Goal: Task Accomplishment & Management: Use online tool/utility

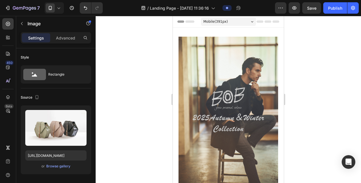
scroll to position [539, 0]
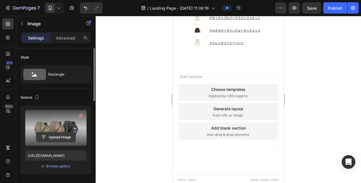
click at [57, 136] on input "file" at bounding box center [55, 137] width 39 height 10
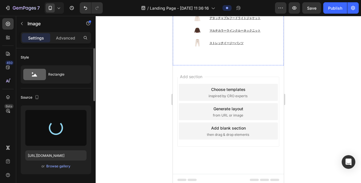
type input "https://cdn.shopify.com/s/files/1/0871/7267/7932/files/gempages_508500562921128…"
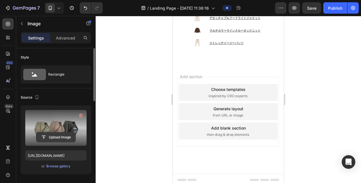
click at [59, 135] on input "file" at bounding box center [55, 137] width 39 height 10
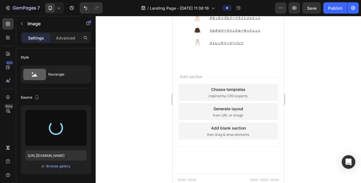
type input "https://cdn.shopify.com/s/files/1/0871/7267/7932/files/gempages_508500562921128…"
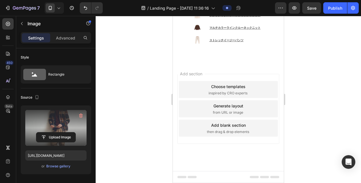
scroll to position [625, 0]
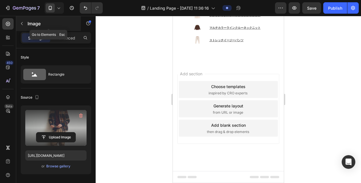
click at [21, 25] on icon "button" at bounding box center [22, 23] width 5 height 5
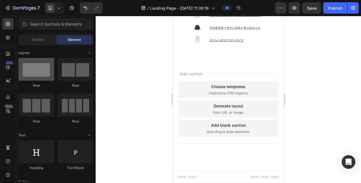
scroll to position [0, 0]
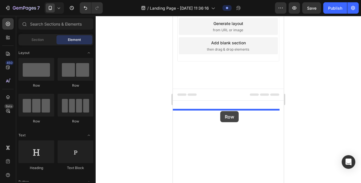
drag, startPoint x: 240, startPoint y: 89, endPoint x: 220, endPoint y: 111, distance: 29.2
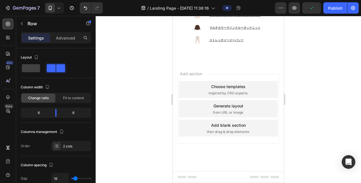
scroll to position [653, 0]
click at [27, 28] on div "Row" at bounding box center [48, 23] width 65 height 15
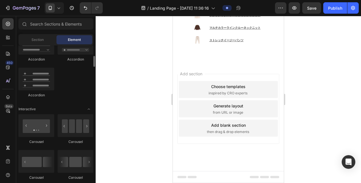
scroll to position [454, 0]
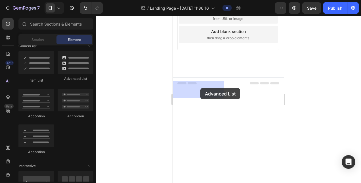
drag, startPoint x: 243, startPoint y: 85, endPoint x: 200, endPoint y: 88, distance: 42.9
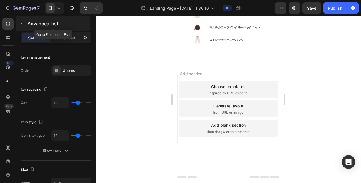
click at [21, 24] on icon "button" at bounding box center [22, 23] width 5 height 5
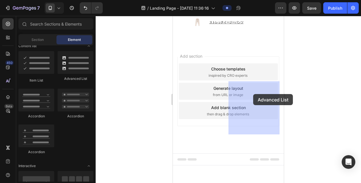
drag, startPoint x: 241, startPoint y: 92, endPoint x: 253, endPoint y: 94, distance: 12.1
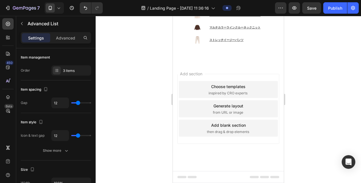
drag, startPoint x: 70, startPoint y: 66, endPoint x: 70, endPoint y: 69, distance: 3.7
click at [70, 66] on div "3 items" at bounding box center [71, 70] width 40 height 10
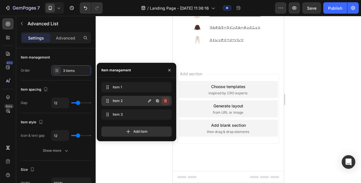
click at [166, 100] on icon "button" at bounding box center [166, 100] width 0 height 1
click at [164, 101] on div "Delete" at bounding box center [161, 100] width 11 height 5
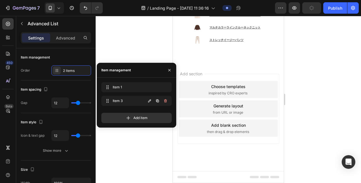
click at [164, 101] on icon "button" at bounding box center [165, 101] width 5 height 5
click at [164, 101] on div "Delete" at bounding box center [161, 100] width 11 height 5
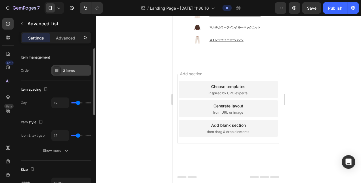
click at [73, 69] on div "3 items" at bounding box center [76, 70] width 27 height 5
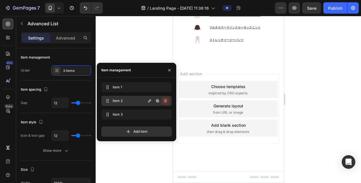
click at [166, 99] on icon "button" at bounding box center [165, 101] width 5 height 5
click at [166, 99] on div "Delete" at bounding box center [161, 100] width 11 height 5
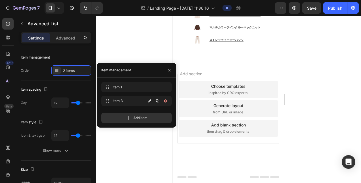
click at [166, 99] on icon "button" at bounding box center [165, 101] width 5 height 5
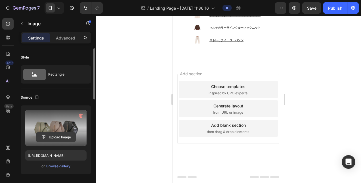
click at [68, 135] on input "file" at bounding box center [55, 137] width 39 height 10
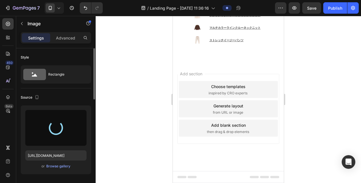
type input "[URL][DOMAIN_NAME]"
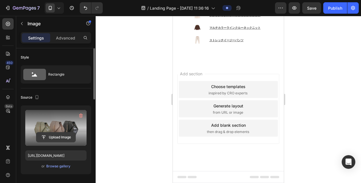
click at [41, 142] on button "Upload Image" at bounding box center [56, 137] width 40 height 10
click at [64, 136] on input "file" at bounding box center [55, 137] width 39 height 10
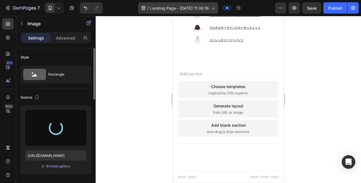
type input "[URL][DOMAIN_NAME]"
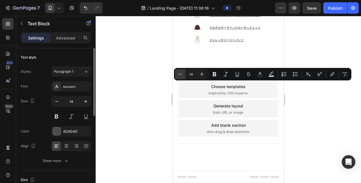
click at [184, 74] on button "Minus" at bounding box center [180, 74] width 10 height 10
type input "10"
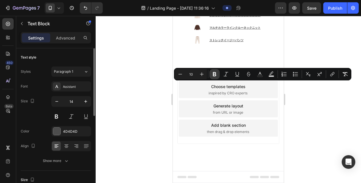
click at [216, 76] on icon "Editor contextual toolbar" at bounding box center [215, 74] width 6 height 6
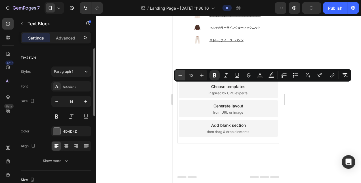
click at [182, 74] on icon "Editor contextual toolbar" at bounding box center [180, 75] width 6 height 6
type input "8"
click at [331, 74] on icon "Editor contextual toolbar" at bounding box center [333, 75] width 6 height 6
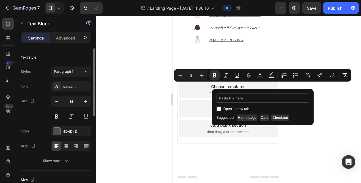
click at [257, 99] on input "Editor contextual toolbar" at bounding box center [263, 97] width 93 height 9
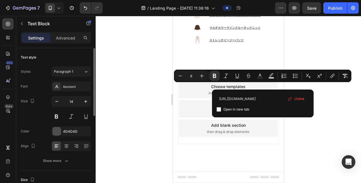
type input "https://bob-japan.jp/products/2025pier146-col-var1"
click at [219, 111] on input "Editor contextual toolbar" at bounding box center [219, 109] width 5 height 5
checkbox input "true"
click at [326, 100] on div at bounding box center [228, 99] width 265 height 167
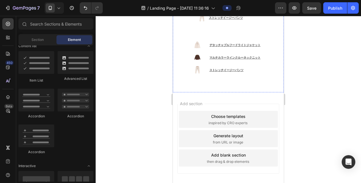
scroll to position [625, 0]
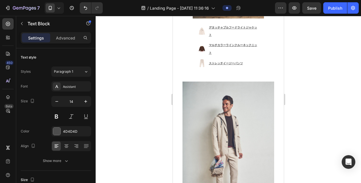
scroll to position [624, 0]
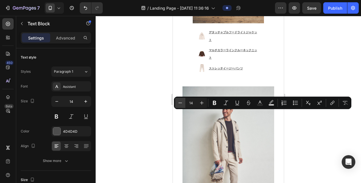
click at [182, 102] on icon "Editor contextual toolbar" at bounding box center [180, 103] width 6 height 6
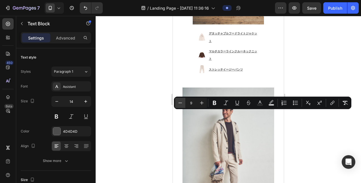
click at [182, 102] on icon "Editor contextual toolbar" at bounding box center [180, 103] width 6 height 6
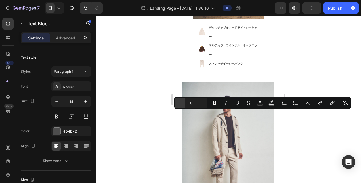
click at [182, 102] on icon "Editor contextual toolbar" at bounding box center [180, 103] width 6 height 6
type input "7"
click at [218, 104] on button "Bold" at bounding box center [215, 103] width 10 height 10
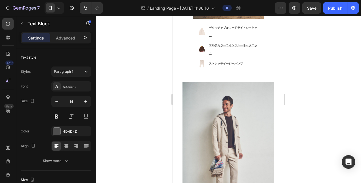
click at [298, 116] on div at bounding box center [228, 99] width 265 height 167
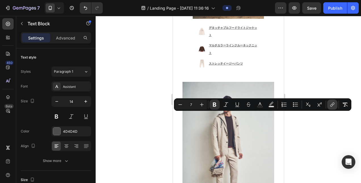
click at [331, 104] on icon "Editor contextual toolbar" at bounding box center [333, 105] width 6 height 6
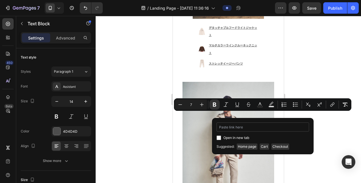
click at [265, 127] on input "Editor contextual toolbar" at bounding box center [263, 126] width 93 height 9
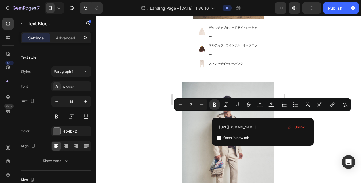
type input "https://bob-japan.jp/products/2025pock123t-col-var1"
click at [218, 139] on input "Editor contextual toolbar" at bounding box center [219, 137] width 5 height 5
checkbox input "true"
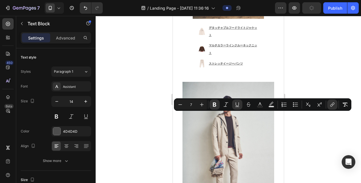
click at [154, 127] on div at bounding box center [228, 99] width 265 height 167
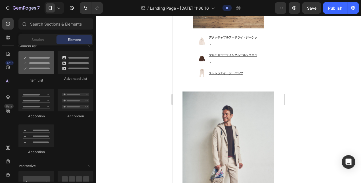
scroll to position [426, 0]
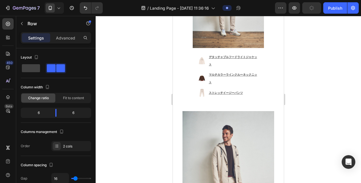
scroll to position [586, 0]
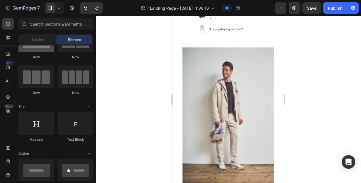
scroll to position [0, 0]
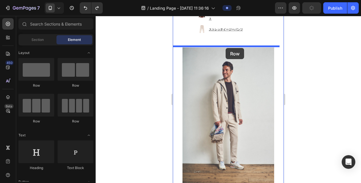
drag, startPoint x: 244, startPoint y: 86, endPoint x: 226, endPoint y: 48, distance: 42.4
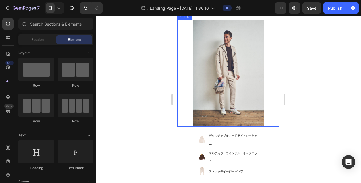
scroll to position [670, 0]
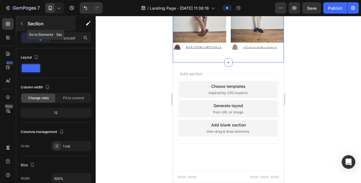
click at [28, 28] on div "Section" at bounding box center [45, 23] width 59 height 15
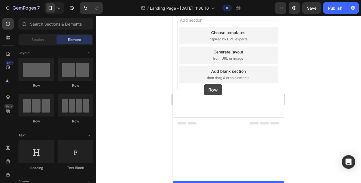
drag, startPoint x: 239, startPoint y: 91, endPoint x: 204, endPoint y: 84, distance: 36.2
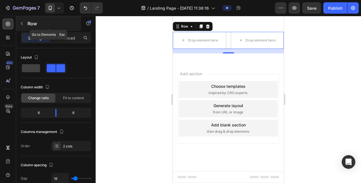
click at [20, 26] on button "button" at bounding box center [21, 23] width 9 height 9
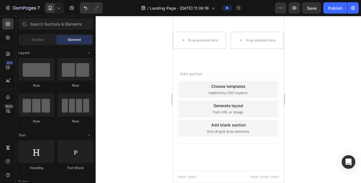
scroll to position [170, 0]
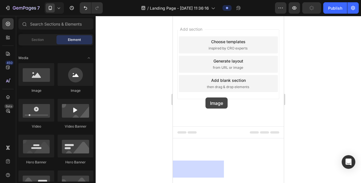
drag, startPoint x: 210, startPoint y: 100, endPoint x: 185, endPoint y: 95, distance: 25.7
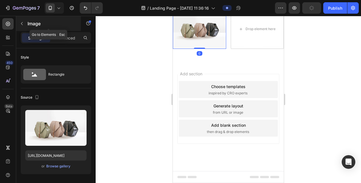
click at [26, 28] on div "Image" at bounding box center [48, 23] width 65 height 15
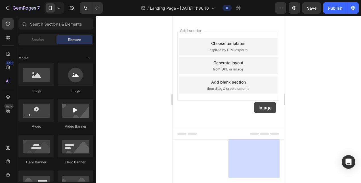
drag, startPoint x: 210, startPoint y: 100, endPoint x: 254, endPoint y: 102, distance: 44.3
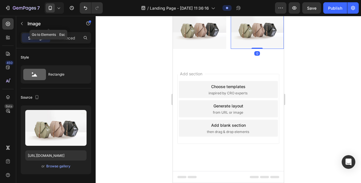
drag, startPoint x: 18, startPoint y: 26, endPoint x: 21, endPoint y: 28, distance: 3.6
click at [18, 26] on button "button" at bounding box center [21, 23] width 9 height 9
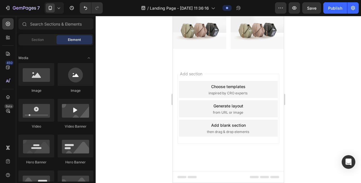
scroll to position [0, 0]
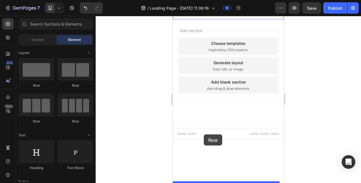
drag, startPoint x: 244, startPoint y: 93, endPoint x: 204, endPoint y: 134, distance: 57.4
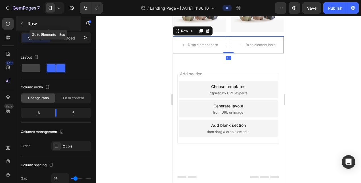
click at [26, 26] on button "button" at bounding box center [21, 23] width 9 height 9
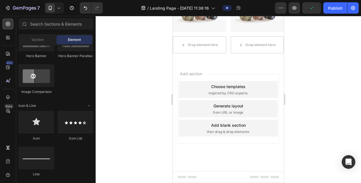
scroll to position [454, 0]
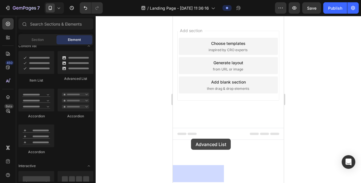
drag, startPoint x: 244, startPoint y: 81, endPoint x: 191, endPoint y: 141, distance: 79.5
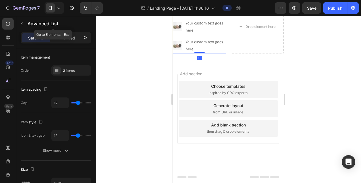
drag, startPoint x: 27, startPoint y: 27, endPoint x: 29, endPoint y: 40, distance: 13.3
click at [27, 27] on div "Advanced List" at bounding box center [53, 23] width 74 height 15
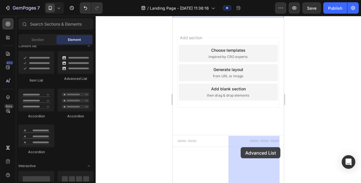
drag, startPoint x: 250, startPoint y: 81, endPoint x: 242, endPoint y: 152, distance: 71.3
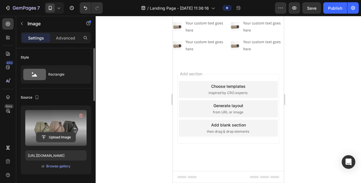
click at [52, 135] on input "file" at bounding box center [55, 137] width 39 height 10
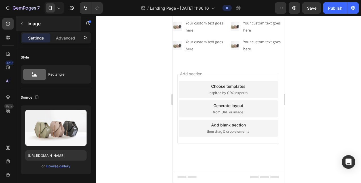
click at [75, 25] on p "Image" at bounding box center [52, 23] width 48 height 7
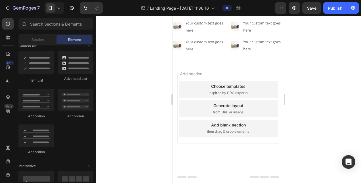
click at [118, 97] on div at bounding box center [228, 99] width 265 height 167
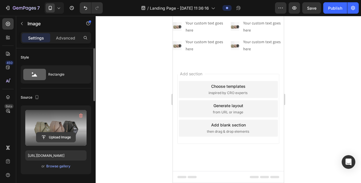
click at [52, 134] on input "file" at bounding box center [55, 137] width 39 height 10
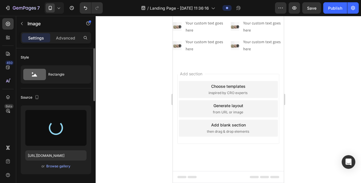
type input "https://cdn.shopify.com/s/files/1/0871/7267/7932/files/gempages_508500562921128…"
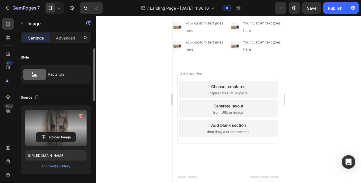
scroll to position [698, 0]
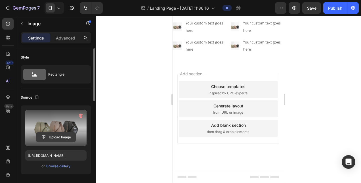
click at [60, 133] on input "file" at bounding box center [55, 137] width 39 height 10
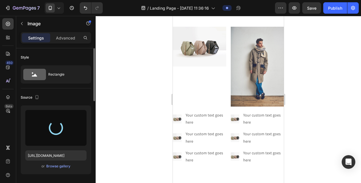
scroll to position [670, 0]
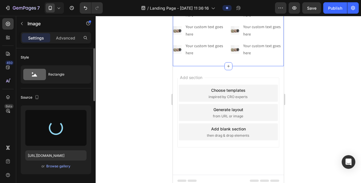
type input "https://cdn.shopify.com/s/files/1/0871/7267/7932/files/gempages_508500562921128…"
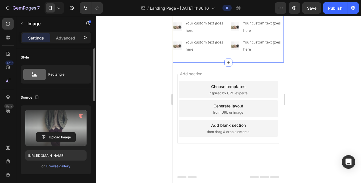
scroll to position [727, 0]
click at [264, 53] on ul "Image Your custom text goes here Text Block Image Your custom text goes here Te…" at bounding box center [257, 26] width 53 height 53
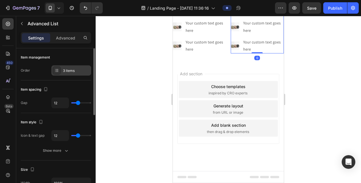
click at [63, 68] on div "3 items" at bounding box center [76, 70] width 27 height 5
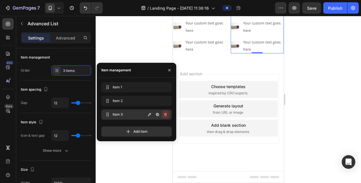
click at [166, 116] on icon "button" at bounding box center [165, 114] width 5 height 5
click at [166, 116] on div "Delete" at bounding box center [161, 114] width 11 height 5
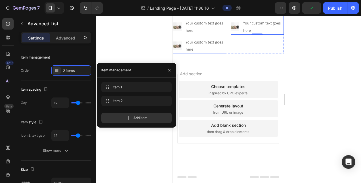
click at [216, 53] on ul "Image Your custom text goes here Text Block Image Your custom text goes here Te…" at bounding box center [199, 26] width 53 height 53
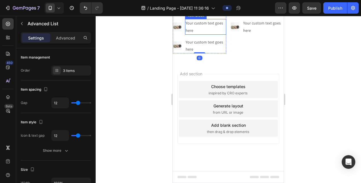
click at [219, 34] on div "Your custom text goes here" at bounding box center [205, 26] width 41 height 15
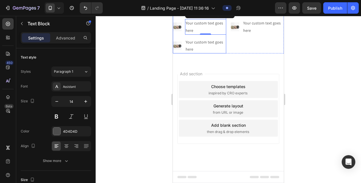
click at [185, 53] on ul "Image Your custom text goes here Text Block Image Your custom text goes here Te…" at bounding box center [199, 26] width 53 height 53
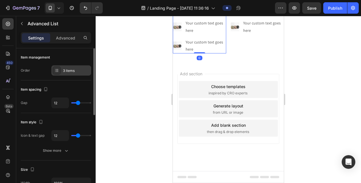
click at [78, 69] on div "3 items" at bounding box center [76, 70] width 27 height 5
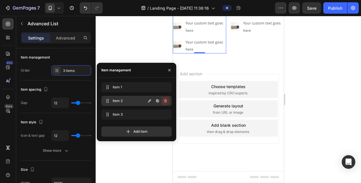
click at [164, 100] on icon "button" at bounding box center [165, 101] width 5 height 5
click at [164, 100] on div "Delete" at bounding box center [161, 100] width 11 height 5
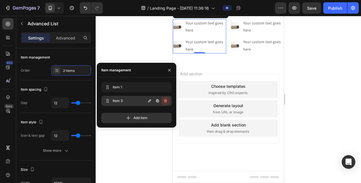
click at [166, 101] on icon "button" at bounding box center [165, 101] width 5 height 5
click at [166, 101] on div "Delete" at bounding box center [161, 100] width 11 height 5
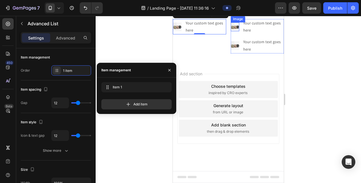
click at [231, 31] on img at bounding box center [235, 26] width 9 height 9
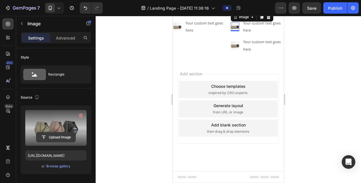
click at [51, 134] on input "file" at bounding box center [55, 137] width 39 height 10
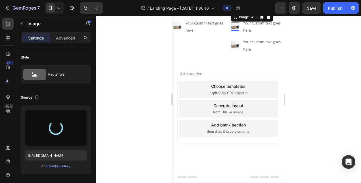
type input "[URL][DOMAIN_NAME]"
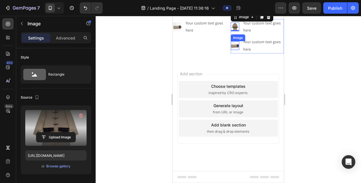
click at [234, 50] on img at bounding box center [235, 45] width 9 height 9
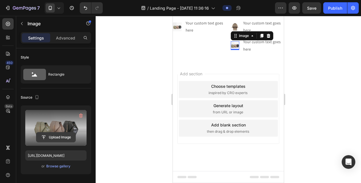
click at [54, 137] on input "file" at bounding box center [55, 137] width 39 height 10
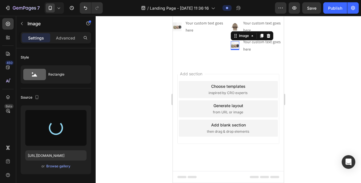
type input "[URL][DOMAIN_NAME]"
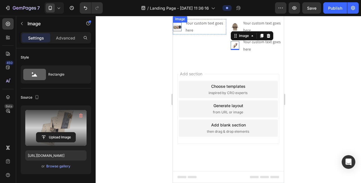
click at [175, 31] on img at bounding box center [177, 26] width 9 height 9
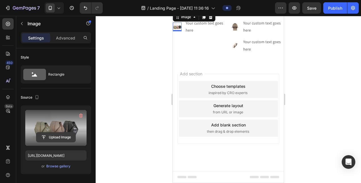
click at [61, 134] on input "file" at bounding box center [55, 137] width 39 height 10
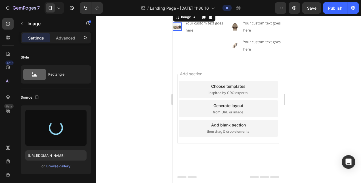
type input "[URL][DOMAIN_NAME]"
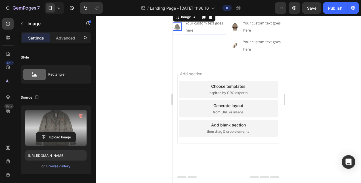
click at [204, 34] on div "Your custom text goes here" at bounding box center [205, 26] width 41 height 15
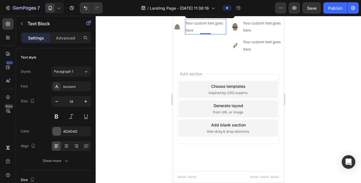
click at [204, 34] on div "Your custom text goes here" at bounding box center [205, 26] width 41 height 15
click at [204, 34] on p "Your custom text goes here" at bounding box center [206, 27] width 40 height 14
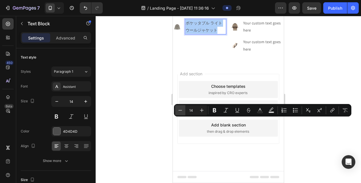
click at [177, 108] on icon "Editor contextual toolbar" at bounding box center [180, 110] width 6 height 6
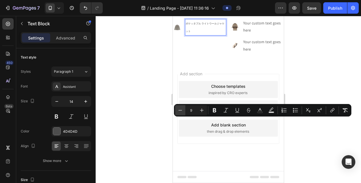
click at [177, 108] on icon "Editor contextual toolbar" at bounding box center [180, 110] width 6 height 6
type input "7"
click at [214, 110] on icon "Editor contextual toolbar" at bounding box center [215, 110] width 6 height 6
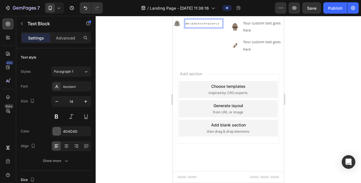
click at [192, 25] on strong "ポケッタブル ライトウールジャケット" at bounding box center [202, 23] width 34 height 3
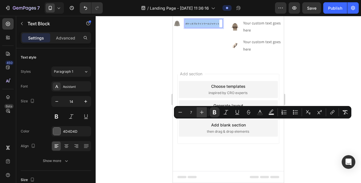
click at [200, 113] on icon "Editor contextual toolbar" at bounding box center [202, 112] width 6 height 6
type input "10"
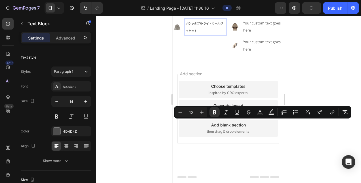
click at [202, 34] on p "ポケッタブル ライトウールジャケット" at bounding box center [206, 27] width 40 height 15
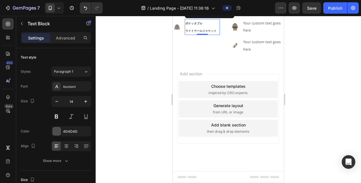
click at [164, 90] on div at bounding box center [228, 99] width 265 height 167
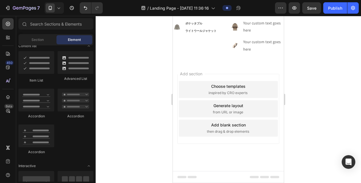
scroll to position [642, 0]
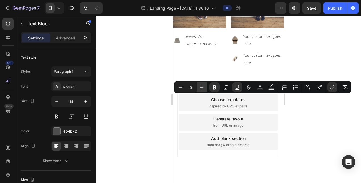
click at [201, 86] on icon "Editor contextual toolbar" at bounding box center [202, 87] width 6 height 6
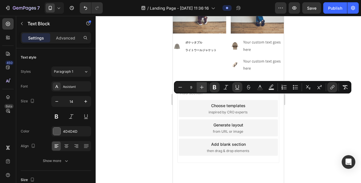
click at [201, 86] on icon "Editor contextual toolbar" at bounding box center [202, 87] width 6 height 6
type input "10"
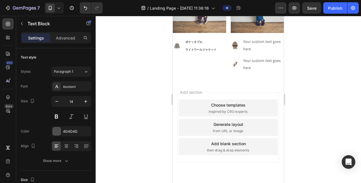
click at [160, 76] on div at bounding box center [228, 99] width 265 height 167
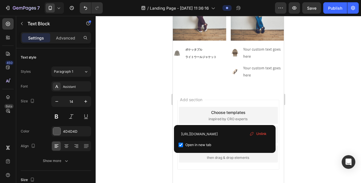
drag, startPoint x: 198, startPoint y: 119, endPoint x: 185, endPoint y: 106, distance: 18.5
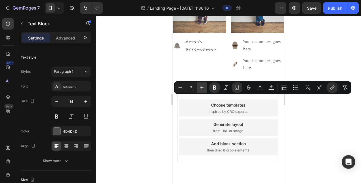
click at [201, 89] on icon "Editor contextual toolbar" at bounding box center [202, 88] width 6 height 6
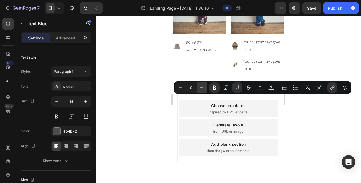
click at [201, 89] on icon "Editor contextual toolbar" at bounding box center [202, 88] width 6 height 6
type input "10"
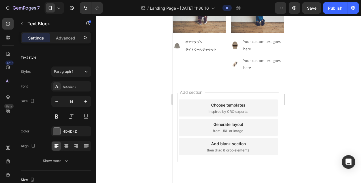
click at [304, 75] on div at bounding box center [228, 99] width 265 height 167
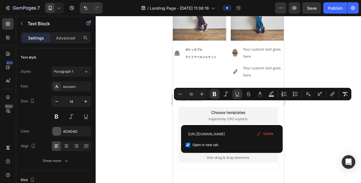
drag, startPoint x: 256, startPoint y: 120, endPoint x: 242, endPoint y: 104, distance: 21.3
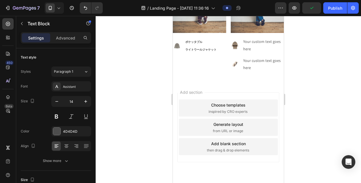
click at [316, 67] on div at bounding box center [228, 99] width 265 height 167
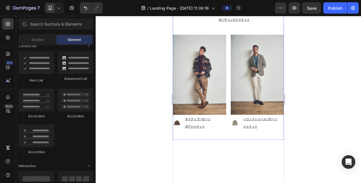
scroll to position [386, 0]
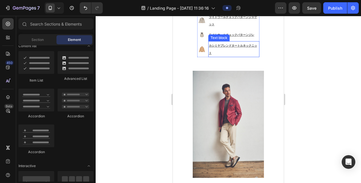
click at [245, 56] on p "カシミヤブレンドタートルネックニット" at bounding box center [234, 49] width 50 height 15
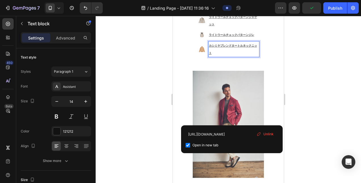
click at [308, 117] on div at bounding box center [228, 99] width 265 height 167
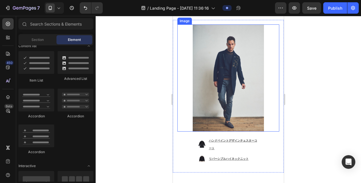
scroll to position [227, 0]
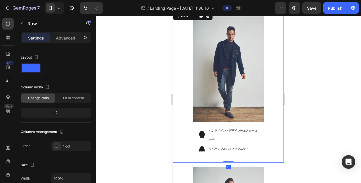
click at [182, 105] on div "Image Image ハンドペイントデザインチェスターコート Text Block Image リバーシブルハイネックニット Text Block Adva…" at bounding box center [228, 85] width 102 height 143
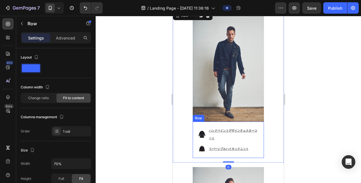
click at [195, 122] on div "Image ハンドペイントデザインチェスターコート Text Block Image リバーシブルハイネックニット Text Block Advanced L…" at bounding box center [228, 140] width 71 height 36
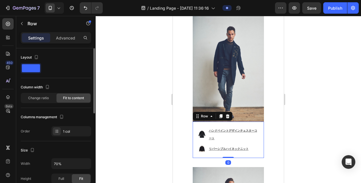
scroll to position [57, 0]
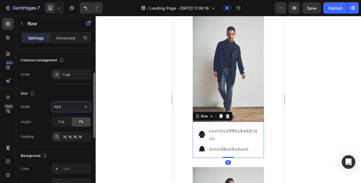
click at [56, 109] on input "70%" at bounding box center [71, 107] width 39 height 10
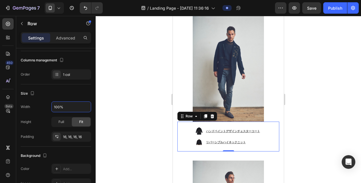
type input "100%"
click at [306, 118] on div at bounding box center [228, 99] width 265 height 167
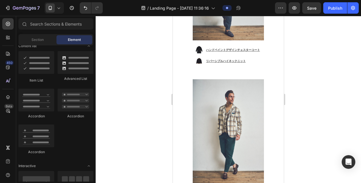
scroll to position [341, 0]
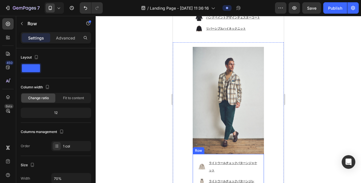
click at [194, 154] on div "Image ライトウールチェックパターンジャケット Text Block Image ライトウールチェックパターンジレ Text Block Image カシ…" at bounding box center [228, 181] width 71 height 54
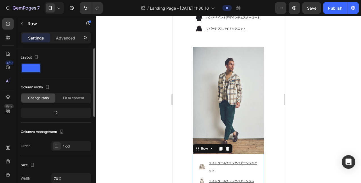
scroll to position [57, 0]
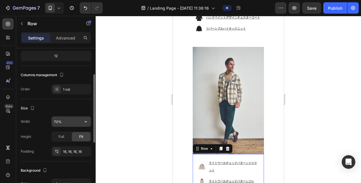
click at [56, 123] on input "70%" at bounding box center [71, 121] width 39 height 10
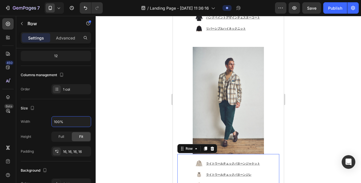
type input "100%"
click at [300, 139] on div at bounding box center [228, 99] width 265 height 167
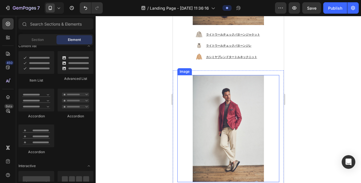
scroll to position [483, 0]
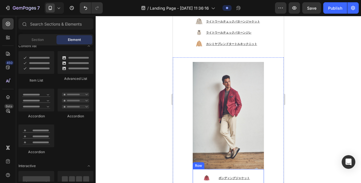
click at [193, 169] on div "Image ボンディングジャケット ⁠⁠⁠⁠⁠⁠⁠ Text Block Advanced List Row" at bounding box center [228, 178] width 71 height 19
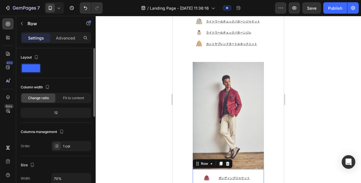
scroll to position [85, 0]
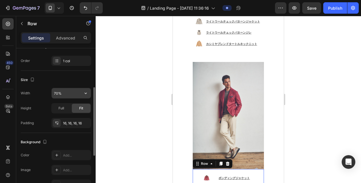
click at [59, 94] on input "70%" at bounding box center [71, 93] width 39 height 10
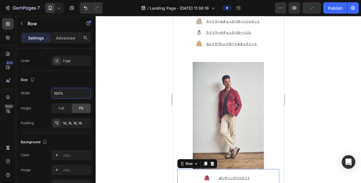
type input "100%"
click at [302, 117] on div at bounding box center [228, 99] width 265 height 167
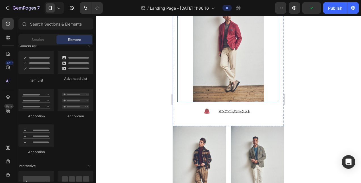
scroll to position [625, 0]
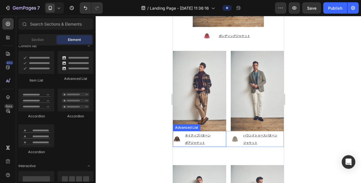
click at [217, 131] on div "Image ネイティブパターン ボアジャケット Text Block" at bounding box center [199, 139] width 53 height 16
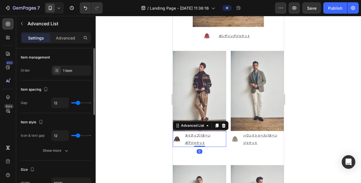
scroll to position [57, 0]
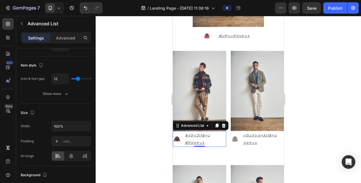
click at [313, 118] on div at bounding box center [228, 99] width 265 height 167
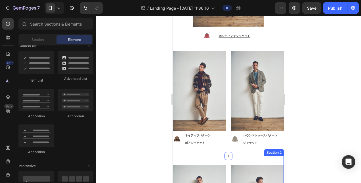
scroll to position [738, 0]
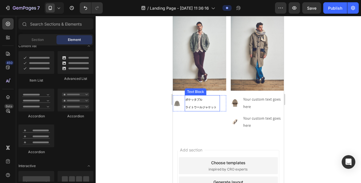
click at [204, 101] on p "ポケッタブル ライトウールジャケット" at bounding box center [202, 103] width 34 height 15
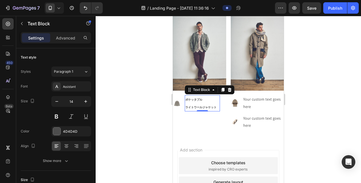
click at [204, 101] on p "ポケッタブル ライトウールジャケット" at bounding box center [202, 103] width 34 height 15
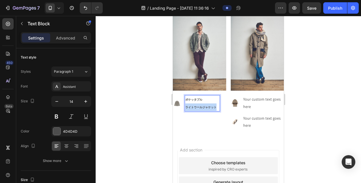
click at [204, 101] on p "ポケッタブル ライトウールジャケット" at bounding box center [202, 103] width 34 height 15
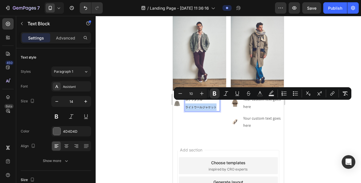
click at [209, 105] on strong "ライトウールジャケット" at bounding box center [200, 107] width 31 height 4
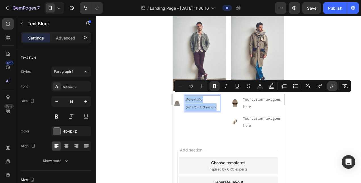
click at [335, 86] on icon "Editor contextual toolbar" at bounding box center [333, 86] width 6 height 6
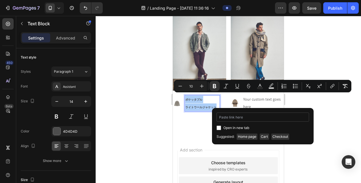
click at [272, 119] on input "Editor contextual toolbar" at bounding box center [263, 116] width 93 height 9
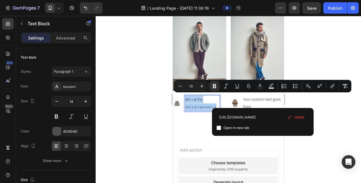
type input "[URL][DOMAIN_NAME]"
click at [218, 127] on input "Editor contextual toolbar" at bounding box center [219, 127] width 5 height 5
checkbox input "true"
click at [337, 116] on div at bounding box center [228, 99] width 265 height 167
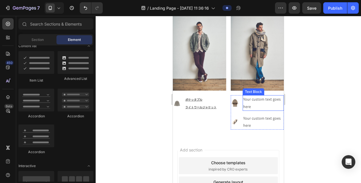
click at [244, 100] on div "Your custom text goes here" at bounding box center [263, 102] width 41 height 15
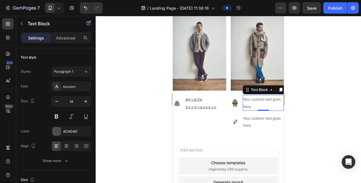
click at [244, 100] on div "Your custom text goes here" at bounding box center [263, 102] width 41 height 15
click at [244, 100] on p "Your custom text goes here" at bounding box center [263, 103] width 40 height 14
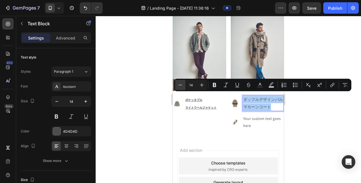
click at [182, 85] on icon "Editor contextual toolbar" at bounding box center [180, 85] width 6 height 6
type input "10"
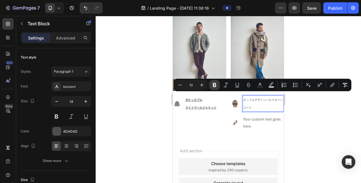
click at [216, 85] on icon "Editor contextual toolbar" at bounding box center [214, 85] width 3 height 4
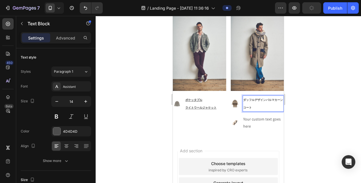
click at [263, 98] on strong "ダッフルデザインバルマカーンコート" at bounding box center [263, 103] width 40 height 11
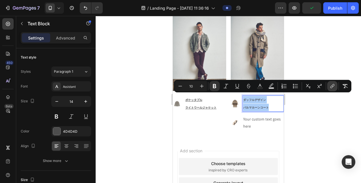
click at [331, 85] on icon "Editor contextual toolbar" at bounding box center [333, 86] width 6 height 6
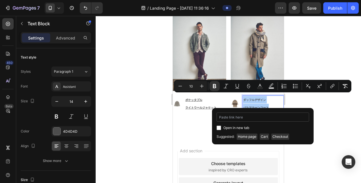
click at [248, 118] on input "Editor contextual toolbar" at bounding box center [263, 116] width 93 height 9
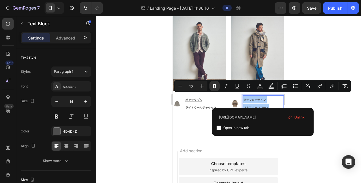
type input "[URL][DOMAIN_NAME]"
click at [217, 128] on input "Editor contextual toolbar" at bounding box center [219, 127] width 5 height 5
checkbox input "true"
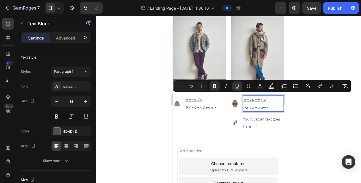
click at [150, 114] on div at bounding box center [228, 99] width 265 height 167
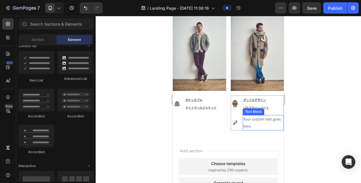
click at [252, 115] on div "Your custom text goes here" at bounding box center [263, 122] width 41 height 15
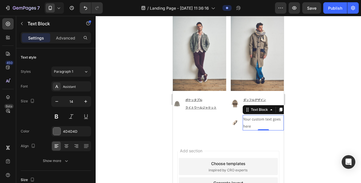
click at [252, 115] on div "Your custom text goes here" at bounding box center [263, 122] width 41 height 15
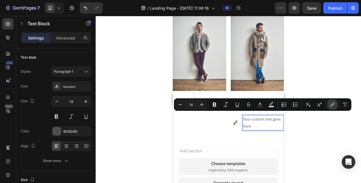
click at [334, 108] on button "link" at bounding box center [332, 104] width 10 height 10
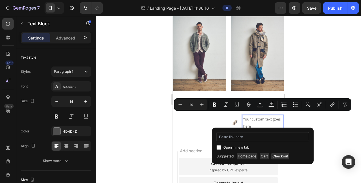
click at [269, 135] on input "Editor contextual toolbar" at bounding box center [263, 136] width 93 height 9
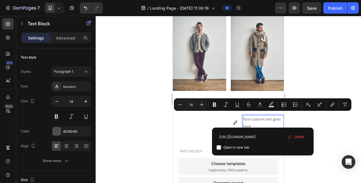
type input "[URL][DOMAIN_NAME]"
click at [218, 150] on div "Open in new tab" at bounding box center [263, 147] width 93 height 7
checkbox input "true"
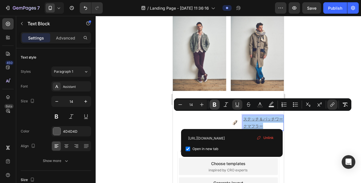
click at [215, 102] on icon "Editor contextual toolbar" at bounding box center [215, 105] width 6 height 6
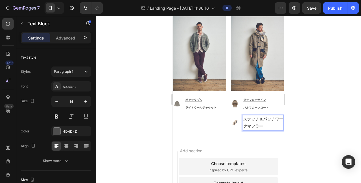
click at [268, 122] on p "ステッチ＆パッチワークマフラー" at bounding box center [263, 123] width 40 height 14
click at [296, 121] on div at bounding box center [228, 99] width 265 height 167
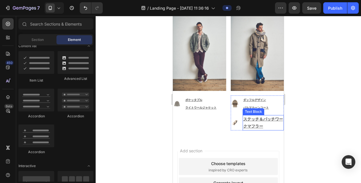
click at [273, 124] on p "ステッチ＆パッチワークマフラー" at bounding box center [263, 123] width 40 height 14
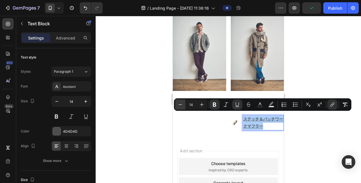
click at [179, 105] on icon "Editor contextual toolbar" at bounding box center [180, 105] width 6 height 6
type input "10"
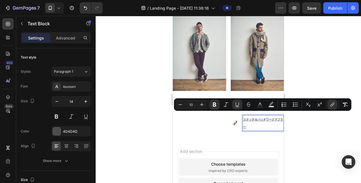
click at [272, 118] on u "ステッチ＆パッチワークマフラー" at bounding box center [263, 123] width 40 height 11
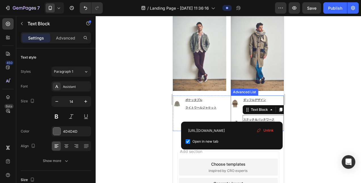
click at [320, 100] on div at bounding box center [228, 99] width 265 height 167
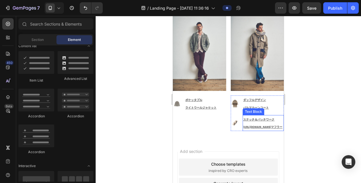
click at [271, 129] on u "マフラー" at bounding box center [276, 127] width 11 height 4
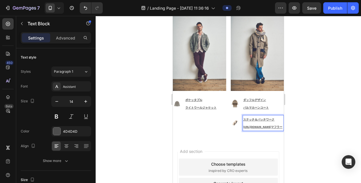
click at [298, 114] on div at bounding box center [228, 99] width 265 height 167
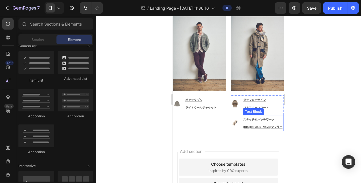
click at [253, 129] on u "https://bob-japan.jp/products/2025beat-col-beigeマフラー" at bounding box center [262, 127] width 39 height 4
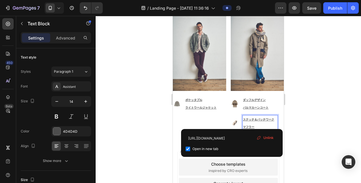
drag, startPoint x: 106, startPoint y: 98, endPoint x: 310, endPoint y: 125, distance: 205.4
click at [309, 123] on div at bounding box center [228, 99] width 265 height 167
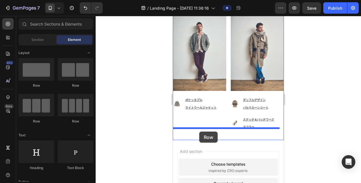
drag, startPoint x: 249, startPoint y: 89, endPoint x: 199, endPoint y: 131, distance: 65.5
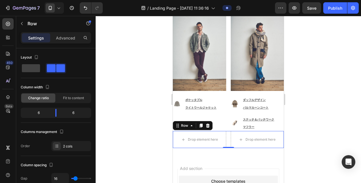
scroll to position [795, 0]
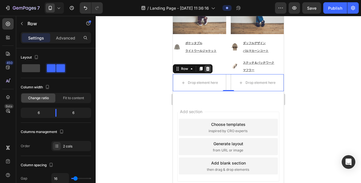
click at [208, 67] on icon at bounding box center [208, 69] width 4 height 4
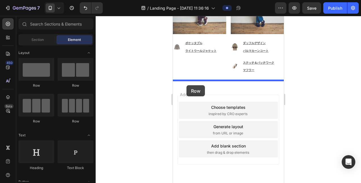
drag, startPoint x: 244, startPoint y: 88, endPoint x: 187, endPoint y: 85, distance: 57.7
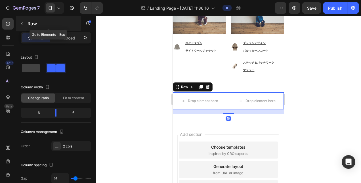
click at [22, 23] on icon "button" at bounding box center [22, 23] width 5 height 5
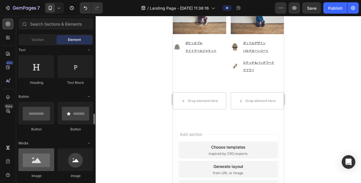
scroll to position [142, 0]
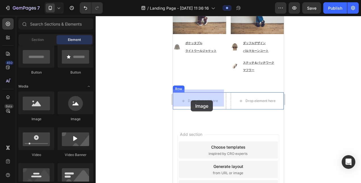
drag, startPoint x: 209, startPoint y: 122, endPoint x: 345, endPoint y: 120, distance: 136.3
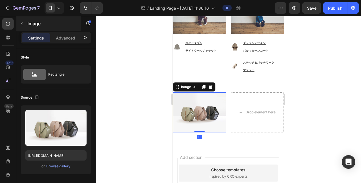
click at [22, 25] on icon "button" at bounding box center [22, 23] width 2 height 3
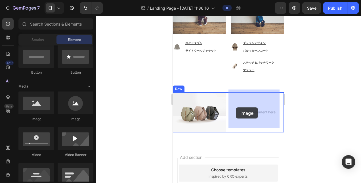
drag, startPoint x: 209, startPoint y: 124, endPoint x: 236, endPoint y: 107, distance: 31.5
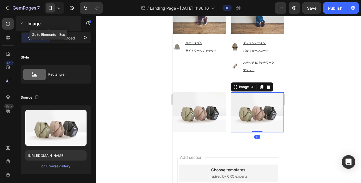
click at [27, 25] on div "Image" at bounding box center [48, 23] width 65 height 15
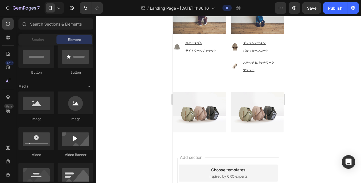
scroll to position [0, 0]
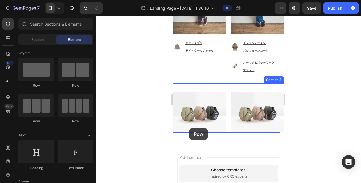
drag, startPoint x: 251, startPoint y: 89, endPoint x: 189, endPoint y: 128, distance: 72.9
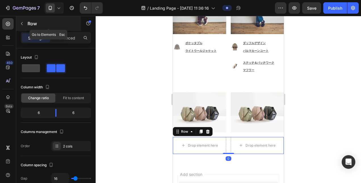
click at [28, 28] on div "Row" at bounding box center [48, 23] width 65 height 15
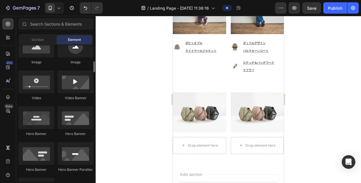
scroll to position [397, 0]
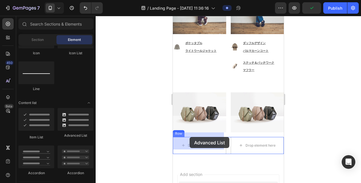
drag, startPoint x: 254, startPoint y: 138, endPoint x: 190, endPoint y: 137, distance: 64.2
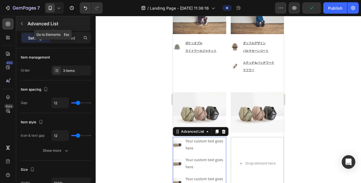
click at [17, 23] on div "Advanced List" at bounding box center [53, 23] width 74 height 15
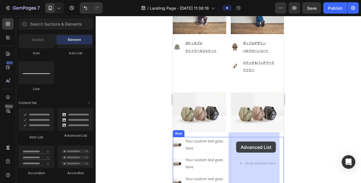
drag, startPoint x: 253, startPoint y: 139, endPoint x: 236, endPoint y: 141, distance: 16.9
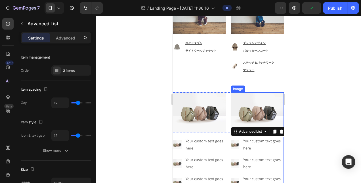
click at [246, 111] on img at bounding box center [257, 112] width 53 height 40
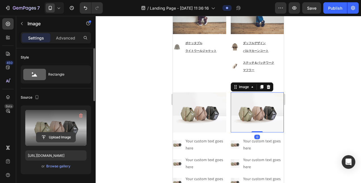
click at [65, 136] on input "file" at bounding box center [55, 137] width 39 height 10
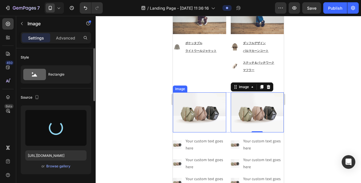
type input "[URL][DOMAIN_NAME]"
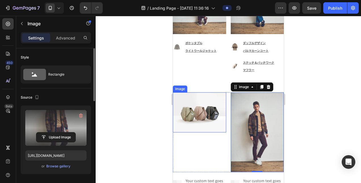
click at [200, 111] on img at bounding box center [199, 112] width 53 height 40
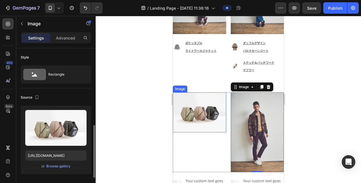
scroll to position [57, 0]
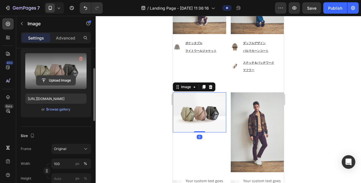
click at [55, 79] on input "file" at bounding box center [55, 81] width 39 height 10
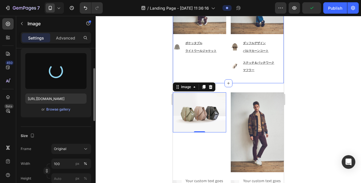
type input "[URL][DOMAIN_NAME]"
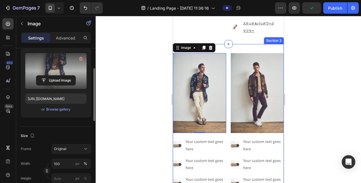
scroll to position [880, 0]
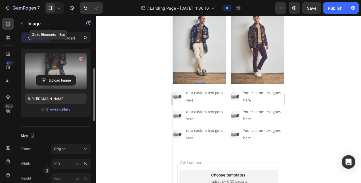
click at [26, 24] on div "Image" at bounding box center [48, 23] width 65 height 15
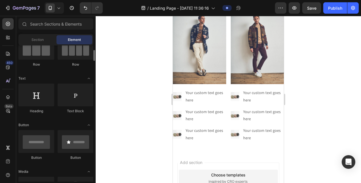
scroll to position [0, 0]
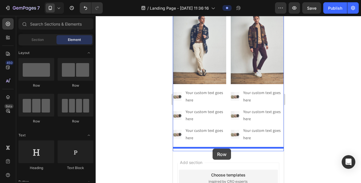
drag, startPoint x: 249, startPoint y: 87, endPoint x: 213, endPoint y: 148, distance: 71.4
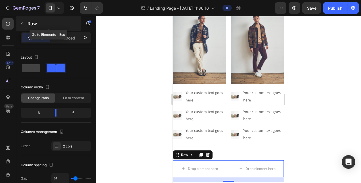
click at [29, 25] on p "Row" at bounding box center [52, 23] width 48 height 7
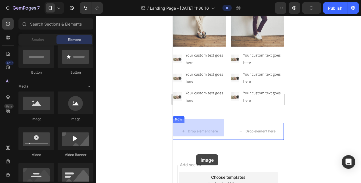
scroll to position [919, 0]
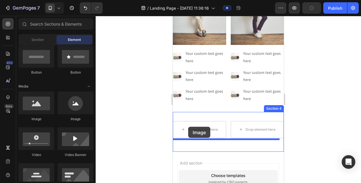
drag, startPoint x: 209, startPoint y: 116, endPoint x: 188, endPoint y: 127, distance: 23.4
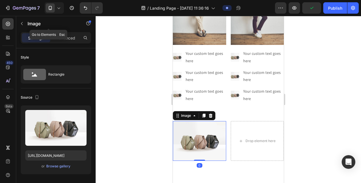
drag, startPoint x: 21, startPoint y: 18, endPoint x: 21, endPoint y: 21, distance: 3.4
click at [21, 20] on div "Image" at bounding box center [48, 23] width 65 height 15
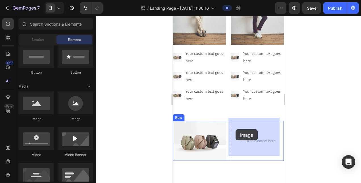
drag, startPoint x: 208, startPoint y: 123, endPoint x: 240, endPoint y: 130, distance: 32.4
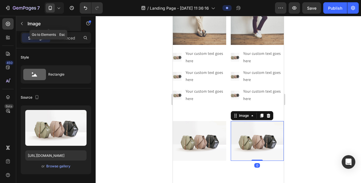
click at [26, 22] on button "button" at bounding box center [21, 23] width 9 height 9
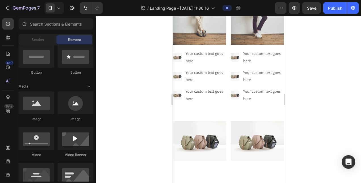
scroll to position [0, 0]
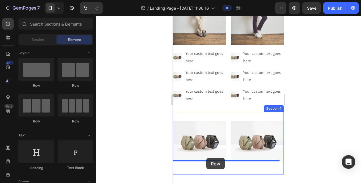
drag, startPoint x: 252, startPoint y: 91, endPoint x: 206, endPoint y: 158, distance: 80.5
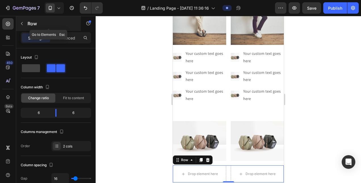
click at [25, 18] on div "Row" at bounding box center [48, 23] width 65 height 15
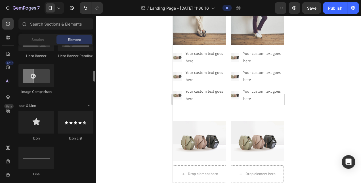
scroll to position [454, 0]
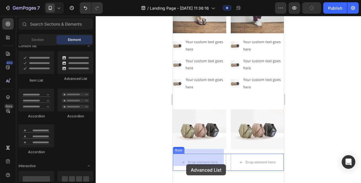
drag, startPoint x: 247, startPoint y: 87, endPoint x: 186, endPoint y: 164, distance: 98.4
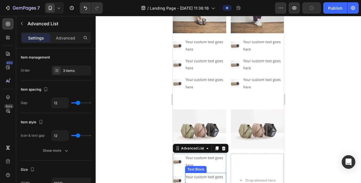
scroll to position [938, 0]
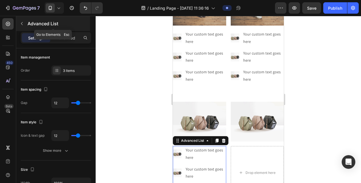
click at [24, 26] on button "button" at bounding box center [21, 23] width 9 height 9
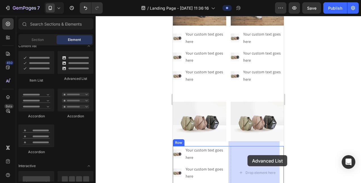
drag, startPoint x: 246, startPoint y: 88, endPoint x: 248, endPoint y: 155, distance: 66.7
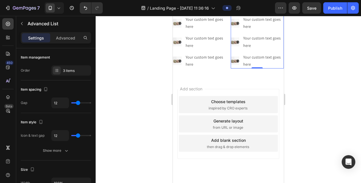
scroll to position [1079, 0]
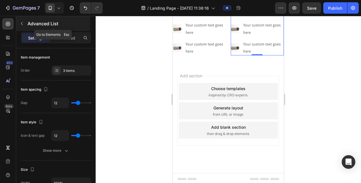
click at [22, 25] on icon "button" at bounding box center [22, 23] width 5 height 5
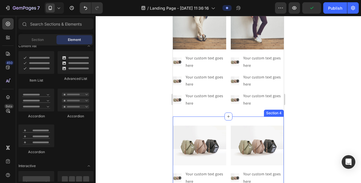
scroll to position [937, 0]
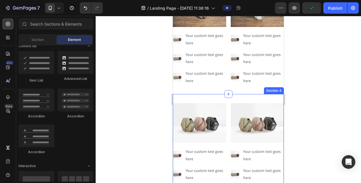
click at [196, 96] on div "Image Image Row Image Your custom text goes here Text Block Image Your custom t…" at bounding box center [228, 152] width 111 height 116
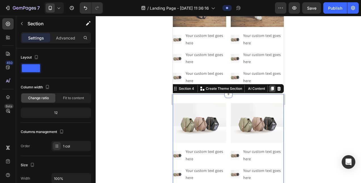
click at [269, 85] on div at bounding box center [272, 88] width 7 height 7
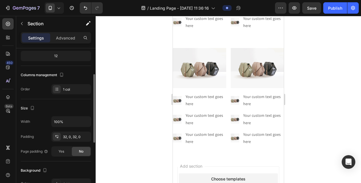
scroll to position [1106, 0]
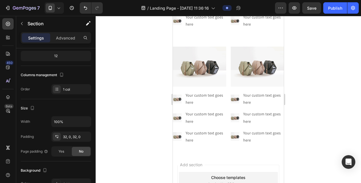
click at [269, 42] on div "Image Image Row Image Your custom text goes here Text Block Image Your custom t…" at bounding box center [228, 95] width 111 height 116
click at [278, 85] on div "Image Image Row Image Your custom text goes here Text Block Image Your custom t…" at bounding box center [228, 96] width 111 height 98
click at [225, 144] on div "Image Image Row Image Your custom text goes here Text Block Image Your custom t…" at bounding box center [228, 95] width 111 height 116
click at [191, 40] on div "Image Image Row Image Your custom text goes here Text Block Image Your custom t…" at bounding box center [228, 95] width 111 height 116
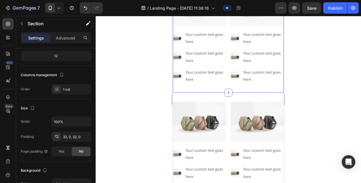
scroll to position [1049, 0]
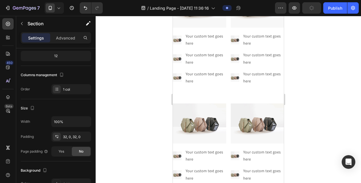
click at [178, 96] on div "Image Image Row Image Your custom text goes here Text Block Image Your custom t…" at bounding box center [228, 152] width 111 height 116
click at [177, 99] on div "Image Image Row Image Your custom text goes here Text Block Image Your custom t…" at bounding box center [228, 152] width 111 height 116
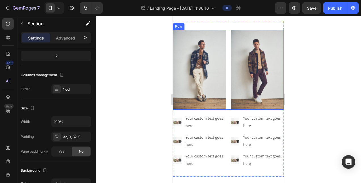
scroll to position [946, 0]
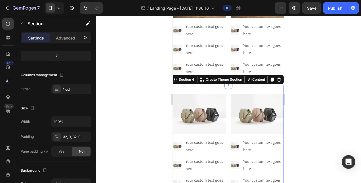
click at [242, 85] on div "Image Image Row Image Your custom text goes here Text Block Image Your custom t…" at bounding box center [228, 143] width 111 height 116
click at [270, 77] on icon at bounding box center [272, 79] width 5 height 5
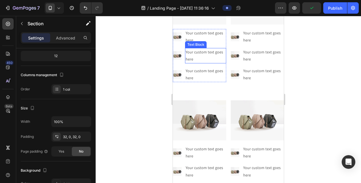
scroll to position [1191, 0]
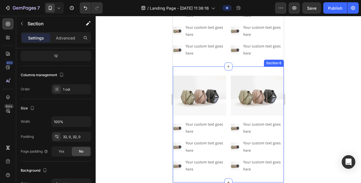
click at [247, 70] on div "Image Image Row Image Your custom text goes here Text Block Image Your custom t…" at bounding box center [228, 124] width 111 height 116
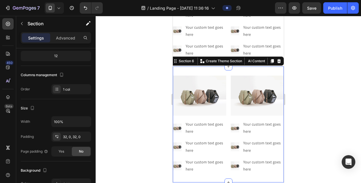
click at [270, 61] on icon at bounding box center [272, 61] width 5 height 5
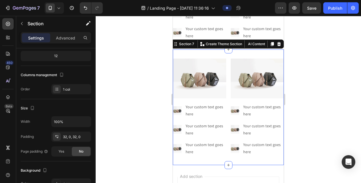
scroll to position [1334, 0]
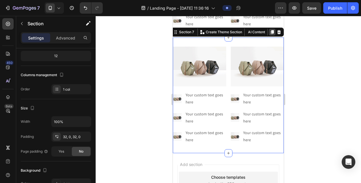
click at [269, 33] on div at bounding box center [272, 32] width 7 height 7
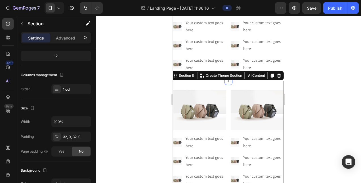
scroll to position [1448, 0]
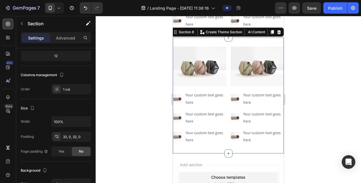
click at [269, 33] on div at bounding box center [272, 32] width 7 height 7
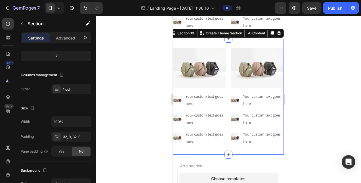
scroll to position [1677, 0]
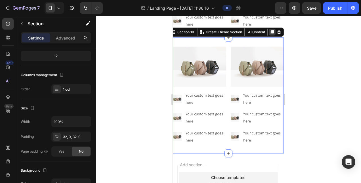
click at [271, 31] on icon at bounding box center [272, 32] width 3 height 4
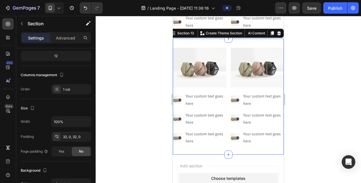
scroll to position [2019, 0]
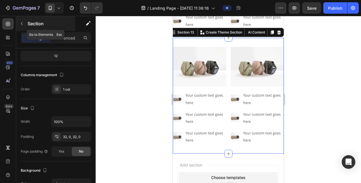
click at [22, 23] on icon "button" at bounding box center [22, 23] width 5 height 5
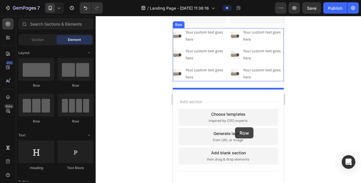
scroll to position [2085, 0]
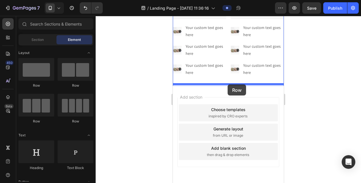
drag, startPoint x: 215, startPoint y: 83, endPoint x: 228, endPoint y: 84, distance: 13.1
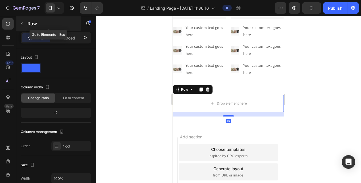
click at [28, 26] on p "Row" at bounding box center [52, 23] width 48 height 7
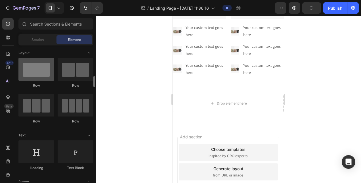
scroll to position [85, 0]
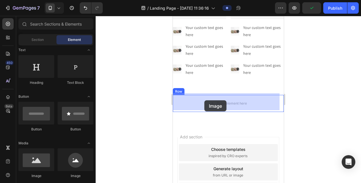
drag, startPoint x: 210, startPoint y: 173, endPoint x: 204, endPoint y: 100, distance: 73.1
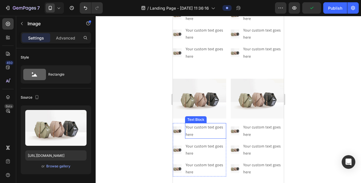
scroll to position [921, 0]
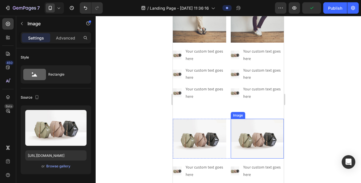
click at [250, 128] on img at bounding box center [257, 139] width 53 height 40
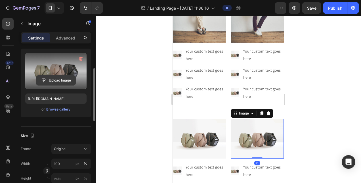
click at [66, 82] on input "file" at bounding box center [55, 81] width 39 height 10
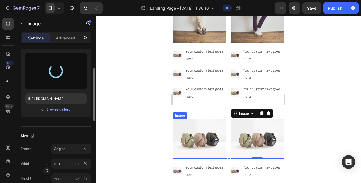
type input "[URL][DOMAIN_NAME]"
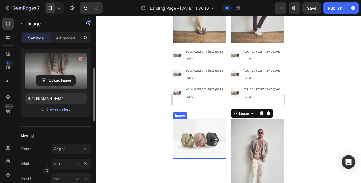
click at [199, 134] on img at bounding box center [199, 139] width 53 height 40
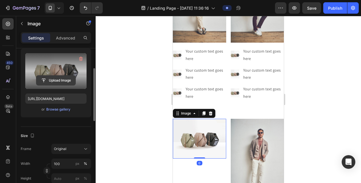
click at [62, 85] on button "Upload Image" at bounding box center [56, 80] width 40 height 10
click at [62, 81] on input "file" at bounding box center [55, 81] width 39 height 10
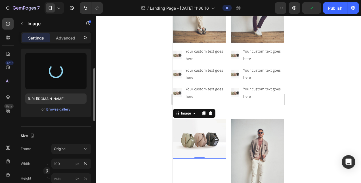
type input "[URL][DOMAIN_NAME]"
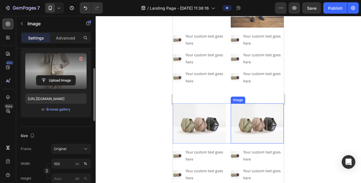
scroll to position [1120, 0]
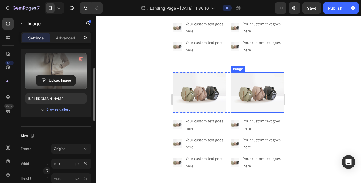
click at [256, 93] on img at bounding box center [257, 92] width 53 height 40
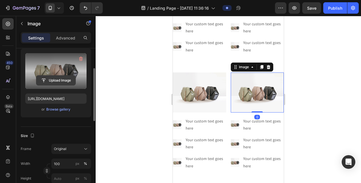
click at [70, 78] on input "file" at bounding box center [55, 81] width 39 height 10
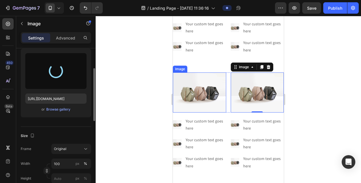
type input "[URL][DOMAIN_NAME]"
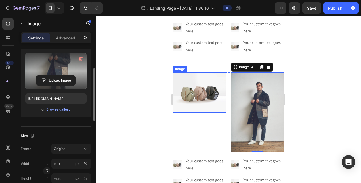
click at [199, 89] on img at bounding box center [199, 92] width 53 height 40
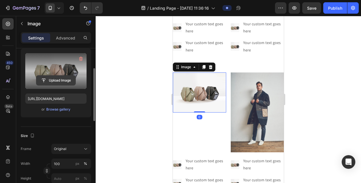
click at [47, 82] on input "file" at bounding box center [55, 81] width 39 height 10
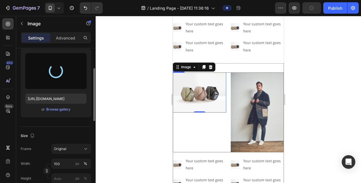
type input "[URL][DOMAIN_NAME]"
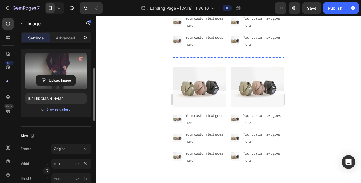
scroll to position [1290, 0]
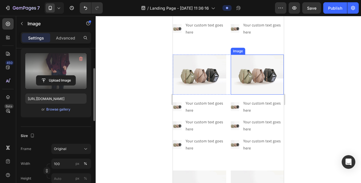
click at [274, 65] on img at bounding box center [257, 75] width 53 height 40
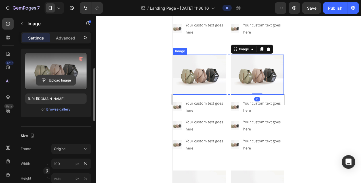
click at [61, 80] on input "file" at bounding box center [55, 81] width 39 height 10
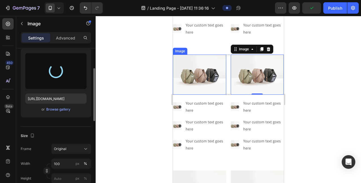
type input "[URL][DOMAIN_NAME]"
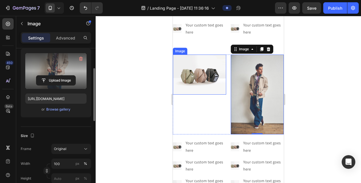
click at [198, 77] on img at bounding box center [199, 75] width 53 height 40
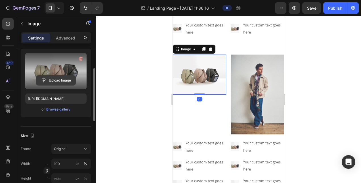
click at [56, 83] on input "file" at bounding box center [55, 81] width 39 height 10
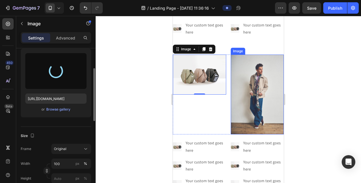
type input "[URL][DOMAIN_NAME]"
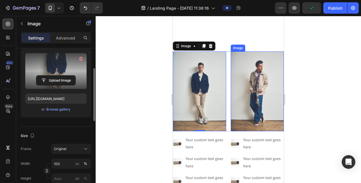
scroll to position [1404, 0]
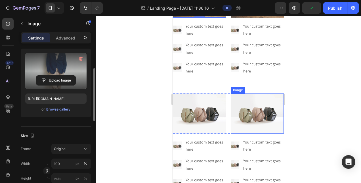
click at [248, 110] on img at bounding box center [257, 113] width 53 height 40
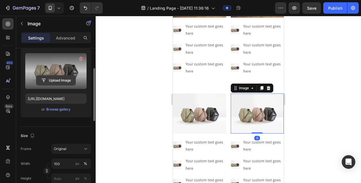
click at [54, 82] on input "file" at bounding box center [55, 81] width 39 height 10
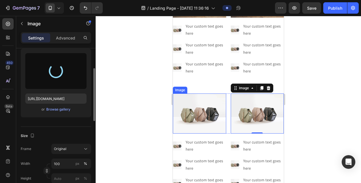
type input "[URL][DOMAIN_NAME]"
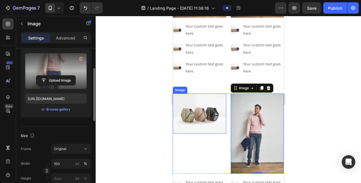
click at [201, 112] on img at bounding box center [199, 113] width 53 height 40
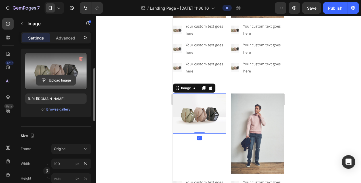
click at [58, 76] on input "file" at bounding box center [55, 81] width 39 height 10
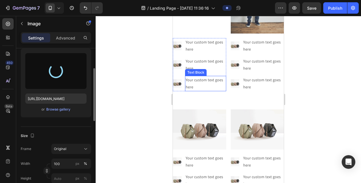
scroll to position [1546, 0]
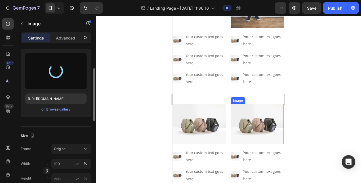
type input "[URL][DOMAIN_NAME]"
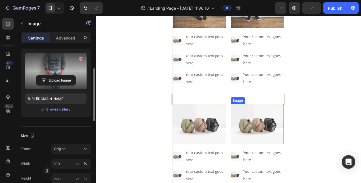
click at [256, 117] on img at bounding box center [257, 124] width 53 height 40
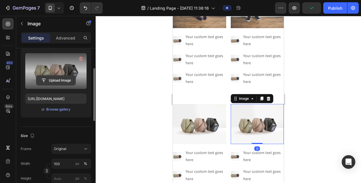
click at [62, 82] on input "file" at bounding box center [55, 81] width 39 height 10
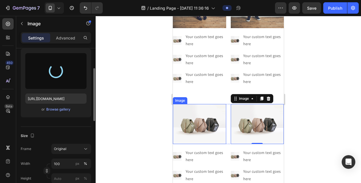
type input "[URL][DOMAIN_NAME]"
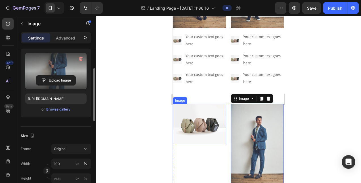
click at [201, 122] on img at bounding box center [199, 124] width 53 height 40
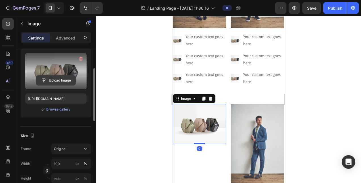
click at [45, 77] on input "file" at bounding box center [55, 81] width 39 height 10
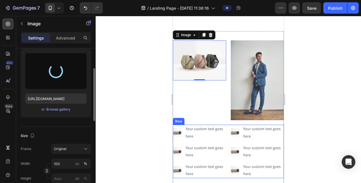
scroll to position [1631, 0]
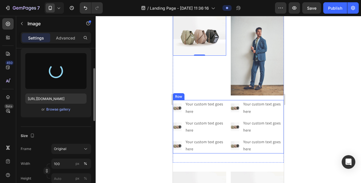
type input "[URL][DOMAIN_NAME]"
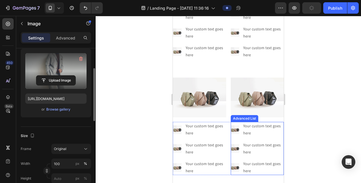
scroll to position [1744, 0]
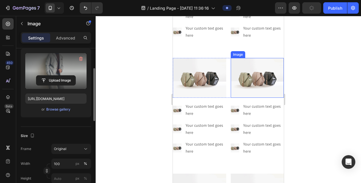
click at [244, 83] on img at bounding box center [257, 78] width 53 height 40
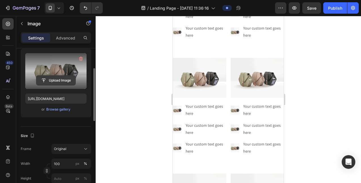
click at [45, 81] on input "file" at bounding box center [55, 81] width 39 height 10
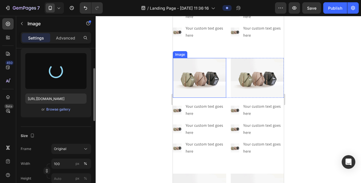
type input "[URL][DOMAIN_NAME]"
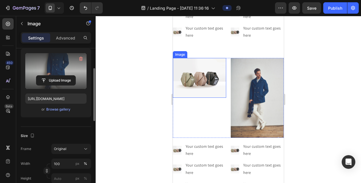
click at [202, 77] on img at bounding box center [199, 78] width 53 height 40
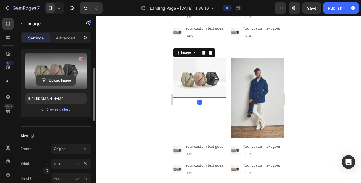
click at [56, 83] on input "file" at bounding box center [55, 81] width 39 height 10
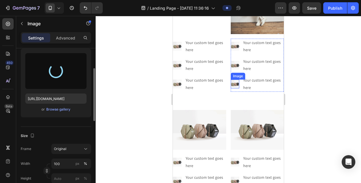
scroll to position [1858, 0]
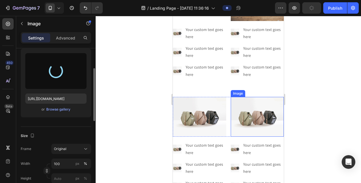
type input "[URL][DOMAIN_NAME]"
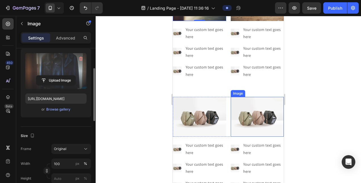
click at [248, 114] on img at bounding box center [257, 117] width 53 height 40
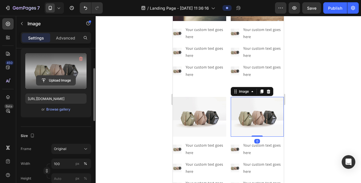
click at [57, 80] on input "file" at bounding box center [55, 81] width 39 height 10
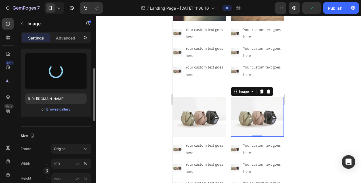
type input "https://cdn.shopify.com/s/files/1/0871/7267/7932/files/gempages_508500562921128…"
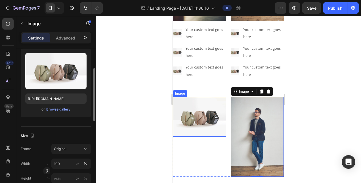
click at [196, 112] on img at bounding box center [199, 117] width 53 height 40
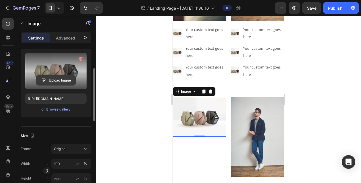
click at [62, 82] on input "file" at bounding box center [55, 81] width 39 height 10
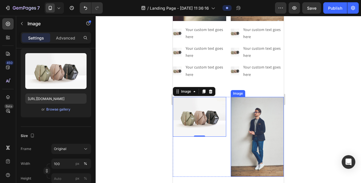
click at [265, 123] on img at bounding box center [257, 137] width 53 height 80
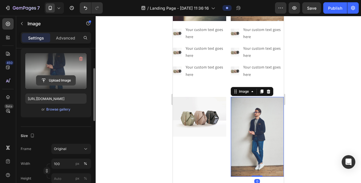
click at [56, 79] on input "file" at bounding box center [55, 81] width 39 height 10
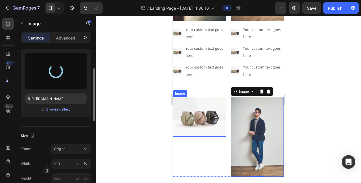
type input "[URL][DOMAIN_NAME]"
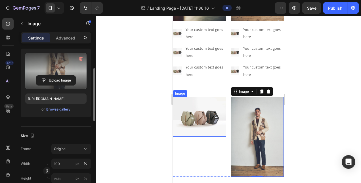
click at [198, 108] on img at bounding box center [199, 117] width 53 height 40
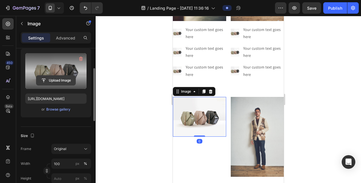
click at [64, 79] on input "file" at bounding box center [55, 81] width 39 height 10
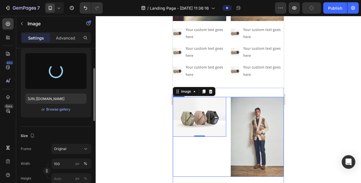
type input "[URL][DOMAIN_NAME]"
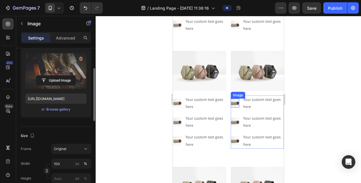
scroll to position [2057, 0]
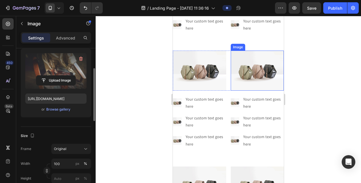
click at [256, 68] on img at bounding box center [257, 71] width 53 height 40
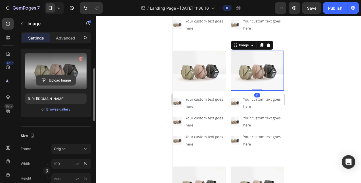
click at [68, 81] on input "file" at bounding box center [55, 81] width 39 height 10
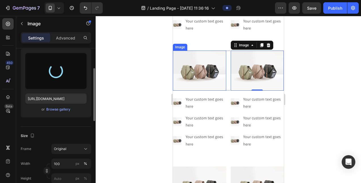
type input "https://cdn.shopify.com/s/files/1/0871/7267/7932/files/gempages_508500562921128…"
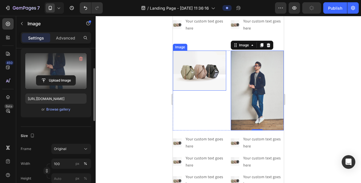
click at [201, 68] on img at bounding box center [199, 71] width 53 height 40
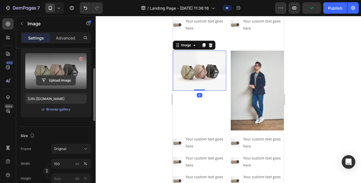
click at [62, 82] on input "file" at bounding box center [55, 81] width 39 height 10
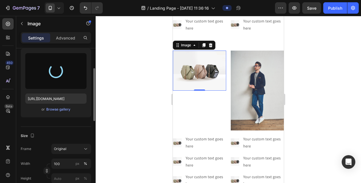
type input "[URL][DOMAIN_NAME]"
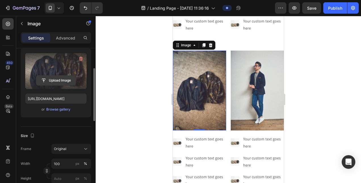
click at [54, 78] on input "file" at bounding box center [55, 81] width 39 height 10
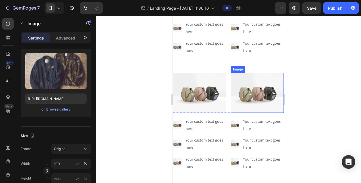
scroll to position [2199, 0]
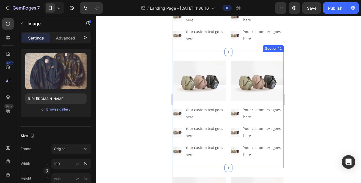
click at [225, 99] on div "Image Image Row Image Your custom text goes here Text Block Image Your custom t…" at bounding box center [228, 110] width 111 height 98
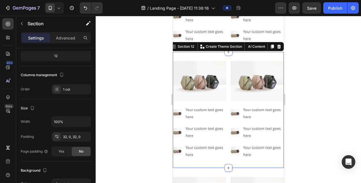
scroll to position [0, 0]
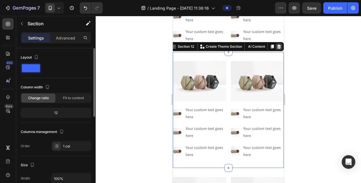
click at [277, 45] on icon at bounding box center [279, 47] width 4 height 4
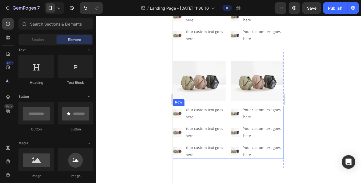
click at [227, 99] on div "Image Image Row Image Your custom text goes here Text Block Image Your custom t…" at bounding box center [228, 110] width 111 height 98
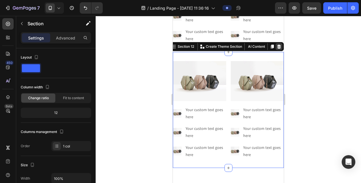
click at [277, 44] on icon at bounding box center [279, 46] width 5 height 5
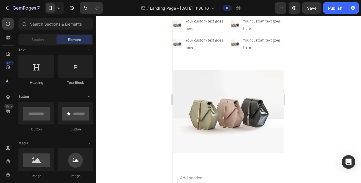
scroll to position [2142, 0]
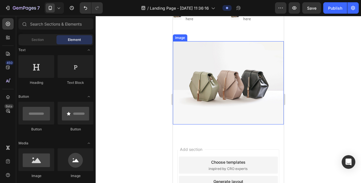
click at [250, 61] on img at bounding box center [228, 82] width 111 height 83
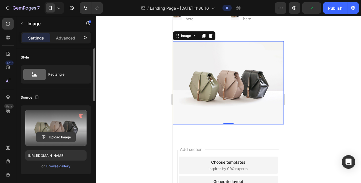
click at [54, 138] on input "file" at bounding box center [55, 137] width 39 height 10
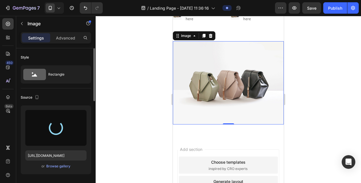
type input "[URL][DOMAIN_NAME]"
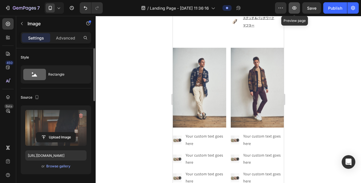
scroll to position [791, 0]
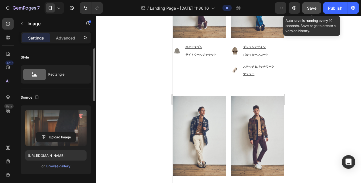
click at [307, 8] on button "Save" at bounding box center [311, 7] width 19 height 11
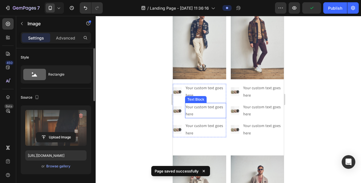
scroll to position [876, 0]
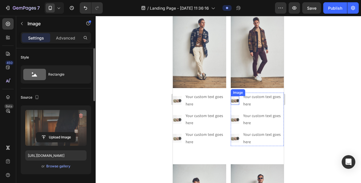
click at [232, 97] on img at bounding box center [235, 100] width 9 height 9
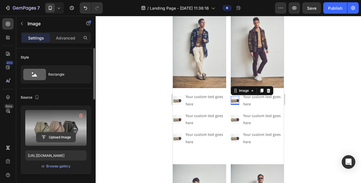
click at [61, 136] on input "file" at bounding box center [55, 137] width 39 height 10
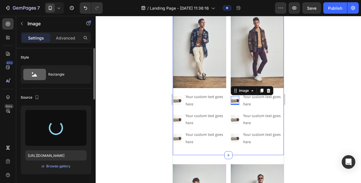
type input "https://cdn.shopify.com/s/files/1/0871/7267/7932/files/gempages_508500562921128…"
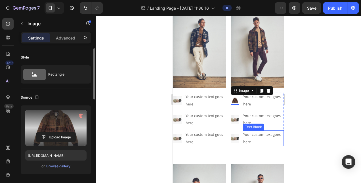
click at [259, 136] on div "Your custom text goes here" at bounding box center [263, 137] width 41 height 15
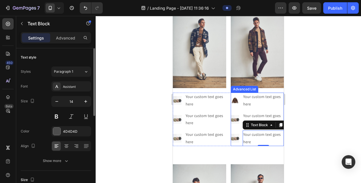
click at [234, 139] on li "Image Your custom text goes here Text Block 0" at bounding box center [257, 137] width 53 height 15
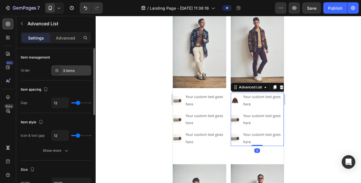
click at [70, 74] on div "3 items" at bounding box center [71, 70] width 40 height 10
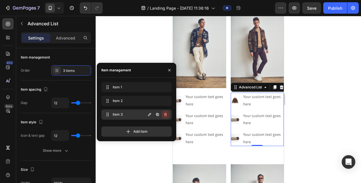
click at [165, 112] on button "button" at bounding box center [166, 114] width 8 height 8
click at [165, 112] on div "Delete" at bounding box center [161, 114] width 11 height 5
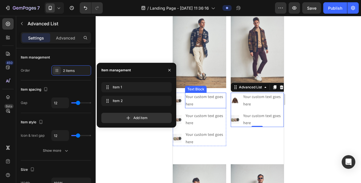
click at [215, 100] on div "Your custom text goes here" at bounding box center [205, 100] width 41 height 15
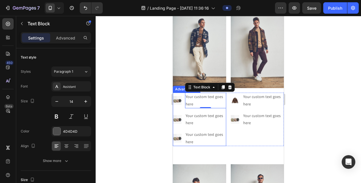
click at [213, 107] on ul "Image Your custom text goes here Text Block 0 Image Your custom text goes here …" at bounding box center [199, 119] width 53 height 53
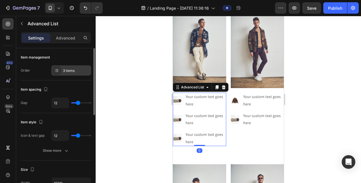
click at [67, 72] on div "3 items" at bounding box center [76, 70] width 27 height 5
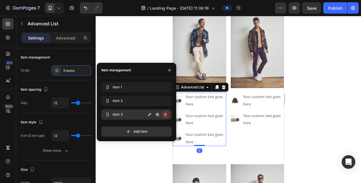
click at [165, 114] on icon "button" at bounding box center [165, 114] width 0 height 1
click at [165, 114] on div "Delete" at bounding box center [161, 114] width 11 height 5
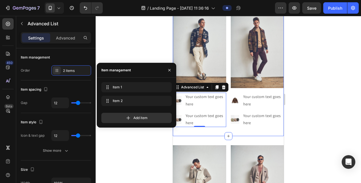
click at [263, 128] on div "Image Image Row Image Your custom text goes here Text Block Image Your custom t…" at bounding box center [228, 67] width 111 height 137
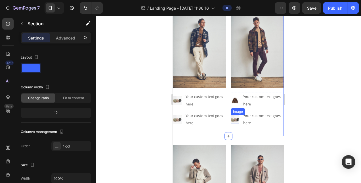
click at [234, 116] on img at bounding box center [235, 119] width 9 height 9
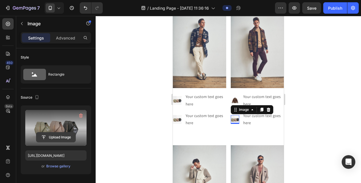
click at [49, 136] on input "file" at bounding box center [55, 137] width 39 height 10
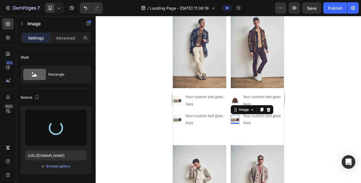
type input "https://cdn.shopify.com/s/files/1/0871/7267/7932/files/gempages_508500562921128…"
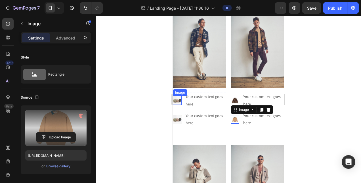
click at [176, 99] on div "Image" at bounding box center [177, 100] width 9 height 9
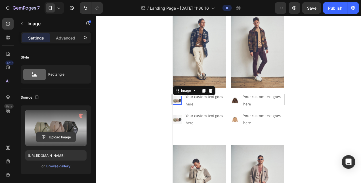
click at [61, 136] on input "file" at bounding box center [55, 137] width 39 height 10
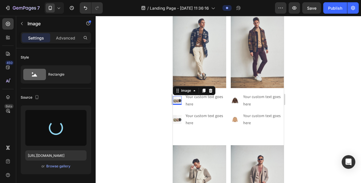
type input "https://cdn.shopify.com/s/files/1/0871/7267/7932/files/gempages_508500562921128…"
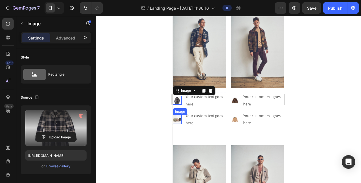
click at [176, 118] on img at bounding box center [177, 119] width 9 height 9
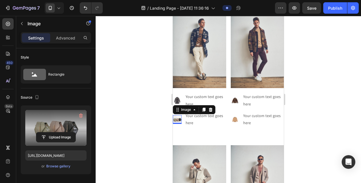
click at [60, 131] on label at bounding box center [55, 128] width 61 height 36
click at [60, 132] on input "file" at bounding box center [55, 137] width 39 height 10
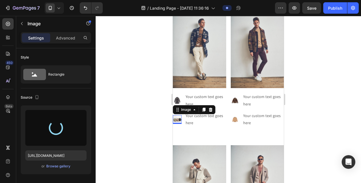
type input "https://cdn.shopify.com/s/files/1/0871/7267/7932/files/gempages_508500562921128…"
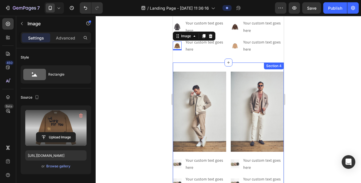
scroll to position [989, 0]
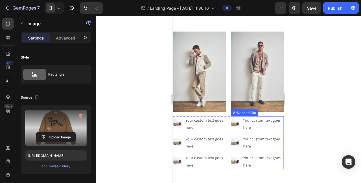
click at [240, 143] on li "Image Your custom text goes here Text Block" at bounding box center [257, 142] width 53 height 15
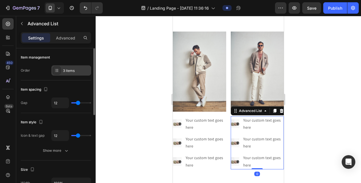
click at [68, 73] on div "3 items" at bounding box center [71, 70] width 40 height 10
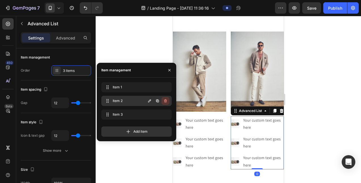
click at [163, 99] on icon "button" at bounding box center [165, 101] width 5 height 5
click at [163, 99] on div "Delete" at bounding box center [161, 100] width 11 height 5
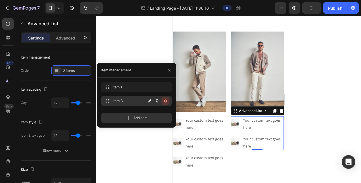
click at [164, 100] on icon "button" at bounding box center [165, 101] width 5 height 5
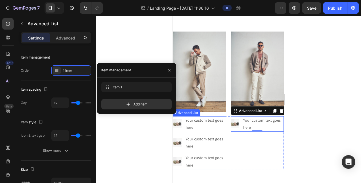
click at [215, 144] on ul "Image Your custom text goes here Text Block Image Your custom text goes here Te…" at bounding box center [199, 142] width 53 height 53
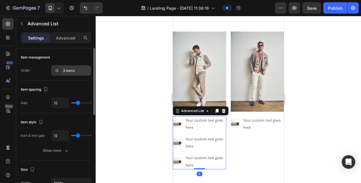
click at [71, 72] on div "3 items" at bounding box center [76, 70] width 27 height 5
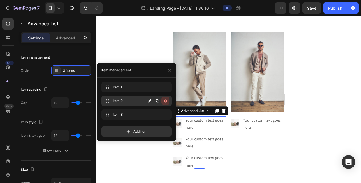
click at [167, 100] on icon "button" at bounding box center [165, 101] width 5 height 5
click at [167, 100] on div "Delete" at bounding box center [161, 100] width 11 height 5
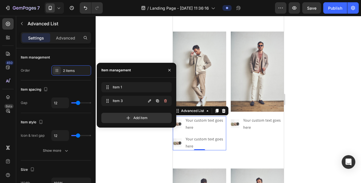
click at [167, 100] on icon "button" at bounding box center [165, 101] width 5 height 5
click at [167, 100] on div "Delete" at bounding box center [161, 100] width 11 height 5
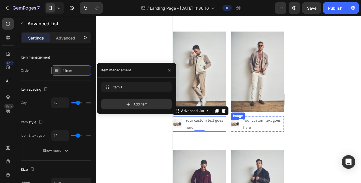
click at [235, 119] on img at bounding box center [235, 123] width 9 height 9
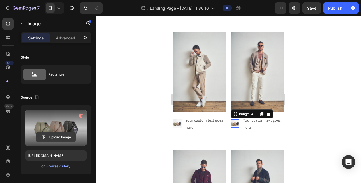
click at [51, 136] on input "file" at bounding box center [55, 137] width 39 height 10
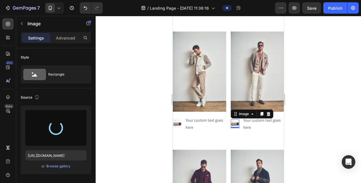
type input "https://cdn.shopify.com/s/files/1/0871/7267/7932/files/gempages_508500562921128…"
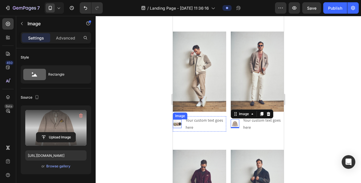
click at [179, 119] on img at bounding box center [177, 123] width 9 height 9
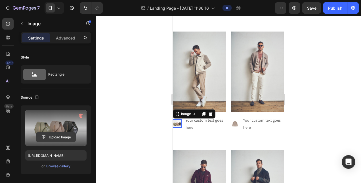
click at [47, 135] on input "file" at bounding box center [55, 137] width 39 height 10
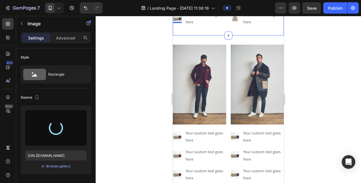
scroll to position [1103, 0]
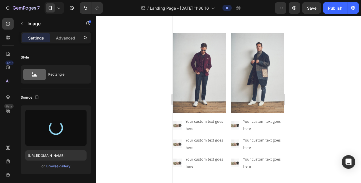
type input "https://cdn.shopify.com/s/files/1/0871/7267/7932/files/gempages_508500562921128…"
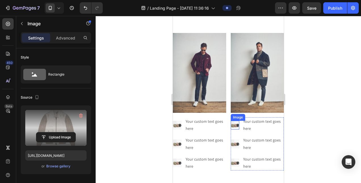
click at [232, 121] on img at bounding box center [235, 125] width 9 height 9
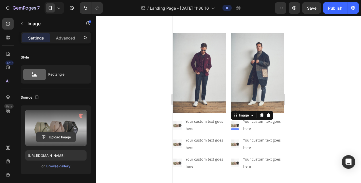
click at [48, 133] on input "file" at bounding box center [55, 137] width 39 height 10
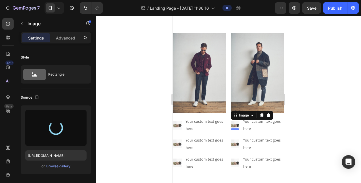
type input "https://cdn.shopify.com/s/files/1/0871/7267/7932/files/gempages_508500562921128…"
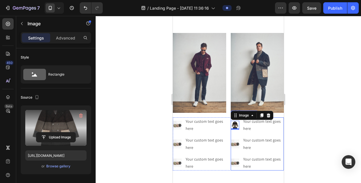
click at [241, 129] on ul "Image 0 Your custom text goes here Text Block Image Your custom text goes here …" at bounding box center [257, 143] width 53 height 53
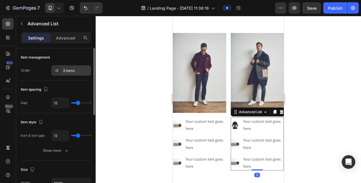
click at [67, 70] on div "3 items" at bounding box center [76, 70] width 27 height 5
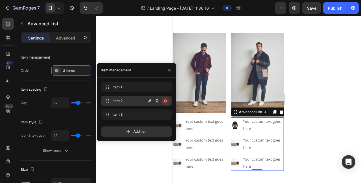
click at [167, 100] on icon "button" at bounding box center [165, 101] width 5 height 5
click at [167, 100] on button "Delete" at bounding box center [162, 101] width 16 height 8
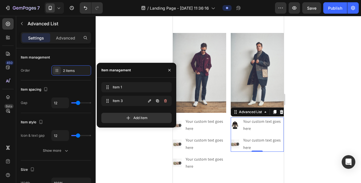
click at [167, 100] on icon "button" at bounding box center [165, 101] width 5 height 5
click at [167, 100] on button "Delete" at bounding box center [162, 101] width 16 height 8
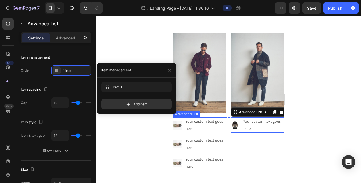
click at [206, 127] on ul "Image Your custom text goes here Text Block Image Your custom text goes here Te…" at bounding box center [199, 143] width 53 height 53
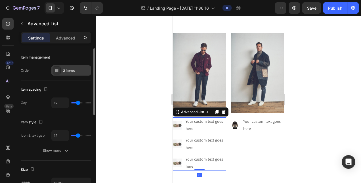
click at [58, 68] on icon at bounding box center [57, 70] width 5 height 5
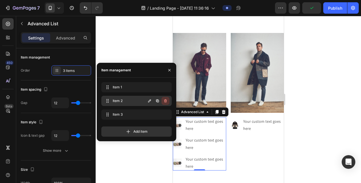
click at [166, 101] on icon "button" at bounding box center [165, 100] width 3 height 3
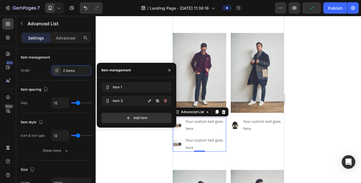
click at [166, 101] on icon "button" at bounding box center [165, 100] width 3 height 3
click at [166, 101] on div "Delete" at bounding box center [161, 100] width 11 height 5
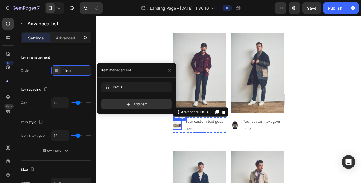
click at [178, 121] on img at bounding box center [177, 125] width 9 height 9
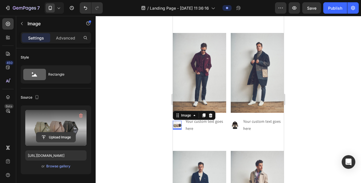
click at [52, 136] on input "file" at bounding box center [55, 137] width 39 height 10
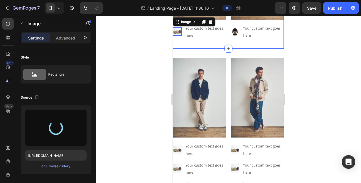
scroll to position [1216, 0]
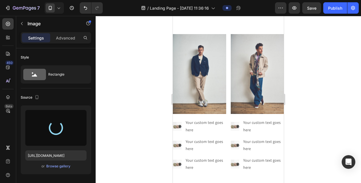
type input "https://cdn.shopify.com/s/files/1/0871/7267/7932/files/gempages_508500562921128…"
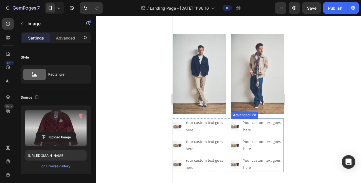
click at [231, 122] on img at bounding box center [235, 126] width 9 height 9
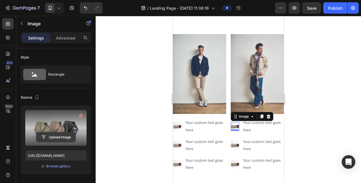
click at [59, 137] on input "file" at bounding box center [55, 137] width 39 height 10
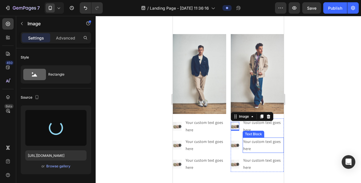
click at [261, 137] on div "Your custom text goes here" at bounding box center [263, 144] width 41 height 15
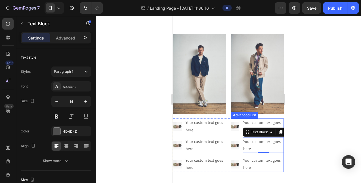
click at [238, 128] on ul "Image Your custom text goes here Text Block Image Your custom text goes here Te…" at bounding box center [257, 144] width 53 height 53
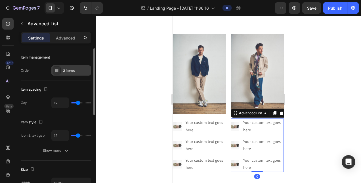
click at [64, 69] on div "3 items" at bounding box center [76, 70] width 27 height 5
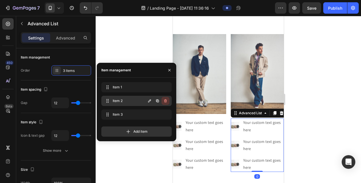
click at [165, 101] on icon "button" at bounding box center [165, 101] width 5 height 5
click at [164, 101] on div "Delete" at bounding box center [161, 100] width 11 height 5
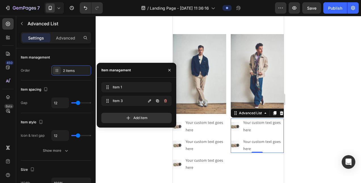
click at [164, 101] on icon "button" at bounding box center [165, 100] width 3 height 3
click at [164, 101] on div "Delete" at bounding box center [161, 100] width 11 height 5
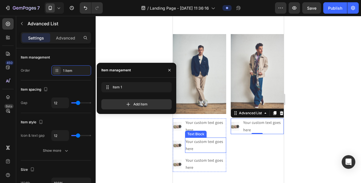
click at [197, 137] on div "Your custom text goes here" at bounding box center [205, 144] width 41 height 15
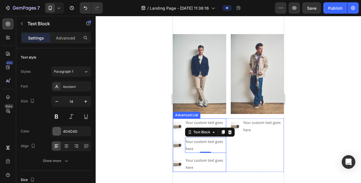
click at [182, 130] on ul "Image Your custom text goes here Text Block Image Your custom text goes here Te…" at bounding box center [199, 144] width 53 height 53
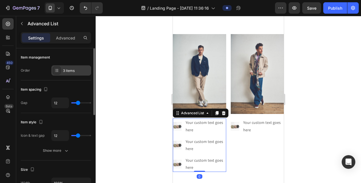
click at [76, 72] on div "3 items" at bounding box center [76, 70] width 27 height 5
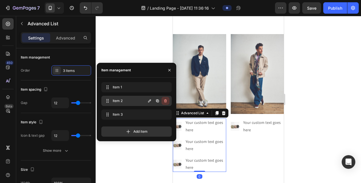
click at [162, 100] on button "button" at bounding box center [166, 101] width 8 height 8
click at [163, 100] on div "Delete" at bounding box center [161, 100] width 11 height 5
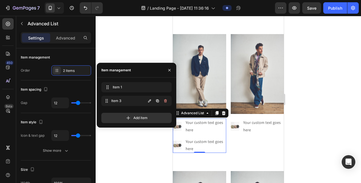
click at [163, 100] on div "Item 3 Item 3" at bounding box center [136, 101] width 70 height 10
click at [163, 100] on button "button" at bounding box center [166, 101] width 8 height 8
click at [163, 100] on div "Delete" at bounding box center [161, 100] width 11 height 5
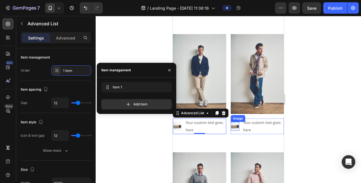
click at [232, 122] on img at bounding box center [235, 126] width 9 height 9
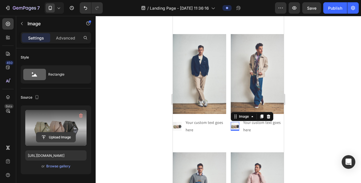
click at [58, 138] on input "file" at bounding box center [55, 137] width 39 height 10
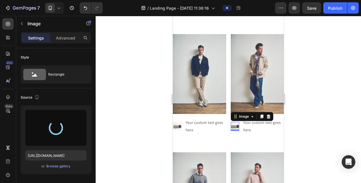
type input "https://cdn.shopify.com/s/files/1/0871/7267/7932/files/gempages_508500562921128…"
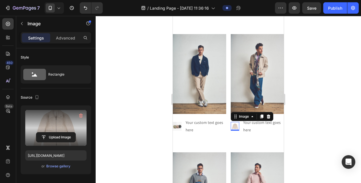
click at [47, 130] on label at bounding box center [55, 128] width 61 height 36
click at [47, 132] on input "file" at bounding box center [55, 137] width 39 height 10
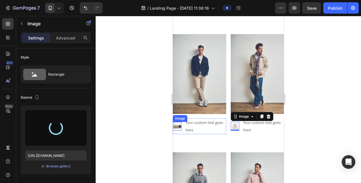
click at [178, 122] on img at bounding box center [177, 126] width 9 height 9
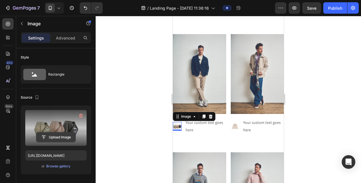
click at [46, 133] on input "file" at bounding box center [55, 137] width 39 height 10
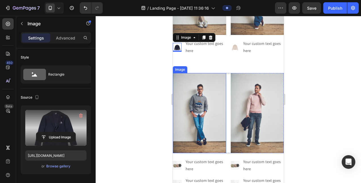
scroll to position [1330, 0]
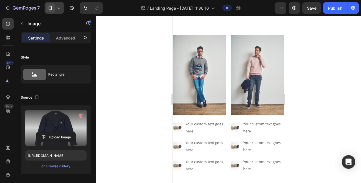
click at [60, 5] on div at bounding box center [54, 7] width 19 height 11
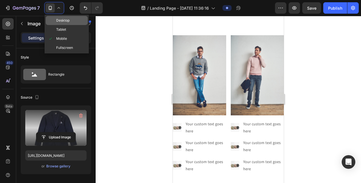
click at [62, 18] on span "Desktop" at bounding box center [62, 21] width 13 height 6
type input "https://cdn.shopify.com/s/files/1/2005/9307/files/image_demo.jpg"
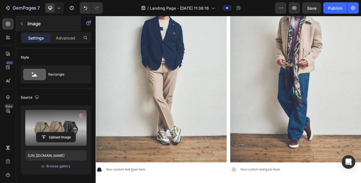
scroll to position [1312, 0]
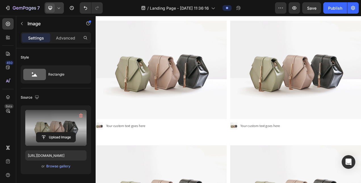
click at [58, 12] on div at bounding box center [54, 7] width 19 height 11
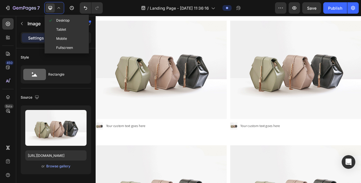
click at [77, 43] on div "Mobile" at bounding box center [67, 47] width 42 height 9
type input "[URL][DOMAIN_NAME]"
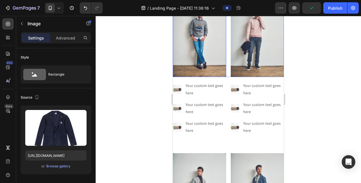
scroll to position [1439, 0]
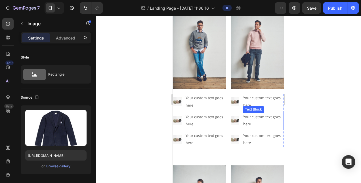
click at [266, 113] on div "Your custom text goes here" at bounding box center [263, 120] width 41 height 15
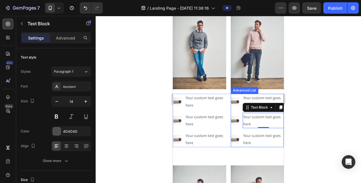
click at [266, 108] on div "Text Block" at bounding box center [268, 107] width 50 height 9
click at [239, 106] on ul "Image Your custom text goes here Text Block Image Your custom text goes here Te…" at bounding box center [257, 120] width 53 height 53
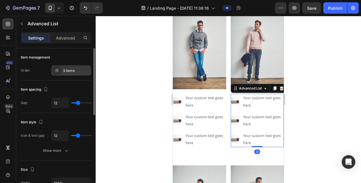
click at [77, 75] on div "3 items" at bounding box center [71, 70] width 40 height 10
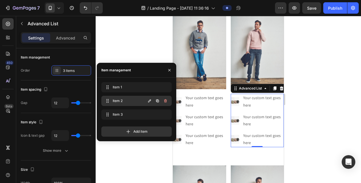
click at [167, 102] on icon "button" at bounding box center [165, 101] width 5 height 5
click at [167, 101] on button "Delete" at bounding box center [162, 101] width 16 height 8
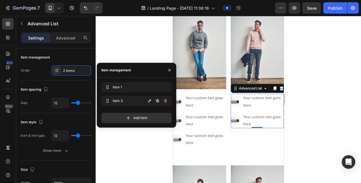
click at [167, 101] on icon "button" at bounding box center [165, 101] width 5 height 5
click at [167, 101] on button "Delete" at bounding box center [162, 101] width 16 height 8
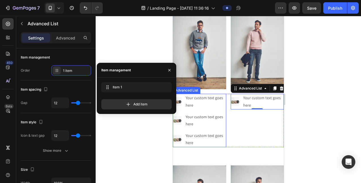
click at [179, 107] on ul "Image Your custom text goes here Text Block Image Your custom text goes here Te…" at bounding box center [199, 120] width 53 height 53
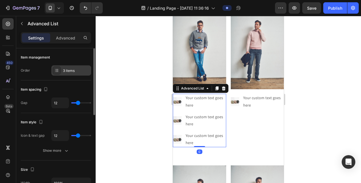
click at [78, 66] on div "3 items" at bounding box center [71, 70] width 40 height 10
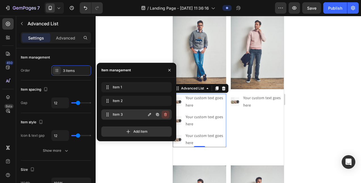
click at [163, 114] on icon "button" at bounding box center [165, 114] width 5 height 5
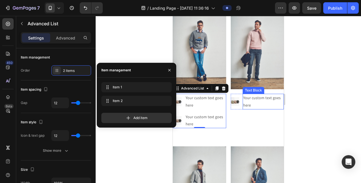
click at [258, 123] on div "Image Your custom text goes here Text Block Advanced List" at bounding box center [257, 111] width 53 height 34
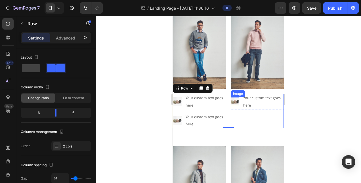
click at [235, 97] on img at bounding box center [235, 101] width 9 height 9
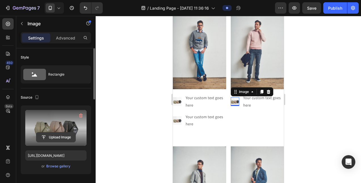
click at [66, 132] on div "Upload Image" at bounding box center [55, 128] width 61 height 36
drag, startPoint x: 66, startPoint y: 132, endPoint x: 48, endPoint y: 130, distance: 18.8
click at [48, 130] on div "Upload Image" at bounding box center [55, 128] width 61 height 36
click at [49, 132] on input "file" at bounding box center [55, 137] width 39 height 10
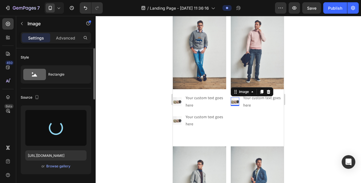
type input "[URL][DOMAIN_NAME]"
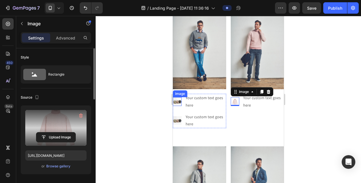
click at [175, 99] on img at bounding box center [177, 101] width 9 height 9
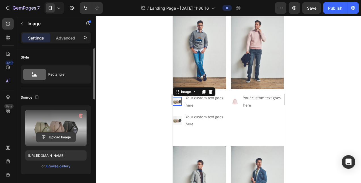
click at [54, 137] on input "file" at bounding box center [55, 137] width 39 height 10
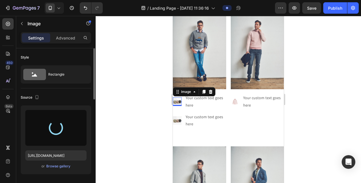
type input "[URL][DOMAIN_NAME]"
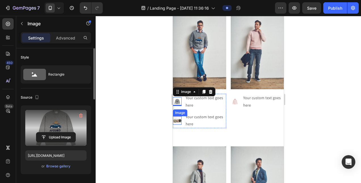
click at [179, 118] on img at bounding box center [177, 120] width 9 height 9
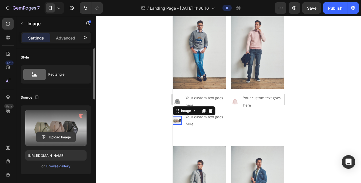
click at [68, 134] on input "file" at bounding box center [55, 137] width 39 height 10
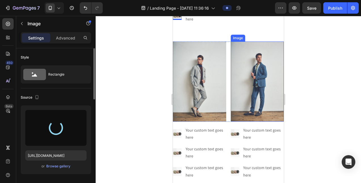
scroll to position [1553, 0]
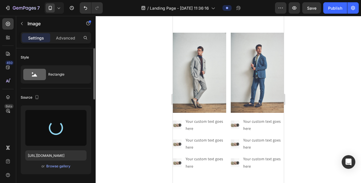
type input "[URL][DOMAIN_NAME]"
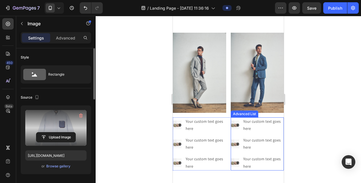
click at [267, 127] on ul "Image Your custom text goes here Text Block Image Your custom text goes here Te…" at bounding box center [257, 143] width 53 height 53
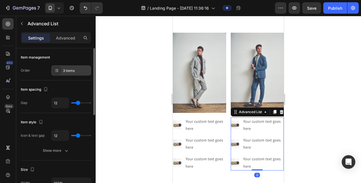
click at [57, 70] on icon at bounding box center [57, 70] width 5 height 5
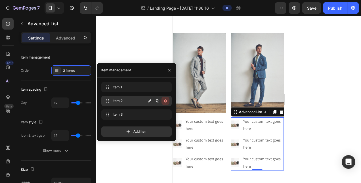
click at [165, 100] on icon "button" at bounding box center [165, 100] width 0 height 1
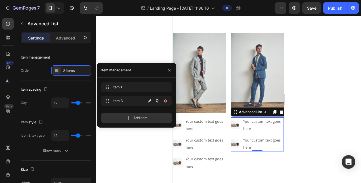
click at [165, 100] on icon "button" at bounding box center [165, 100] width 0 height 1
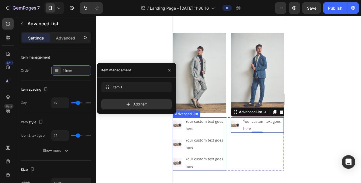
click at [175, 128] on ul "Image Your custom text goes here Text Block Image Your custom text goes here Te…" at bounding box center [199, 143] width 53 height 53
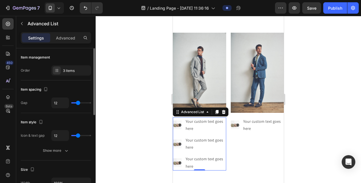
click at [82, 113] on div "Item management Order 3 items" at bounding box center [56, 136] width 70 height 47
click at [81, 68] on div "3 items" at bounding box center [71, 70] width 40 height 10
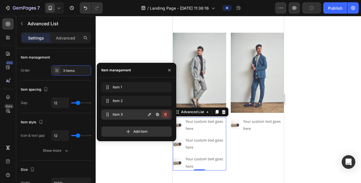
click at [163, 114] on icon "button" at bounding box center [165, 114] width 5 height 5
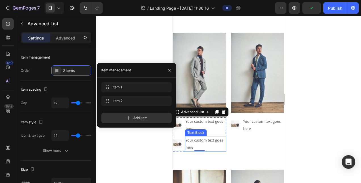
click at [257, 140] on div "Image Your custom text goes here Text Block Advanced List" at bounding box center [257, 134] width 53 height 34
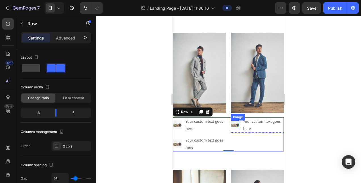
click at [233, 120] on img at bounding box center [235, 124] width 9 height 9
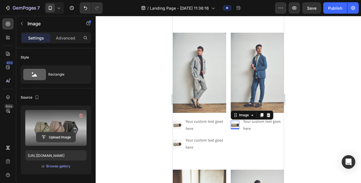
click at [46, 135] on input "file" at bounding box center [55, 137] width 39 height 10
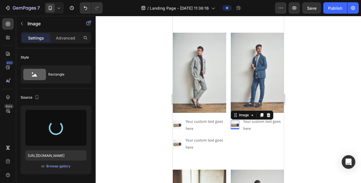
type input "[URL][DOMAIN_NAME]"
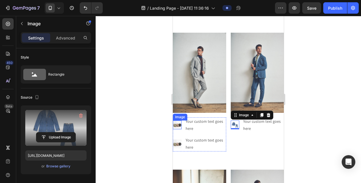
click at [175, 120] on img at bounding box center [177, 124] width 9 height 9
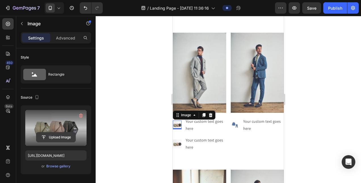
click at [58, 137] on input "file" at bounding box center [55, 137] width 39 height 10
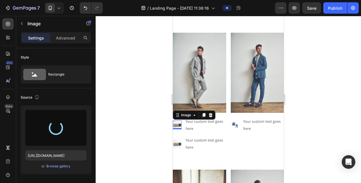
type input "[URL][DOMAIN_NAME]"
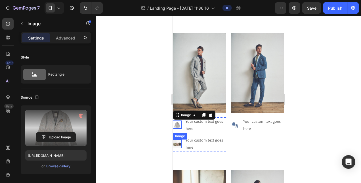
click at [174, 140] on img at bounding box center [177, 143] width 9 height 9
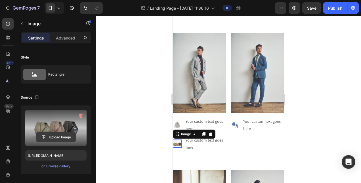
click at [66, 133] on input "file" at bounding box center [55, 137] width 39 height 10
click at [72, 60] on div "Style" at bounding box center [56, 57] width 70 height 9
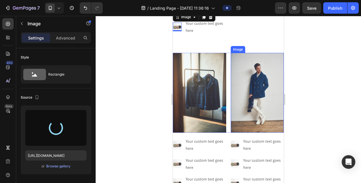
scroll to position [1695, 0]
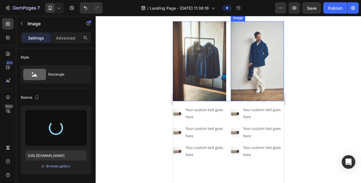
type input "[URL][DOMAIN_NAME]"
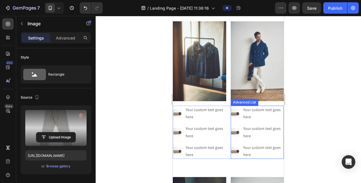
click at [263, 120] on ul "Image Your custom text goes here Text Block Image Your custom text goes here Te…" at bounding box center [257, 132] width 53 height 53
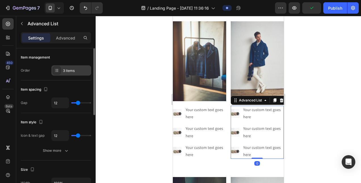
click at [72, 70] on div "3 items" at bounding box center [76, 70] width 27 height 5
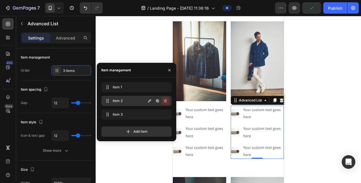
click at [165, 100] on icon "button" at bounding box center [165, 100] width 0 height 1
click at [165, 100] on div "Delete" at bounding box center [161, 100] width 11 height 5
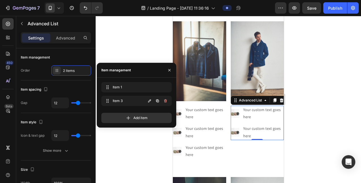
click at [165, 100] on icon "button" at bounding box center [165, 100] width 0 height 1
click at [165, 100] on div "Delete" at bounding box center [161, 100] width 11 height 5
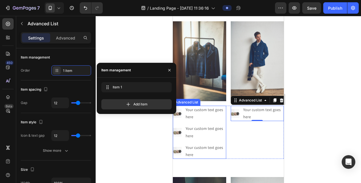
click at [217, 139] on ul "Image Your custom text goes here Text Block Image Your custom text goes here Te…" at bounding box center [199, 132] width 53 height 53
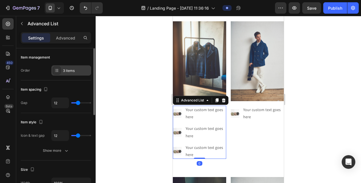
click at [72, 73] on div "3 items" at bounding box center [71, 70] width 40 height 10
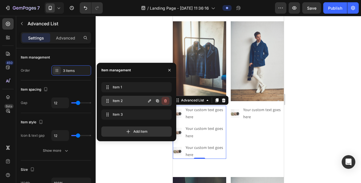
click at [165, 101] on icon "button" at bounding box center [165, 101] width 5 height 5
click at [165, 101] on div "Delete" at bounding box center [161, 100] width 11 height 5
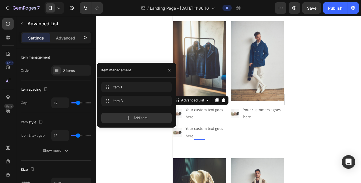
click at [156, 141] on div at bounding box center [228, 99] width 265 height 167
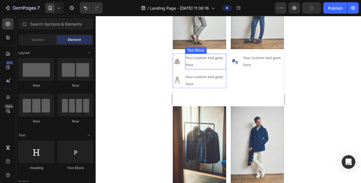
scroll to position [1581, 0]
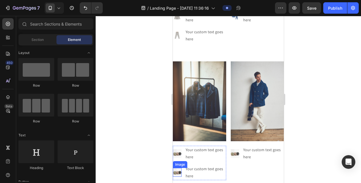
click at [178, 168] on img at bounding box center [177, 172] width 9 height 9
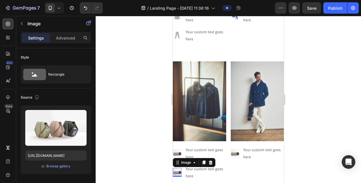
click at [177, 168] on img at bounding box center [177, 172] width 9 height 9
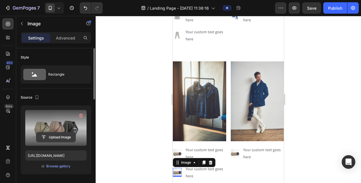
click at [60, 138] on input "file" at bounding box center [55, 137] width 39 height 10
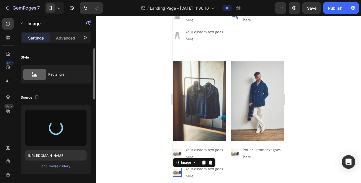
type input "https://cdn.shopify.com/s/files/1/0871/7267/7932/files/gempages_508500562921128…"
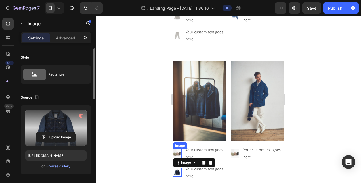
click at [178, 149] on img at bounding box center [177, 153] width 9 height 9
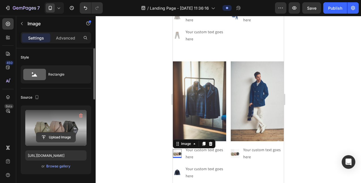
click at [59, 136] on input "file" at bounding box center [55, 137] width 39 height 10
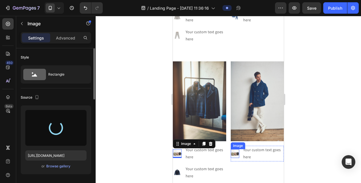
type input "https://cdn.shopify.com/s/files/1/0871/7267/7932/files/gempages_508500562921128…"
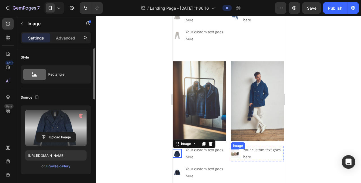
click at [233, 149] on img at bounding box center [235, 153] width 9 height 9
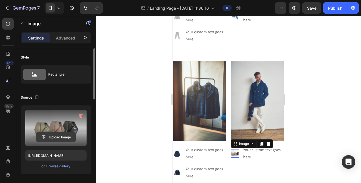
click at [53, 137] on input "file" at bounding box center [55, 137] width 39 height 10
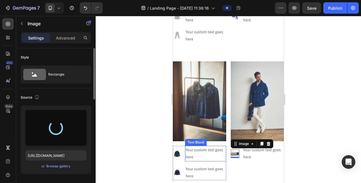
type input "https://cdn.shopify.com/s/files/1/0871/7267/7932/files/gempages_508500562921128…"
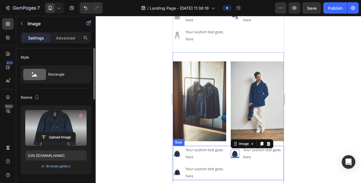
click at [243, 163] on div "Image 0 Your custom text goes here Text Block Advanced List" at bounding box center [257, 163] width 53 height 34
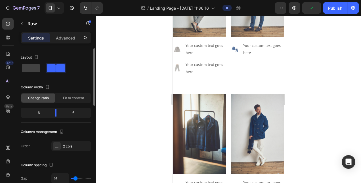
scroll to position [1638, 0]
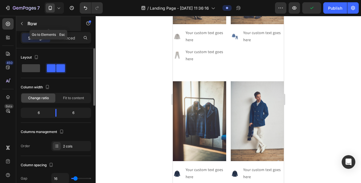
click at [20, 24] on icon "button" at bounding box center [22, 23] width 5 height 5
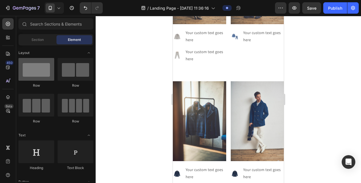
scroll to position [0, 0]
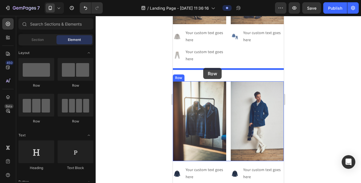
drag, startPoint x: 206, startPoint y: 89, endPoint x: 203, endPoint y: 68, distance: 21.2
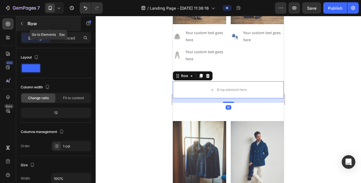
click at [26, 23] on button "button" at bounding box center [21, 23] width 9 height 9
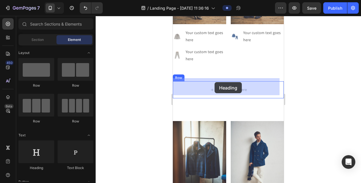
drag, startPoint x: 210, startPoint y: 166, endPoint x: 214, endPoint y: 82, distance: 83.9
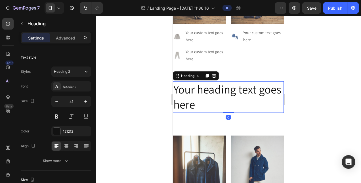
click at [228, 101] on h2 "Your heading text goes here" at bounding box center [228, 97] width 111 height 32
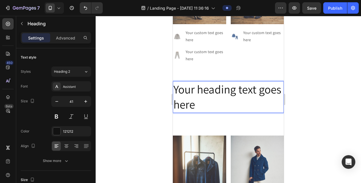
click at [228, 101] on p "Your heading text goes here" at bounding box center [228, 97] width 110 height 30
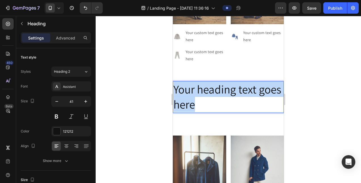
click at [228, 101] on p "Your heading text goes here" at bounding box center [228, 97] width 110 height 30
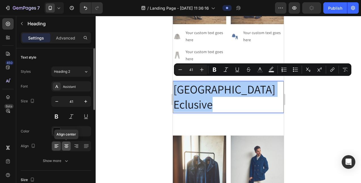
click at [67, 147] on icon at bounding box center [66, 147] width 3 height 1
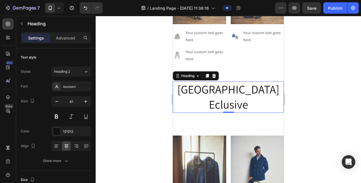
click at [188, 86] on p "大丸心斎橋店 Eclusive" at bounding box center [228, 97] width 110 height 30
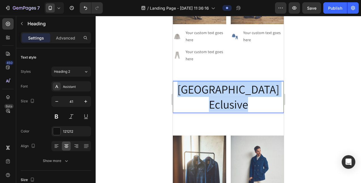
drag, startPoint x: 188, startPoint y: 86, endPoint x: 248, endPoint y: 101, distance: 61.4
click at [248, 101] on p "大丸心斎橋店 Eclusive" at bounding box center [228, 97] width 110 height 30
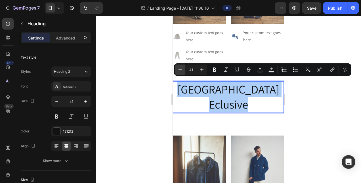
click at [181, 72] on icon "Editor contextual toolbar" at bounding box center [180, 70] width 6 height 6
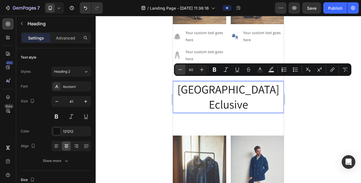
click at [181, 72] on icon "Editor contextual toolbar" at bounding box center [180, 70] width 6 height 6
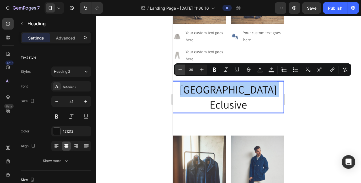
click at [181, 72] on icon "Editor contextual toolbar" at bounding box center [180, 70] width 6 height 6
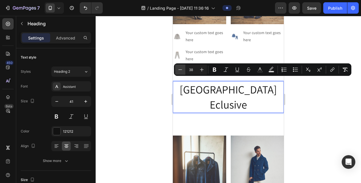
click at [181, 72] on icon "Editor contextual toolbar" at bounding box center [180, 70] width 6 height 6
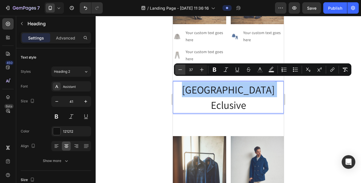
click at [181, 72] on icon "Editor contextual toolbar" at bounding box center [180, 70] width 6 height 6
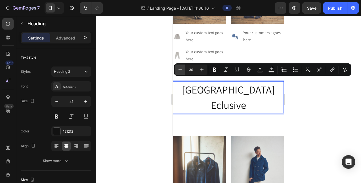
click at [181, 72] on icon "Editor contextual toolbar" at bounding box center [180, 70] width 6 height 6
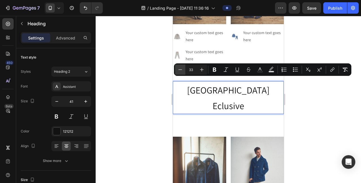
click at [181, 72] on icon "Editor contextual toolbar" at bounding box center [180, 70] width 6 height 6
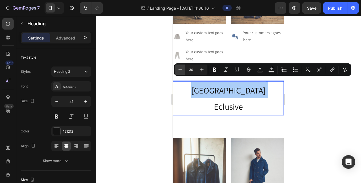
click at [181, 72] on icon "Editor contextual toolbar" at bounding box center [180, 70] width 6 height 6
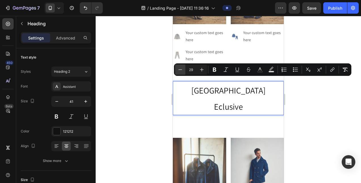
click at [181, 72] on icon "Editor contextual toolbar" at bounding box center [180, 70] width 6 height 6
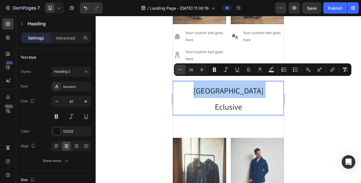
click at [181, 72] on icon "Editor contextual toolbar" at bounding box center [180, 70] width 6 height 6
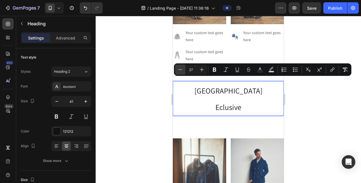
click at [181, 72] on icon "Editor contextual toolbar" at bounding box center [180, 70] width 6 height 6
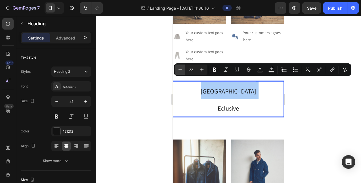
click at [181, 72] on icon "Editor contextual toolbar" at bounding box center [180, 70] width 6 height 6
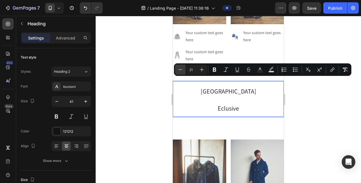
click at [181, 72] on icon "Editor contextual toolbar" at bounding box center [180, 70] width 6 height 6
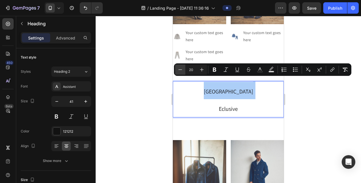
click at [181, 72] on icon "Editor contextual toolbar" at bounding box center [180, 70] width 6 height 6
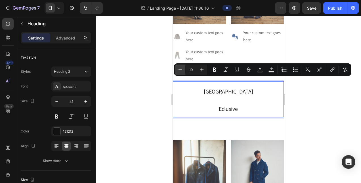
click at [181, 72] on icon "Editor contextual toolbar" at bounding box center [180, 70] width 6 height 6
type input "15"
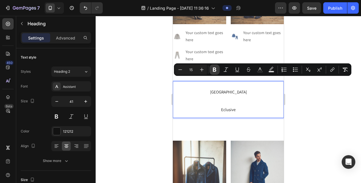
click at [214, 68] on icon "Editor contextual toolbar" at bounding box center [214, 70] width 3 height 4
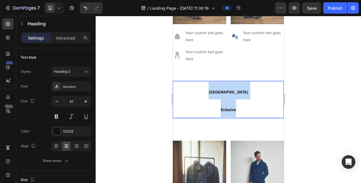
drag, startPoint x: 208, startPoint y: 89, endPoint x: 245, endPoint y: 106, distance: 40.1
click at [245, 106] on p "大丸心斎橋店 Eclusive" at bounding box center [228, 99] width 110 height 35
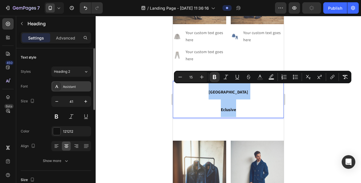
click at [68, 86] on div "Assistant" at bounding box center [76, 86] width 27 height 5
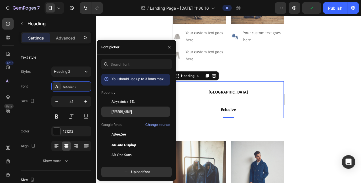
click at [132, 109] on div "Oswald" at bounding box center [140, 111] width 57 height 5
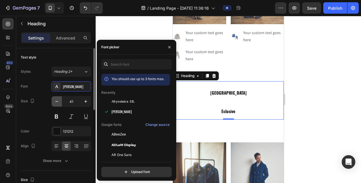
click at [57, 102] on icon "button" at bounding box center [57, 102] width 6 height 6
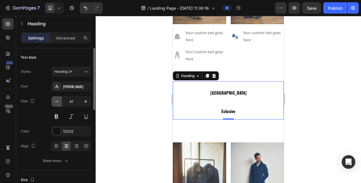
click at [57, 102] on icon "button" at bounding box center [57, 102] width 6 height 6
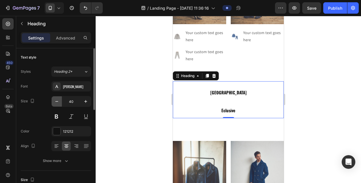
click at [57, 102] on icon "button" at bounding box center [57, 102] width 6 height 6
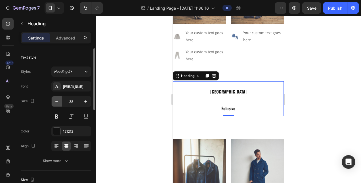
click at [57, 102] on icon "button" at bounding box center [57, 102] width 6 height 6
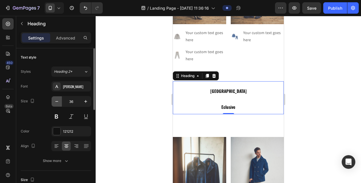
click at [57, 102] on icon "button" at bounding box center [57, 102] width 6 height 6
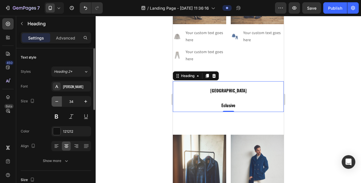
click at [57, 102] on icon "button" at bounding box center [57, 102] width 6 height 6
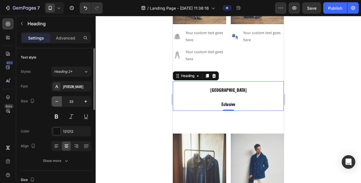
click at [57, 102] on icon "button" at bounding box center [57, 102] width 6 height 6
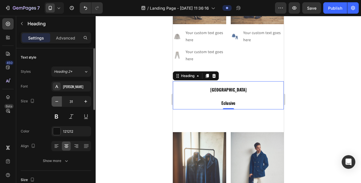
click at [57, 102] on icon "button" at bounding box center [57, 102] width 6 height 6
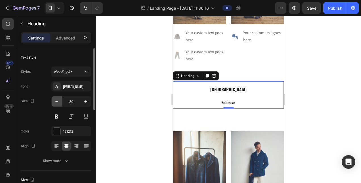
click at [57, 102] on icon "button" at bounding box center [57, 102] width 6 height 6
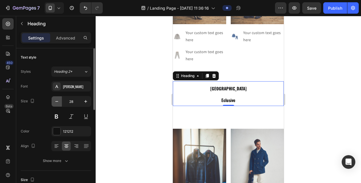
click at [57, 102] on icon "button" at bounding box center [57, 102] width 6 height 6
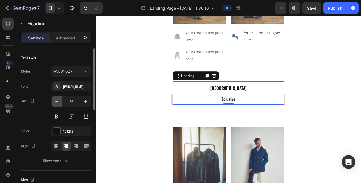
click at [57, 102] on icon "button" at bounding box center [57, 102] width 6 height 6
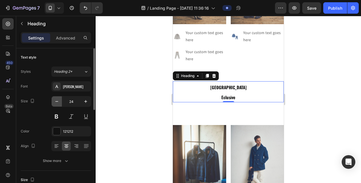
click at [57, 102] on icon "button" at bounding box center [57, 102] width 6 height 6
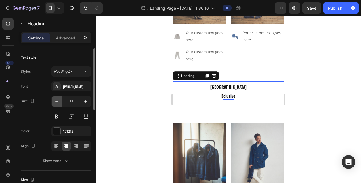
click at [57, 102] on icon "button" at bounding box center [57, 102] width 6 height 6
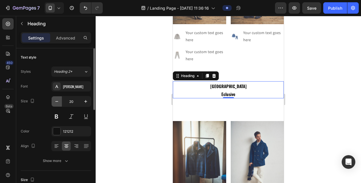
click at [57, 102] on icon "button" at bounding box center [57, 102] width 6 height 6
type input "18"
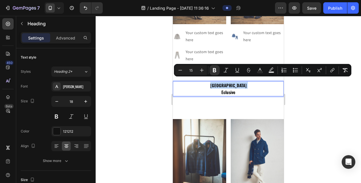
drag, startPoint x: 191, startPoint y: 83, endPoint x: 191, endPoint y: 92, distance: 8.2
click at [191, 92] on p "大丸心斎橋店 Eclusive" at bounding box center [228, 89] width 110 height 14
click at [189, 85] on p "大丸心斎橋店 Eclusive" at bounding box center [228, 89] width 110 height 14
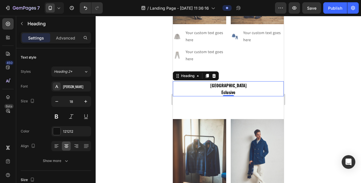
click at [156, 80] on div at bounding box center [228, 99] width 265 height 167
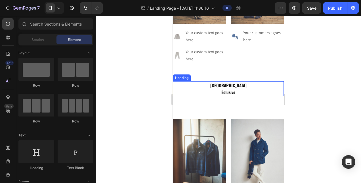
click at [201, 85] on p "⁠⁠⁠⁠⁠⁠⁠ 大丸心斎橋店 Eclusive" at bounding box center [228, 89] width 110 height 14
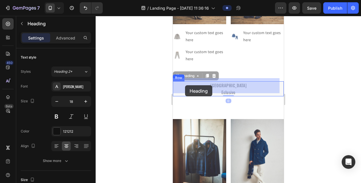
drag, startPoint x: 181, startPoint y: 73, endPoint x: 185, endPoint y: 85, distance: 12.7
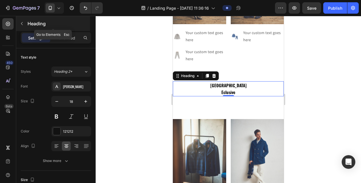
click at [24, 22] on icon "button" at bounding box center [22, 23] width 5 height 5
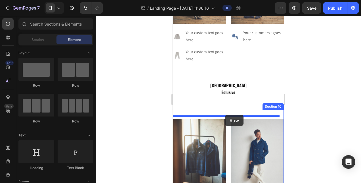
drag, startPoint x: 210, startPoint y: 86, endPoint x: 225, endPoint y: 115, distance: 32.2
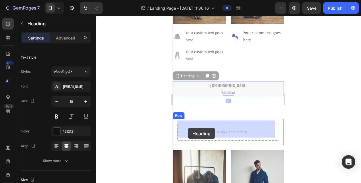
drag, startPoint x: 176, startPoint y: 76, endPoint x: 188, endPoint y: 128, distance: 53.0
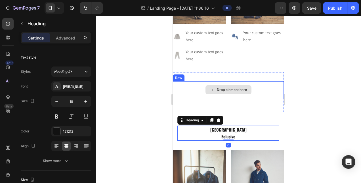
click at [198, 87] on div "Drop element here" at bounding box center [228, 89] width 111 height 17
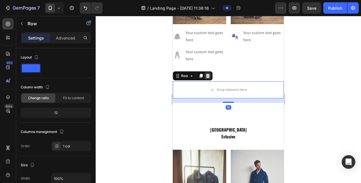
click at [208, 74] on icon at bounding box center [208, 76] width 5 height 5
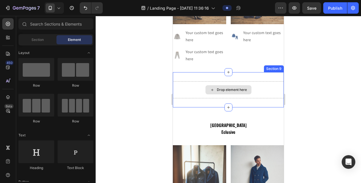
click at [199, 86] on div "Drop element here" at bounding box center [228, 89] width 111 height 17
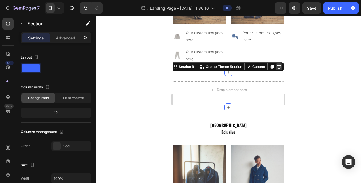
click at [277, 64] on icon at bounding box center [279, 66] width 5 height 5
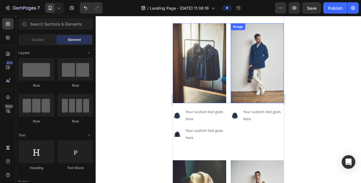
scroll to position [1752, 0]
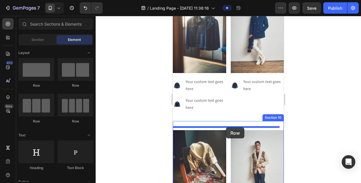
drag, startPoint x: 205, startPoint y: 88, endPoint x: 226, endPoint y: 127, distance: 44.3
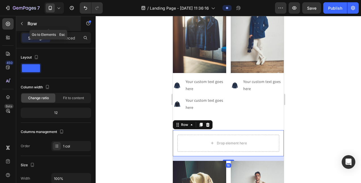
click at [21, 24] on icon "button" at bounding box center [22, 23] width 2 height 3
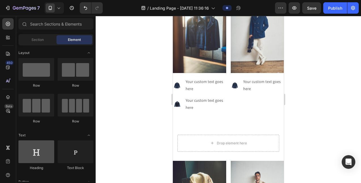
scroll to position [57, 0]
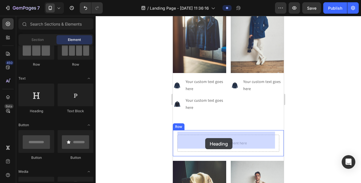
drag, startPoint x: 210, startPoint y: 110, endPoint x: 206, endPoint y: 138, distance: 28.1
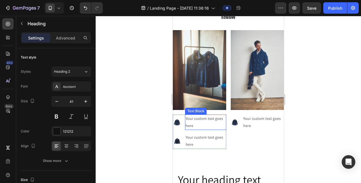
scroll to position [1800, 0]
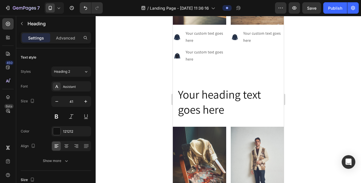
click at [216, 109] on h2 "Your heading text goes here" at bounding box center [228, 102] width 102 height 32
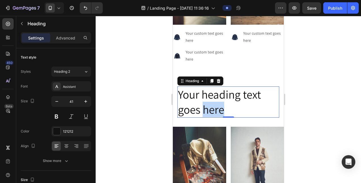
click at [216, 109] on p "Your heading text goes here" at bounding box center [228, 102] width 101 height 30
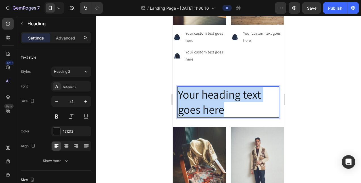
click at [216, 109] on p "Your heading text goes here" at bounding box center [228, 102] width 101 height 30
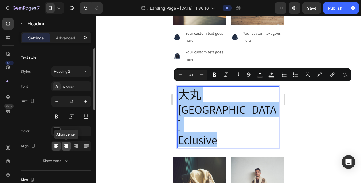
click at [68, 147] on icon at bounding box center [67, 146] width 6 height 6
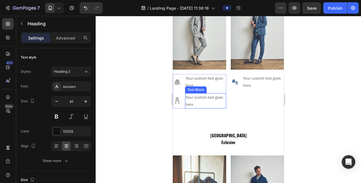
scroll to position [1601, 0]
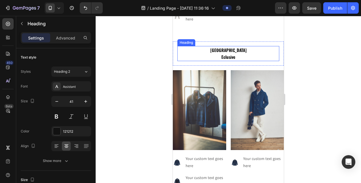
click at [221, 55] on strong "Eclusive" at bounding box center [228, 57] width 14 height 6
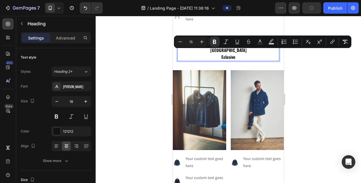
click at [150, 83] on div at bounding box center [228, 99] width 265 height 167
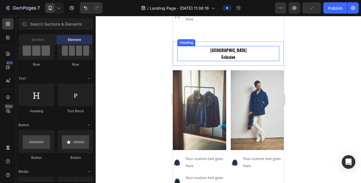
click at [199, 51] on p "⁠⁠⁠⁠⁠⁠⁠ 大丸心斎橋店 Eclusive" at bounding box center [228, 54] width 101 height 14
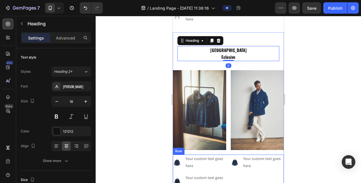
scroll to position [1686, 0]
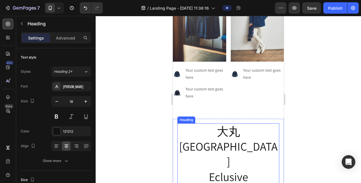
click at [219, 134] on h2 "大丸東京店 Eclusive" at bounding box center [228, 154] width 102 height 62
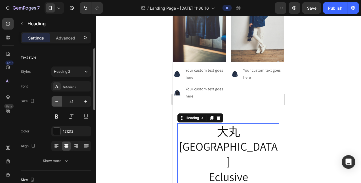
click at [57, 102] on icon "button" at bounding box center [57, 102] width 6 height 6
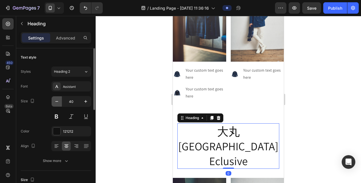
click at [57, 102] on icon "button" at bounding box center [57, 102] width 6 height 6
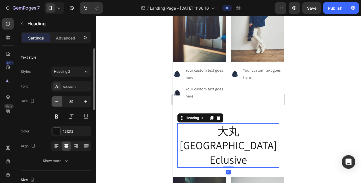
click at [57, 102] on icon "button" at bounding box center [57, 102] width 6 height 6
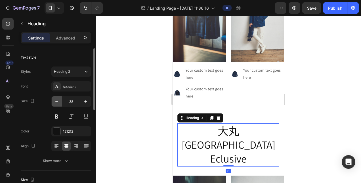
click at [57, 102] on icon "button" at bounding box center [57, 102] width 6 height 6
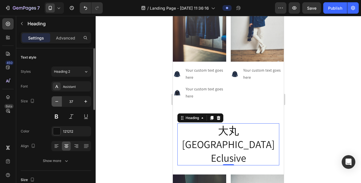
click at [57, 102] on icon "button" at bounding box center [57, 102] width 6 height 6
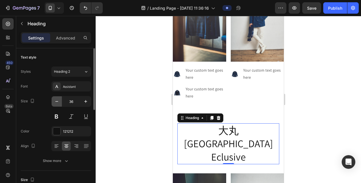
click at [57, 102] on icon "button" at bounding box center [57, 102] width 6 height 6
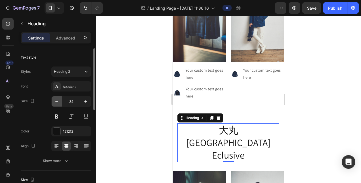
click at [57, 102] on icon "button" at bounding box center [57, 102] width 6 height 6
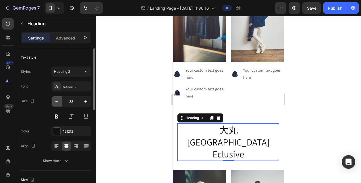
click at [57, 102] on icon "button" at bounding box center [57, 102] width 6 height 6
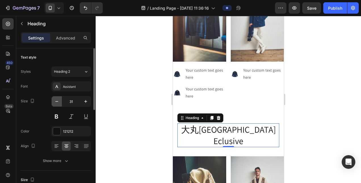
click at [57, 102] on icon "button" at bounding box center [57, 102] width 6 height 6
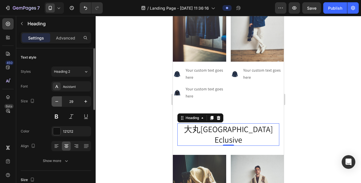
click at [57, 102] on icon "button" at bounding box center [57, 102] width 6 height 6
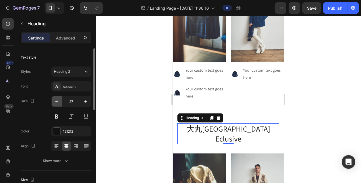
click at [57, 102] on icon "button" at bounding box center [57, 102] width 6 height 6
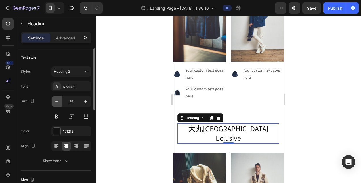
click at [57, 102] on icon "button" at bounding box center [57, 102] width 6 height 6
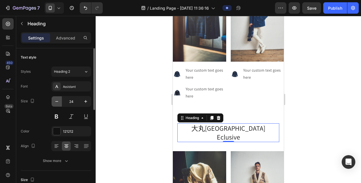
click at [57, 102] on icon "button" at bounding box center [57, 102] width 6 height 6
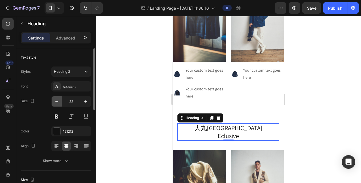
click at [57, 102] on icon "button" at bounding box center [57, 102] width 6 height 6
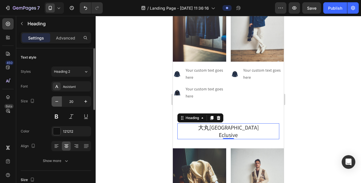
click at [57, 102] on icon "button" at bounding box center [57, 102] width 6 height 6
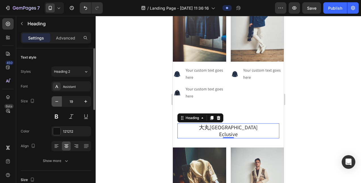
click at [57, 102] on icon "button" at bounding box center [57, 102] width 6 height 6
type input "18"
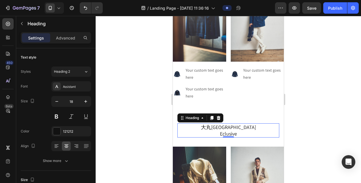
click at [202, 124] on h2 "大丸東京店 Eclusive" at bounding box center [228, 130] width 102 height 14
click at [202, 124] on p "大丸東京店 Eclusive" at bounding box center [228, 130] width 101 height 13
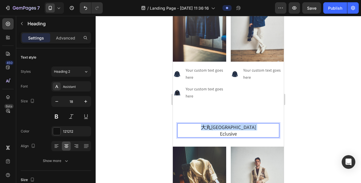
click at [202, 124] on p "大丸東京店 Eclusive" at bounding box center [228, 130] width 101 height 13
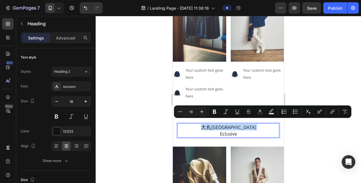
click at [208, 128] on p "大丸東京店 Eclusive" at bounding box center [228, 130] width 101 height 13
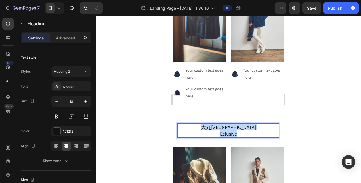
drag, startPoint x: 244, startPoint y: 131, endPoint x: 208, endPoint y: 122, distance: 37.1
click at [208, 124] on p "大丸東京店 Eclusive" at bounding box center [228, 130] width 101 height 13
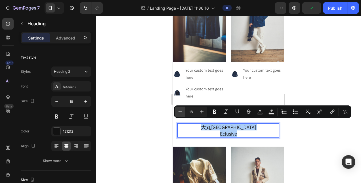
click at [180, 111] on icon "Editor contextual toolbar" at bounding box center [180, 112] width 6 height 6
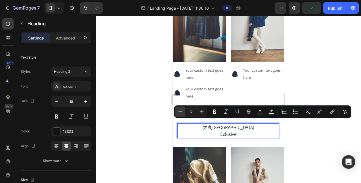
click at [180, 111] on icon "Editor contextual toolbar" at bounding box center [180, 112] width 6 height 6
type input "15"
click at [214, 113] on icon "Editor contextual toolbar" at bounding box center [215, 112] width 6 height 6
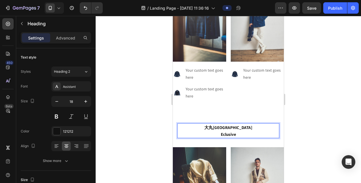
click at [195, 130] on p "大丸東京店 Eclusive" at bounding box center [228, 131] width 101 height 14
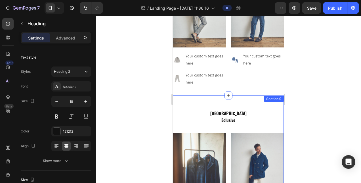
scroll to position [1621, 0]
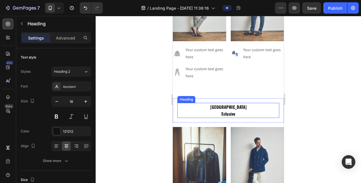
click at [234, 113] on p "⁠⁠⁠⁠⁠⁠⁠ 大丸心斎橋店 Eclusive" at bounding box center [228, 110] width 101 height 14
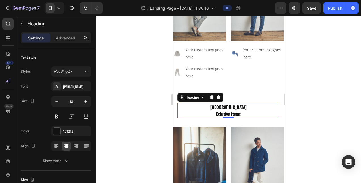
click at [293, 108] on div at bounding box center [228, 99] width 265 height 167
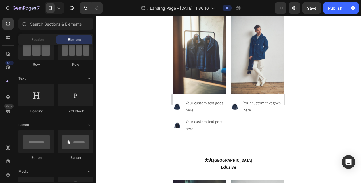
scroll to position [1735, 0]
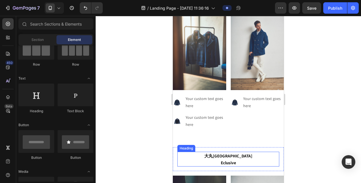
click at [238, 155] on h2 "大丸東京店 Eclusive" at bounding box center [228, 159] width 102 height 15
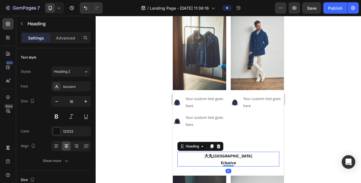
click at [238, 159] on h2 "大丸東京店 Eclusive" at bounding box center [228, 159] width 102 height 15
click at [312, 148] on div at bounding box center [228, 99] width 265 height 167
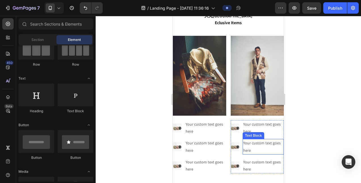
scroll to position [1876, 0]
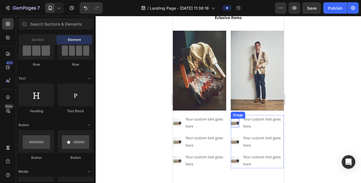
click at [232, 118] on img at bounding box center [235, 122] width 9 height 9
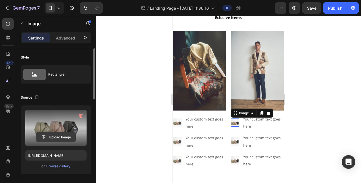
click at [62, 134] on input "file" at bounding box center [55, 137] width 39 height 10
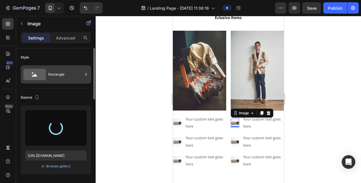
type input "https://cdn.shopify.com/s/files/1/0871/7267/7932/files/gempages_508500562921128…"
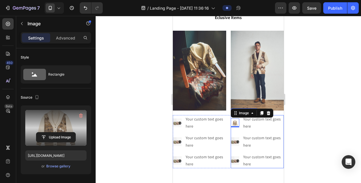
click at [240, 146] on ul "Image 0 Your custom text goes here Text Block Image Your custom text goes here …" at bounding box center [257, 141] width 53 height 53
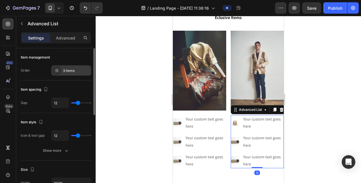
click at [63, 71] on div "3 items" at bounding box center [76, 70] width 27 height 5
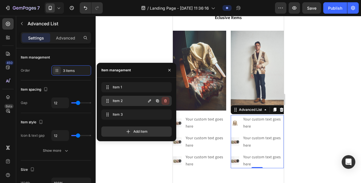
click at [167, 101] on icon "button" at bounding box center [165, 101] width 5 height 5
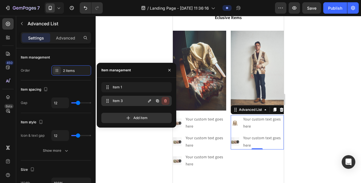
click at [167, 101] on icon "button" at bounding box center [165, 101] width 5 height 5
click at [167, 101] on div "Delete" at bounding box center [161, 100] width 11 height 5
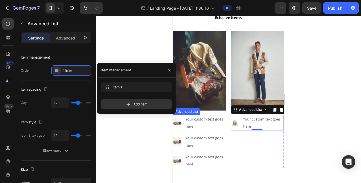
click at [210, 146] on ul "Image Your custom text goes here Text Block Image Your custom text goes here Te…" at bounding box center [199, 141] width 53 height 53
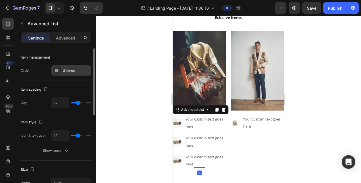
click at [81, 75] on div "3 items" at bounding box center [71, 70] width 40 height 10
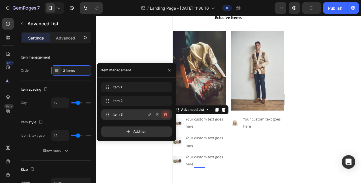
click at [166, 115] on icon "button" at bounding box center [165, 114] width 3 height 3
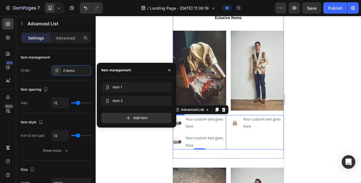
click at [250, 131] on div "Image Your custom text goes here Text Block Advanced List" at bounding box center [257, 132] width 53 height 34
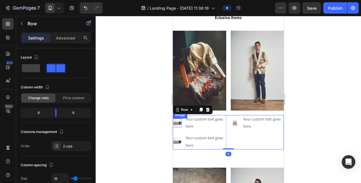
click at [175, 119] on img at bounding box center [177, 122] width 9 height 9
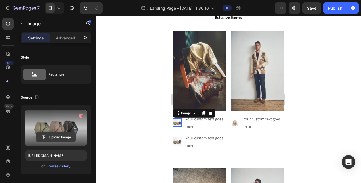
click at [64, 132] on input "file" at bounding box center [55, 137] width 39 height 10
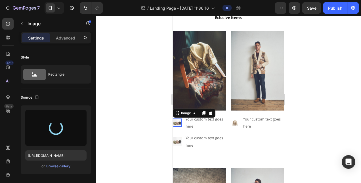
type input "https://cdn.shopify.com/s/files/1/0871/7267/7932/files/gempages_508500562921128…"
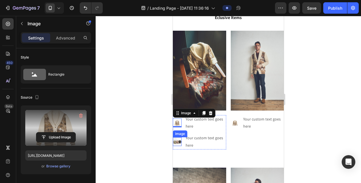
click at [177, 138] on img at bounding box center [177, 141] width 9 height 9
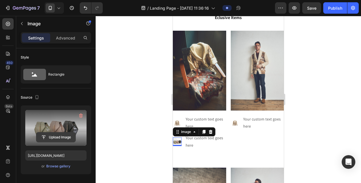
click at [40, 136] on input "file" at bounding box center [55, 137] width 39 height 10
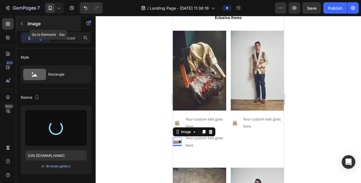
type input "https://cdn.shopify.com/s/files/1/0871/7267/7932/files/gempages_508500562921128…"
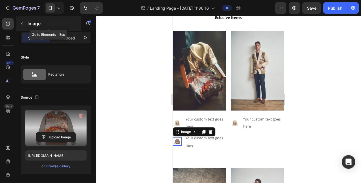
click at [23, 24] on icon "button" at bounding box center [22, 23] width 5 height 5
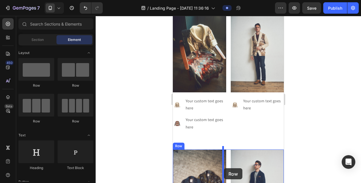
scroll to position [1909, 0]
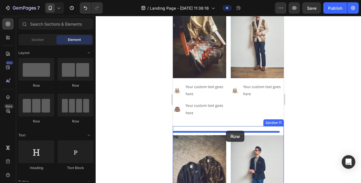
drag, startPoint x: 210, startPoint y: 90, endPoint x: 226, endPoint y: 131, distance: 44.0
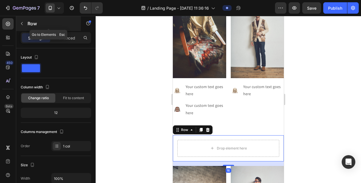
click at [26, 21] on div "Row" at bounding box center [48, 23] width 65 height 15
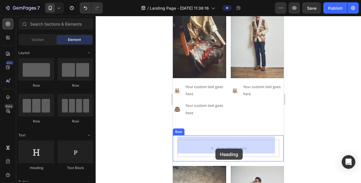
drag, startPoint x: 208, startPoint y: 173, endPoint x: 215, endPoint y: 148, distance: 25.9
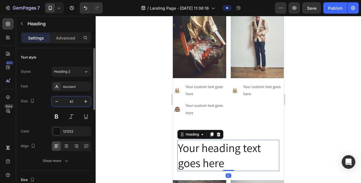
click at [67, 99] on input "41" at bounding box center [71, 101] width 19 height 10
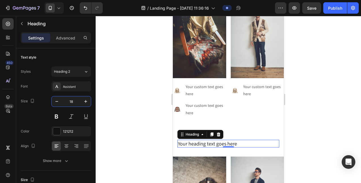
type input "18"
click at [213, 140] on h2 "Your heading text goes here" at bounding box center [228, 144] width 102 height 8
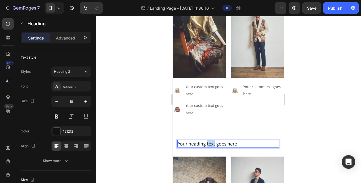
click at [213, 140] on p "Your heading text goes here" at bounding box center [228, 143] width 101 height 7
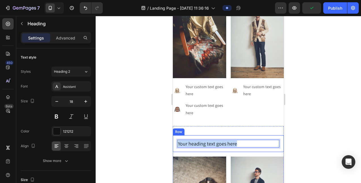
drag, startPoint x: 239, startPoint y: 141, endPoint x: 169, endPoint y: 140, distance: 69.6
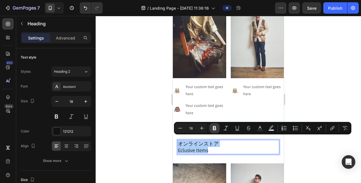
click at [210, 128] on button "Bold" at bounding box center [215, 128] width 10 height 10
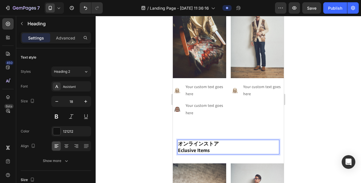
click at [128, 140] on div at bounding box center [228, 99] width 265 height 167
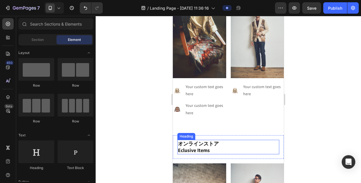
click at [209, 147] on strong "Eclusive Items" at bounding box center [194, 150] width 32 height 7
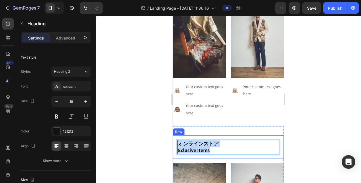
drag, startPoint x: 216, startPoint y: 148, endPoint x: 175, endPoint y: 139, distance: 41.2
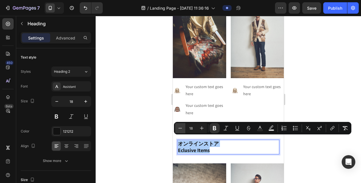
click at [178, 127] on icon "Editor contextual toolbar" at bounding box center [180, 128] width 6 height 6
type input "15"
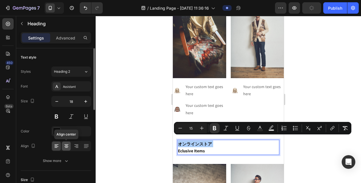
click at [70, 144] on div at bounding box center [66, 145] width 9 height 9
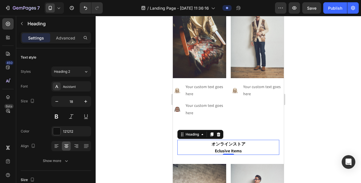
click at [131, 139] on div at bounding box center [228, 99] width 265 height 167
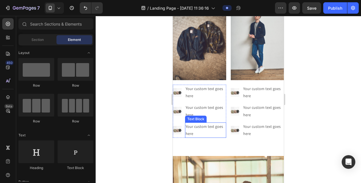
scroll to position [1994, 0]
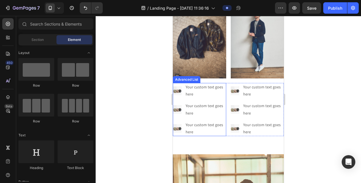
click at [222, 114] on ul "Image Your custom text goes here Text Block Image Your custom text goes here Te…" at bounding box center [199, 109] width 53 height 53
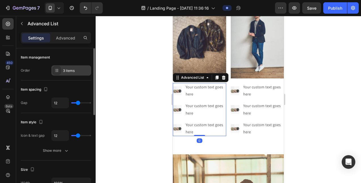
click at [56, 71] on icon at bounding box center [57, 70] width 5 height 5
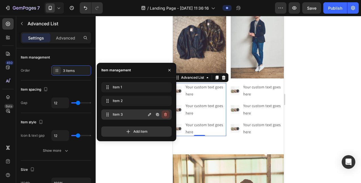
click at [166, 113] on icon "button" at bounding box center [165, 114] width 3 height 3
click at [166, 113] on div "Delete" at bounding box center [161, 114] width 11 height 5
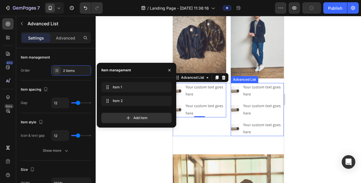
click at [252, 116] on ul "Image Your custom text goes here Text Block Image Your custom text goes here Te…" at bounding box center [257, 109] width 53 height 53
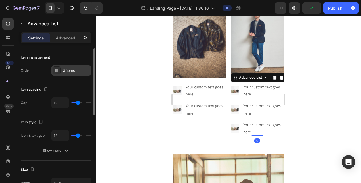
click at [70, 75] on div "3 items" at bounding box center [71, 70] width 40 height 10
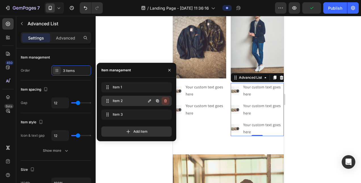
click at [165, 99] on icon "button" at bounding box center [165, 101] width 5 height 5
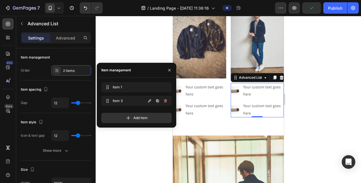
click at [165, 99] on icon "button" at bounding box center [165, 101] width 5 height 5
click at [165, 99] on div "Delete" at bounding box center [161, 100] width 11 height 5
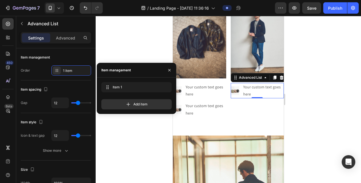
click at [148, 130] on div at bounding box center [228, 99] width 265 height 167
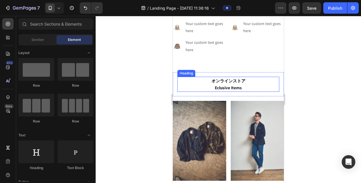
scroll to position [1966, 0]
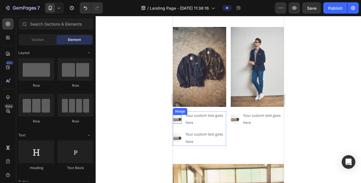
click at [174, 115] on img at bounding box center [177, 119] width 9 height 9
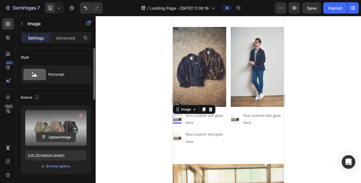
click at [52, 140] on input "file" at bounding box center [55, 137] width 39 height 10
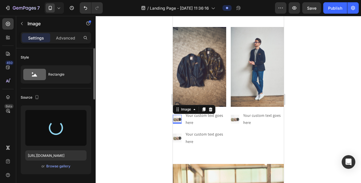
type input "[URL][DOMAIN_NAME]"
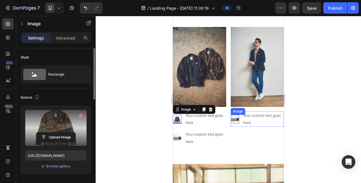
click at [231, 116] on img at bounding box center [235, 119] width 9 height 9
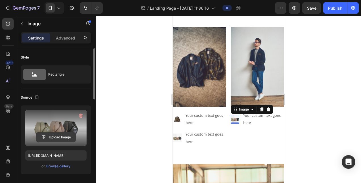
click at [57, 139] on input "file" at bounding box center [55, 137] width 39 height 10
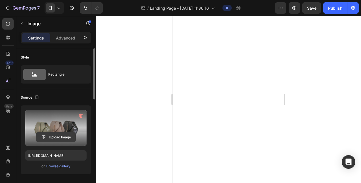
scroll to position [480, 0]
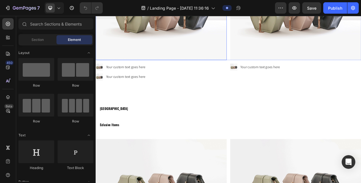
scroll to position [2812, 0]
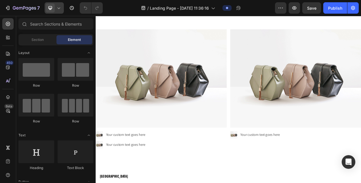
click at [56, 5] on icon at bounding box center [59, 8] width 6 height 6
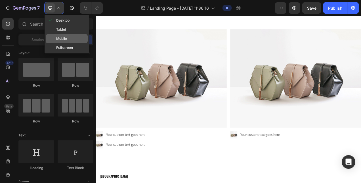
click at [62, 40] on span "Mobile" at bounding box center [61, 39] width 11 height 6
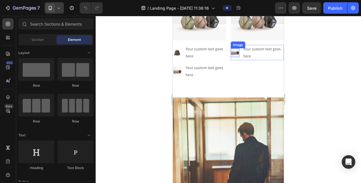
scroll to position [3266, 0]
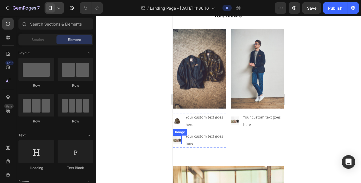
click at [182, 136] on li "Image Your custom text goes here Text Block" at bounding box center [199, 139] width 53 height 15
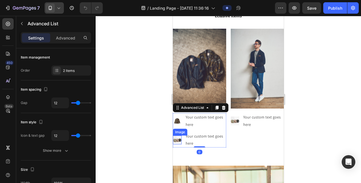
click at [178, 136] on img at bounding box center [177, 139] width 9 height 9
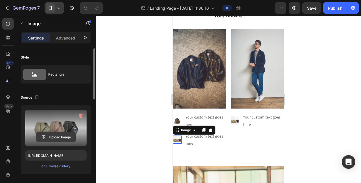
click at [68, 137] on input "file" at bounding box center [55, 137] width 39 height 10
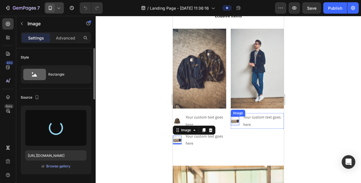
type input "[URL][DOMAIN_NAME]"
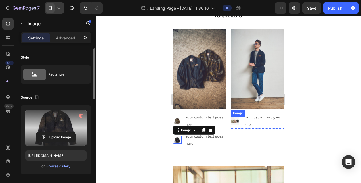
click at [233, 118] on img at bounding box center [235, 120] width 9 height 9
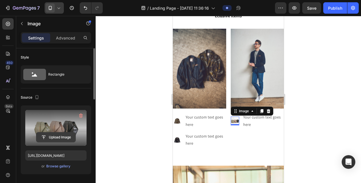
click at [47, 136] on input "file" at bounding box center [55, 137] width 39 height 10
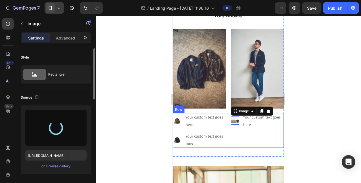
type input "[URL][DOMAIN_NAME]"
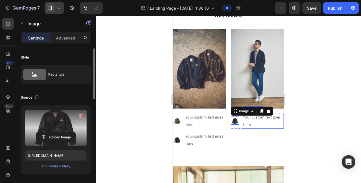
click at [248, 117] on div "Your custom text goes here" at bounding box center [263, 120] width 41 height 15
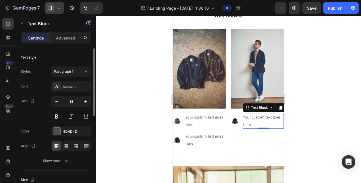
click at [248, 117] on div "Your custom text goes here" at bounding box center [263, 120] width 41 height 15
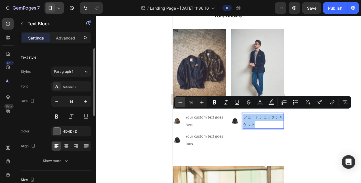
click at [177, 100] on button "Minus" at bounding box center [180, 102] width 10 height 10
type input "10"
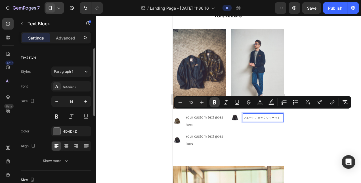
click at [219, 105] on button "Bold" at bounding box center [215, 102] width 10 height 10
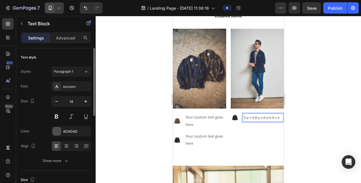
click at [244, 116] on strong "フェードチェックジャケット" at bounding box center [261, 118] width 37 height 4
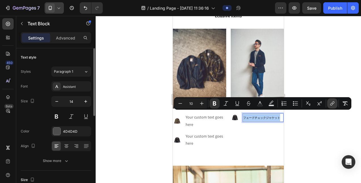
click at [331, 102] on icon "Editor contextual toolbar" at bounding box center [333, 103] width 6 height 6
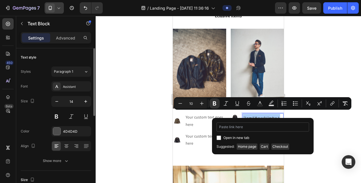
click at [234, 127] on input "Editor contextual toolbar" at bounding box center [263, 126] width 93 height 9
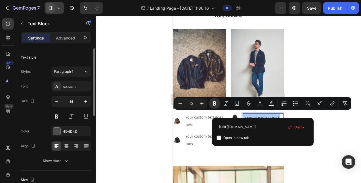
type input "https://bob-japan.jp/products/2025harlow125-col-unica"
click at [222, 137] on label "Open in new tab" at bounding box center [235, 137] width 28 height 7
checkbox input "true"
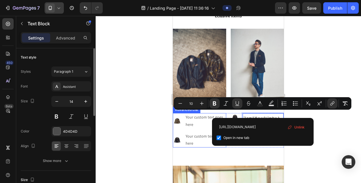
click at [154, 123] on div at bounding box center [228, 99] width 265 height 167
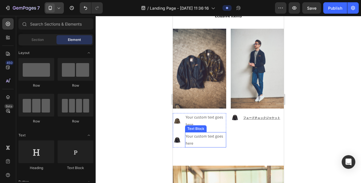
click at [193, 132] on div "Your custom text goes here" at bounding box center [205, 139] width 41 height 15
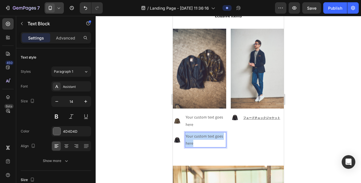
click at [193, 133] on p "Your custom text goes here" at bounding box center [206, 140] width 40 height 14
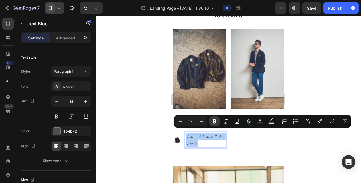
click at [213, 122] on icon "Editor contextual toolbar" at bounding box center [214, 121] width 3 height 4
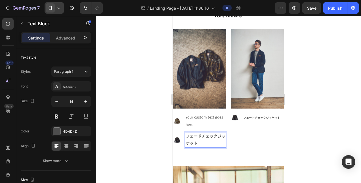
click at [199, 140] on strong "フェードチェックジャケット" at bounding box center [206, 139] width 40 height 12
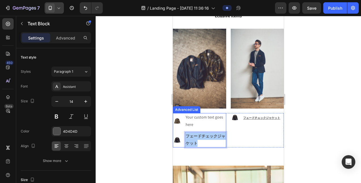
click at [164, 144] on div at bounding box center [228, 99] width 265 height 167
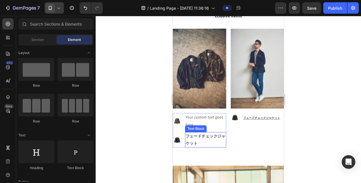
click at [194, 139] on strong "フェードチェックジャケット" at bounding box center [206, 139] width 40 height 12
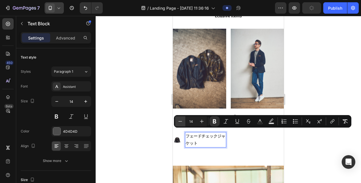
click at [180, 121] on icon "Editor contextual toolbar" at bounding box center [180, 121] width 6 height 6
type input "10"
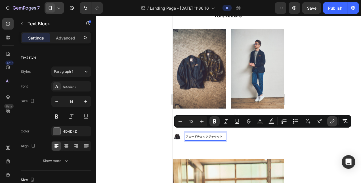
click at [330, 121] on icon "Editor contextual toolbar" at bounding box center [333, 121] width 6 height 6
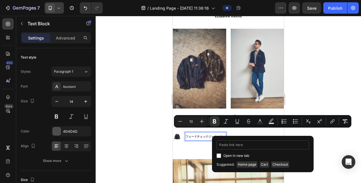
click at [241, 145] on input "Editor contextual toolbar" at bounding box center [263, 144] width 93 height 9
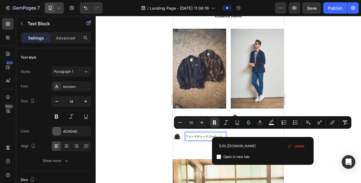
type input "https://bob-japan.jp/products/2025harlow125-col-unica"
click at [219, 158] on input "Editor contextual toolbar" at bounding box center [219, 156] width 5 height 5
checkbox input "true"
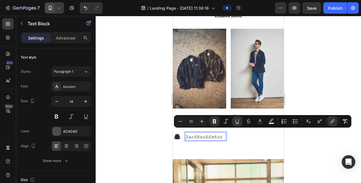
click at [153, 93] on div at bounding box center [228, 99] width 265 height 167
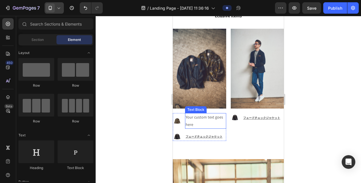
click at [198, 114] on div "Your custom text goes here" at bounding box center [205, 120] width 41 height 15
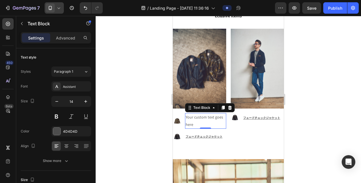
click at [198, 114] on div "Your custom text goes here" at bounding box center [205, 120] width 41 height 15
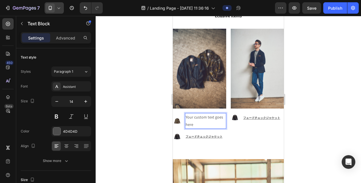
click at [190, 121] on p "Your custom text goes here" at bounding box center [206, 121] width 40 height 14
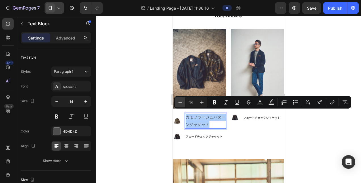
click at [177, 101] on button "Minus" at bounding box center [180, 102] width 10 height 10
click at [178, 101] on icon "Editor contextual toolbar" at bounding box center [180, 102] width 6 height 6
type input "10"
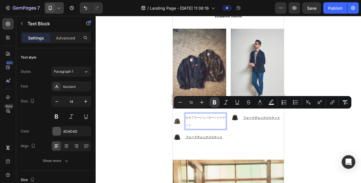
click at [211, 102] on button "Bold" at bounding box center [215, 102] width 10 height 10
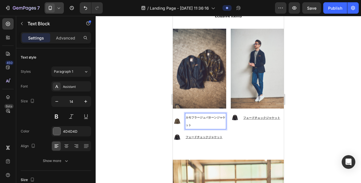
click at [323, 132] on div at bounding box center [228, 99] width 265 height 167
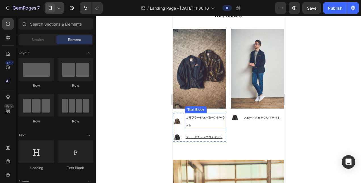
click at [192, 121] on strong "カモフラージュパターンジャケット" at bounding box center [206, 121] width 40 height 11
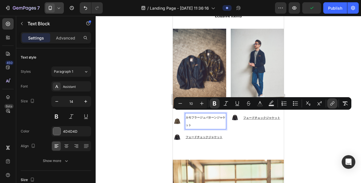
click at [335, 105] on icon "Editor contextual toolbar" at bounding box center [333, 103] width 6 height 6
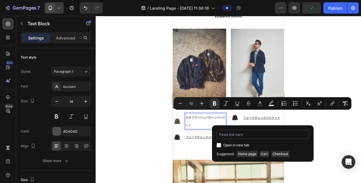
click at [274, 132] on input "Editor contextual toolbar" at bounding box center [263, 134] width 93 height 9
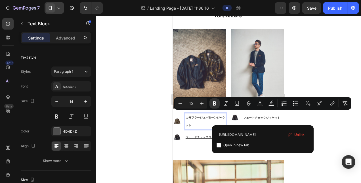
type input "https://bob-japan.jp/products/2025marden128-col-var1"
click at [219, 145] on input "Editor contextual toolbar" at bounding box center [219, 145] width 5 height 5
checkbox input "true"
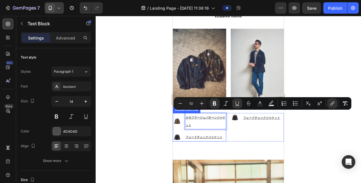
click at [135, 118] on div at bounding box center [228, 99] width 265 height 167
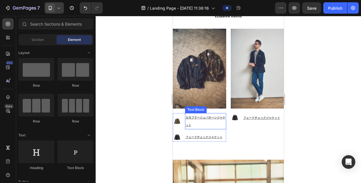
click at [211, 116] on u "カモフラージュパターンジャケット" at bounding box center [206, 121] width 40 height 11
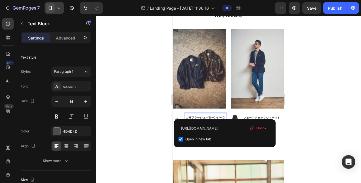
click at [217, 116] on u "カモフラージュパターンジャケット" at bounding box center [206, 121] width 40 height 11
click at [299, 106] on div at bounding box center [228, 99] width 265 height 167
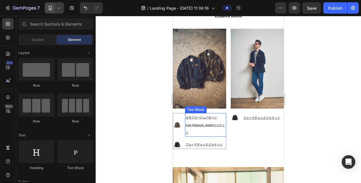
click at [187, 127] on u "https://bob-japan.jp/products/2025marden128-col-var1" at bounding box center [200, 125] width 28 height 4
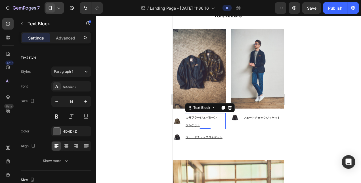
click at [328, 94] on div at bounding box center [228, 99] width 265 height 167
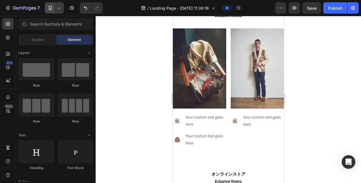
scroll to position [3095, 0]
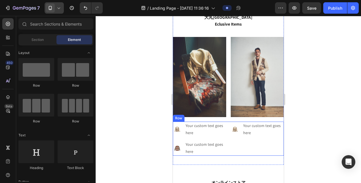
click at [231, 146] on div "Image Your custom text goes here Text Block Advanced List" at bounding box center [257, 139] width 53 height 34
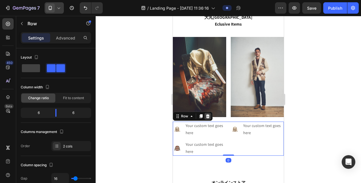
click at [206, 114] on icon at bounding box center [208, 116] width 5 height 5
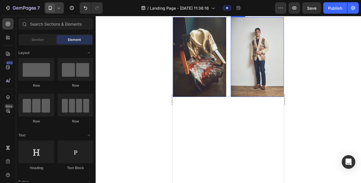
scroll to position [2953, 0]
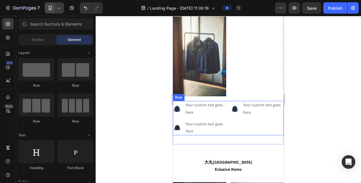
click at [237, 126] on div "Image Your custom text goes here Text Block Advanced List" at bounding box center [257, 118] width 53 height 34
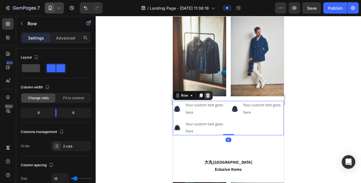
click at [206, 93] on icon at bounding box center [208, 95] width 4 height 4
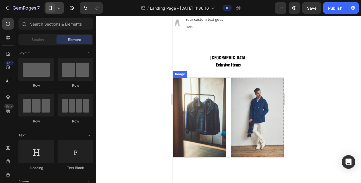
scroll to position [2726, 0]
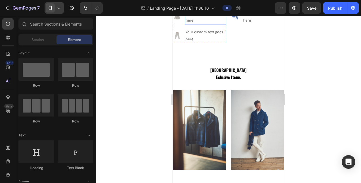
click at [185, 24] on div "Your custom text goes here" at bounding box center [205, 16] width 41 height 15
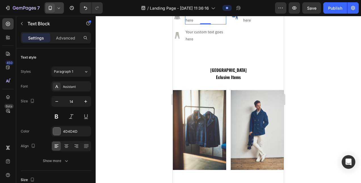
click at [191, 24] on div "Your custom text goes here" at bounding box center [205, 16] width 41 height 15
click at [191, 24] on p "Your custom text goes here" at bounding box center [206, 16] width 40 height 14
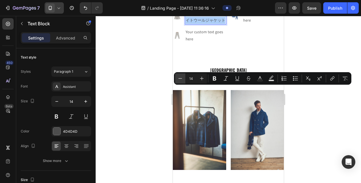
click at [180, 80] on icon "Editor contextual toolbar" at bounding box center [180, 79] width 6 height 6
click at [180, 78] on icon "Editor contextual toolbar" at bounding box center [181, 78] width 4 height 0
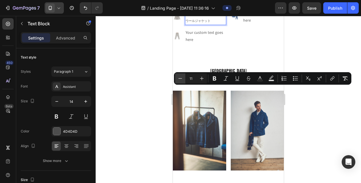
click at [180, 78] on icon "Editor contextual toolbar" at bounding box center [181, 78] width 4 height 0
type input "10"
click at [214, 78] on icon "Editor contextual toolbar" at bounding box center [214, 78] width 3 height 4
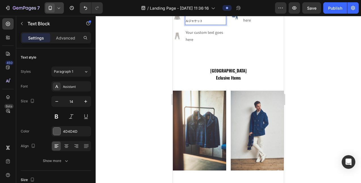
click at [216, 22] on strong "シャドーストライプライトウールジャケット" at bounding box center [206, 16] width 40 height 11
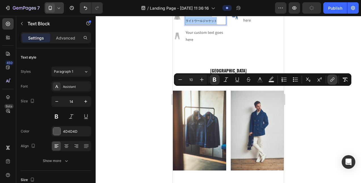
click at [334, 79] on icon "Editor contextual toolbar" at bounding box center [333, 78] width 3 height 3
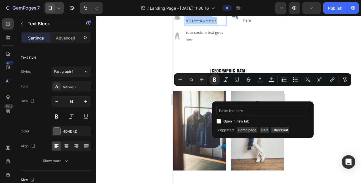
click at [267, 114] on input "Editor contextual toolbar" at bounding box center [263, 110] width 93 height 9
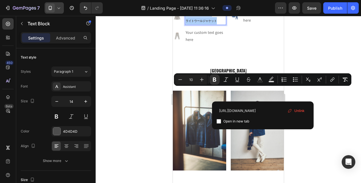
type input "https://bob-japan.jp/products/2025harlow203-col-var2"
click at [219, 122] on input "Editor contextual toolbar" at bounding box center [219, 121] width 5 height 5
checkbox input "true"
click at [331, 125] on div at bounding box center [228, 99] width 265 height 167
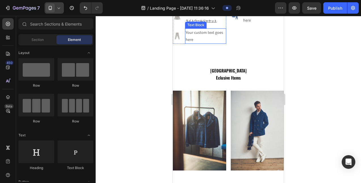
click at [201, 44] on div "Your custom text goes here" at bounding box center [205, 35] width 41 height 15
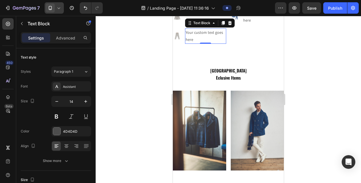
click at [201, 44] on div "Your custom text goes here" at bounding box center [205, 35] width 41 height 15
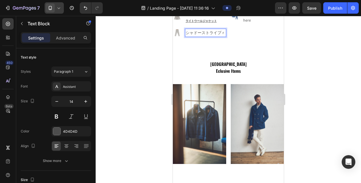
scroll to position [2726, 0]
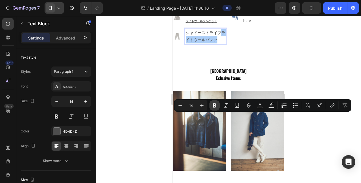
click at [215, 102] on button "Bold" at bounding box center [215, 105] width 10 height 10
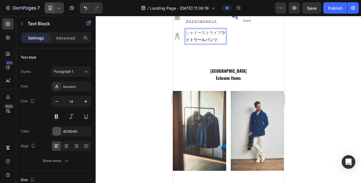
click at [218, 42] on strong "ライトウールパンツ" at bounding box center [206, 36] width 40 height 12
click at [220, 42] on strong "ライトウールパンツ" at bounding box center [206, 36] width 40 height 12
drag, startPoint x: 152, startPoint y: 121, endPoint x: 166, endPoint y: 120, distance: 14.5
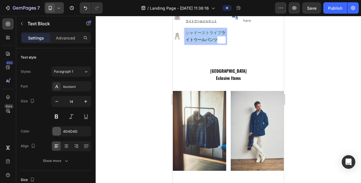
click at [152, 121] on div at bounding box center [228, 99] width 265 height 167
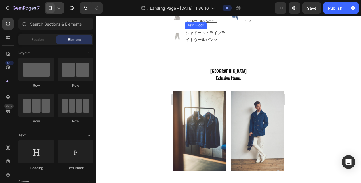
click at [191, 42] on strong "ライトウールパンツ" at bounding box center [206, 36] width 40 height 12
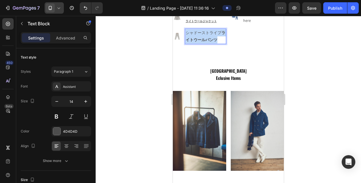
click at [191, 42] on strong "ライトウールパンツ" at bounding box center [206, 36] width 40 height 12
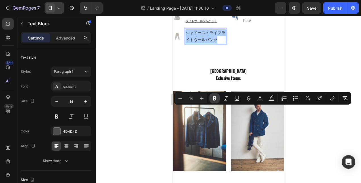
click at [213, 100] on icon "Editor contextual toolbar" at bounding box center [215, 98] width 6 height 6
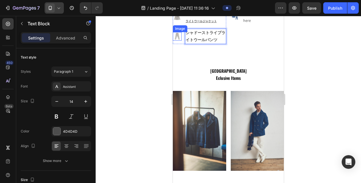
click at [155, 117] on div at bounding box center [228, 99] width 265 height 167
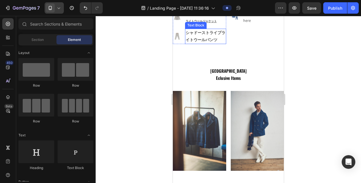
click at [190, 42] on strong "シャドーストライプライトウールパンツ" at bounding box center [206, 36] width 40 height 12
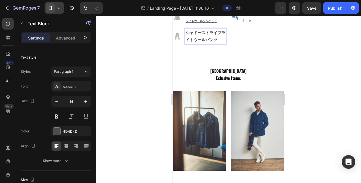
click at [190, 42] on strong "シャドーストライプライトウールパンツ" at bounding box center [206, 36] width 40 height 12
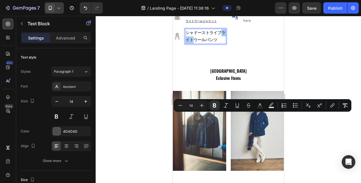
click at [162, 116] on div at bounding box center [228, 99] width 265 height 167
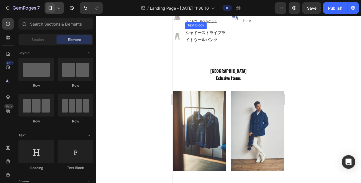
click at [194, 42] on strong "シャドーストライプライトウールパンツ" at bounding box center [206, 36] width 40 height 12
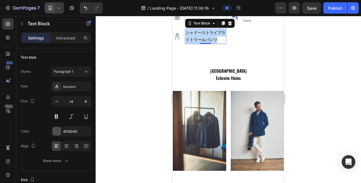
click at [194, 42] on strong "シャドーストライプライトウールパンツ" at bounding box center [206, 36] width 40 height 12
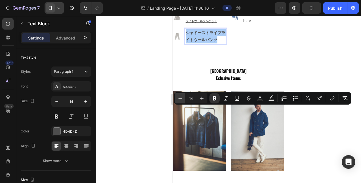
click at [182, 99] on icon "Editor contextual toolbar" at bounding box center [180, 98] width 6 height 6
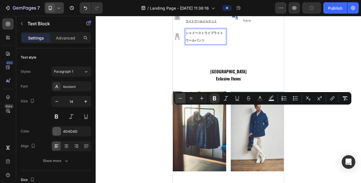
click at [182, 99] on icon "Editor contextual toolbar" at bounding box center [180, 98] width 6 height 6
type input "10"
click at [216, 42] on strong "シャドーストライプライトウールパンツ" at bounding box center [206, 36] width 40 height 11
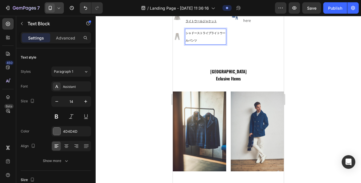
click at [219, 42] on strong "シャドーストライプライトウールパンツ" at bounding box center [206, 36] width 40 height 11
drag, startPoint x: 214, startPoint y: 119, endPoint x: 185, endPoint y: 106, distance: 31.4
click at [185, 45] on div "シャドーストライプ ライトウールパンツ" at bounding box center [202, 37] width 35 height 16
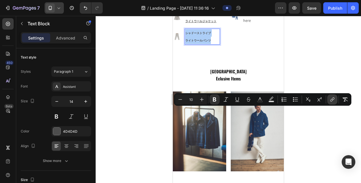
click at [330, 100] on icon "Editor contextual toolbar" at bounding box center [333, 100] width 6 height 6
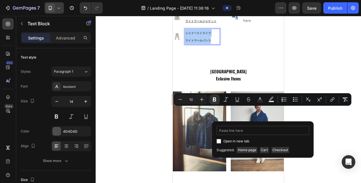
click at [279, 130] on input "Editor contextual toolbar" at bounding box center [263, 130] width 93 height 9
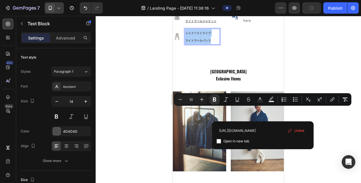
type input "https://bob-japan.jp/products/2025run203-col-var1"
click at [220, 140] on input "Editor contextual toolbar" at bounding box center [219, 141] width 5 height 5
checkbox input "true"
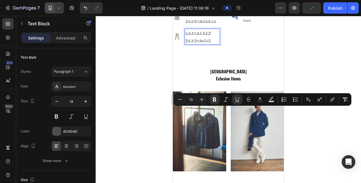
click at [145, 105] on div at bounding box center [228, 99] width 265 height 167
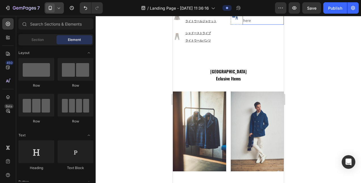
click at [244, 24] on div "Your custom text goes here" at bounding box center [263, 16] width 41 height 15
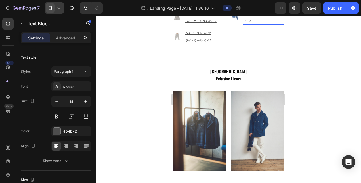
click at [244, 24] on div "Your custom text goes here" at bounding box center [263, 16] width 41 height 15
click at [244, 24] on p "Your custom text goes here" at bounding box center [263, 17] width 40 height 14
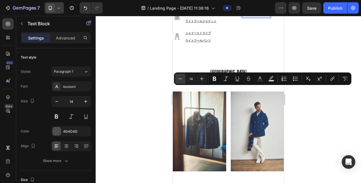
click at [177, 78] on button "Minus" at bounding box center [180, 79] width 10 height 10
type input "10"
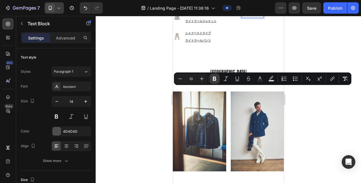
click at [217, 77] on button "Bold" at bounding box center [215, 79] width 10 height 10
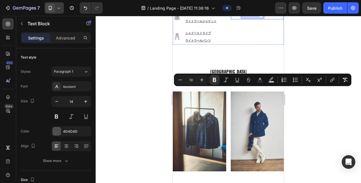
drag, startPoint x: 259, startPoint y: 89, endPoint x: 238, endPoint y: 89, distance: 20.7
click at [238, 18] on li "Image デニムスーツ Text Block 0" at bounding box center [247, 13] width 33 height 9
click at [333, 82] on icon "Editor contextual toolbar" at bounding box center [333, 80] width 6 height 6
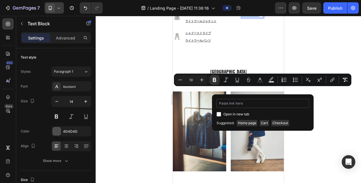
click at [254, 104] on input "Editor contextual toolbar" at bounding box center [263, 103] width 93 height 9
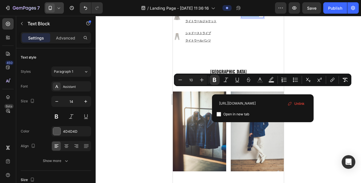
type input "https://bob-japan.jp/products/2025suit116-col-jeans"
click at [221, 113] on label "Open in new tab" at bounding box center [235, 114] width 28 height 7
checkbox input "true"
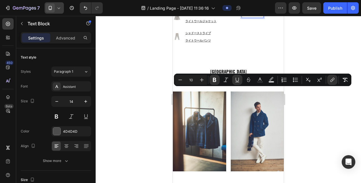
click at [125, 97] on div at bounding box center [228, 99] width 265 height 167
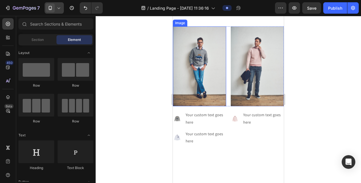
scroll to position [2584, 0]
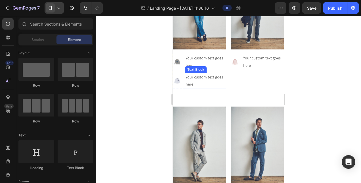
click at [199, 88] on div "Your custom text goes here" at bounding box center [205, 80] width 41 height 15
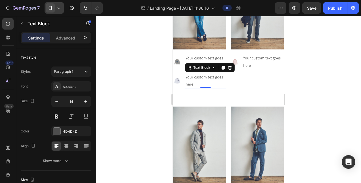
click at [198, 88] on div "Your custom text goes here" at bounding box center [205, 80] width 41 height 15
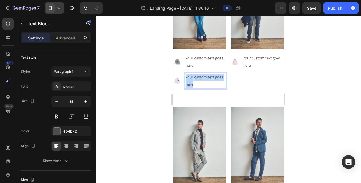
click at [198, 88] on p "Your custom text goes here" at bounding box center [206, 81] width 40 height 14
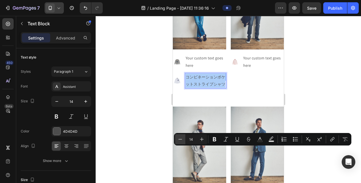
click at [183, 140] on icon "Editor contextual toolbar" at bounding box center [180, 139] width 6 height 6
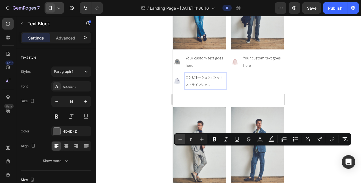
click at [183, 140] on icon "Editor contextual toolbar" at bounding box center [180, 139] width 6 height 6
type input "10"
click at [212, 139] on icon "Editor contextual toolbar" at bounding box center [215, 139] width 6 height 6
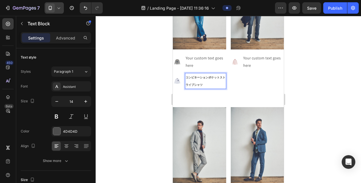
click at [221, 87] on strong "コンビネーションポケットストライプシャツ" at bounding box center [206, 81] width 40 height 11
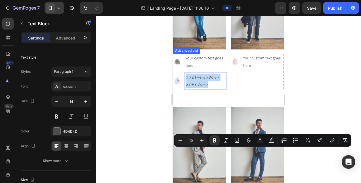
drag, startPoint x: 217, startPoint y: 158, endPoint x: 183, endPoint y: 144, distance: 36.8
click at [183, 89] on ul "Image Your custom text goes here Text Block Image コンビネーションポケット ストライプシャツ Text Bl…" at bounding box center [199, 71] width 53 height 35
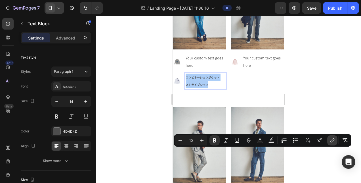
click at [332, 140] on icon "Editor contextual toolbar" at bounding box center [333, 140] width 6 height 6
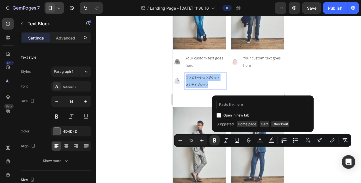
click at [246, 103] on input "Editor contextual toolbar" at bounding box center [263, 104] width 93 height 9
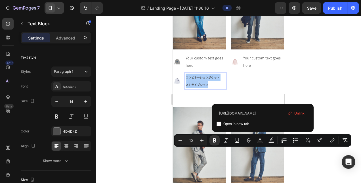
type input "https://bob-japan.jp/products/2025half100-col-celeste"
click at [219, 123] on input "Editor contextual toolbar" at bounding box center [219, 124] width 5 height 5
checkbox input "true"
click at [149, 103] on div at bounding box center [228, 99] width 265 height 167
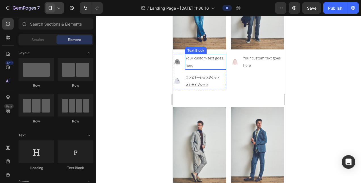
click at [195, 69] on div "Your custom text goes here" at bounding box center [205, 61] width 41 height 15
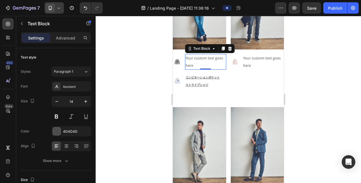
click at [195, 69] on div "Your custom text goes here" at bounding box center [205, 61] width 41 height 15
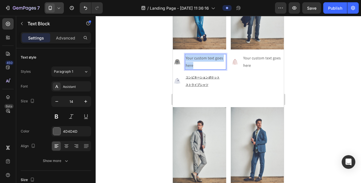
click at [195, 69] on p "Your custom text goes here" at bounding box center [206, 62] width 40 height 14
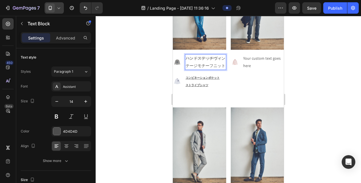
scroll to position [2584, 0]
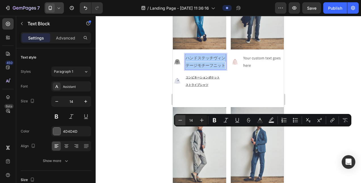
click at [180, 120] on icon "Editor contextual toolbar" at bounding box center [180, 120] width 6 height 6
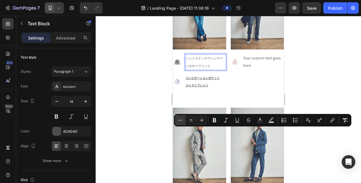
click at [180, 120] on icon "Editor contextual toolbar" at bounding box center [180, 120] width 6 height 6
type input "10"
click at [212, 122] on icon "Editor contextual toolbar" at bounding box center [215, 120] width 6 height 6
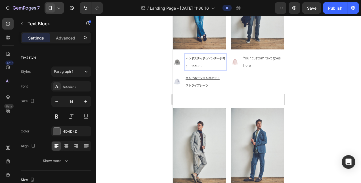
click at [206, 68] on strong "ハンドステッチヴィンテージモチーフニット" at bounding box center [206, 61] width 40 height 11
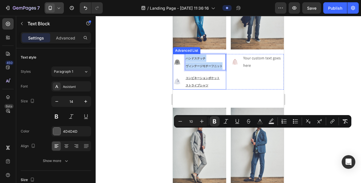
drag, startPoint x: 221, startPoint y: 139, endPoint x: 183, endPoint y: 129, distance: 39.7
click at [183, 70] on li "Image ハンドステッチ ヴィンテージモチーフニット Text Block 0" at bounding box center [199, 62] width 53 height 16
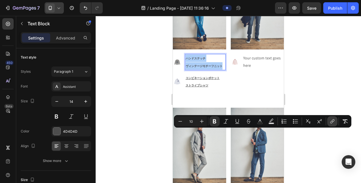
click at [329, 125] on button "link" at bounding box center [332, 121] width 10 height 10
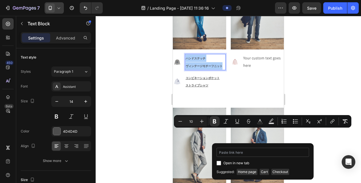
click at [253, 150] on input "Editor contextual toolbar" at bounding box center [263, 152] width 93 height 9
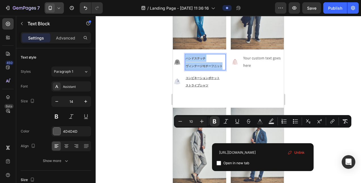
type input "https://bob-japan.jp/products/2025scott-col-grigio"
click at [219, 163] on input "Editor contextual toolbar" at bounding box center [219, 163] width 5 height 5
checkbox input "true"
click at [146, 141] on div at bounding box center [228, 99] width 265 height 167
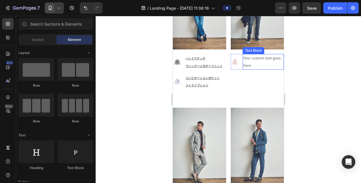
click at [249, 69] on div "Your custom text goes here" at bounding box center [263, 61] width 41 height 15
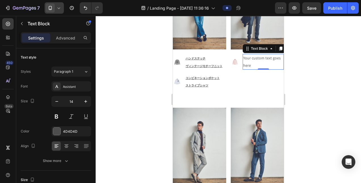
click at [249, 69] on div "Your custom text goes here" at bounding box center [263, 61] width 41 height 15
click at [249, 69] on p "Your custom text goes here" at bounding box center [263, 62] width 40 height 14
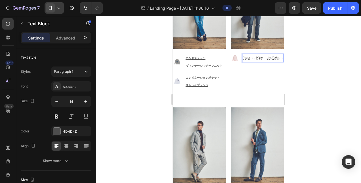
scroll to position [2584, 0]
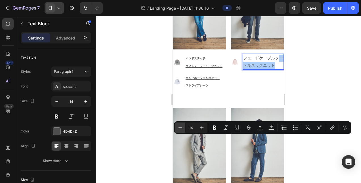
click at [185, 124] on button "Minus" at bounding box center [180, 127] width 10 height 10
type input "10"
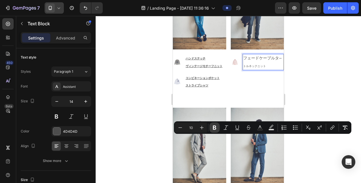
click at [213, 129] on icon "Editor contextual toolbar" at bounding box center [214, 127] width 3 height 4
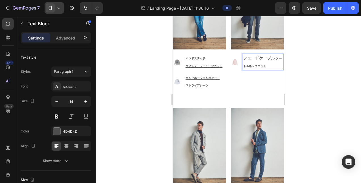
click at [262, 69] on p "フェードケーブルタ ートルネックニット" at bounding box center [263, 62] width 40 height 15
drag, startPoint x: 242, startPoint y: 133, endPoint x: 276, endPoint y: 135, distance: 33.5
click at [276, 69] on p "フェードケーブルタ ートルネックニット" at bounding box center [263, 62] width 40 height 15
click at [295, 137] on div at bounding box center [228, 99] width 265 height 167
click at [267, 68] on strong "ートルネックニット" at bounding box center [262, 61] width 39 height 11
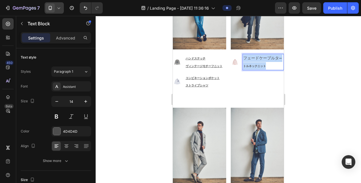
click at [267, 68] on strong "ートルネックニット" at bounding box center [262, 61] width 39 height 11
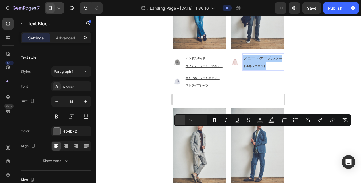
click at [179, 119] on icon "Editor contextual toolbar" at bounding box center [180, 120] width 6 height 6
type input "10"
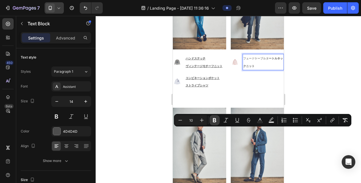
click at [214, 120] on icon "Editor contextual toolbar" at bounding box center [214, 120] width 3 height 4
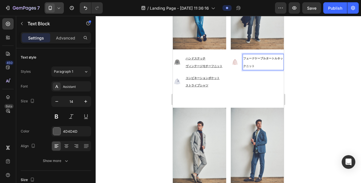
click at [261, 68] on strong "フェードケーブルタートルネックニット" at bounding box center [263, 61] width 40 height 11
click at [263, 68] on strong "フェードケーブルタートルネックニット" at bounding box center [263, 61] width 40 height 11
click at [267, 68] on strong "タートルネックニット" at bounding box center [257, 66] width 28 height 4
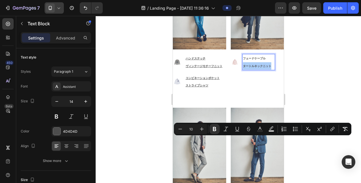
click at [309, 162] on div at bounding box center [228, 99] width 265 height 167
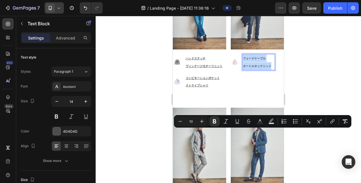
drag, startPoint x: 268, startPoint y: 139, endPoint x: 241, endPoint y: 129, distance: 28.1
click at [243, 69] on p "フェードケーブル タートルネックニット" at bounding box center [259, 62] width 32 height 15
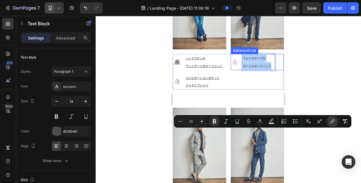
click at [332, 121] on icon "Editor contextual toolbar" at bounding box center [331, 122] width 3 height 3
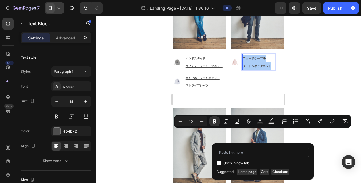
click at [248, 150] on input "Editor contextual toolbar" at bounding box center [263, 152] width 93 height 9
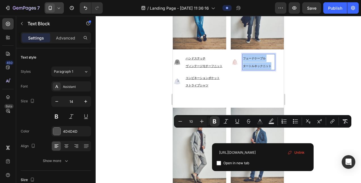
type input "https://bob-japan.jp/products/2025fort-col-rosa"
click at [219, 162] on input "Editor contextual toolbar" at bounding box center [219, 163] width 5 height 5
checkbox input "true"
click at [149, 137] on div at bounding box center [228, 99] width 265 height 167
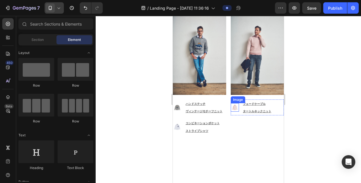
scroll to position [2414, 0]
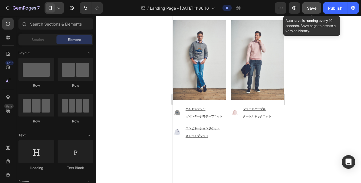
click at [307, 7] on button "Save" at bounding box center [311, 7] width 19 height 11
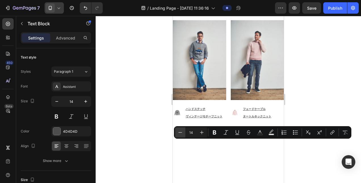
click at [182, 132] on icon "Editor contextual toolbar" at bounding box center [180, 132] width 6 height 6
type input "10"
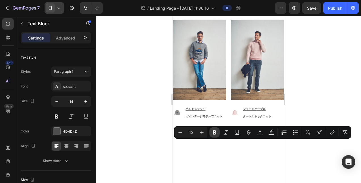
click at [214, 132] on icon "Editor contextual toolbar" at bounding box center [214, 132] width 3 height 4
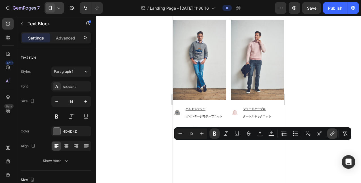
drag, startPoint x: 330, startPoint y: 133, endPoint x: 326, endPoint y: 133, distance: 4.0
click at [330, 133] on icon "Editor contextual toolbar" at bounding box center [333, 134] width 6 height 6
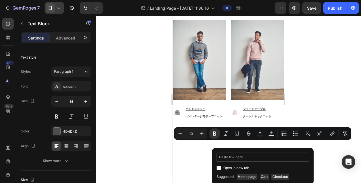
click at [267, 158] on input "Editor contextual toolbar" at bounding box center [263, 156] width 93 height 9
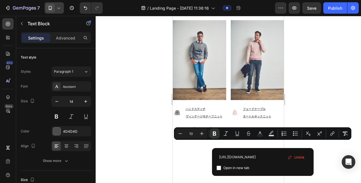
type input "https://bob-japan.jp/products/2025aw-mi121-col-blu"
click at [220, 169] on input "Editor contextual toolbar" at bounding box center [219, 168] width 5 height 5
checkbox input "true"
click at [140, 117] on div at bounding box center [228, 99] width 265 height 167
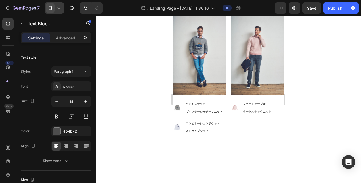
scroll to position [2414, 0]
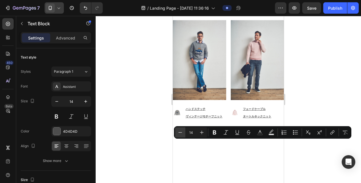
click at [177, 131] on button "Minus" at bounding box center [180, 132] width 10 height 10
click at [177, 130] on button "Minus" at bounding box center [180, 132] width 10 height 10
type input "10"
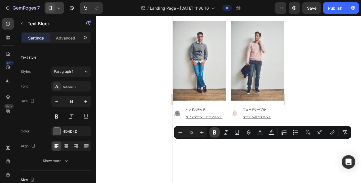
click at [211, 132] on button "Bold" at bounding box center [215, 132] width 10 height 10
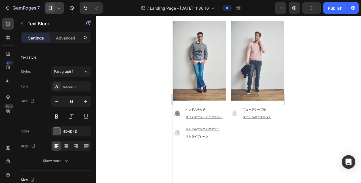
click at [311, 153] on div at bounding box center [228, 99] width 265 height 167
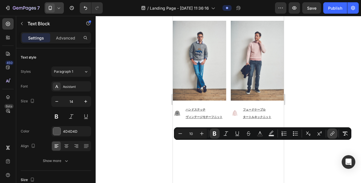
click at [334, 134] on icon "Editor contextual toolbar" at bounding box center [333, 134] width 6 height 6
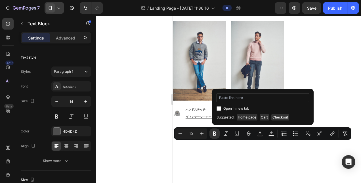
click at [284, 98] on input "Editor contextual toolbar" at bounding box center [263, 97] width 93 height 9
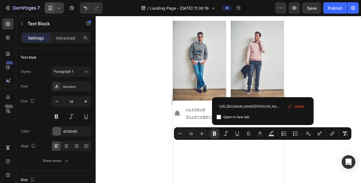
type input "[URL][DOMAIN_NAME][PERSON_NAME]"
click at [220, 117] on input "Editor contextual toolbar" at bounding box center [219, 117] width 5 height 5
checkbox input "true"
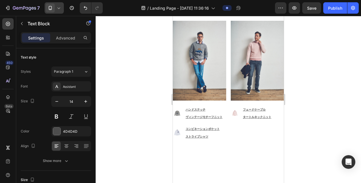
click at [311, 129] on div at bounding box center [228, 99] width 265 height 167
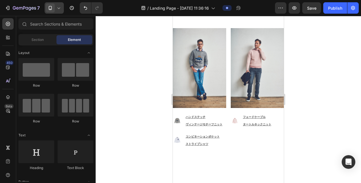
click at [264, 8] on u "ジャケット" at bounding box center [271, 6] width 14 height 4
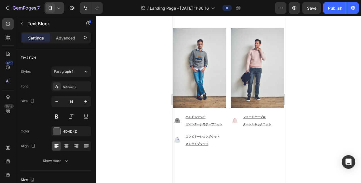
click at [305, 125] on div at bounding box center [228, 99] width 265 height 167
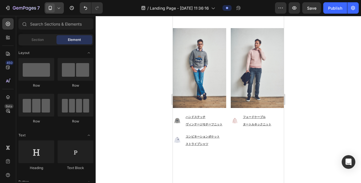
click at [252, 7] on u "ジップhttps://bob-japan.jp/products/2025jason132-col-nocciola" at bounding box center [261, 1] width 36 height 11
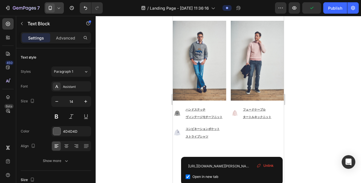
click at [315, 120] on div at bounding box center [228, 99] width 265 height 167
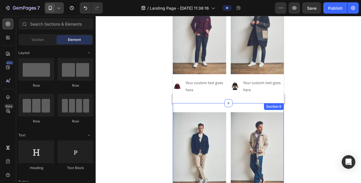
scroll to position [2215, 0]
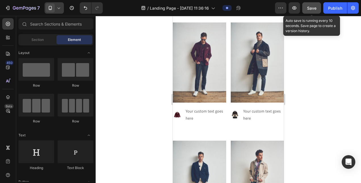
click at [306, 6] on button "Save" at bounding box center [311, 7] width 19 height 11
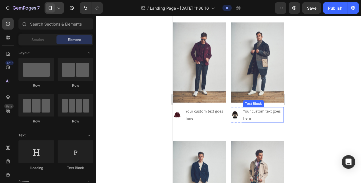
click at [246, 108] on div "Your custom text goes here" at bounding box center [263, 114] width 41 height 15
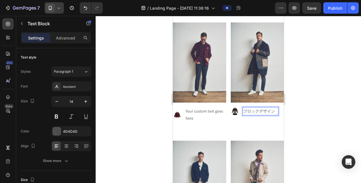
scroll to position [2215, 0]
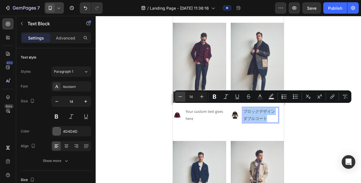
click at [180, 94] on icon "Editor contextual toolbar" at bounding box center [180, 97] width 6 height 6
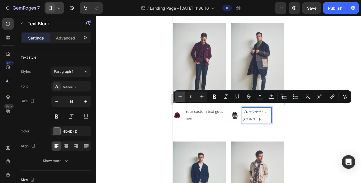
click at [180, 94] on icon "Editor contextual toolbar" at bounding box center [180, 97] width 6 height 6
type input "10"
click at [213, 94] on icon "Editor contextual toolbar" at bounding box center [215, 97] width 6 height 6
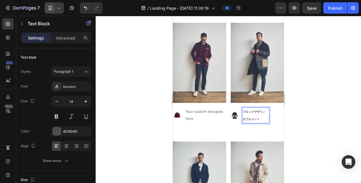
click at [252, 117] on strong "ダブルコート" at bounding box center [251, 119] width 17 height 4
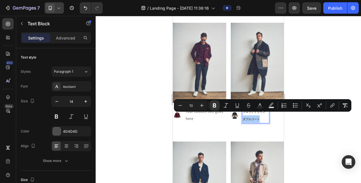
drag, startPoint x: 292, startPoint y: 129, endPoint x: 287, endPoint y: 126, distance: 5.4
click at [292, 129] on div at bounding box center [228, 99] width 265 height 167
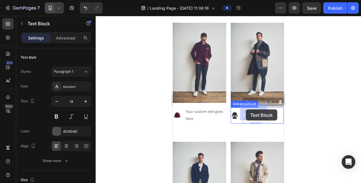
drag, startPoint x: 261, startPoint y: 116, endPoint x: 248, endPoint y: 110, distance: 14.2
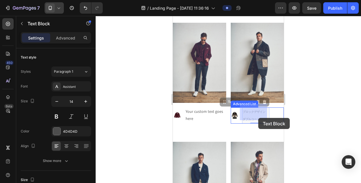
drag, startPoint x: 240, startPoint y: 109, endPoint x: 258, endPoint y: 117, distance: 20.2
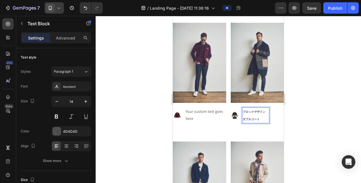
click at [258, 117] on p "ブロックデザイン ダブルコート" at bounding box center [256, 115] width 26 height 15
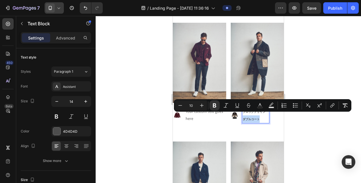
click at [257, 111] on div "Minus 10 Plus Bold Italic Underline Strikethrough Text Color Text Background Co…" at bounding box center [262, 105] width 177 height 12
click at [259, 115] on p "ブロックデザイン ダブルコート" at bounding box center [256, 115] width 26 height 15
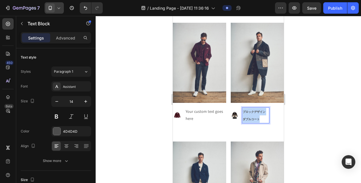
drag, startPoint x: 259, startPoint y: 115, endPoint x: 241, endPoint y: 106, distance: 20.6
click at [243, 108] on p "ブロックデザイン ダブルコート" at bounding box center [256, 115] width 26 height 15
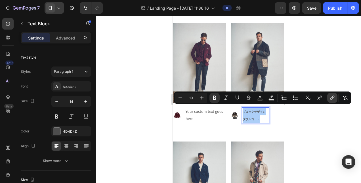
click at [331, 97] on icon "Editor contextual toolbar" at bounding box center [333, 98] width 6 height 6
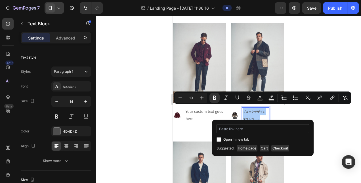
click at [275, 129] on input "Editor contextual toolbar" at bounding box center [263, 128] width 93 height 9
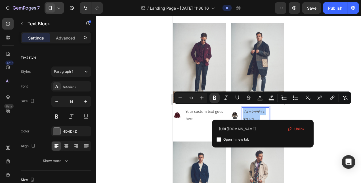
type input "[URL][DOMAIN_NAME]"
click at [218, 137] on input "Editor contextual toolbar" at bounding box center [219, 139] width 5 height 5
checkbox input "true"
click at [145, 115] on div at bounding box center [228, 99] width 265 height 167
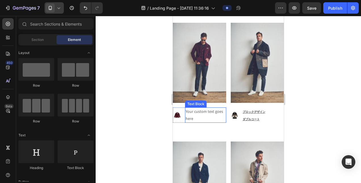
click at [191, 113] on div "Your custom text goes here" at bounding box center [205, 114] width 41 height 15
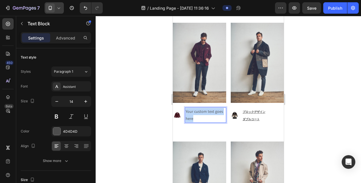
click at [191, 112] on p "Your custom text goes here" at bounding box center [206, 115] width 40 height 14
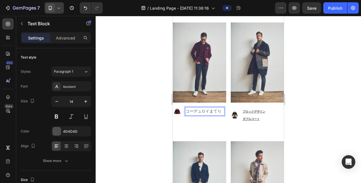
scroll to position [2215, 0]
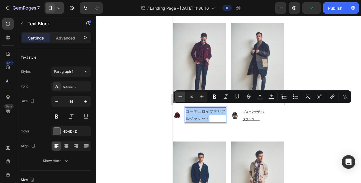
click at [181, 97] on icon "Editor contextual toolbar" at bounding box center [180, 97] width 6 height 6
type input "10"
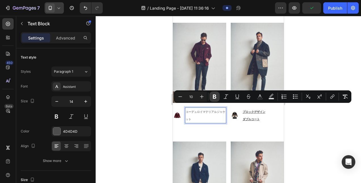
click at [213, 98] on icon "Editor contextual toolbar" at bounding box center [214, 97] width 3 height 4
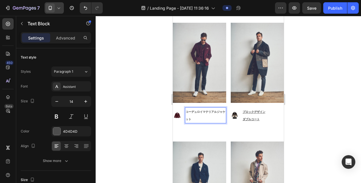
click at [203, 112] on p "コーデュロイマテリアルジャケット" at bounding box center [206, 115] width 40 height 15
click at [204, 110] on strong "コーデュロイマテリアルジャケット" at bounding box center [206, 115] width 40 height 11
click at [216, 110] on strong "コーデュロイマテリアルジャケット" at bounding box center [206, 115] width 40 height 11
click at [153, 104] on div at bounding box center [228, 99] width 265 height 167
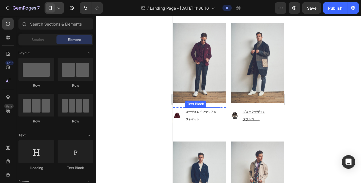
click at [192, 110] on strong "コーデュロイマテリアル" at bounding box center [200, 112] width 31 height 4
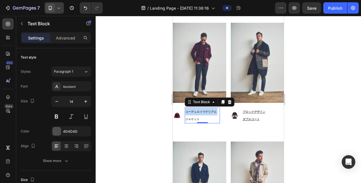
click at [192, 110] on strong "コーデュロイマテリアル" at bounding box center [200, 112] width 31 height 4
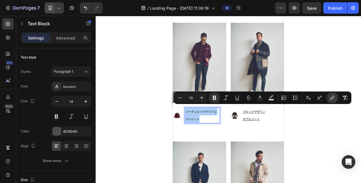
click at [335, 97] on icon "Editor contextual toolbar" at bounding box center [333, 98] width 6 height 6
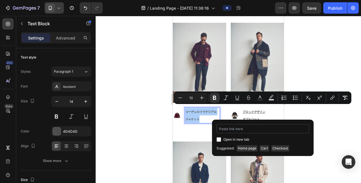
click at [278, 130] on input "Editor contextual toolbar" at bounding box center [263, 128] width 93 height 9
type input "[URL][DOMAIN_NAME][GEOGRAPHIC_DATA]"
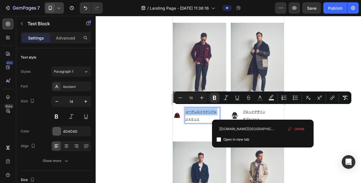
click at [317, 76] on div at bounding box center [228, 99] width 265 height 167
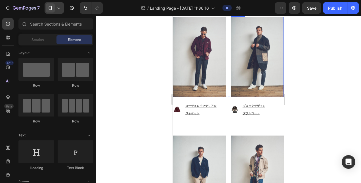
scroll to position [2101, 0]
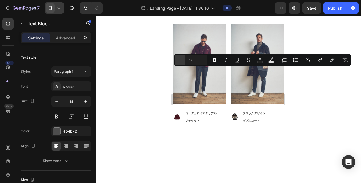
click at [181, 56] on button "Minus" at bounding box center [180, 60] width 10 height 10
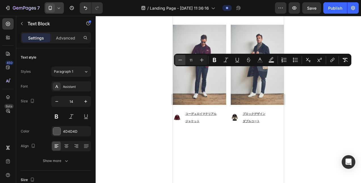
click at [181, 56] on button "Minus" at bounding box center [180, 60] width 10 height 10
type input "10"
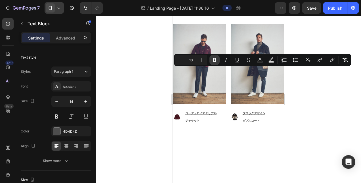
click at [214, 60] on icon "Editor contextual toolbar" at bounding box center [214, 60] width 3 height 4
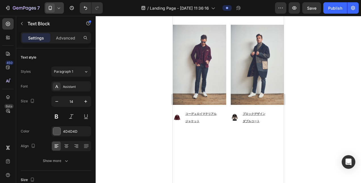
click at [294, 76] on div at bounding box center [228, 99] width 265 height 167
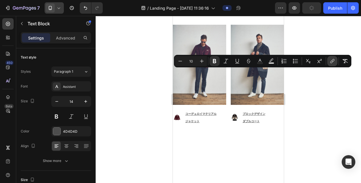
click at [332, 60] on icon "Editor contextual toolbar" at bounding box center [333, 60] width 3 height 3
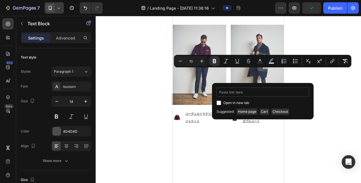
click at [270, 91] on input "Editor contextual toolbar" at bounding box center [263, 91] width 93 height 9
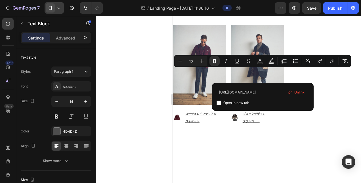
type input "[URL][DOMAIN_NAME]"
click at [236, 107] on div "https://bob-japan.jp/products/2025soft139-col1 Open in new tab Unlink" at bounding box center [263, 97] width 102 height 28
click at [222, 102] on label "Open in new tab" at bounding box center [235, 102] width 28 height 7
checkbox input "true"
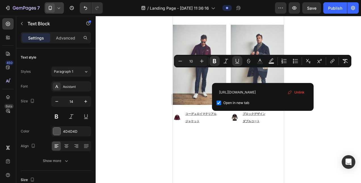
click at [330, 101] on div at bounding box center [228, 99] width 265 height 167
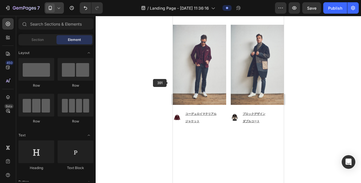
click at [157, 83] on div at bounding box center [228, 99] width 265 height 167
drag, startPoint x: 148, startPoint y: 66, endPoint x: 149, endPoint y: 63, distance: 3.6
click at [148, 66] on div at bounding box center [228, 99] width 265 height 167
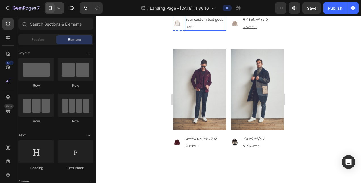
scroll to position [2093, 0]
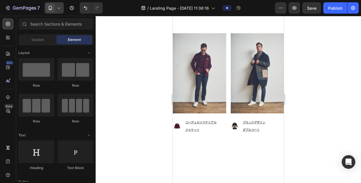
click at [193, 14] on div "Your custom text goes here" at bounding box center [205, 6] width 41 height 15
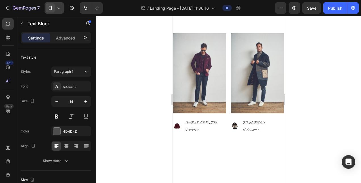
click at [193, 14] on div "Your custom text goes here" at bounding box center [205, 6] width 41 height 15
click at [193, 14] on p "Your custom text goes here" at bounding box center [206, 7] width 40 height 14
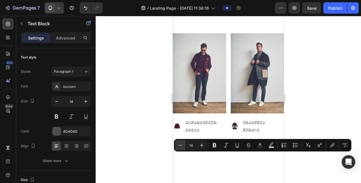
click at [183, 147] on icon "Editor contextual toolbar" at bounding box center [180, 145] width 6 height 6
type input "10"
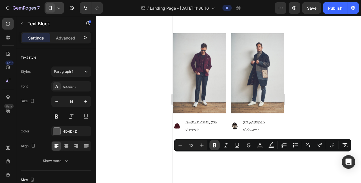
click at [216, 147] on icon "Editor contextual toolbar" at bounding box center [215, 145] width 6 height 6
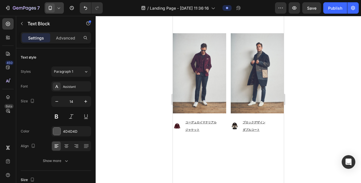
click at [210, 13] on strong "ニットスリーブボンバージャケット" at bounding box center [206, 7] width 40 height 11
click at [206, 13] on strong "ニットスリーブボンバージャケット" at bounding box center [206, 7] width 40 height 11
click at [148, 149] on div at bounding box center [228, 99] width 265 height 167
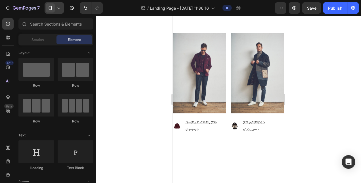
click at [187, 5] on strong "ニットスリーブ" at bounding box center [195, 4] width 20 height 4
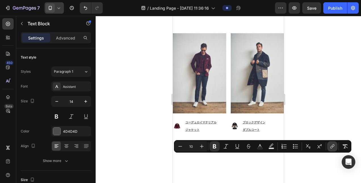
click at [331, 147] on icon "Editor contextual toolbar" at bounding box center [333, 146] width 6 height 6
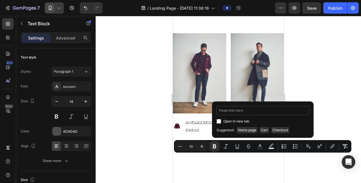
click at [264, 112] on input "Editor contextual toolbar" at bounding box center [263, 110] width 93 height 9
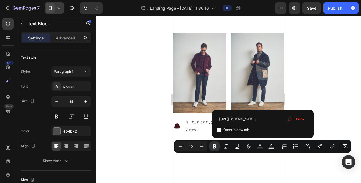
type input "https://bob-japan.jp/products/2025page133-col-panna"
click at [221, 129] on input "Editor contextual toolbar" at bounding box center [219, 129] width 5 height 5
checkbox input "true"
click at [138, 122] on div at bounding box center [228, 99] width 265 height 167
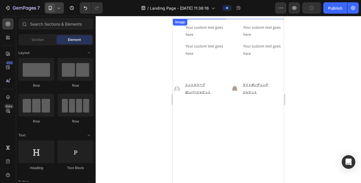
scroll to position [2008, 0]
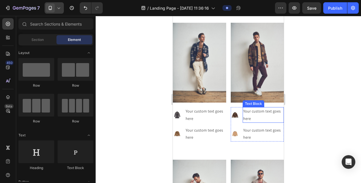
click at [246, 112] on div "Your custom text goes here" at bounding box center [263, 114] width 41 height 15
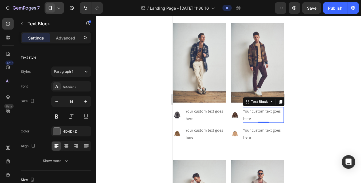
click at [246, 112] on div "Your custom text goes here" at bounding box center [263, 114] width 41 height 15
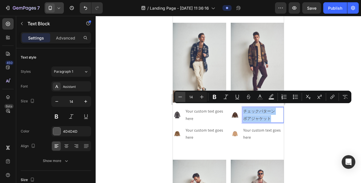
click at [181, 94] on icon "Editor contextual toolbar" at bounding box center [180, 97] width 6 height 6
type input "10"
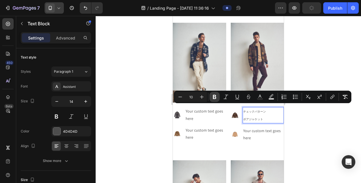
click at [213, 96] on icon "Editor contextual toolbar" at bounding box center [214, 97] width 3 height 4
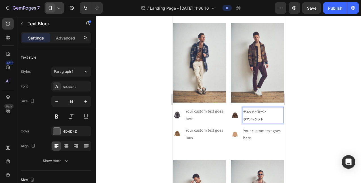
click at [305, 117] on div at bounding box center [228, 99] width 265 height 167
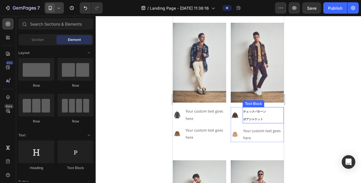
click at [269, 115] on p "チェックパターン ボアジャケット" at bounding box center [263, 115] width 40 height 15
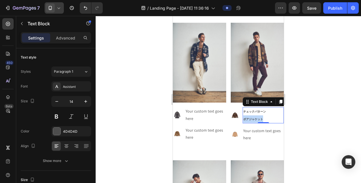
click at [269, 115] on p "チェックパターン ボアジャケット" at bounding box center [263, 115] width 40 height 15
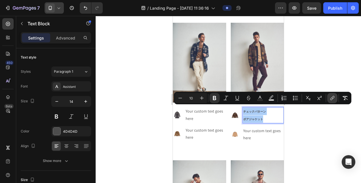
click at [336, 97] on button "link" at bounding box center [332, 98] width 10 height 10
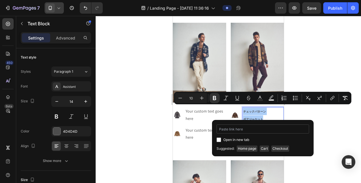
click at [275, 129] on input "Editor contextual toolbar" at bounding box center [263, 128] width 93 height 9
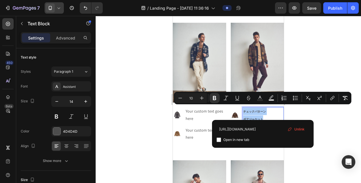
type input "[URL][DOMAIN_NAME]"
click at [220, 140] on input "Editor contextual toolbar" at bounding box center [219, 139] width 5 height 5
checkbox input "true"
click at [140, 107] on div at bounding box center [228, 99] width 265 height 167
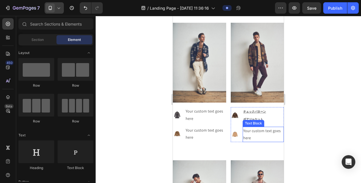
click at [243, 135] on div "Your custom text goes here" at bounding box center [263, 134] width 41 height 15
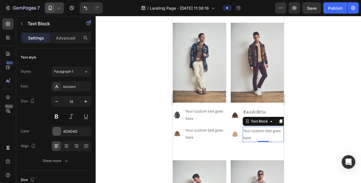
click at [243, 135] on div "Your custom text goes here" at bounding box center [263, 134] width 41 height 15
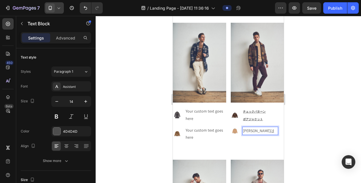
scroll to position [2007, 0]
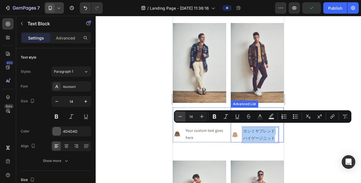
click at [178, 116] on icon "Editor contextual toolbar" at bounding box center [180, 117] width 6 height 6
type input "10"
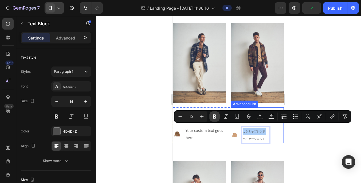
click at [211, 116] on button "Bold" at bounding box center [215, 116] width 10 height 10
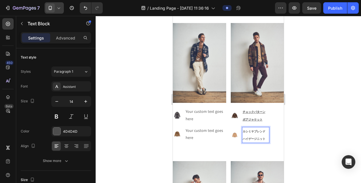
click at [300, 136] on div at bounding box center [228, 99] width 265 height 167
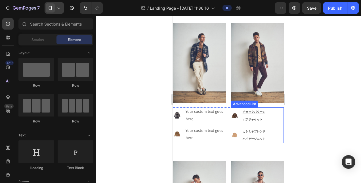
click at [264, 137] on p "カシミヤブレンド ハイゲージニット" at bounding box center [256, 134] width 26 height 15
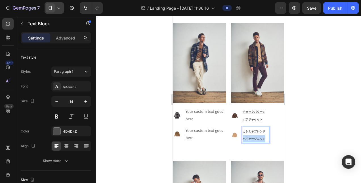
click at [264, 137] on p "カシミヤブレンド ハイゲージニット" at bounding box center [256, 134] width 26 height 15
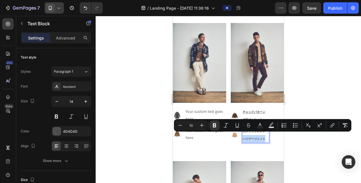
type input "14"
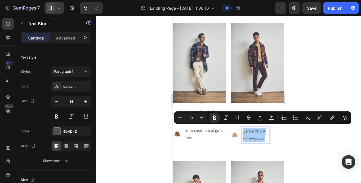
click at [336, 112] on div "link" at bounding box center [332, 117] width 10 height 10
click at [334, 115] on icon "Editor contextual toolbar" at bounding box center [333, 118] width 6 height 6
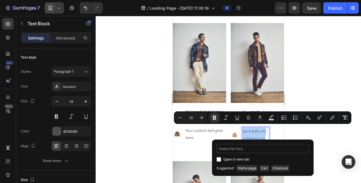
click at [259, 151] on input "Editor contextual toolbar" at bounding box center [263, 148] width 93 height 9
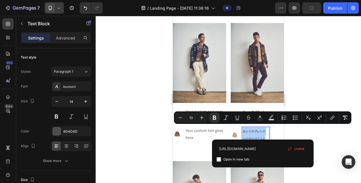
type input "[URL][DOMAIN_NAME]"
click at [220, 160] on input "Editor contextual toolbar" at bounding box center [219, 159] width 5 height 5
checkbox input "true"
click at [135, 110] on div at bounding box center [228, 99] width 265 height 167
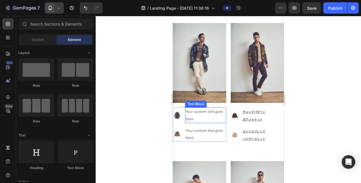
click at [189, 111] on div "Your custom text goes here" at bounding box center [205, 114] width 41 height 15
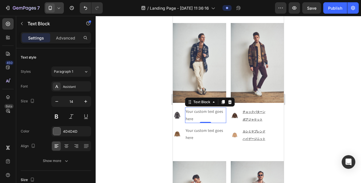
click at [189, 111] on p "Your custom text goes here" at bounding box center [206, 115] width 40 height 14
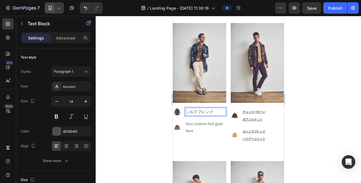
scroll to position [2007, 0]
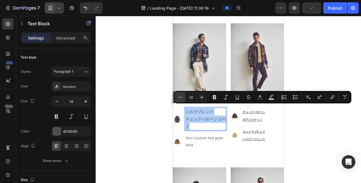
click at [179, 97] on icon "Editor contextual toolbar" at bounding box center [180, 97] width 6 height 6
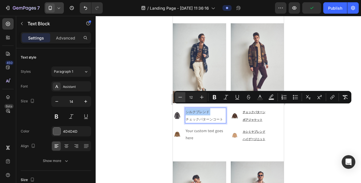
click at [179, 97] on icon "Editor contextual toolbar" at bounding box center [180, 97] width 6 height 6
type input "10"
click at [220, 97] on div "Minus 10 Plus Bold Italic Underline Strikethrough Text Color Text Background Co…" at bounding box center [262, 97] width 175 height 10
click at [218, 97] on button "Bold" at bounding box center [215, 97] width 10 height 10
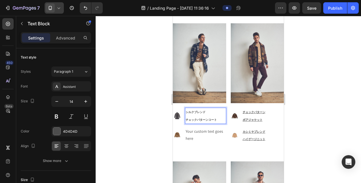
click at [336, 127] on div at bounding box center [228, 99] width 265 height 167
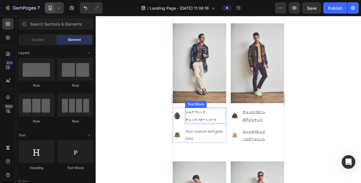
click at [200, 112] on p "シルクブレンド チェックパターンコート" at bounding box center [206, 115] width 40 height 15
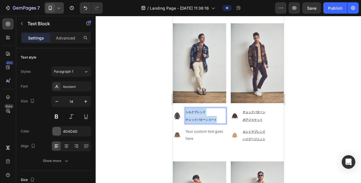
drag, startPoint x: 186, startPoint y: 108, endPoint x: 221, endPoint y: 121, distance: 38.0
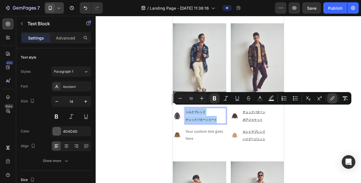
click at [332, 100] on icon "Editor contextual toolbar" at bounding box center [333, 98] width 6 height 6
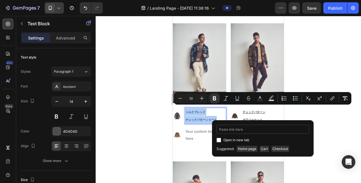
click at [286, 130] on input "Editor contextual toolbar" at bounding box center [263, 129] width 93 height 9
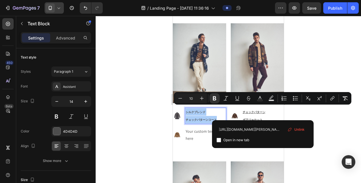
type input "[URL][DOMAIN_NAME][PERSON_NAME]"
click at [221, 142] on label "Open in new tab" at bounding box center [235, 140] width 28 height 7
checkbox input "true"
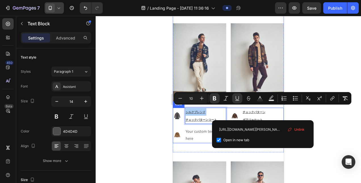
click at [161, 135] on div at bounding box center [228, 99] width 265 height 167
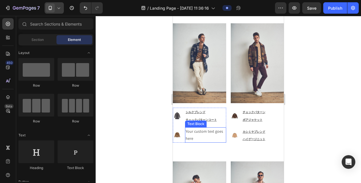
click at [192, 137] on div "Your custom text goes here" at bounding box center [205, 134] width 41 height 15
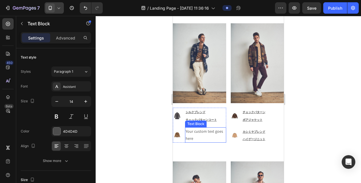
click at [192, 137] on div "Your custom text goes here" at bounding box center [205, 134] width 41 height 15
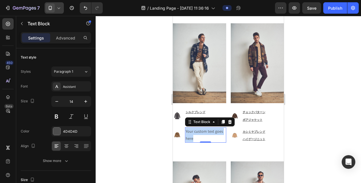
click at [192, 137] on p "Your custom text goes here" at bounding box center [206, 135] width 40 height 14
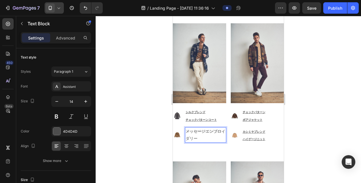
scroll to position [2007, 0]
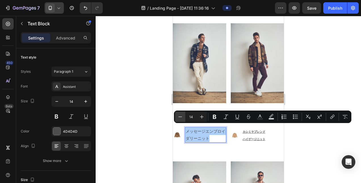
click at [182, 114] on icon "Editor contextual toolbar" at bounding box center [180, 117] width 6 height 6
type input "10"
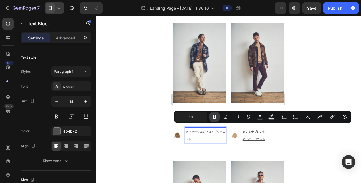
click at [212, 119] on icon "Editor contextual toolbar" at bounding box center [215, 117] width 6 height 6
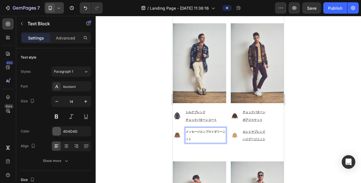
click at [205, 130] on strong "メッセージエンブロイダリーニット" at bounding box center [206, 135] width 40 height 11
click at [158, 134] on div at bounding box center [228, 99] width 265 height 167
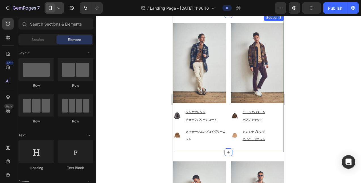
click at [203, 140] on div "Image Image Row Image シルクブレンド チェックパターンコート Text Block Image メッセージエンブロイダリーニット Tex…" at bounding box center [228, 83] width 111 height 138
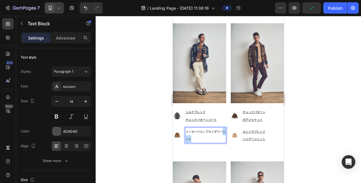
click at [190, 135] on strong "メッセージエンブロイダリーニット" at bounding box center [206, 135] width 40 height 11
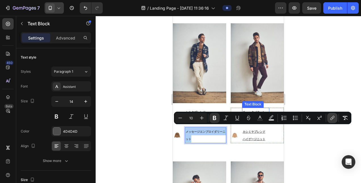
click at [332, 118] on icon "Editor contextual toolbar" at bounding box center [333, 118] width 6 height 6
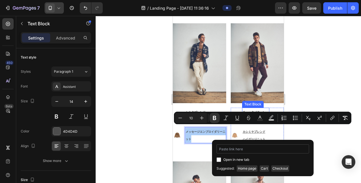
click at [276, 149] on input "Editor contextual toolbar" at bounding box center [263, 148] width 93 height 9
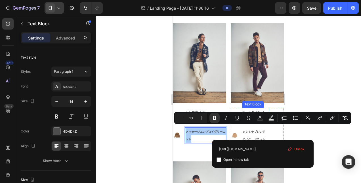
type input "https://bob-japan.jp/products/2025bond-col-biscotto"
click at [219, 160] on input "Editor contextual toolbar" at bounding box center [219, 159] width 5 height 5
checkbox input "true"
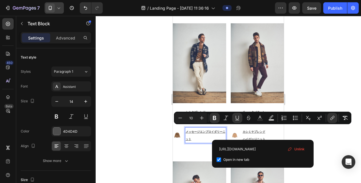
click at [154, 139] on div at bounding box center [228, 99] width 265 height 167
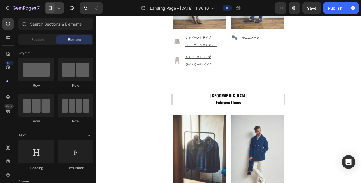
scroll to position [1547, 0]
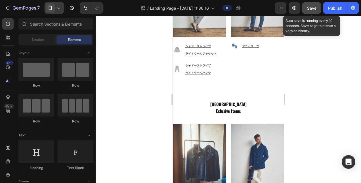
click at [311, 6] on span "Save" at bounding box center [311, 8] width 9 height 5
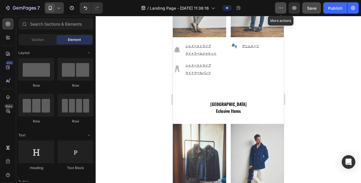
click at [278, 9] on icon "button" at bounding box center [281, 8] width 6 height 6
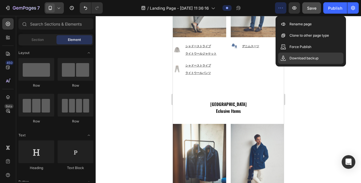
click at [301, 58] on p "Download backup" at bounding box center [304, 58] width 29 height 6
click at [347, 39] on div at bounding box center [228, 99] width 265 height 167
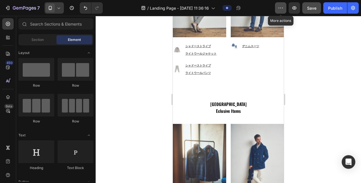
click at [280, 7] on icon "button" at bounding box center [281, 8] width 6 height 6
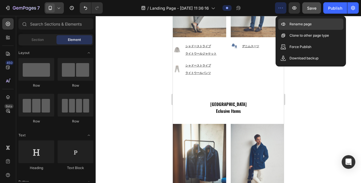
click at [294, 22] on p "Rename page" at bounding box center [301, 24] width 22 height 6
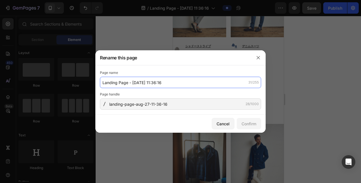
click at [178, 82] on input "Landing Page - Aug 27, 11:36:16" at bounding box center [180, 82] width 161 height 11
type input "2025 Autumn＆Winter Collection"
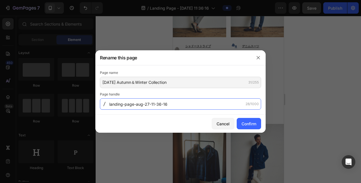
click at [168, 106] on input "landing-page-aug-27-11-36-16" at bounding box center [180, 103] width 161 height 11
type input "lookbook-2025aw"
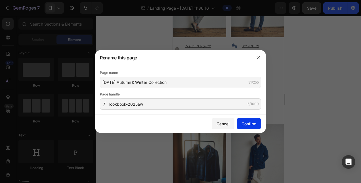
click at [242, 122] on div "Confirm" at bounding box center [249, 124] width 15 height 6
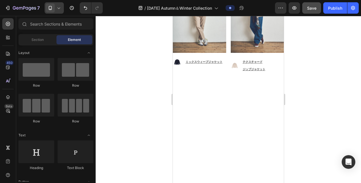
scroll to position [1121, 0]
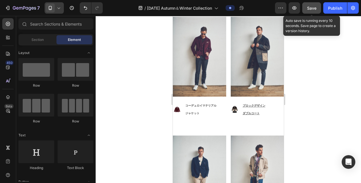
click at [314, 10] on span "Save" at bounding box center [311, 8] width 9 height 5
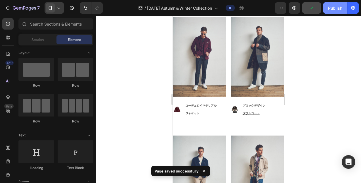
click at [334, 8] on div "Publish" at bounding box center [335, 8] width 14 height 6
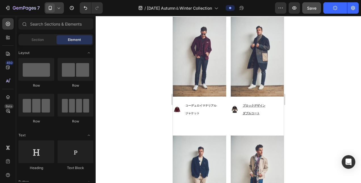
click at [62, 8] on div at bounding box center [54, 7] width 19 height 11
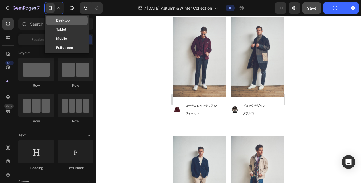
click at [61, 21] on span "Desktop" at bounding box center [62, 21] width 13 height 6
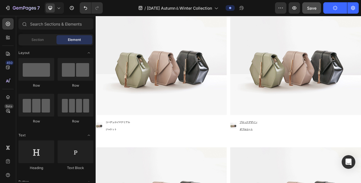
click at [333, 9] on icon "button" at bounding box center [335, 8] width 6 height 6
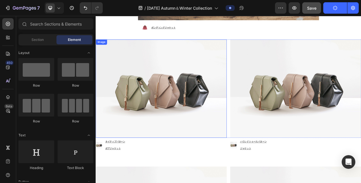
scroll to position [1647, 0]
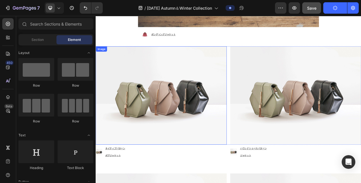
click at [217, 82] on img at bounding box center [180, 118] width 168 height 126
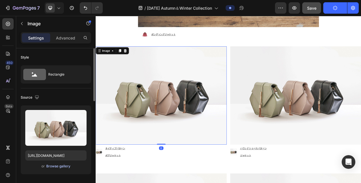
click at [63, 167] on div "Browse gallery" at bounding box center [58, 166] width 24 height 5
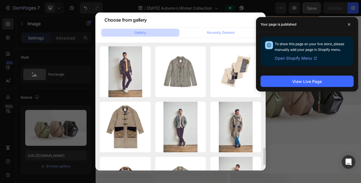
scroll to position [816, 0]
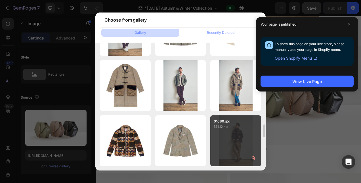
click at [231, 132] on div "01689.jpg 141.12 kb" at bounding box center [235, 140] width 51 height 51
type input "[URL][DOMAIN_NAME]"
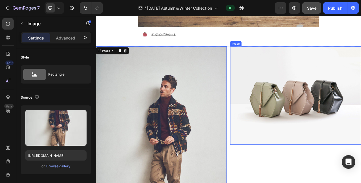
click at [315, 117] on img at bounding box center [352, 118] width 168 height 126
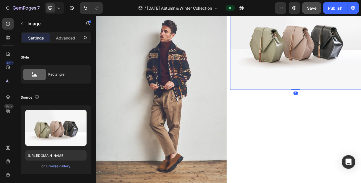
scroll to position [1788, 0]
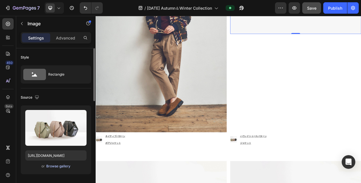
click at [59, 166] on div "Browse gallery" at bounding box center [58, 166] width 24 height 5
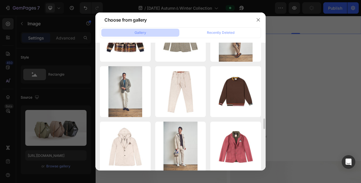
scroll to position [892, 0]
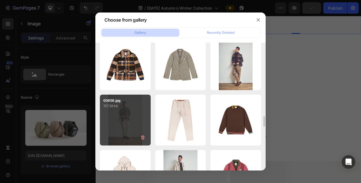
click at [135, 116] on div "00656.jpg 157.58 kb" at bounding box center [125, 120] width 51 height 51
type input "[URL][DOMAIN_NAME]"
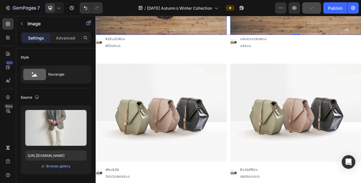
scroll to position [1930, 0]
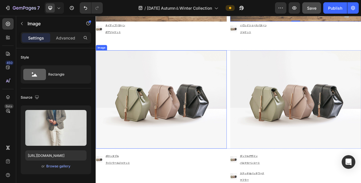
click at [205, 133] on img at bounding box center [180, 123] width 168 height 126
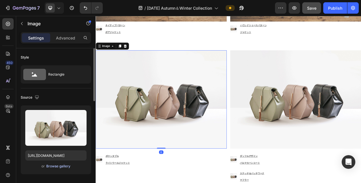
click at [61, 164] on div "Browse gallery" at bounding box center [58, 166] width 24 height 5
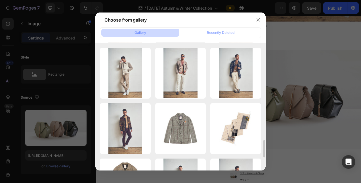
scroll to position [774, 0]
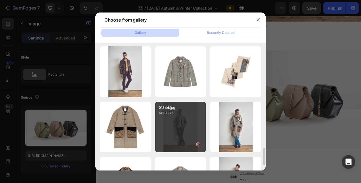
click at [182, 120] on div "01844.jpg 141.93 kb" at bounding box center [180, 127] width 51 height 51
type input "[URL][DOMAIN_NAME]"
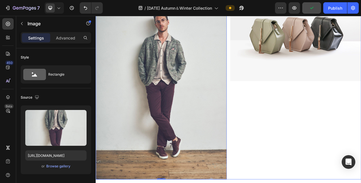
scroll to position [1959, 0]
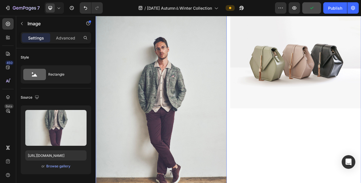
click at [324, 102] on img at bounding box center [352, 71] width 168 height 126
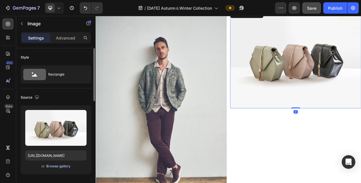
click at [58, 165] on div "Browse gallery" at bounding box center [58, 166] width 24 height 5
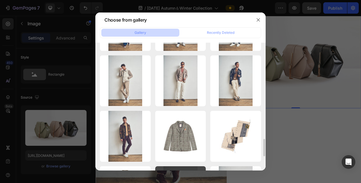
scroll to position [767, 0]
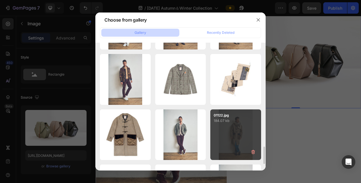
click at [233, 126] on div "01122.jpg 184.07 kb" at bounding box center [235, 134] width 51 height 51
type input "[URL][DOMAIN_NAME]"
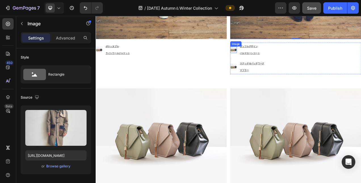
scroll to position [2186, 0]
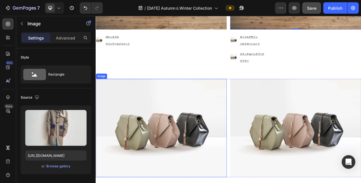
click at [232, 145] on img at bounding box center [180, 160] width 168 height 126
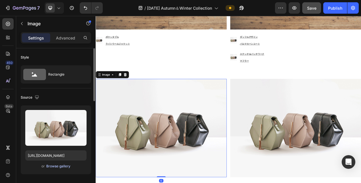
click at [59, 166] on div "Browse gallery" at bounding box center [58, 166] width 24 height 5
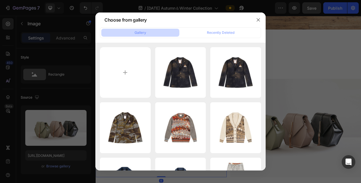
scroll to position [170, 0]
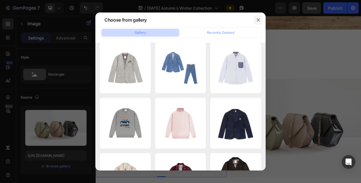
click at [260, 20] on icon "button" at bounding box center [258, 20] width 5 height 5
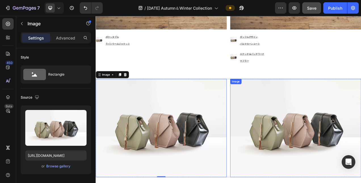
scroll to position [2328, 0]
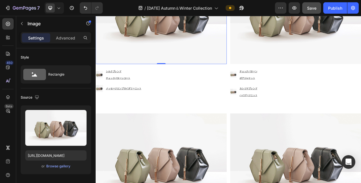
click at [201, 58] on img at bounding box center [180, 14] width 168 height 126
click at [58, 166] on div "Browse gallery" at bounding box center [58, 166] width 24 height 5
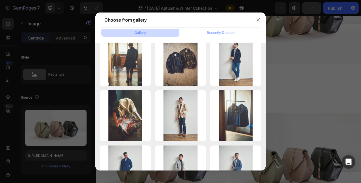
scroll to position [653, 0]
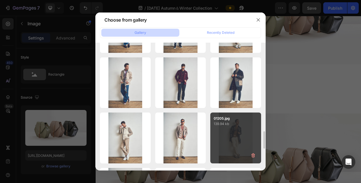
click at [233, 134] on div "01205.jpg 139.94 kb" at bounding box center [235, 137] width 51 height 51
type input "[URL][DOMAIN_NAME]"
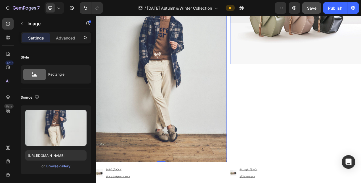
click at [360, 68] on img at bounding box center [352, 14] width 168 height 126
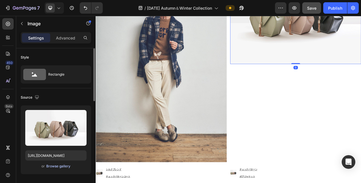
click at [58, 166] on div "Browse gallery" at bounding box center [58, 166] width 24 height 5
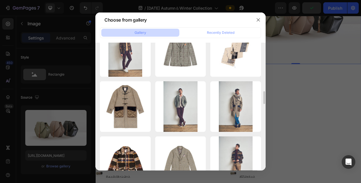
scroll to position [766, 0]
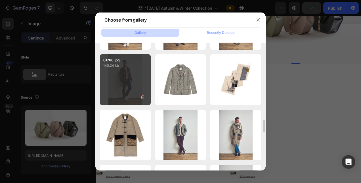
click at [135, 79] on div "01766.jpg 148.24 kb" at bounding box center [125, 79] width 51 height 51
type input "[URL][DOMAIN_NAME]"
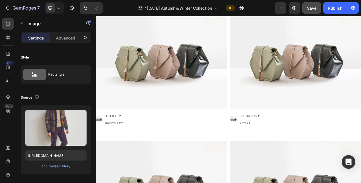
scroll to position [2583, 0]
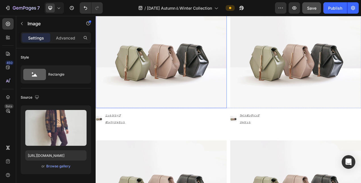
click at [239, 101] on img at bounding box center [180, 71] width 168 height 126
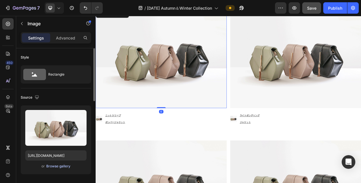
click at [56, 166] on div "Browse gallery" at bounding box center [58, 166] width 24 height 5
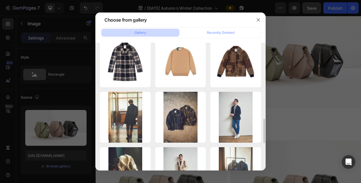
scroll to position [341, 0]
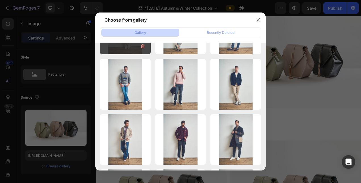
scroll to position [653, 0]
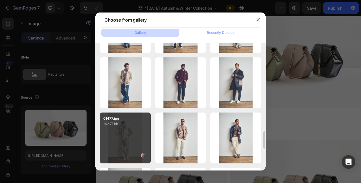
click at [141, 120] on p "01477.jpg" at bounding box center [125, 118] width 44 height 5
type input "[URL][DOMAIN_NAME]"
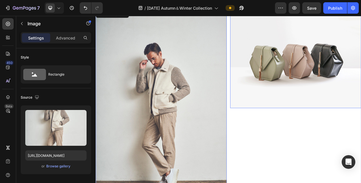
click at [303, 102] on img at bounding box center [352, 71] width 168 height 126
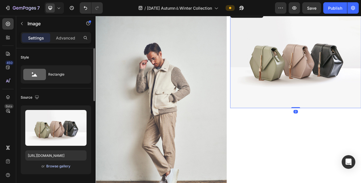
click at [60, 165] on div "Browse gallery" at bounding box center [58, 166] width 24 height 5
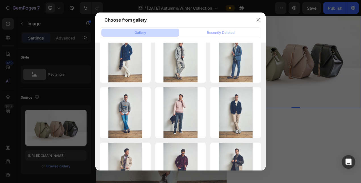
scroll to position [625, 0]
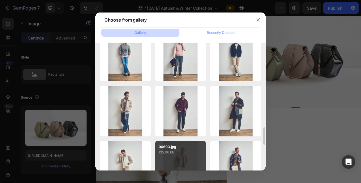
click at [179, 147] on p "00693.jpg" at bounding box center [181, 146] width 44 height 5
type input "[URL][DOMAIN_NAME]"
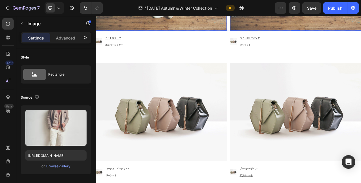
scroll to position [2839, 0]
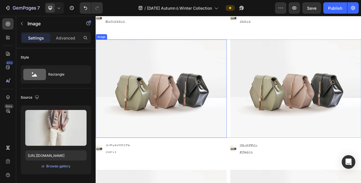
click at [216, 130] on img at bounding box center [180, 109] width 168 height 126
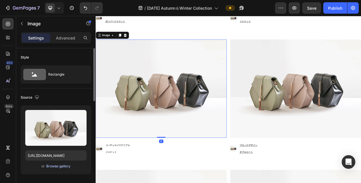
click at [56, 167] on div "Browse gallery" at bounding box center [58, 166] width 24 height 5
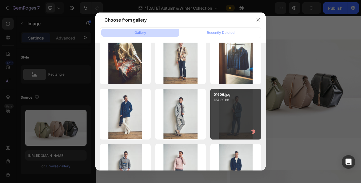
scroll to position [653, 0]
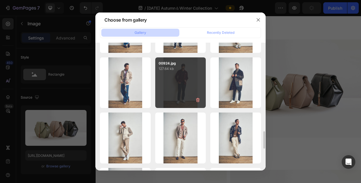
click at [180, 91] on div "00924.jpg 127.64 kb" at bounding box center [180, 82] width 51 height 51
type input "[URL][DOMAIN_NAME]"
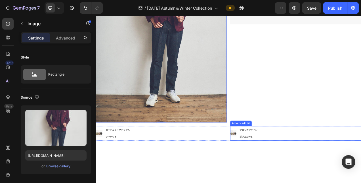
scroll to position [2924, 0]
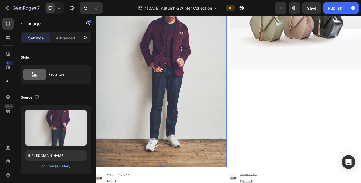
click at [332, 52] on img at bounding box center [352, 20] width 168 height 126
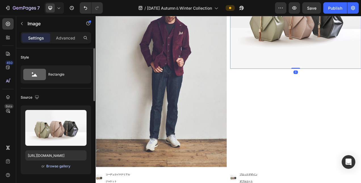
click at [57, 167] on div "Browse gallery" at bounding box center [58, 166] width 24 height 5
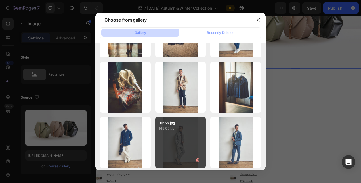
scroll to position [596, 0]
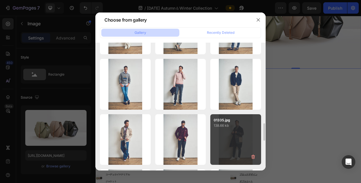
click at [232, 127] on p "138.66 kb" at bounding box center [236, 126] width 44 height 6
type input "[URL][DOMAIN_NAME]"
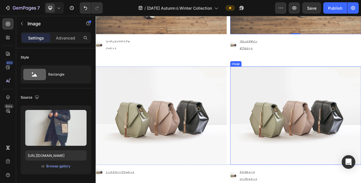
scroll to position [3179, 0]
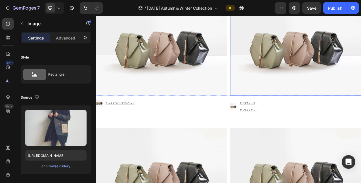
click at [318, 100] on img at bounding box center [352, 55] width 168 height 126
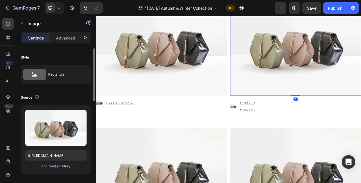
click at [68, 165] on div "Browse gallery" at bounding box center [58, 166] width 24 height 5
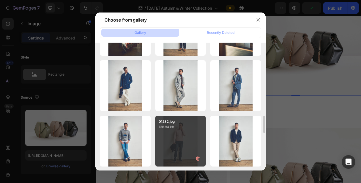
scroll to position [596, 0]
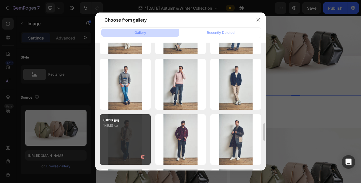
click at [139, 133] on div "01016.jpg 149.18 kb" at bounding box center [125, 139] width 51 height 51
type input "[URL][DOMAIN_NAME]"
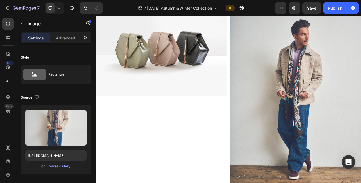
scroll to position [3208, 0]
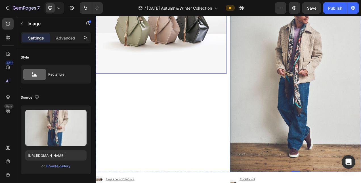
click at [158, 86] on img at bounding box center [180, 27] width 168 height 126
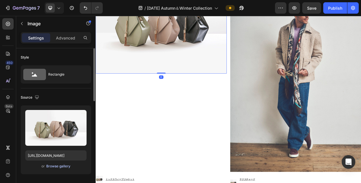
click at [56, 166] on div "Browse gallery" at bounding box center [58, 166] width 24 height 5
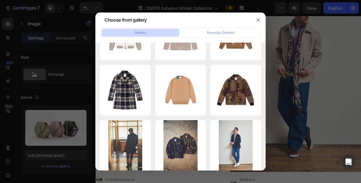
scroll to position [539, 0]
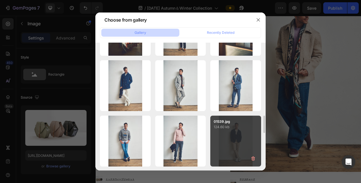
click at [218, 125] on p "124.60 kb" at bounding box center [236, 127] width 44 height 6
type input "[URL][DOMAIN_NAME]"
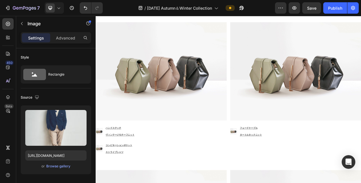
scroll to position [3463, 0]
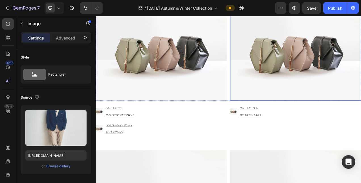
click at [301, 86] on img at bounding box center [352, 61] width 168 height 126
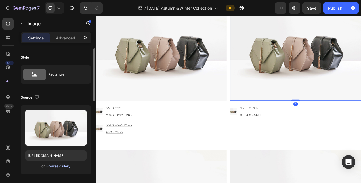
click at [57, 166] on div "Browse gallery" at bounding box center [58, 166] width 24 height 5
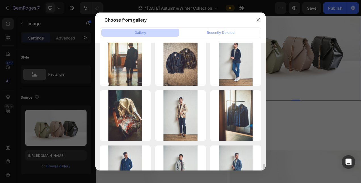
scroll to position [625, 0]
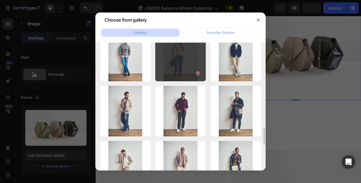
click at [173, 65] on div "01282.jpg 138.84 kb" at bounding box center [180, 55] width 51 height 51
type input "[URL][DOMAIN_NAME]"
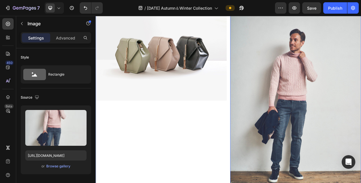
scroll to position [3463, 0]
drag, startPoint x: 184, startPoint y: 112, endPoint x: 178, endPoint y: 109, distance: 6.6
click at [183, 112] on img at bounding box center [180, 61] width 168 height 126
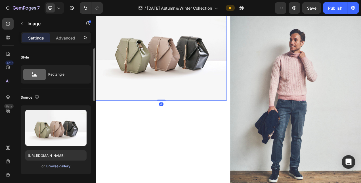
click at [49, 166] on div "Browse gallery" at bounding box center [58, 166] width 24 height 5
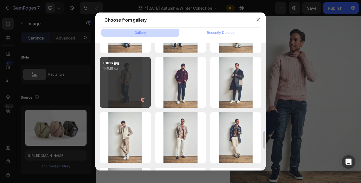
scroll to position [596, 0]
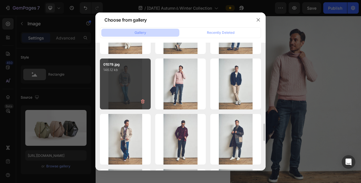
click at [130, 91] on div "01079.jpg 146.12 kb" at bounding box center [125, 83] width 51 height 51
type input "[URL][DOMAIN_NAME]"
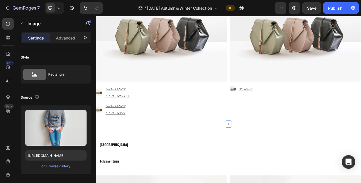
scroll to position [3804, 0]
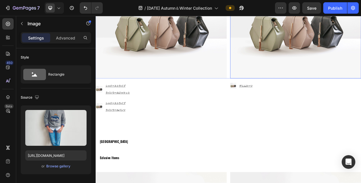
click at [286, 75] on img at bounding box center [352, 33] width 168 height 126
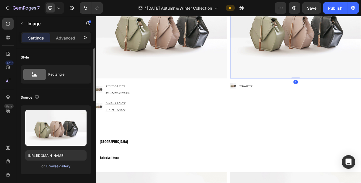
click at [59, 166] on div "Browse gallery" at bounding box center [58, 166] width 24 height 5
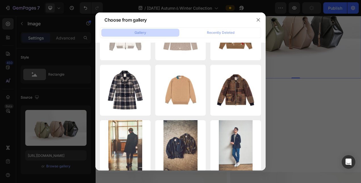
scroll to position [511, 0]
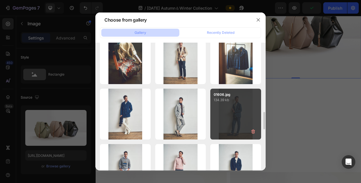
click at [228, 114] on div "01606.jpg 134.39 kb" at bounding box center [235, 114] width 51 height 51
type input "https://cdn.shopify.com/s/files/1/0871/7267/7932/files/gempages_508500562921128…"
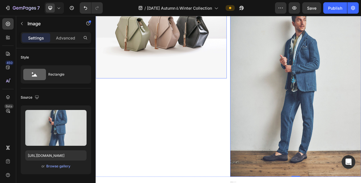
click at [188, 87] on img at bounding box center [180, 33] width 168 height 126
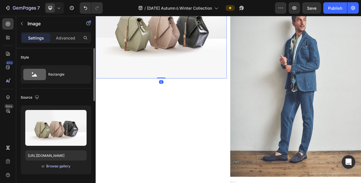
click at [55, 165] on div "Browse gallery" at bounding box center [58, 166] width 24 height 5
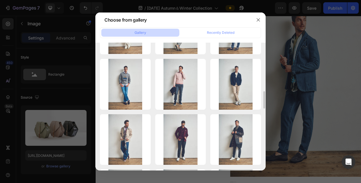
scroll to position [568, 0]
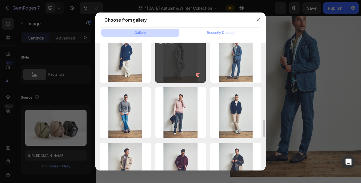
click at [171, 58] on div "01665.jpg 148.05 kb" at bounding box center [180, 57] width 51 height 51
type input "https://cdn.shopify.com/s/files/1/0871/7267/7932/files/gempages_508500562921128…"
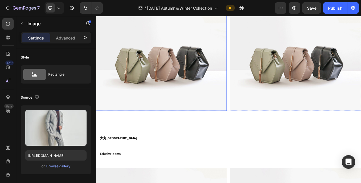
scroll to position [4173, 0]
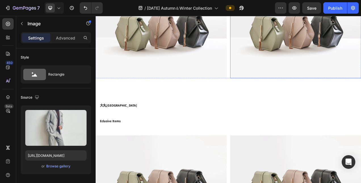
click at [298, 77] on img at bounding box center [352, 33] width 168 height 126
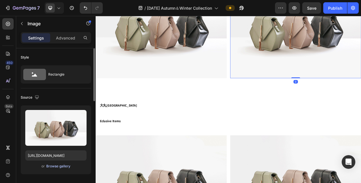
click at [58, 167] on div "Browse gallery" at bounding box center [58, 166] width 24 height 5
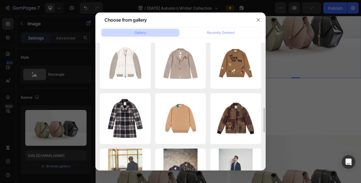
scroll to position [511, 0]
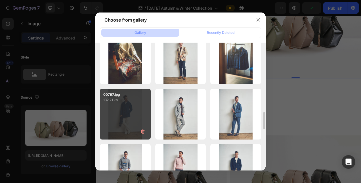
click at [123, 113] on div "00767.jpg 132.71 kb" at bounding box center [125, 114] width 51 height 51
type input "[URL][DOMAIN_NAME]"
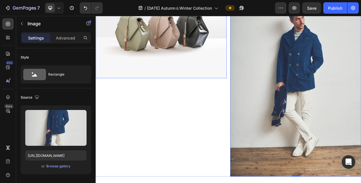
click at [195, 81] on img at bounding box center [180, 33] width 168 height 126
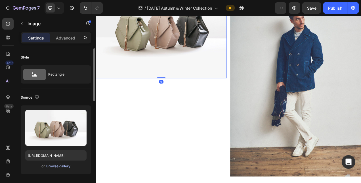
click at [67, 166] on div "Browse gallery" at bounding box center [58, 166] width 24 height 5
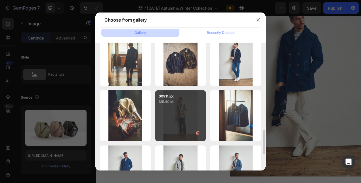
scroll to position [483, 0]
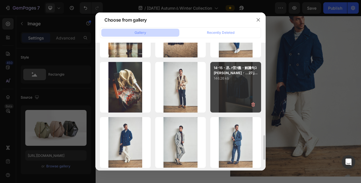
click at [239, 93] on div "14-15・丞､ｧ荳ｸ蠢・鮪讖句ｺ鈴剞螳・...27.jpg 146.26 kb" at bounding box center [235, 87] width 51 height 51
type input "[URL][DOMAIN_NAME]"
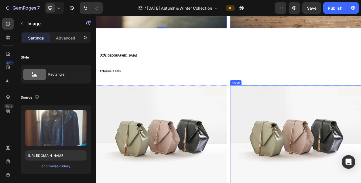
scroll to position [4457, 0]
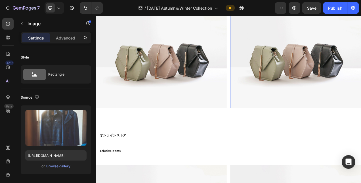
click at [305, 118] on img at bounding box center [352, 71] width 168 height 126
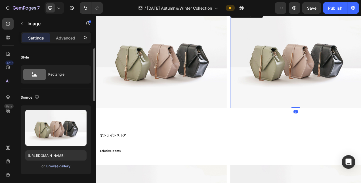
click at [57, 165] on div "Browse gallery" at bounding box center [58, 166] width 24 height 5
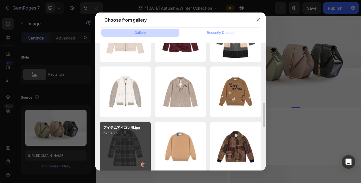
scroll to position [454, 0]
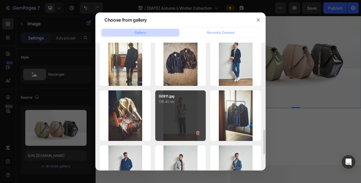
click at [170, 110] on div "00911.jpg 135.40 kb" at bounding box center [180, 115] width 51 height 51
type input "[URL][DOMAIN_NAME]"
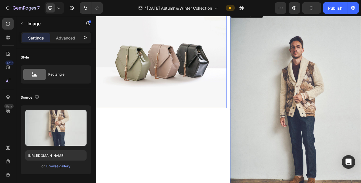
click at [154, 120] on img at bounding box center [180, 71] width 168 height 126
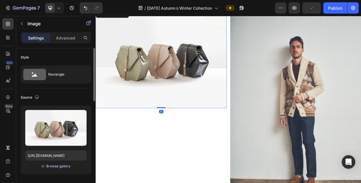
click at [55, 165] on div "Browse gallery" at bounding box center [58, 166] width 24 height 5
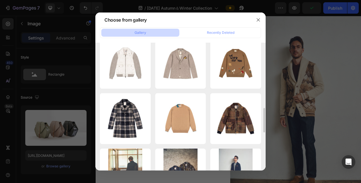
scroll to position [511, 0]
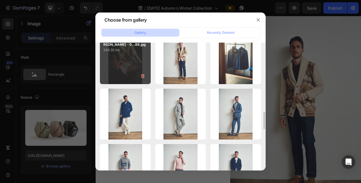
click at [131, 68] on div "16-17・丞､ｧ荳ｸ譚ｱ莠ｬ蠎鈴剞螳・0...89.jpg 246.30 kb" at bounding box center [125, 58] width 51 height 51
type input "[URL][DOMAIN_NAME]"
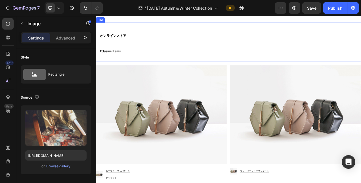
scroll to position [4741, 0]
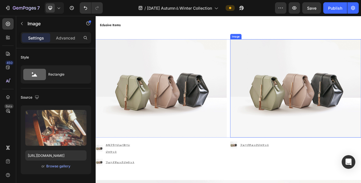
click at [297, 116] on img at bounding box center [352, 109] width 168 height 126
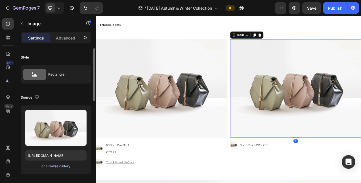
click at [52, 164] on div "Browse gallery" at bounding box center [58, 166] width 24 height 5
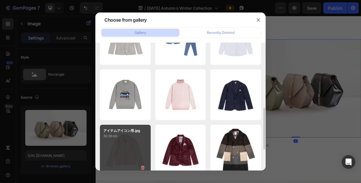
scroll to position [369, 0]
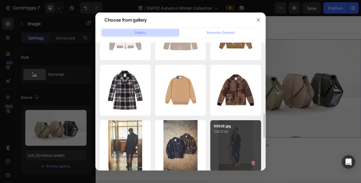
click at [222, 124] on p "00828.jpg" at bounding box center [236, 125] width 44 height 5
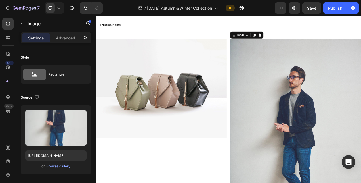
click at [326, 148] on img at bounding box center [352, 172] width 168 height 252
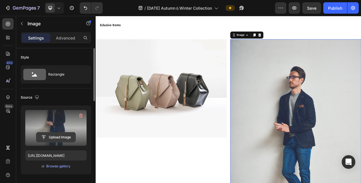
click at [57, 138] on input "file" at bounding box center [55, 137] width 39 height 10
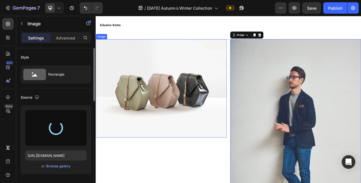
type input "[URL][DOMAIN_NAME]"
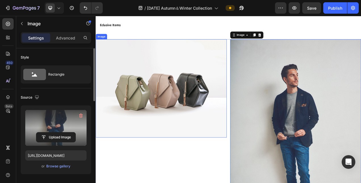
click at [179, 121] on img at bounding box center [180, 109] width 168 height 126
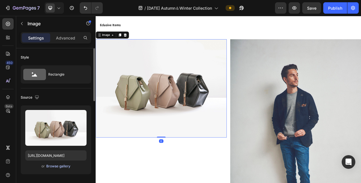
click at [48, 167] on div "Browse gallery" at bounding box center [58, 166] width 24 height 5
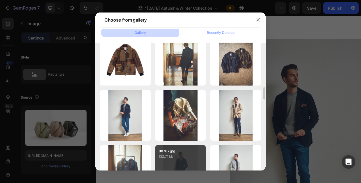
scroll to position [758, 0]
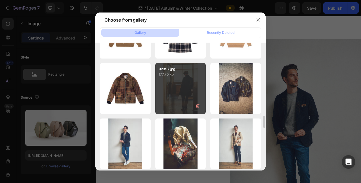
click at [184, 93] on div "02397.jpg 177.70 kb" at bounding box center [180, 88] width 51 height 51
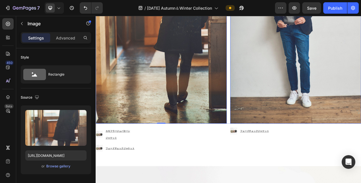
scroll to position [4854, 0]
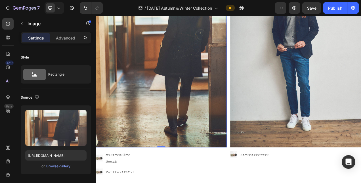
click at [219, 114] on img at bounding box center [180, 58] width 168 height 252
click at [55, 167] on div "Browse gallery" at bounding box center [58, 166] width 24 height 5
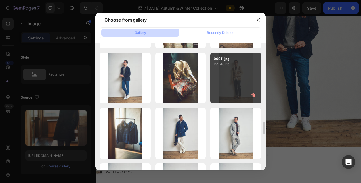
scroll to position [795, 0]
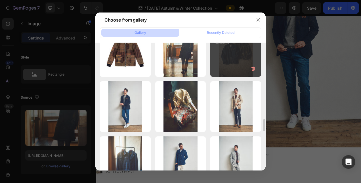
click at [227, 59] on div "18-19・拾C髯仙ｮ・02432.jpg 429.88 kb" at bounding box center [235, 51] width 51 height 51
type input "[URL][DOMAIN_NAME]"
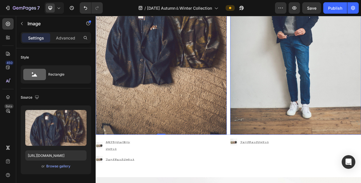
scroll to position [4883, 0]
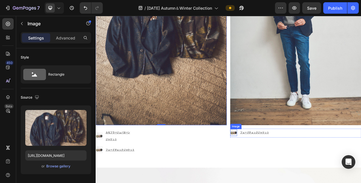
click at [270, 161] on img at bounding box center [272, 165] width 9 height 9
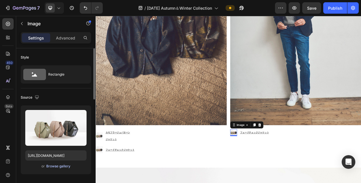
click at [47, 166] on div "Browse gallery" at bounding box center [58, 166] width 24 height 5
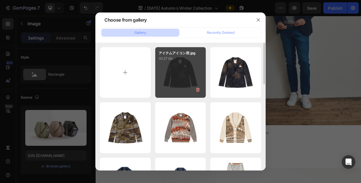
click at [188, 80] on div "アイテムアイコン用.jpg 33.27 kb" at bounding box center [180, 72] width 51 height 51
type input "https://cdn.shopify.com/s/files/1/0871/7267/7932/files/gempages_508500562921128…"
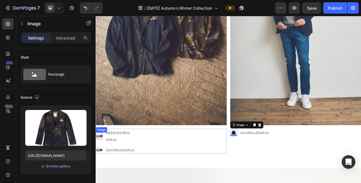
click at [101, 167] on img at bounding box center [100, 169] width 9 height 9
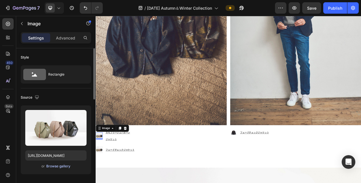
click at [58, 166] on div "Browse gallery" at bounding box center [58, 166] width 24 height 5
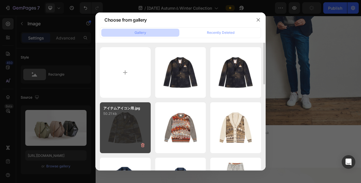
click at [128, 122] on div "アイテムアイコン用.jpg 50.21 kb" at bounding box center [125, 127] width 51 height 51
type input "https://cdn.shopify.com/s/files/1/0871/7267/7932/files/gempages_508500562921128…"
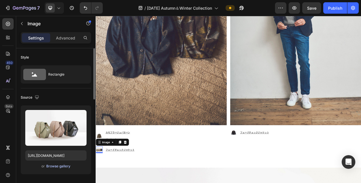
click at [52, 167] on div "Browse gallery" at bounding box center [58, 166] width 24 height 5
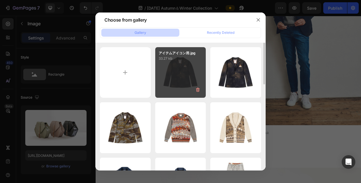
click at [166, 88] on div "アイテムアイコン用.jpg 33.27 kb" at bounding box center [180, 72] width 51 height 51
type input "https://cdn.shopify.com/s/files/1/0871/7267/7932/files/gempages_508500562921128…"
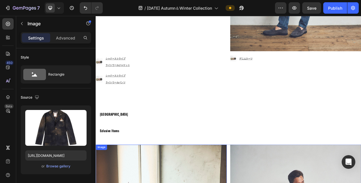
scroll to position [3684, 0]
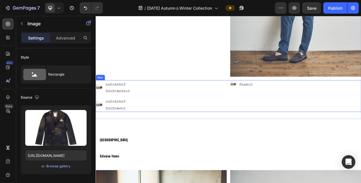
click at [269, 99] on img at bounding box center [272, 103] width 8 height 8
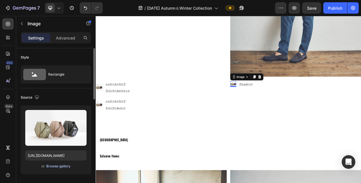
click at [68, 166] on div "Browse gallery" at bounding box center [58, 166] width 24 height 5
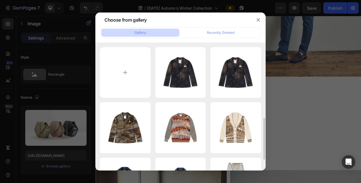
scroll to position [85, 0]
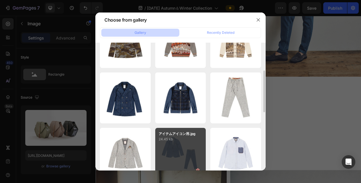
click at [160, 150] on div "アイテムアイコン用.jpg 24.45 kb" at bounding box center [180, 153] width 51 height 51
type input "https://cdn.shopify.com/s/files/1/0871/7267/7932/files/gempages_508500562921128…"
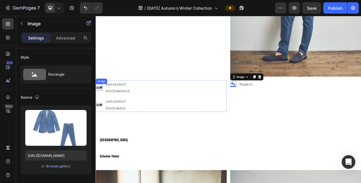
click at [99, 103] on img at bounding box center [100, 107] width 9 height 9
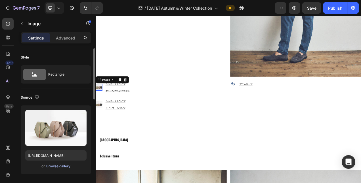
click at [57, 167] on div "Browse gallery" at bounding box center [58, 166] width 24 height 5
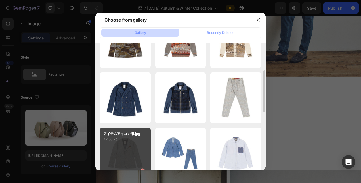
click at [136, 141] on p "42.50 kb" at bounding box center [125, 139] width 44 height 6
type input "https://cdn.shopify.com/s/files/1/0871/7267/7932/files/gempages_508500562921128…"
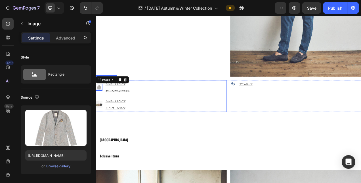
click at [102, 126] on img at bounding box center [100, 129] width 9 height 9
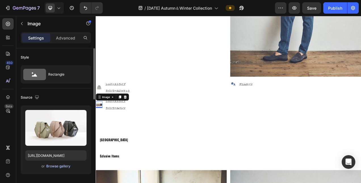
click at [57, 167] on div "Browse gallery" at bounding box center [58, 166] width 24 height 5
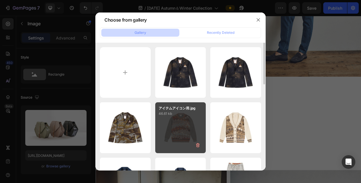
scroll to position [57, 0]
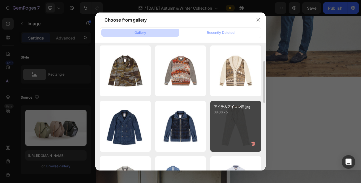
click at [224, 123] on div "アイテムアイコン用.jpg 38.06 kb" at bounding box center [235, 126] width 51 height 51
type input "https://cdn.shopify.com/s/files/1/0871/7267/7932/files/gempages_508500562921128…"
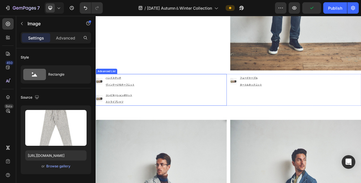
scroll to position [3371, 0]
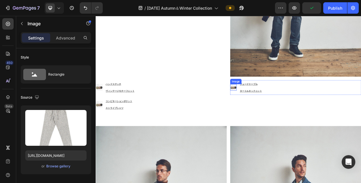
click at [273, 105] on img at bounding box center [272, 107] width 8 height 8
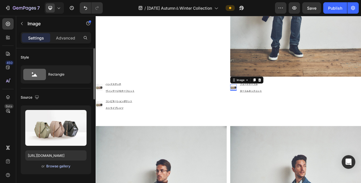
click at [54, 167] on div "Browse gallery" at bounding box center [58, 166] width 24 height 5
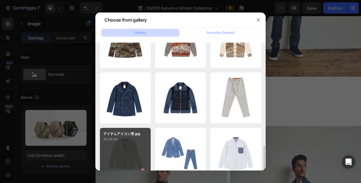
scroll to position [142, 0]
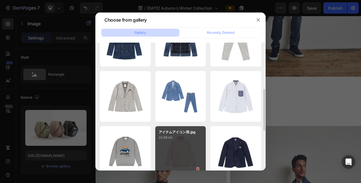
click at [169, 146] on div "アイテムアイコン用.jpg 23.68 kb" at bounding box center [180, 151] width 51 height 51
type input "https://cdn.shopify.com/s/files/1/0871/7267/7932/files/gempages_508500562921128…"
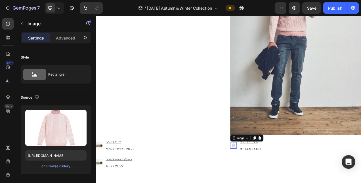
scroll to position [3315, 0]
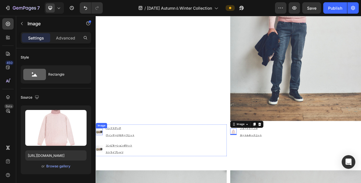
click at [103, 163] on img at bounding box center [100, 164] width 9 height 9
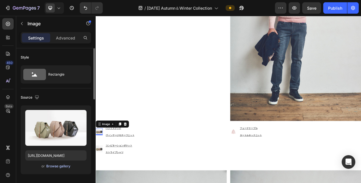
click at [48, 167] on div "Browse gallery" at bounding box center [58, 166] width 24 height 5
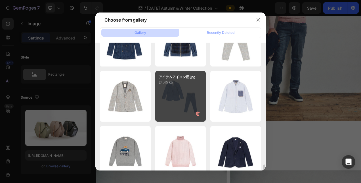
scroll to position [199, 0]
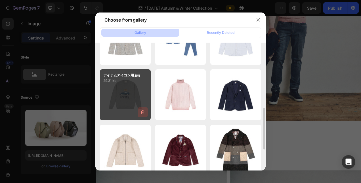
click at [145, 110] on icon "button" at bounding box center [143, 112] width 6 height 6
click at [141, 101] on div "Delete Image? 29.31 kb Cancel Delete" at bounding box center [125, 94] width 51 height 51
click at [124, 114] on div "Cancel" at bounding box center [120, 113] width 11 height 5
click at [129, 98] on div "アイテムアイコン用.jpg 29.31 kb" at bounding box center [125, 94] width 51 height 51
type input "https://cdn.shopify.com/s/files/1/0871/7267/7932/files/gempages_508500562921128…"
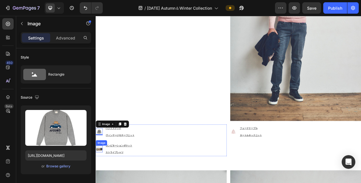
click at [99, 183] on img at bounding box center [100, 186] width 9 height 9
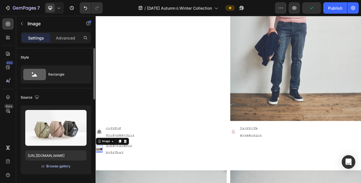
click at [52, 166] on div "Browse gallery" at bounding box center [58, 166] width 24 height 5
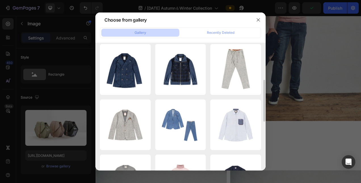
scroll to position [142, 0]
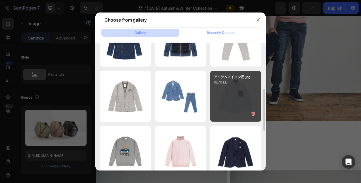
click at [238, 101] on div "アイテムアイコン用.jpg 18.70 kb" at bounding box center [235, 96] width 51 height 51
type input "https://cdn.shopify.com/s/files/1/0871/7267/7932/files/gempages_508500562921128…"
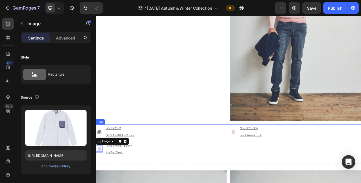
click at [338, 175] on div "Image フェードケーブル タートルネックニット Text Block Advanced List" at bounding box center [352, 175] width 168 height 41
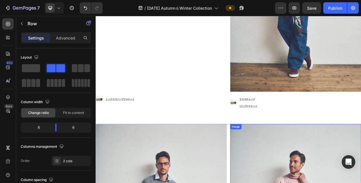
scroll to position [3308, 0]
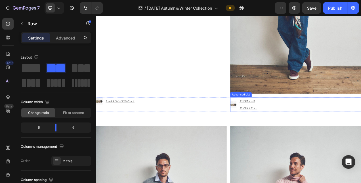
click at [323, 127] on div "Image テクスチャード ジップジャケット Text Block" at bounding box center [352, 129] width 168 height 19
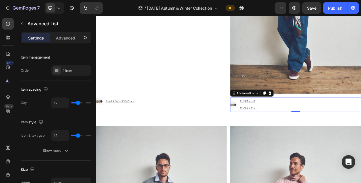
click at [273, 126] on img at bounding box center [272, 129] width 8 height 8
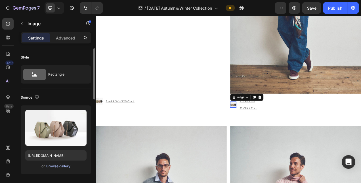
click at [56, 165] on div "Browse gallery" at bounding box center [58, 166] width 24 height 5
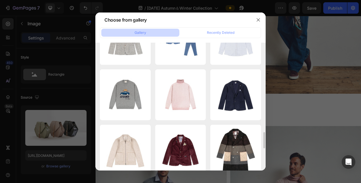
scroll to position [255, 0]
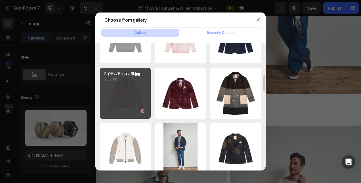
click at [122, 103] on div "アイテムアイコン用.jpg 30.56 kb" at bounding box center [125, 93] width 51 height 51
type input "https://cdn.shopify.com/s/files/1/0871/7267/7932/files/gempages_508500562921128…"
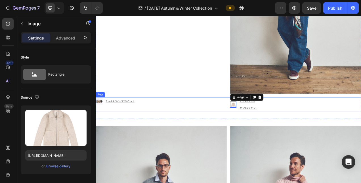
scroll to position [3280, 0]
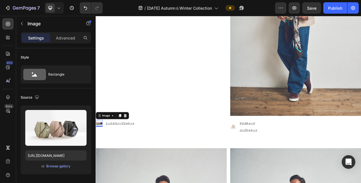
click at [103, 151] on img at bounding box center [100, 153] width 9 height 9
click at [54, 166] on div "Browse gallery" at bounding box center [58, 166] width 24 height 5
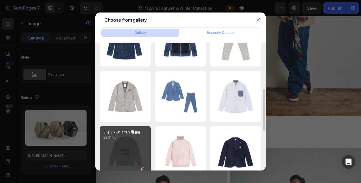
scroll to position [199, 0]
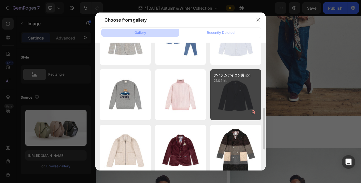
click at [253, 93] on div "アイテムアイコン用.jpg 21.04 kb" at bounding box center [235, 94] width 51 height 51
type input "https://cdn.shopify.com/s/files/1/0871/7267/7932/files/gempages_508500562921128…"
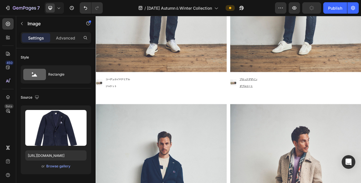
scroll to position [2769, 0]
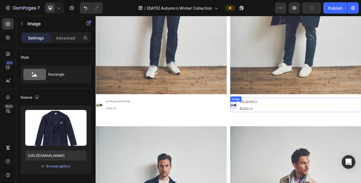
click at [271, 127] on img at bounding box center [272, 130] width 8 height 8
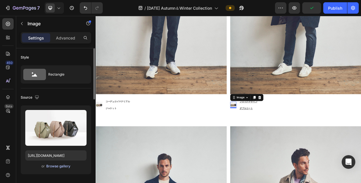
click at [52, 166] on div "Browse gallery" at bounding box center [58, 166] width 24 height 5
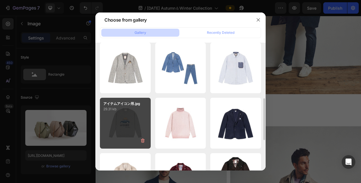
scroll to position [199, 0]
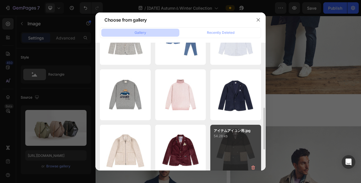
click at [220, 138] on p "54.28 kb" at bounding box center [236, 136] width 44 height 6
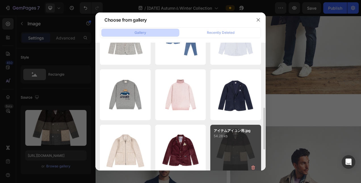
type input "https://cdn.shopify.com/s/files/1/0871/7267/7932/files/gempages_508500562921128…"
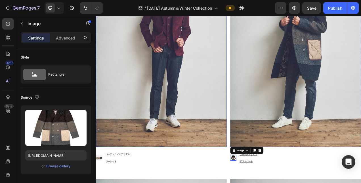
scroll to position [2740, 0]
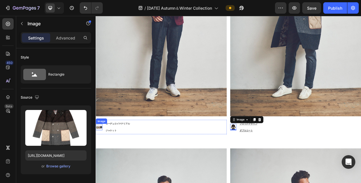
click at [102, 154] on img at bounding box center [100, 158] width 9 height 9
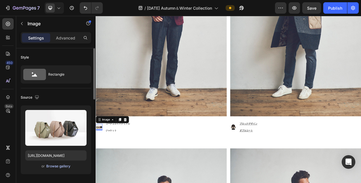
click at [58, 166] on div "Browse gallery" at bounding box center [58, 166] width 24 height 5
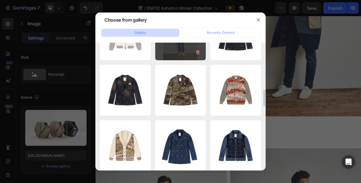
scroll to position [284, 0]
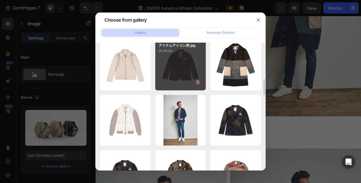
click at [177, 71] on div "アイテムアイコン用.jpg 32.88 kb" at bounding box center [180, 64] width 51 height 51
type input "https://cdn.shopify.com/s/files/1/0871/7267/7932/files/gempages_508500562921128…"
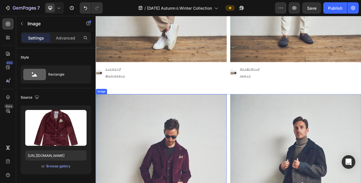
scroll to position [2428, 0]
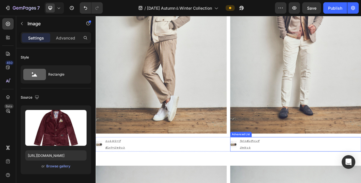
click at [274, 174] on li "Image ライトボンディング ジャケット Text Block" at bounding box center [288, 180] width 41 height 19
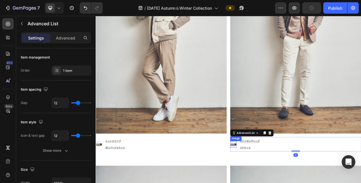
click at [271, 176] on img at bounding box center [272, 180] width 8 height 8
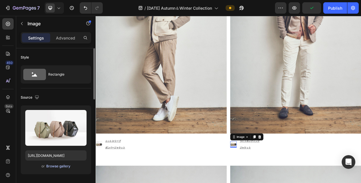
click at [56, 167] on div "Browse gallery" at bounding box center [58, 166] width 24 height 5
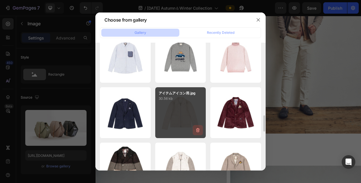
scroll to position [625, 0]
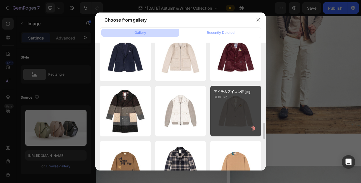
click at [232, 117] on div "アイテムアイコン用.jpg 31.00 kb" at bounding box center [235, 111] width 51 height 51
type input "https://cdn.shopify.com/s/files/1/0871/7267/7932/files/gempages_508500562921128…"
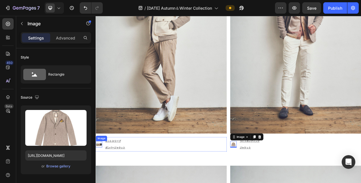
click at [102, 178] on img at bounding box center [100, 180] width 8 height 8
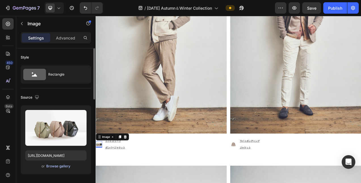
click at [59, 166] on div "Browse gallery" at bounding box center [58, 166] width 24 height 5
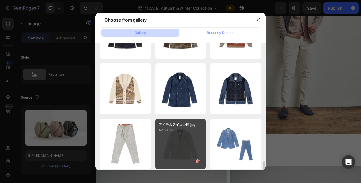
scroll to position [596, 0]
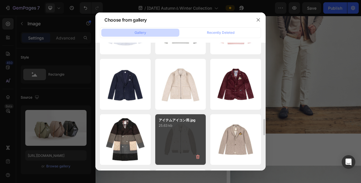
click at [178, 133] on div "アイテムアイコン用.jpg 25.63 kb" at bounding box center [180, 139] width 51 height 51
type input "https://cdn.shopify.com/s/files/1/0871/7267/7932/files/gempages_508500562921128…"
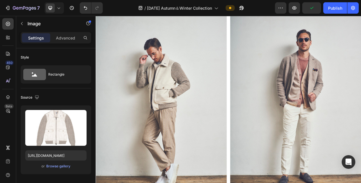
scroll to position [2116, 0]
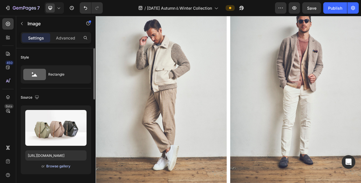
click at [57, 167] on div "Browse gallery" at bounding box center [58, 166] width 24 height 5
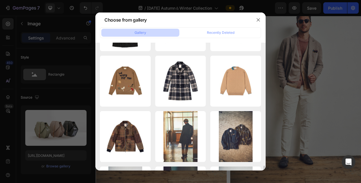
scroll to position [738, 0]
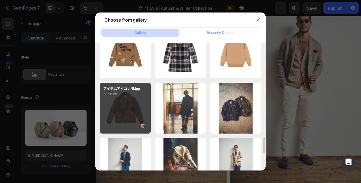
click at [125, 102] on div "アイテムアイコン用.jpg 56.28 kb" at bounding box center [125, 108] width 51 height 51
type input "https://cdn.shopify.com/s/files/1/0871/7267/7932/files/gempages_508500562921128…"
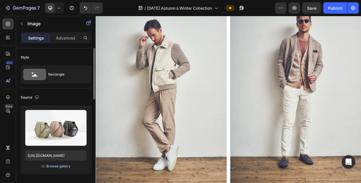
click at [67, 163] on button "Browse gallery" at bounding box center [58, 166] width 25 height 6
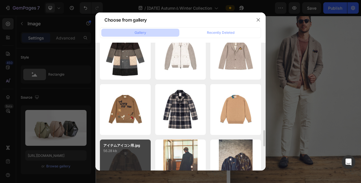
scroll to position [710, 0]
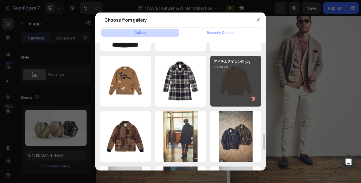
click at [225, 87] on div "アイテムアイコン用.jpg 20.84 kb" at bounding box center [235, 81] width 51 height 51
type input "https://cdn.shopify.com/s/files/1/0871/7267/7932/files/gempages_508500562921128…"
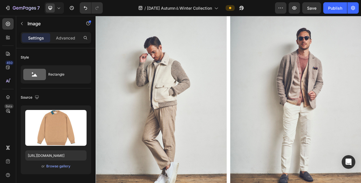
scroll to position [2371, 0]
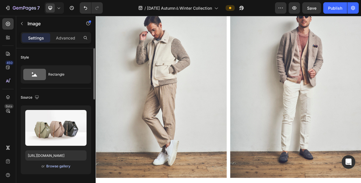
click at [66, 166] on div "Browse gallery" at bounding box center [58, 166] width 24 height 5
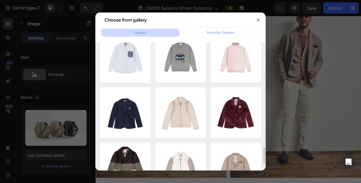
scroll to position [710, 0]
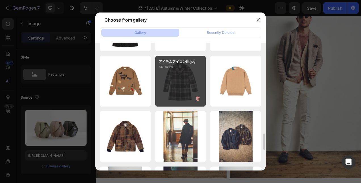
click at [176, 102] on div "アイテムアイコン用.jpg 54.94 kb" at bounding box center [180, 81] width 51 height 51
type input "https://cdn.shopify.com/s/files/1/0871/7267/7932/files/gempages_508500562921128…"
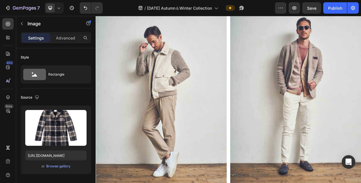
scroll to position [2400, 0]
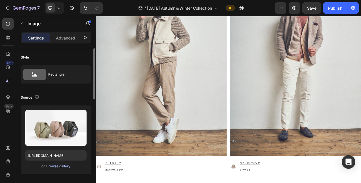
click at [58, 165] on div "Browse gallery" at bounding box center [58, 166] width 24 height 5
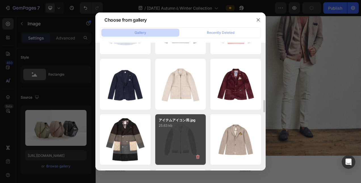
scroll to position [681, 0]
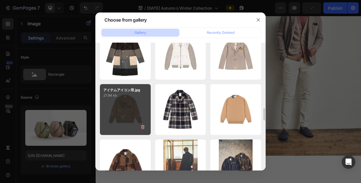
click at [101, 124] on div "アイテムアイコン用.jpg 27.94 kb" at bounding box center [125, 109] width 51 height 51
type input "https://cdn.shopify.com/s/files/1/0871/7267/7932/files/gempages_508500562921128…"
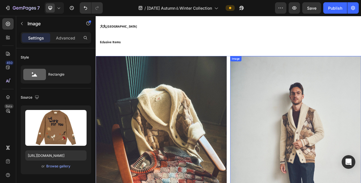
scroll to position [2031, 0]
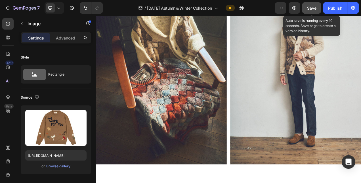
click at [307, 10] on span "Save" at bounding box center [311, 8] width 9 height 5
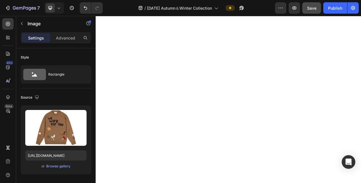
scroll to position [2124, 0]
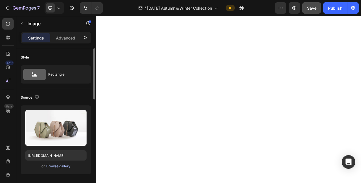
click at [48, 166] on div "Browse gallery" at bounding box center [58, 166] width 24 height 5
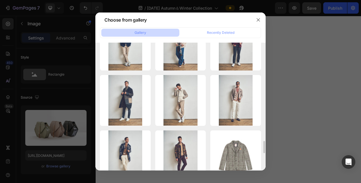
scroll to position [1107, 0]
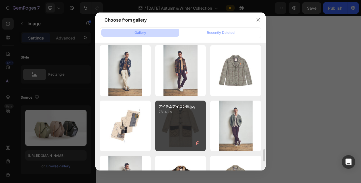
click at [181, 125] on div "アイテムアイコン用.jpg 78.14 kb" at bounding box center [180, 125] width 51 height 51
type input "https://cdn.shopify.com/s/files/1/0871/7267/7932/files/gempages_508500562921128…"
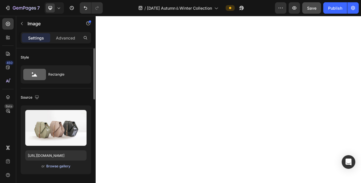
click at [56, 166] on div "Browse gallery" at bounding box center [58, 166] width 24 height 5
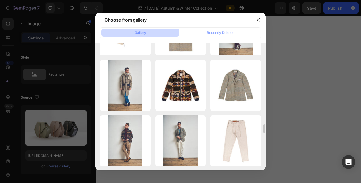
scroll to position [1118, 0]
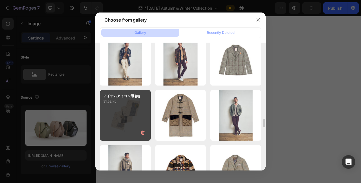
click at [133, 119] on div "アイテムアイコン用.jpg 31.52 kb" at bounding box center [125, 115] width 51 height 51
type input "https://cdn.shopify.com/s/files/1/0871/7267/7932/files/gempages_508500562921128…"
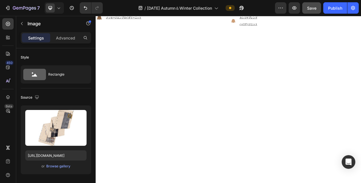
scroll to position [2124, 0]
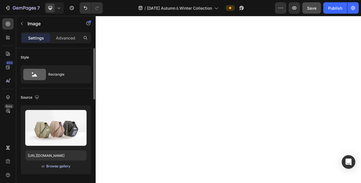
click at [68, 166] on div "Browse gallery" at bounding box center [58, 166] width 24 height 5
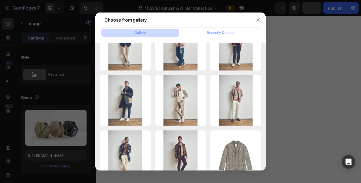
scroll to position [1136, 0]
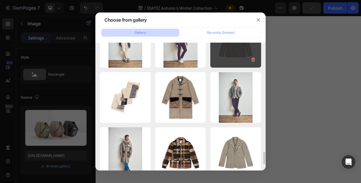
click at [238, 60] on div "アイテムアイコン用.jpg 43.07 kb" at bounding box center [235, 42] width 51 height 51
type input "https://cdn.shopify.com/s/files/1/0871/7267/7932/files/gempages_508500562921128…"
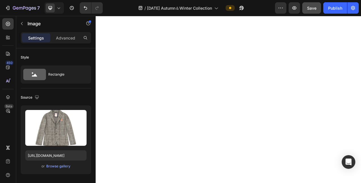
scroll to position [1786, 0]
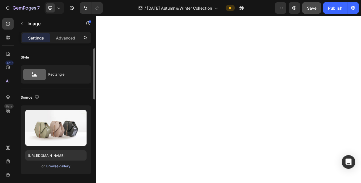
click at [59, 167] on div "Browse gallery" at bounding box center [58, 166] width 24 height 5
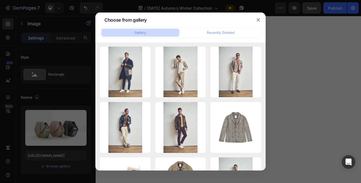
scroll to position [1192, 0]
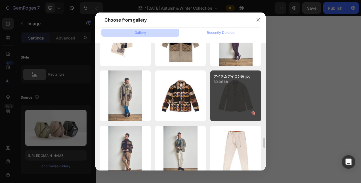
click at [243, 97] on div "アイテムアイコン用.jpg 60.06 kb" at bounding box center [235, 95] width 51 height 51
type input "https://cdn.shopify.com/s/files/1/0871/7267/7932/files/gempages_508500562921128…"
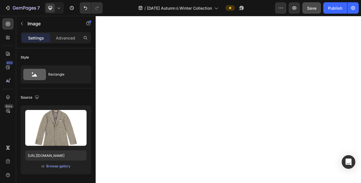
scroll to position [1786, 0]
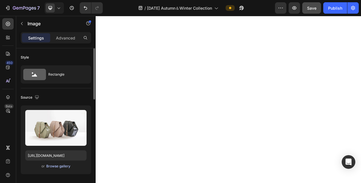
click at [58, 166] on div "Browse gallery" at bounding box center [58, 166] width 24 height 5
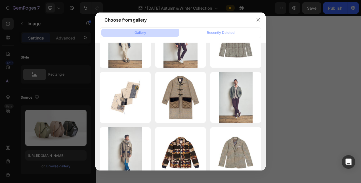
scroll to position [1164, 0]
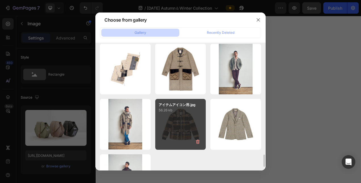
click at [187, 107] on p "56.26 kb" at bounding box center [181, 110] width 44 height 6
type input "https://cdn.shopify.com/s/files/1/0871/7267/7932/files/gempages_508500562921128…"
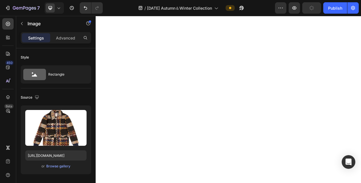
scroll to position [2042, 0]
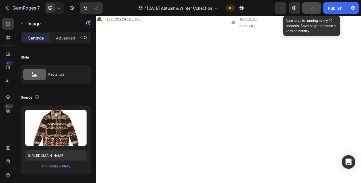
click at [308, 9] on button "button" at bounding box center [311, 7] width 19 height 11
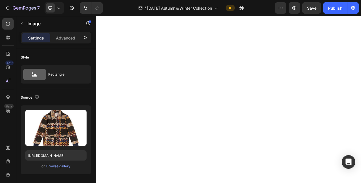
scroll to position [282, 0]
click at [58, 7] on icon at bounding box center [59, 8] width 6 height 6
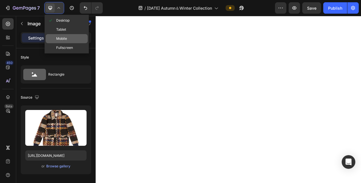
click at [65, 38] on span "Mobile" at bounding box center [61, 39] width 11 height 6
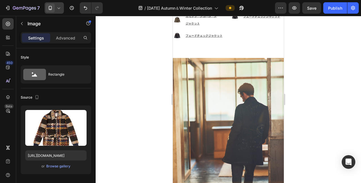
scroll to position [1991, 0]
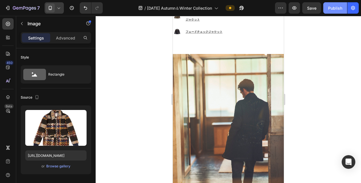
click at [340, 7] on div "Publish" at bounding box center [335, 8] width 14 height 6
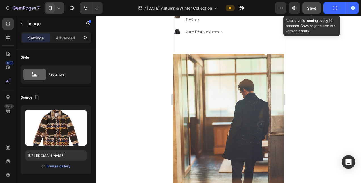
drag, startPoint x: 320, startPoint y: 4, endPoint x: 317, endPoint y: 6, distance: 3.1
click at [320, 4] on button "Save" at bounding box center [311, 7] width 19 height 11
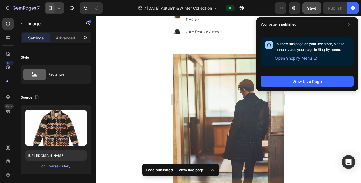
click at [307, 2] on button "Save" at bounding box center [311, 7] width 19 height 11
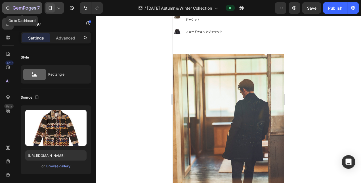
click at [7, 6] on icon "button" at bounding box center [8, 8] width 6 height 6
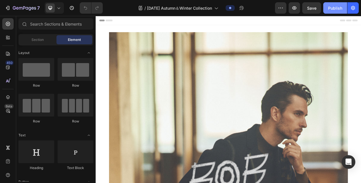
click at [331, 8] on div "Publish" at bounding box center [335, 8] width 14 height 6
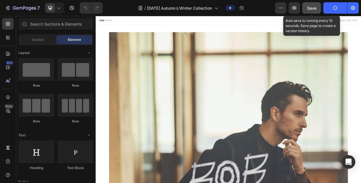
click at [317, 7] on span "Save" at bounding box center [311, 8] width 9 height 5
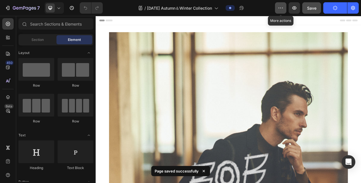
click at [281, 8] on icon "button" at bounding box center [280, 8] width 1 height 1
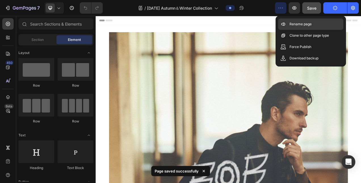
click at [290, 24] on p "Rename page" at bounding box center [301, 24] width 22 height 6
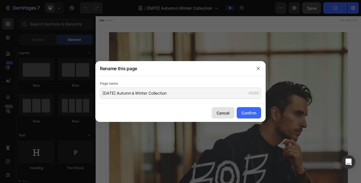
click at [221, 112] on div "Cancel" at bounding box center [223, 113] width 13 height 6
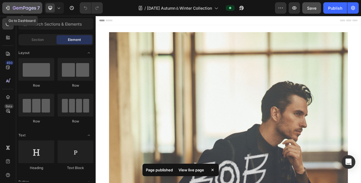
click at [10, 9] on icon "button" at bounding box center [8, 8] width 6 height 6
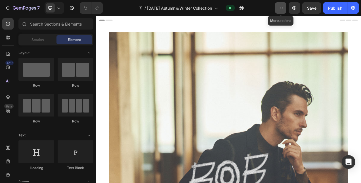
click at [285, 9] on button "button" at bounding box center [280, 7] width 11 height 11
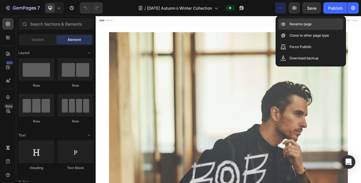
click at [301, 25] on p "Rename page" at bounding box center [301, 24] width 22 height 6
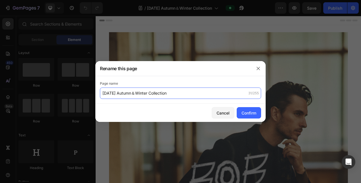
click at [172, 94] on input "[DATE] Autumn＆Winter Collection" at bounding box center [180, 92] width 161 height 11
type input "[DATE] Autumn＆Winter LOOKBOOK"
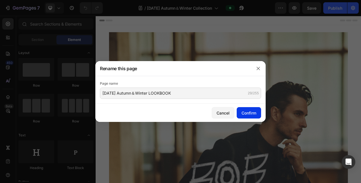
click at [238, 110] on button "Confirm" at bounding box center [249, 112] width 24 height 11
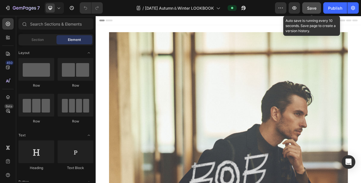
click at [320, 8] on button "Save" at bounding box center [311, 7] width 19 height 11
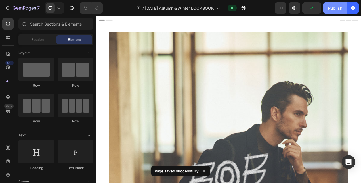
click at [328, 8] on button "Publish" at bounding box center [335, 7] width 24 height 11
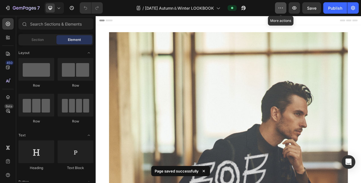
click at [283, 6] on icon "button" at bounding box center [281, 8] width 6 height 6
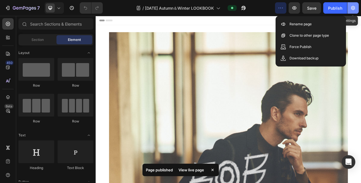
click at [355, 11] on button "button" at bounding box center [352, 7] width 11 height 11
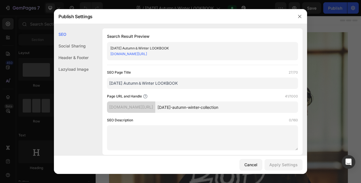
click at [260, 107] on input "[DATE]-autumn-winter-collection" at bounding box center [226, 106] width 143 height 11
type input "[DATE]-autumn-winter-lookbook"
click at [276, 160] on button "Apply Settings" at bounding box center [284, 164] width 38 height 11
click at [300, 15] on icon "button" at bounding box center [300, 16] width 5 height 5
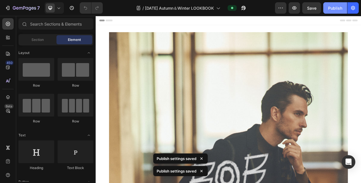
click at [334, 7] on div "Publish" at bounding box center [335, 8] width 14 height 6
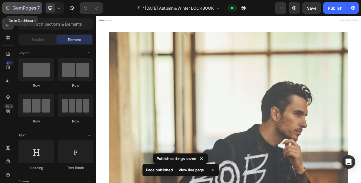
click at [8, 10] on icon "button" at bounding box center [8, 8] width 3 height 4
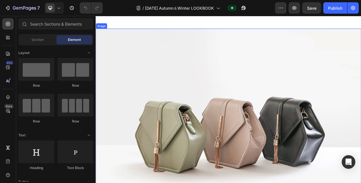
scroll to position [5063, 0]
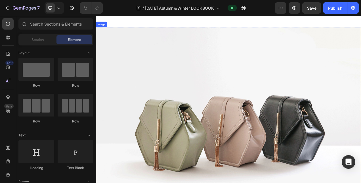
drag, startPoint x: 274, startPoint y: 144, endPoint x: 269, endPoint y: 142, distance: 5.5
click at [273, 144] on img at bounding box center [266, 157] width 341 height 255
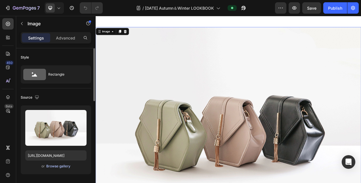
click at [48, 167] on div "Browse gallery" at bounding box center [58, 166] width 24 height 5
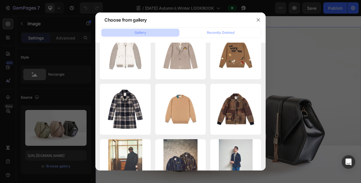
scroll to position [407, 0]
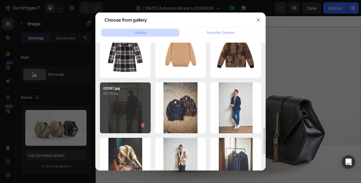
click at [139, 94] on p "177.70 kb" at bounding box center [125, 94] width 44 height 6
type input "[URL][DOMAIN_NAME]"
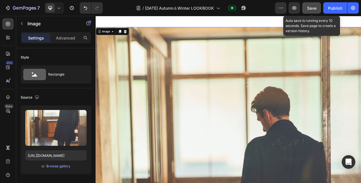
click at [316, 9] on span "Save" at bounding box center [311, 8] width 9 height 5
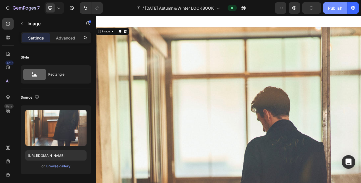
click at [332, 9] on div "Publish" at bounding box center [335, 8] width 14 height 6
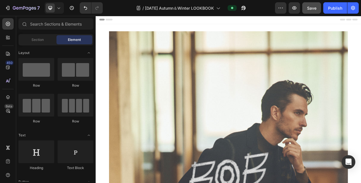
scroll to position [0, 0]
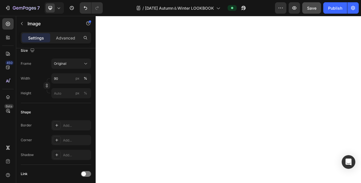
scroll to position [1618, 0]
click at [55, 79] on input "100" at bounding box center [71, 78] width 40 height 10
type input "9"
type input "70"
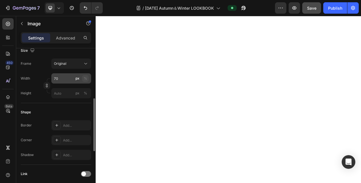
click at [84, 79] on div "%" at bounding box center [85, 78] width 3 height 5
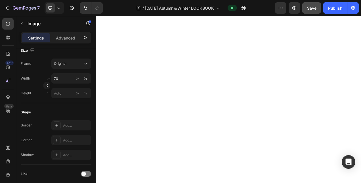
click at [62, 77] on input "100" at bounding box center [71, 78] width 40 height 10
type input "70"
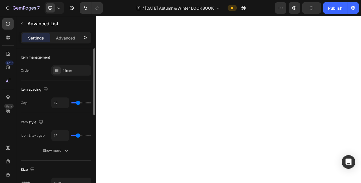
scroll to position [57, 0]
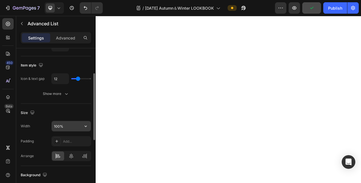
click at [58, 125] on input "100%" at bounding box center [71, 126] width 39 height 10
type input "70%"
click at [68, 153] on icon at bounding box center [71, 156] width 6 height 6
click at [68, 151] on div at bounding box center [71, 155] width 12 height 9
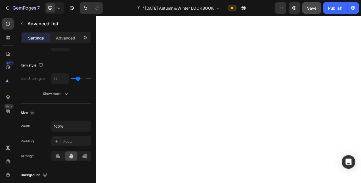
click at [58, 128] on input "70%" at bounding box center [71, 126] width 39 height 10
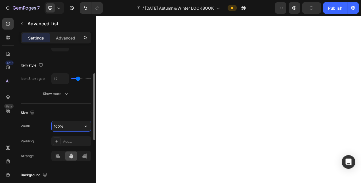
type input "100%"
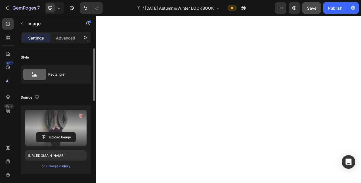
scroll to position [142, 0]
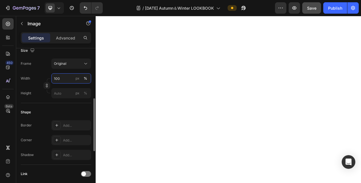
click at [65, 77] on input "100" at bounding box center [71, 78] width 40 height 10
type input "70"
click at [65, 78] on input "100" at bounding box center [71, 78] width 40 height 10
type input "70"
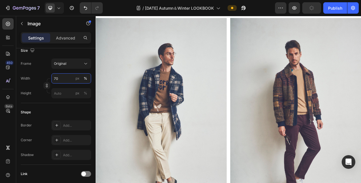
scroll to position [1959, 0]
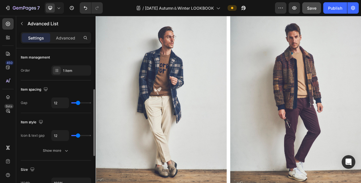
scroll to position [85, 0]
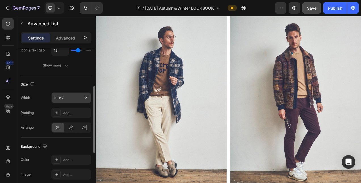
click at [60, 99] on input "100%" at bounding box center [71, 98] width 39 height 10
click at [69, 125] on icon at bounding box center [71, 128] width 6 height 6
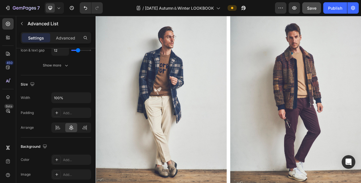
click at [74, 128] on icon at bounding box center [71, 128] width 6 height 6
click at [204, 183] on img at bounding box center [180, 123] width 168 height 252
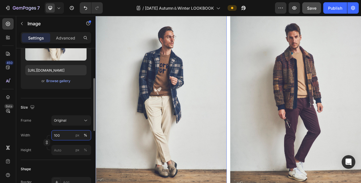
click at [56, 135] on input "100" at bounding box center [71, 135] width 40 height 10
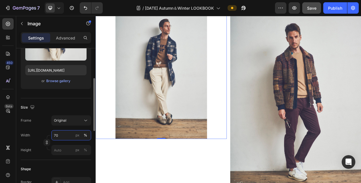
type input "70"
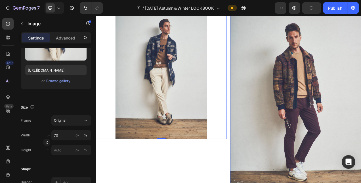
click at [283, 183] on img at bounding box center [352, 123] width 168 height 252
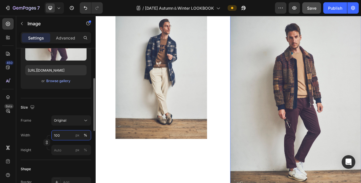
click at [68, 135] on input "100" at bounding box center [71, 135] width 40 height 10
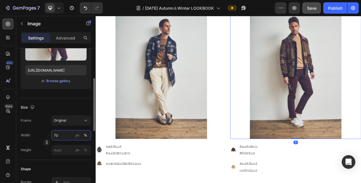
type input "70"
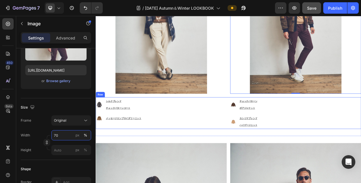
scroll to position [2214, 0]
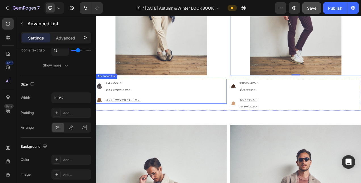
click at [204, 111] on div "Image シルクブレンド チェックパターンコート Text Block Image メッセージエンブロイダリーニット Text Block" at bounding box center [180, 113] width 168 height 32
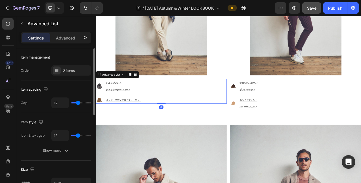
scroll to position [85, 0]
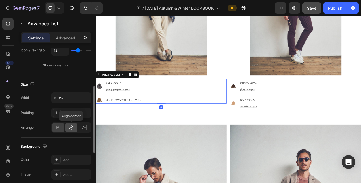
click at [70, 126] on icon at bounding box center [71, 128] width 6 height 6
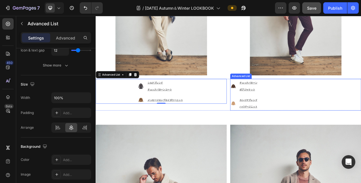
click at [355, 103] on div "Image チェックパターン ボアジャケット Text Block Image カシミヤブレンド ハイゲージニット Text Block" at bounding box center [352, 117] width 168 height 41
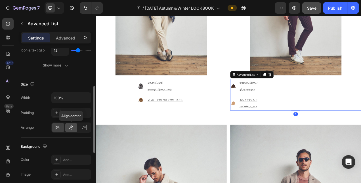
click at [73, 125] on icon at bounding box center [71, 128] width 6 height 6
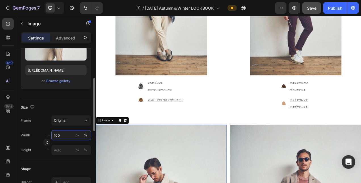
click at [64, 135] on input "100" at bounding box center [71, 135] width 40 height 10
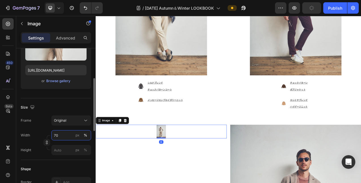
type input "70"
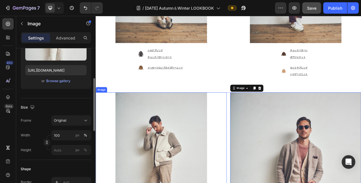
scroll to position [2299, 0]
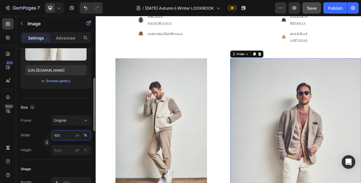
click at [67, 136] on input "100" at bounding box center [71, 135] width 40 height 10
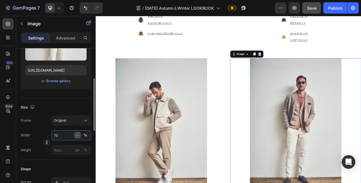
type input "70"
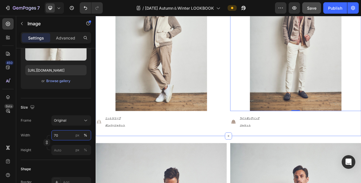
scroll to position [2441, 0]
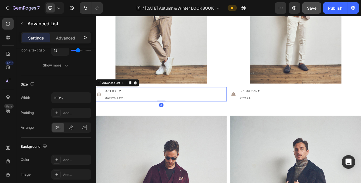
click at [188, 115] on div "Image ニットスリーブ ボンバージャケット Text Block" at bounding box center [180, 116] width 168 height 19
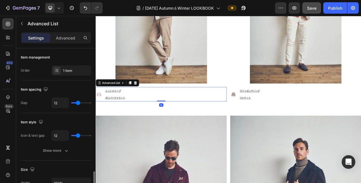
scroll to position [85, 0]
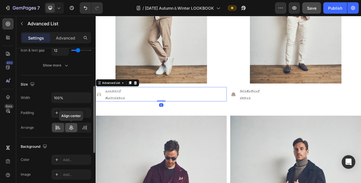
click at [72, 125] on icon at bounding box center [71, 127] width 4 height 5
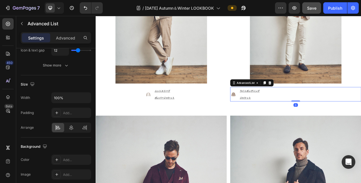
click at [323, 116] on div "Image ライトボンディング ジャケット Text Block" at bounding box center [352, 116] width 168 height 19
click at [72, 125] on icon at bounding box center [71, 128] width 6 height 6
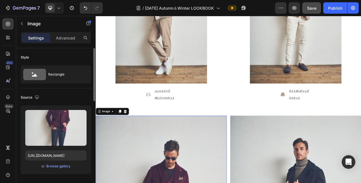
scroll to position [114, 0]
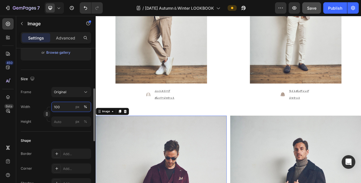
click at [59, 106] on input "100" at bounding box center [71, 107] width 40 height 10
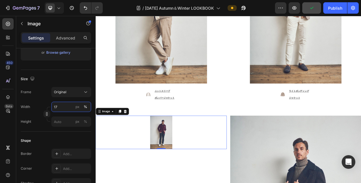
type input "1"
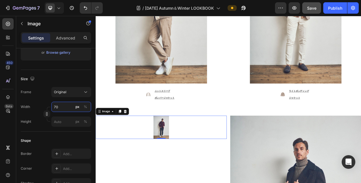
type input "70"
click at [88, 105] on button "%" at bounding box center [85, 106] width 7 height 7
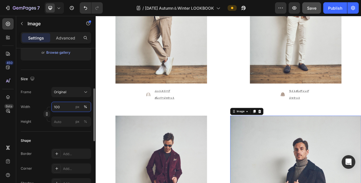
click at [58, 106] on input "100" at bounding box center [71, 107] width 40 height 10
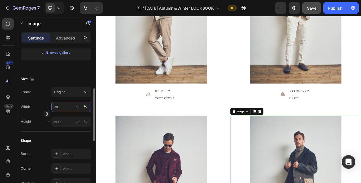
type input "70"
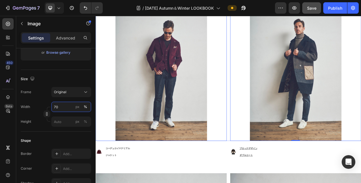
scroll to position [2640, 0]
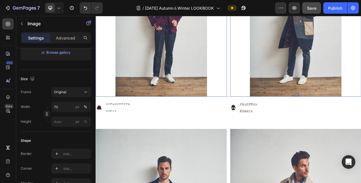
click at [172, 132] on div "Image コーデュロイマテリアル ジャケット Text Block" at bounding box center [180, 133] width 168 height 19
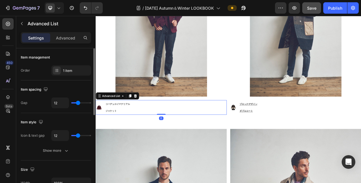
scroll to position [85, 0]
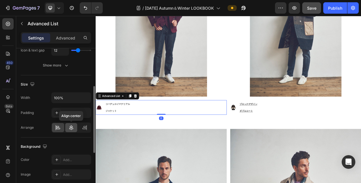
click at [72, 126] on icon at bounding box center [71, 127] width 4 height 5
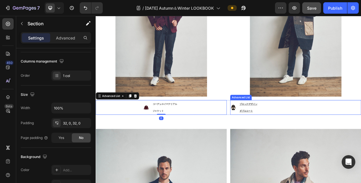
click at [342, 140] on div "Image Image Row Image コーデュロイマテリアル ジャケット Text Block Advanced List 0 Image ブロックデザ…" at bounding box center [266, 43] width 341 height 218
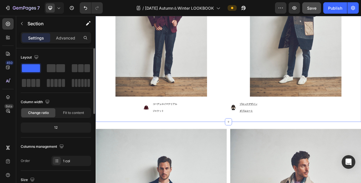
scroll to position [114, 0]
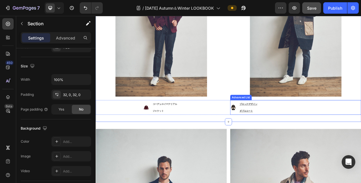
click at [307, 129] on div "Image ブロックデザイン ダブルコート Text Block" at bounding box center [352, 133] width 168 height 19
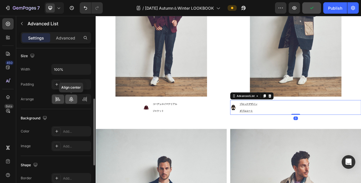
click at [74, 100] on div at bounding box center [71, 99] width 12 height 9
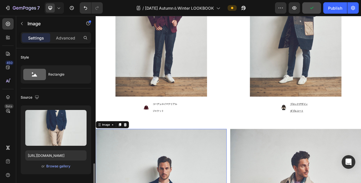
scroll to position [85, 0]
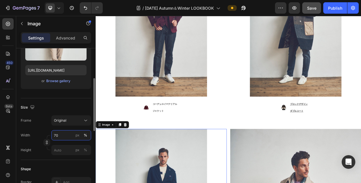
type input "70"
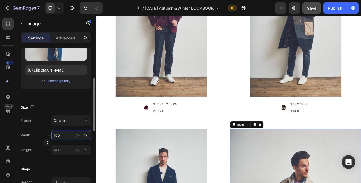
click at [61, 133] on input "100" at bounding box center [71, 135] width 40 height 10
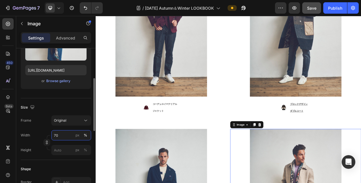
type input "70"
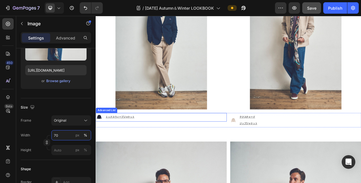
scroll to position [2725, 0]
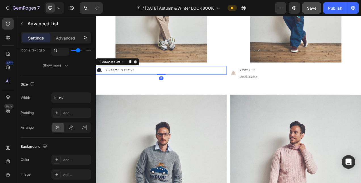
click at [192, 87] on div "Image ミックスウィーブジャケット Text Block" at bounding box center [180, 85] width 168 height 11
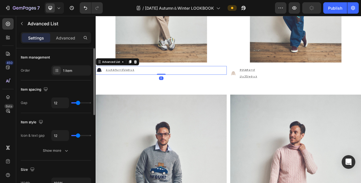
scroll to position [114, 0]
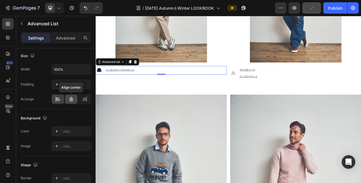
click at [68, 100] on icon at bounding box center [71, 99] width 6 height 6
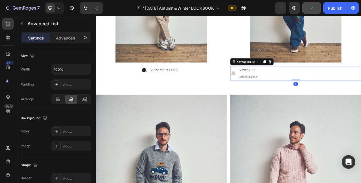
click at [328, 80] on div "Image テクスチャード ジップジャケット Text Block" at bounding box center [352, 89] width 168 height 19
click at [70, 95] on div at bounding box center [71, 99] width 12 height 9
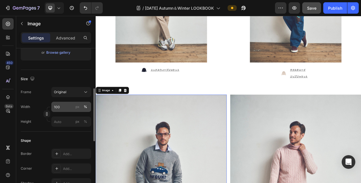
click at [62, 100] on div "Frame Original Width 100 px % Height px %" at bounding box center [56, 107] width 70 height 40
click at [62, 104] on input "100" at bounding box center [71, 107] width 40 height 10
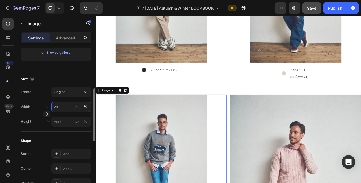
type input "70"
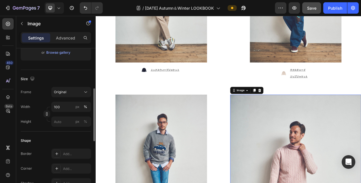
click at [61, 106] on input "100" at bounding box center [71, 107] width 40 height 10
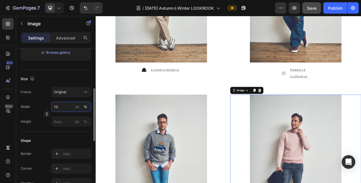
type input "70"
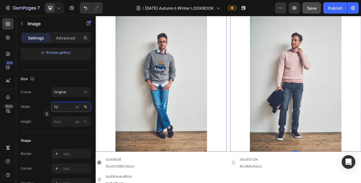
scroll to position [2839, 0]
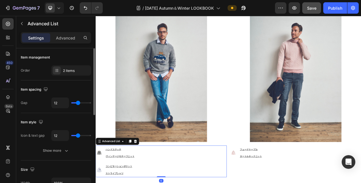
scroll to position [85, 0]
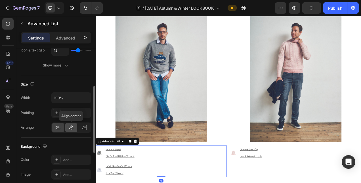
click at [71, 126] on icon at bounding box center [71, 127] width 4 height 5
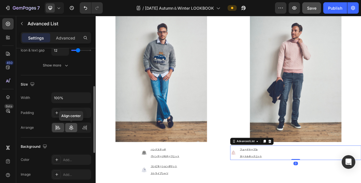
click at [74, 125] on icon at bounding box center [71, 128] width 6 height 6
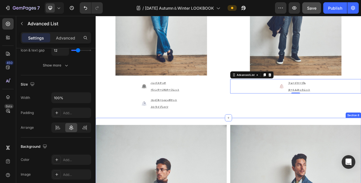
scroll to position [2981, 0]
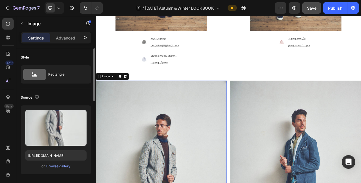
scroll to position [0, 0]
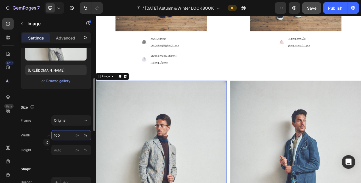
click at [65, 136] on input "100" at bounding box center [71, 135] width 40 height 10
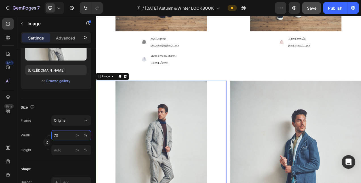
type input "70"
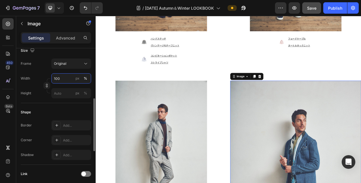
click at [68, 78] on input "100" at bounding box center [71, 78] width 40 height 10
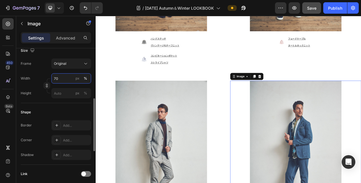
type input "70"
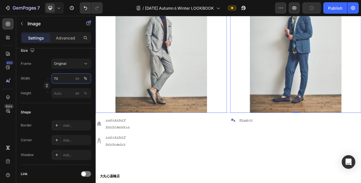
scroll to position [3123, 0]
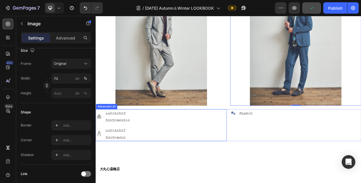
click at [169, 147] on div "Image シャドーストライプ ライトウールジャケット Text Block Image シャドーストライプ ライトウールパンツ Text Block" at bounding box center [180, 155] width 168 height 41
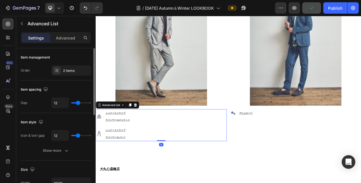
scroll to position [85, 0]
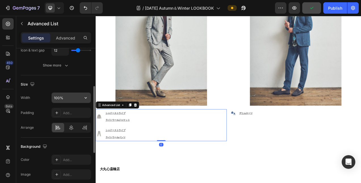
click at [64, 99] on input "100%" at bounding box center [71, 98] width 39 height 10
click at [72, 127] on icon at bounding box center [71, 128] width 6 height 6
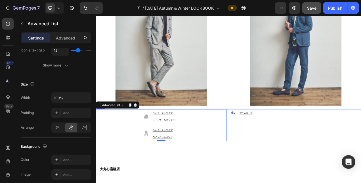
click at [342, 145] on div "Image デニムスーツ Text Block Advanced List" at bounding box center [352, 155] width 168 height 41
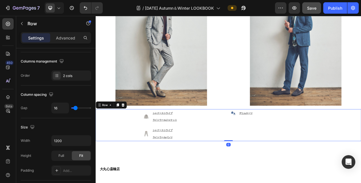
scroll to position [0, 0]
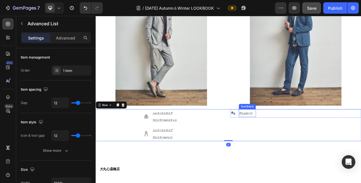
click at [304, 140] on div "Image デニムスーツ Text Block" at bounding box center [352, 140] width 168 height 11
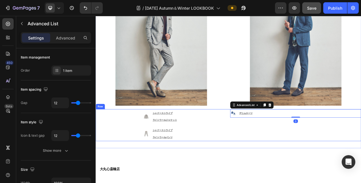
click at [318, 148] on div "Image デニムスーツ Text Block Advanced List 0" at bounding box center [352, 155] width 168 height 41
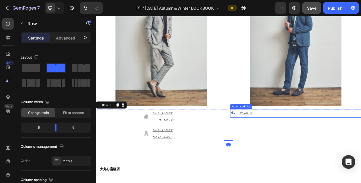
click at [320, 139] on div "Image デニムスーツ Text Block" at bounding box center [352, 140] width 168 height 11
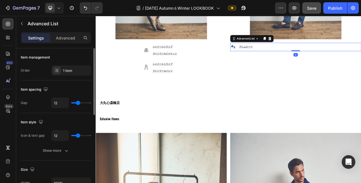
scroll to position [85, 0]
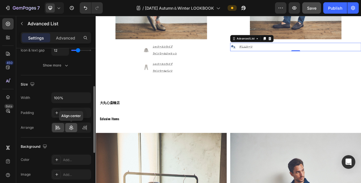
click at [66, 127] on div at bounding box center [71, 127] width 12 height 9
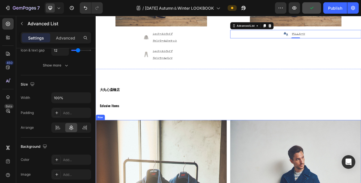
scroll to position [3236, 0]
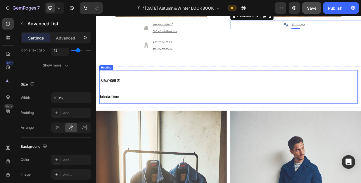
click at [234, 109] on h2 "[GEOGRAPHIC_DATA] Eclusive Items" at bounding box center [266, 106] width 332 height 43
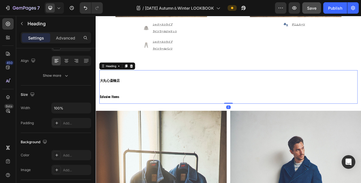
scroll to position [0, 0]
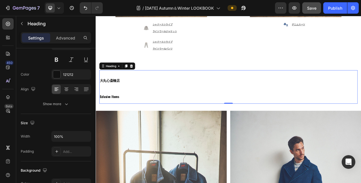
click at [134, 118] on h2 "[GEOGRAPHIC_DATA] Eclusive Items" at bounding box center [266, 106] width 332 height 43
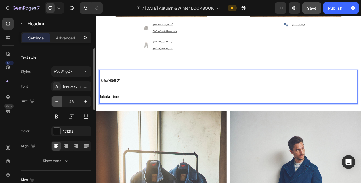
click at [57, 102] on icon "button" at bounding box center [57, 102] width 6 height 6
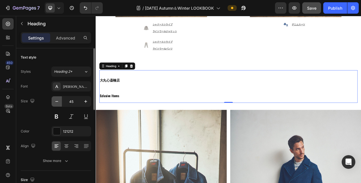
click at [57, 102] on icon "button" at bounding box center [57, 102] width 6 height 6
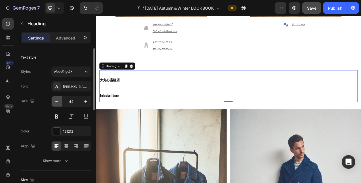
click at [57, 102] on icon "button" at bounding box center [57, 102] width 6 height 6
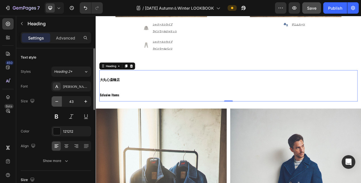
click at [57, 102] on icon "button" at bounding box center [57, 102] width 6 height 6
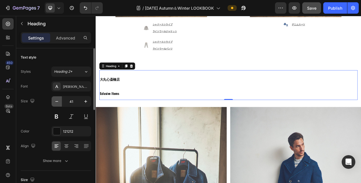
click at [57, 102] on icon "button" at bounding box center [57, 102] width 6 height 6
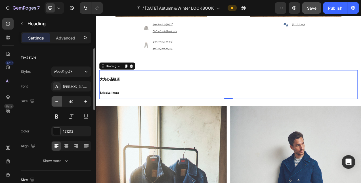
click at [57, 102] on icon "button" at bounding box center [57, 102] width 6 height 6
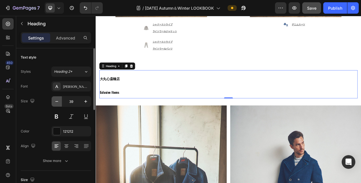
click at [57, 102] on icon "button" at bounding box center [57, 102] width 6 height 6
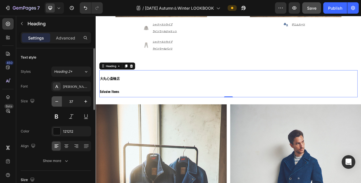
click at [57, 102] on icon "button" at bounding box center [57, 102] width 6 height 6
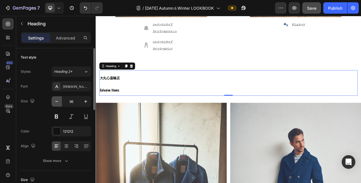
click at [57, 102] on icon "button" at bounding box center [57, 102] width 6 height 6
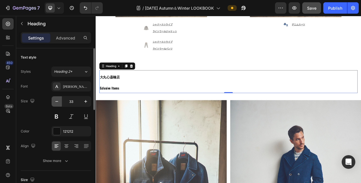
click at [57, 102] on icon "button" at bounding box center [57, 102] width 6 height 6
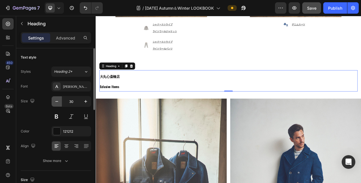
click at [57, 102] on icon "button" at bounding box center [57, 102] width 6 height 6
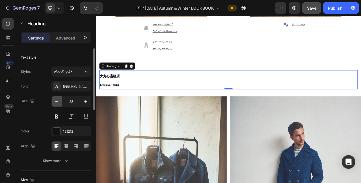
click at [57, 102] on icon "button" at bounding box center [57, 102] width 6 height 6
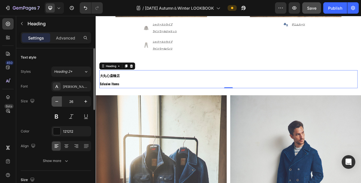
click at [57, 102] on icon "button" at bounding box center [57, 102] width 6 height 6
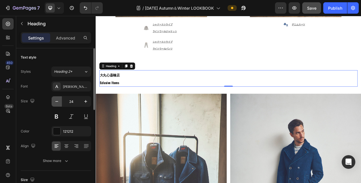
click at [57, 102] on icon "button" at bounding box center [57, 102] width 6 height 6
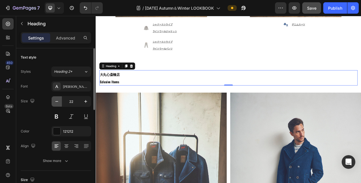
click at [57, 102] on icon "button" at bounding box center [57, 102] width 6 height 6
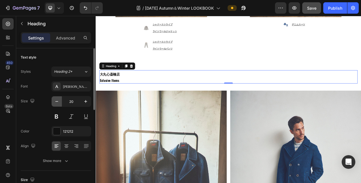
click at [57, 102] on icon "button" at bounding box center [57, 102] width 6 height 6
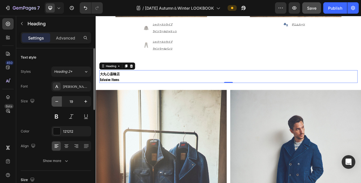
click at [57, 102] on icon "button" at bounding box center [57, 102] width 6 height 6
type input "18"
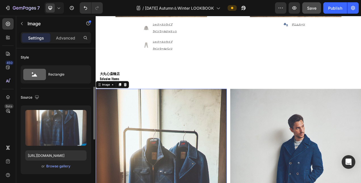
scroll to position [57, 0]
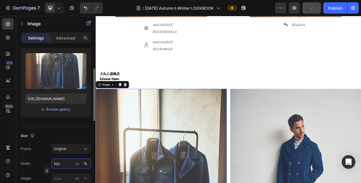
click at [63, 160] on input "100" at bounding box center [71, 163] width 40 height 10
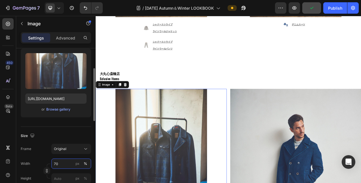
type input "70"
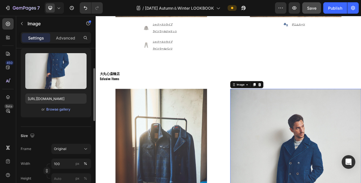
click at [64, 168] on div "Width 100 px % Height px %" at bounding box center [56, 170] width 70 height 25
click at [66, 167] on input "100" at bounding box center [71, 163] width 40 height 10
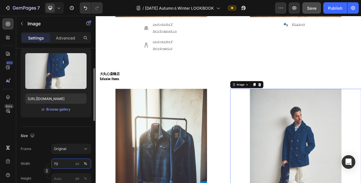
type input "70"
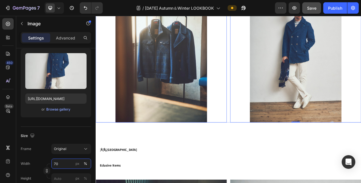
scroll to position [3407, 0]
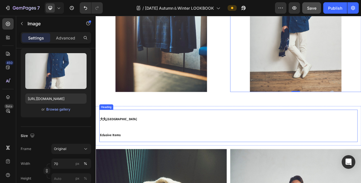
click at [163, 150] on h2 "大丸東京店 Eclusive Items" at bounding box center [266, 156] width 332 height 41
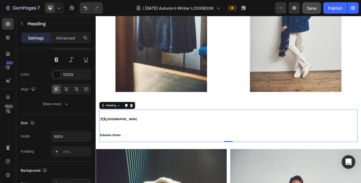
scroll to position [0, 0]
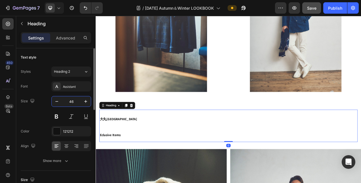
click at [68, 100] on input "46" at bounding box center [71, 101] width 19 height 10
type input "18"
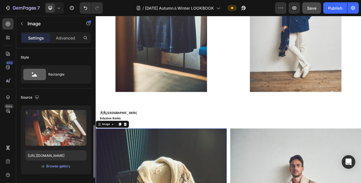
scroll to position [85, 0]
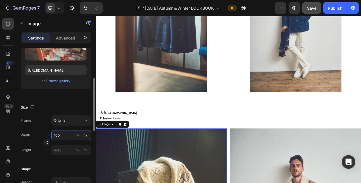
click at [60, 134] on input "100" at bounding box center [71, 135] width 40 height 10
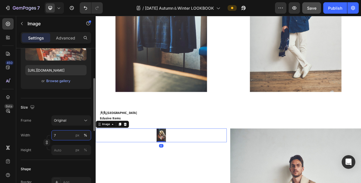
type input "70"
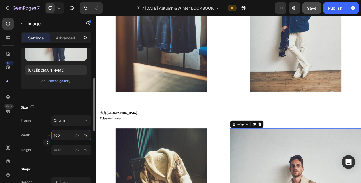
click at [60, 133] on input "100" at bounding box center [71, 135] width 40 height 10
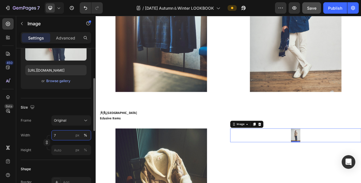
type input "70"
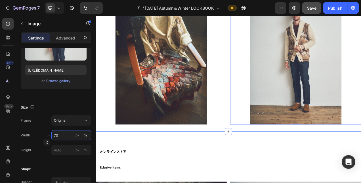
scroll to position [3634, 0]
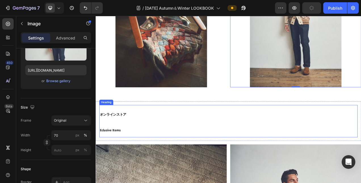
click at [177, 148] on h2 "オンラインストア Eclusive Items" at bounding box center [266, 150] width 332 height 41
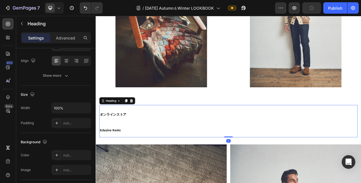
scroll to position [0, 0]
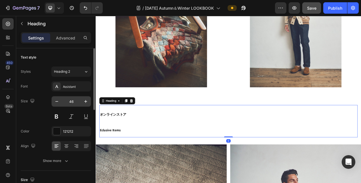
click at [72, 100] on input "46" at bounding box center [71, 101] width 19 height 10
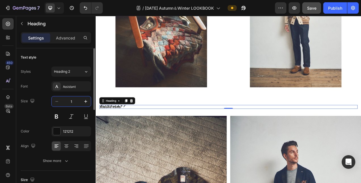
type input "18"
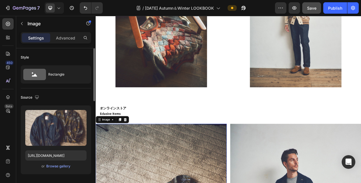
scroll to position [85, 0]
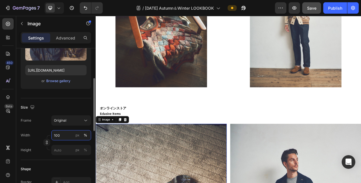
click at [54, 133] on input "100" at bounding box center [71, 135] width 40 height 10
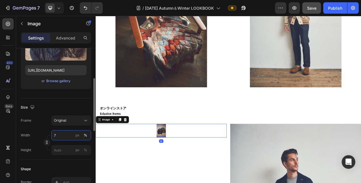
type input "70"
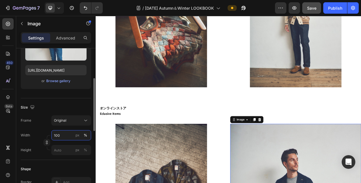
click at [63, 134] on input "100" at bounding box center [71, 135] width 40 height 10
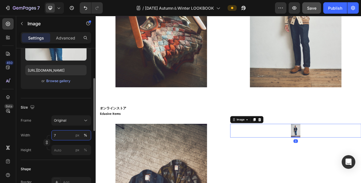
type input "70"
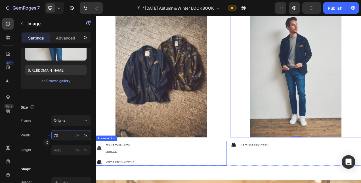
scroll to position [3832, 0]
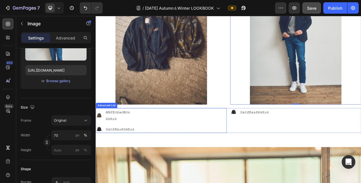
click at [202, 152] on div "Image カモフラージュパターン ジャケット Text Block Image フェードチェックジャケット Text Block" at bounding box center [180, 150] width 168 height 32
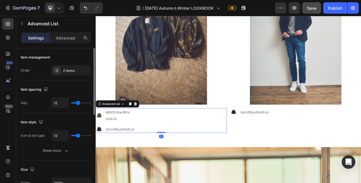
scroll to position [57, 0]
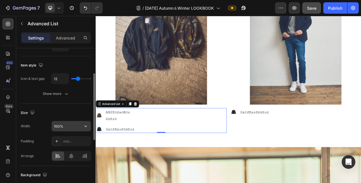
click at [70, 126] on input "100%" at bounding box center [71, 126] width 39 height 10
click at [70, 151] on div at bounding box center [71, 155] width 12 height 9
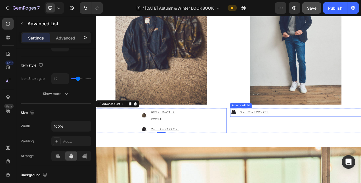
click at [336, 141] on div "Image フェードチェックジャケット Text Block" at bounding box center [352, 139] width 168 height 11
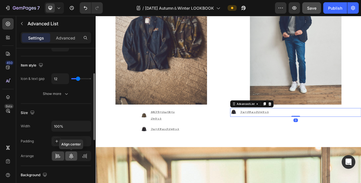
click at [72, 155] on icon at bounding box center [71, 156] width 6 height 6
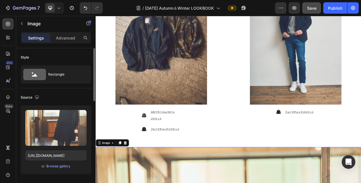
scroll to position [114, 0]
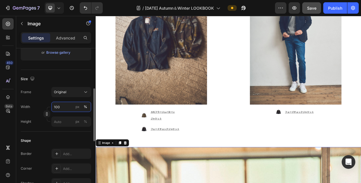
click at [68, 107] on input "100" at bounding box center [71, 107] width 40 height 10
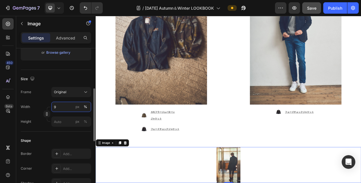
type input "90"
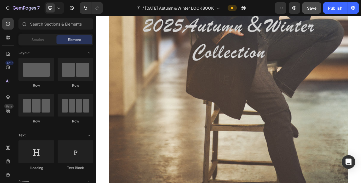
scroll to position [145, 0]
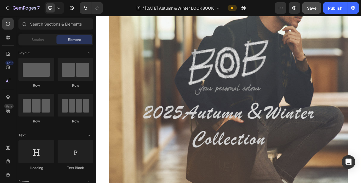
click at [182, 73] on img at bounding box center [266, 121] width 307 height 460
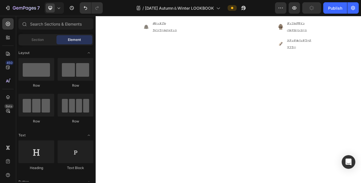
scroll to position [1662, 0]
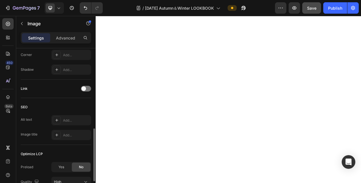
scroll to position [277, 0]
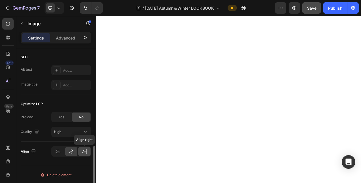
click at [81, 151] on div at bounding box center [84, 151] width 12 height 9
click at [60, 153] on div at bounding box center [58, 151] width 12 height 9
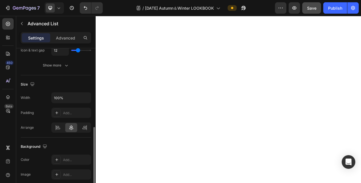
scroll to position [114, 0]
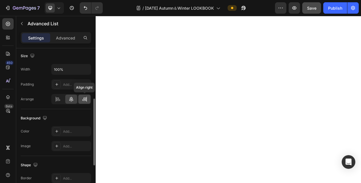
click at [89, 100] on div at bounding box center [84, 99] width 12 height 9
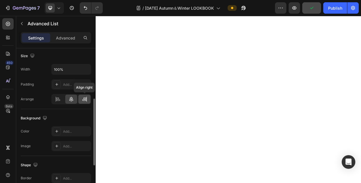
click at [82, 100] on icon at bounding box center [85, 99] width 6 height 6
click at [62, 99] on div at bounding box center [58, 99] width 12 height 9
click at [75, 98] on div at bounding box center [71, 99] width 12 height 9
click at [84, 98] on icon at bounding box center [85, 99] width 6 height 6
click at [55, 70] on input "100%" at bounding box center [71, 69] width 39 height 10
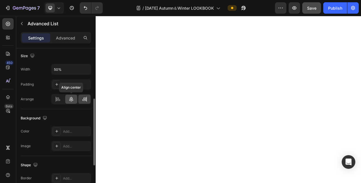
click at [72, 97] on icon at bounding box center [71, 99] width 6 height 6
click at [87, 97] on icon at bounding box center [86, 99] width 0 height 5
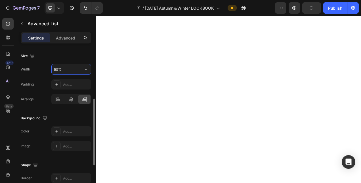
click at [57, 68] on input "50%" at bounding box center [71, 69] width 39 height 10
type input "70%"
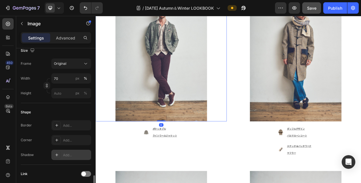
scroll to position [255, 0]
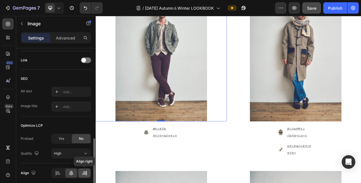
click at [84, 169] on div at bounding box center [84, 172] width 12 height 9
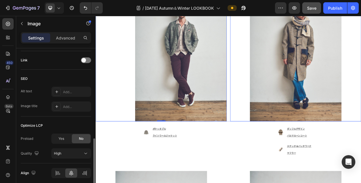
click at [278, 89] on div at bounding box center [352, 63] width 168 height 177
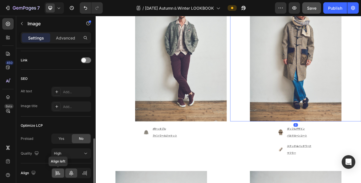
click at [60, 169] on div at bounding box center [58, 172] width 12 height 9
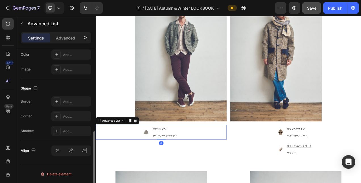
click at [207, 159] on div "Image ポケッタブル ライトウールジャケット Text Block" at bounding box center [180, 165] width 168 height 19
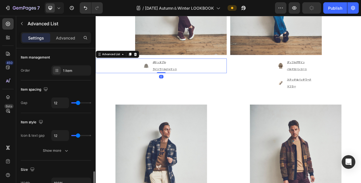
scroll to position [85, 0]
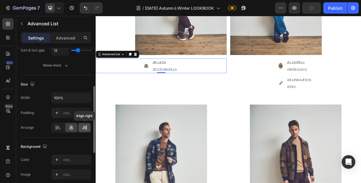
click at [84, 129] on icon at bounding box center [85, 128] width 6 height 6
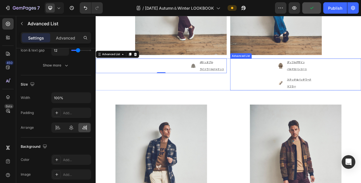
click at [308, 80] on div "Image ダッフルデザイン バルマカーンコート Text Block Image ステッチ＆パッチワーク マフラー Text Block" at bounding box center [352, 90] width 168 height 41
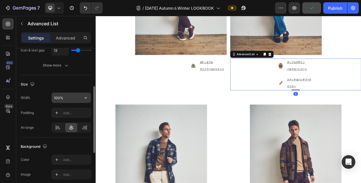
click at [74, 99] on input "100%" at bounding box center [71, 98] width 39 height 10
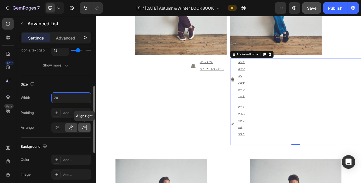
type input "70"
click at [81, 125] on div at bounding box center [84, 127] width 12 height 9
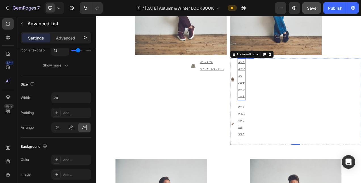
click at [280, 110] on link "バルマカーンコート" at bounding box center [282, 110] width 9 height 24
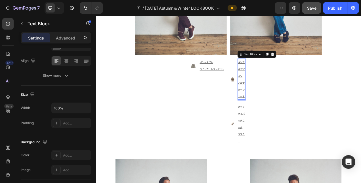
scroll to position [0, 0]
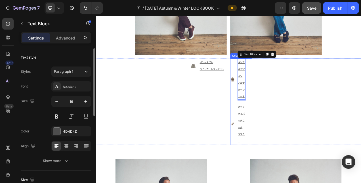
click at [325, 110] on div "Image ダッフルデザイン バルマカーンコート Text Block 0 Image ステッチ＆パッチワーク マフラー Text Block" at bounding box center [352, 125] width 168 height 111
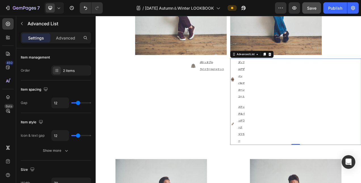
click at [269, 114] on li "Image ダッフルデザイン バルマカーンコート Text Block" at bounding box center [278, 97] width 20 height 54
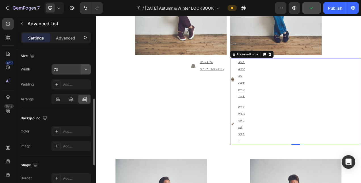
click at [84, 68] on icon "button" at bounding box center [86, 69] width 6 height 6
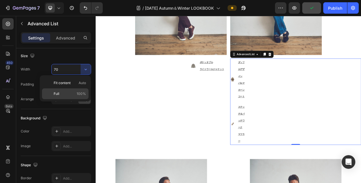
click at [60, 94] on p "Full 100%" at bounding box center [70, 93] width 32 height 5
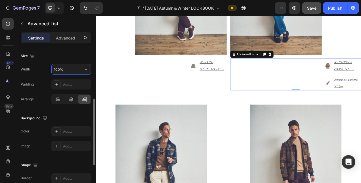
click at [68, 72] on input "100%" at bounding box center [71, 69] width 39 height 10
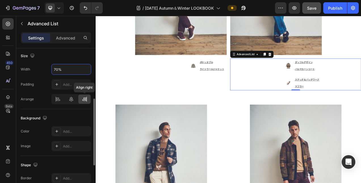
type input "70%"
click at [85, 95] on div at bounding box center [84, 99] width 12 height 9
click at [72, 99] on icon at bounding box center [71, 99] width 6 height 6
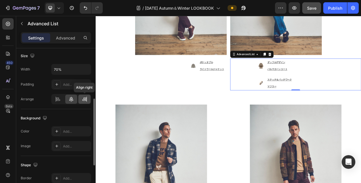
click at [83, 96] on icon at bounding box center [85, 99] width 6 height 6
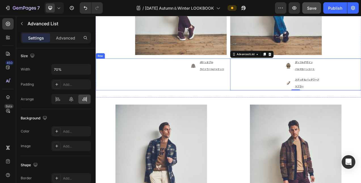
click at [176, 103] on div "Image ポケッタブル ライトウールジャケット Text Block Advanced List" at bounding box center [180, 90] width 168 height 41
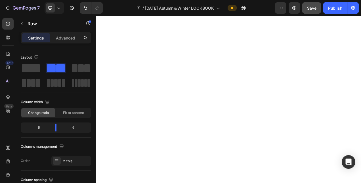
scroll to position [1577, 0]
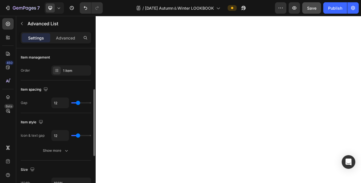
scroll to position [85, 0]
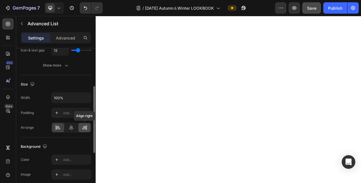
click at [85, 123] on div at bounding box center [84, 127] width 12 height 9
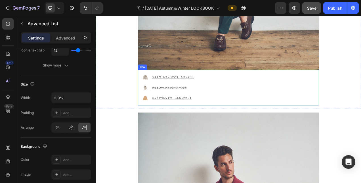
scroll to position [1180, 0]
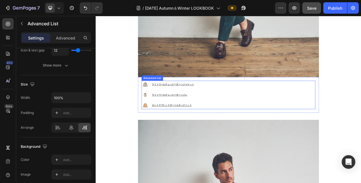
click at [220, 106] on ul "Image ライトウールチェックパターンジャケット Text Block Image ライトウールチェックパターンジレ Text Block Image カシ…" at bounding box center [189, 117] width 70 height 36
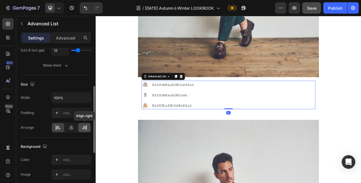
click at [83, 125] on icon at bounding box center [85, 128] width 6 height 6
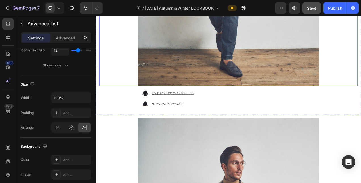
scroll to position [725, 0]
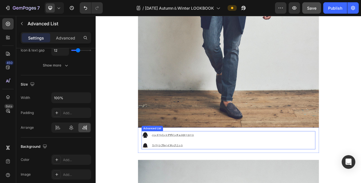
click at [241, 164] on div "Image ハンドペイントデザインチェスターコート Text Block Image リバーシブルハイネックニット Text Block" at bounding box center [243, 175] width 178 height 23
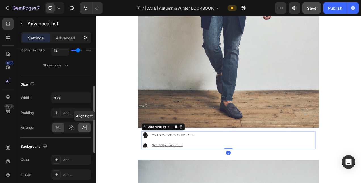
click at [82, 126] on icon at bounding box center [85, 128] width 6 height 6
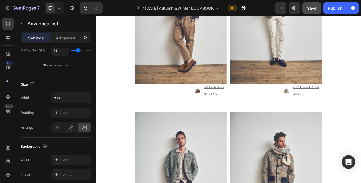
scroll to position [1776, 0]
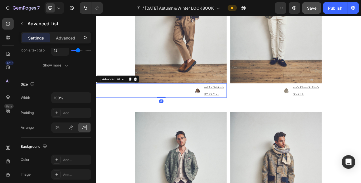
click at [214, 102] on div "Image ネイティブパターン ボアジャケット Text Block" at bounding box center [180, 111] width 168 height 19
click at [226, 107] on div "Image" at bounding box center [226, 111] width 8 height 8
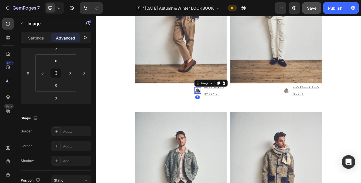
scroll to position [0, 0]
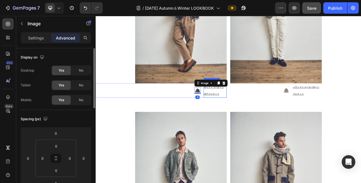
click at [235, 112] on link "ボアジャケット" at bounding box center [244, 115] width 20 height 6
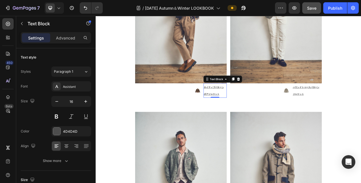
click at [240, 114] on u "ボアジャケット" at bounding box center [244, 116] width 20 height 4
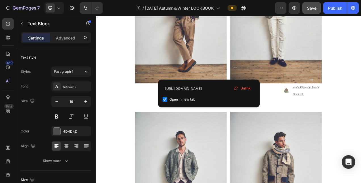
click at [234, 114] on u "ボアジャケット" at bounding box center [244, 116] width 20 height 4
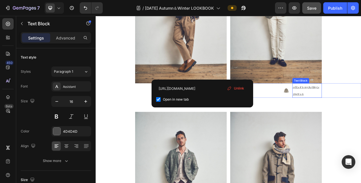
click at [361, 103] on p "ハウンドトゥースパターン ジャケット" at bounding box center [367, 112] width 37 height 18
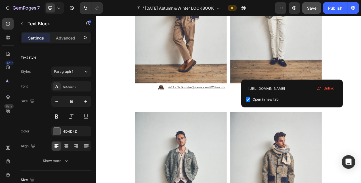
click at [349, 114] on u "ジャケット" at bounding box center [356, 116] width 14 height 4
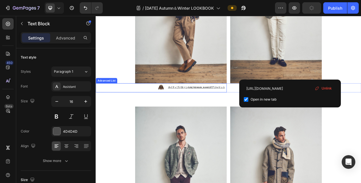
click at [238, 105] on u "ネイティブパターン[URL][DOMAIN_NAME]ボアジャケット" at bounding box center [224, 107] width 73 height 4
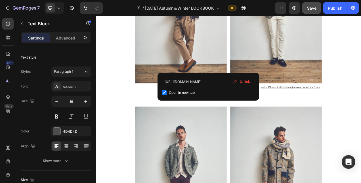
click at [240, 105] on u "ネイティブパターン[URL][DOMAIN_NAME]ボアジャケット" at bounding box center [224, 107] width 73 height 4
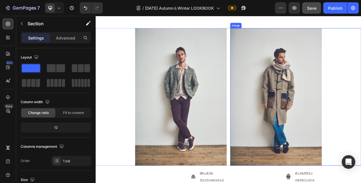
scroll to position [1918, 0]
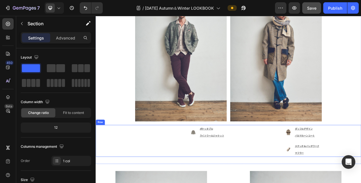
click at [239, 182] on div "Image ポケッタブル ライトウールジャケット Text Block Advanced List" at bounding box center [180, 176] width 168 height 41
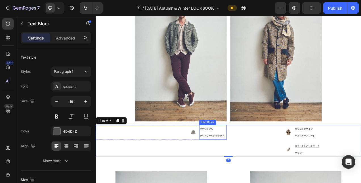
click at [250, 160] on p "ポケッタブル ライトウールジャケット" at bounding box center [246, 165] width 34 height 18
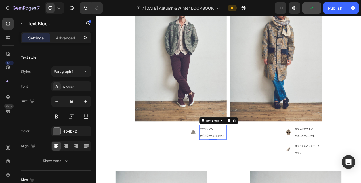
click at [251, 160] on p "ポケッタブル ライトウールジャケット" at bounding box center [246, 165] width 34 height 18
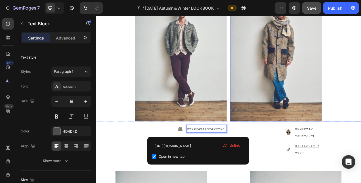
click at [361, 113] on div at bounding box center [352, 63] width 168 height 177
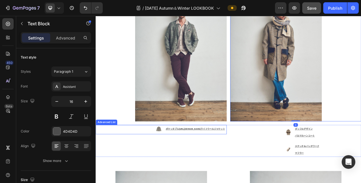
click at [224, 162] on p "ポケッタブル[URL][DOMAIN_NAME]ライトウールジャケット" at bounding box center [224, 160] width 78 height 9
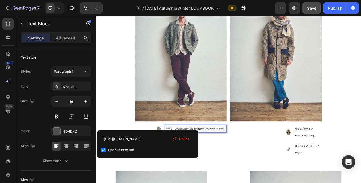
click at [228, 159] on u "ポケッタブル[URL][DOMAIN_NAME]ライトウールジャケット" at bounding box center [223, 161] width 76 height 4
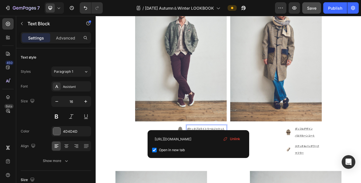
scroll to position [1917, 0]
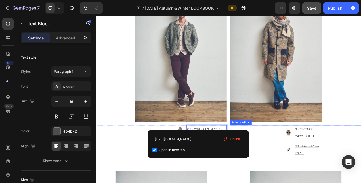
click at [320, 163] on div "Image ダッフルデザイン バルマカーンコート Text Block Image ステッチ＆パッチワーク マフラー Text Block" at bounding box center [327, 176] width 118 height 41
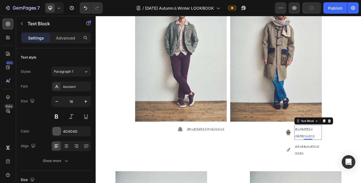
click at [361, 160] on div "ダッフルデザイン バルマカーンコート" at bounding box center [368, 165] width 35 height 19
click at [361, 158] on p "ダッフルデザイン バルマカーンコート" at bounding box center [368, 165] width 34 height 18
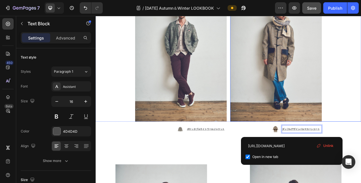
click at [361, 138] on img at bounding box center [327, 63] width 118 height 177
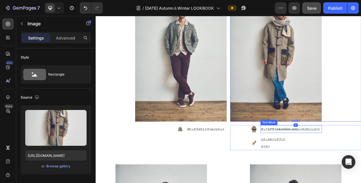
click at [347, 157] on link "ダッフルデザイ[URL][DOMAIN_NAME]ンバルマカーンコート" at bounding box center [346, 160] width 76 height 6
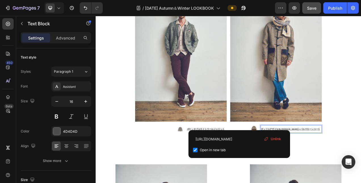
click at [361, 159] on u "ダッフルデザイ[URL][DOMAIN_NAME]ンバルマカーンコート" at bounding box center [346, 161] width 76 height 4
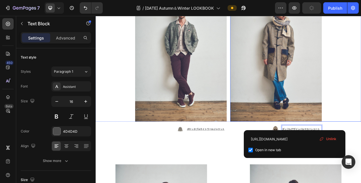
click at [361, 143] on div at bounding box center [352, 63] width 168 height 177
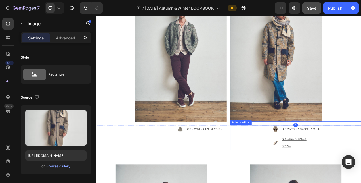
click at [361, 171] on div "Image ダッフルデザインバルマカーンコート Text Block Image ステッチ＆パッチワーク マフラー Text Block" at bounding box center [352, 172] width 168 height 32
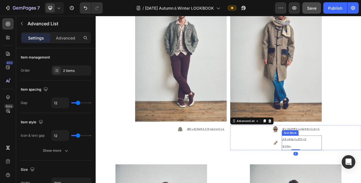
click at [361, 177] on p "ステッチ＆パッチワーク マフラー" at bounding box center [360, 179] width 51 height 18
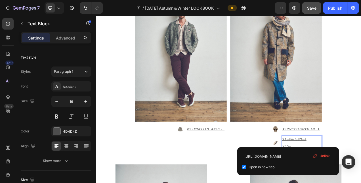
click at [345, 177] on p "ステッチ＆パッチワーク マフラー" at bounding box center [360, 179] width 51 height 18
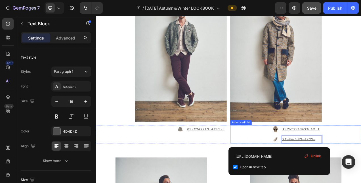
click at [292, 174] on div "Image ダッフルデザインバルマカーンコート Text Block Image ステッチ＆パッチワーク ⁠⁠⁠⁠⁠⁠⁠ マフラー Text Block 0" at bounding box center [327, 167] width 118 height 23
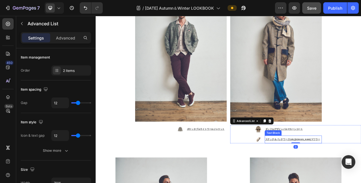
click at [361, 172] on u "ステッチ＆パッチワーク[URL][DOMAIN_NAME]マフラー" at bounding box center [348, 174] width 70 height 4
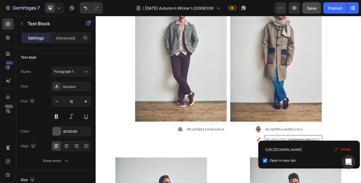
click at [361, 173] on u "ステッチ＆パッチワーク[URL][DOMAIN_NAME]マフラー" at bounding box center [348, 174] width 70 height 4
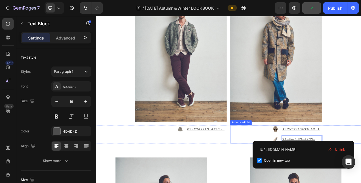
click at [361, 156] on div "Image ダッフルデザインバルマカーンコート Text Block Image ステッチ＆パッチワークマフラー Text Block 0" at bounding box center [352, 167] width 168 height 23
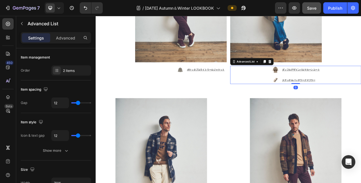
scroll to position [2002, 0]
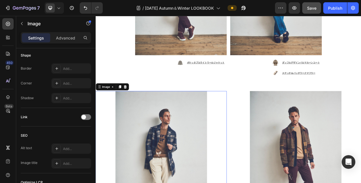
scroll to position [277, 0]
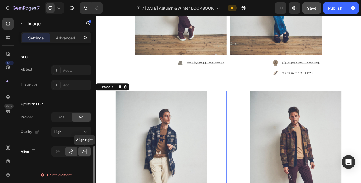
click at [84, 152] on icon at bounding box center [84, 152] width 4 height 1
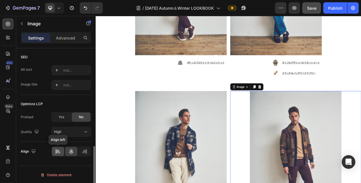
click at [62, 152] on div at bounding box center [58, 151] width 12 height 9
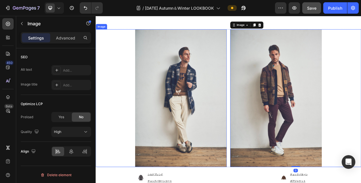
scroll to position [2116, 0]
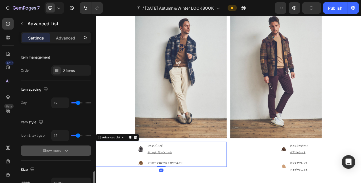
scroll to position [85, 0]
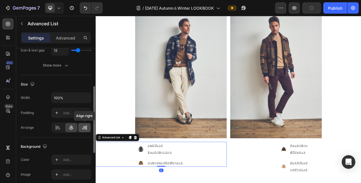
click at [89, 128] on div at bounding box center [84, 127] width 12 height 9
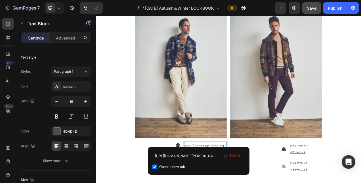
scroll to position [2116, 0]
click at [231, 164] on img at bounding box center [205, 84] width 118 height 177
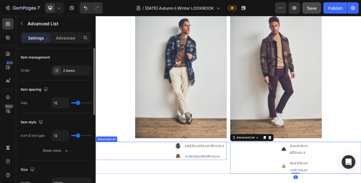
scroll to position [114, 0]
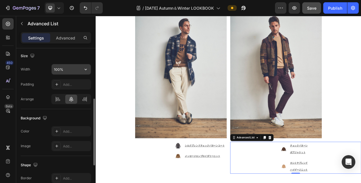
click at [58, 72] on input "100%" at bounding box center [71, 69] width 39 height 10
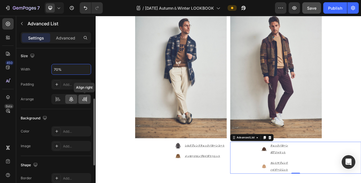
type input "70%"
click at [83, 96] on icon at bounding box center [85, 99] width 6 height 6
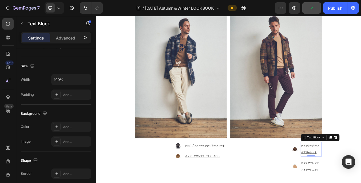
scroll to position [0, 0]
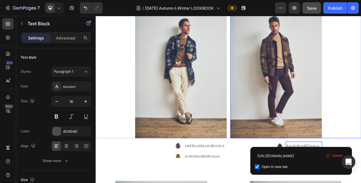
click at [361, 161] on div at bounding box center [352, 84] width 168 height 177
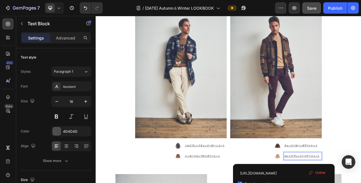
click at [308, 168] on div "[URL][DOMAIN_NAME] Open in new tab Unlink" at bounding box center [284, 178] width 102 height 28
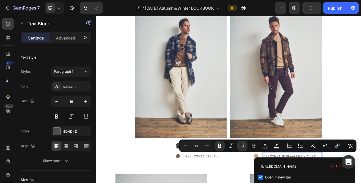
scroll to position [2116, 0]
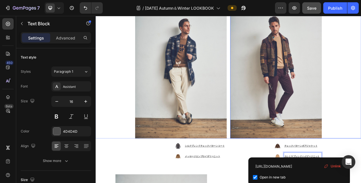
click at [361, 125] on div at bounding box center [352, 85] width 168 height 177
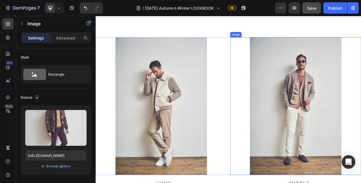
scroll to position [2314, 0]
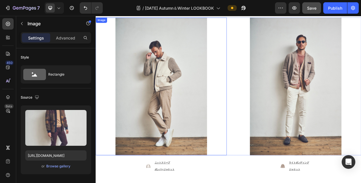
click at [254, 118] on div at bounding box center [180, 106] width 168 height 177
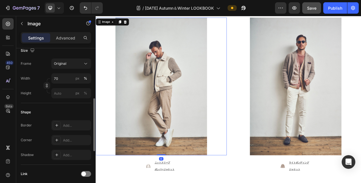
scroll to position [255, 0]
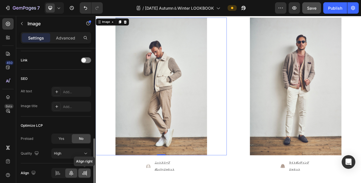
click at [87, 168] on div at bounding box center [84, 172] width 12 height 9
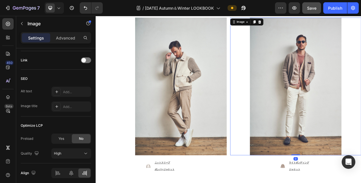
click at [281, 110] on div at bounding box center [352, 106] width 168 height 177
click at [61, 169] on div at bounding box center [58, 172] width 12 height 9
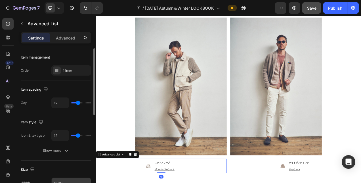
scroll to position [170, 0]
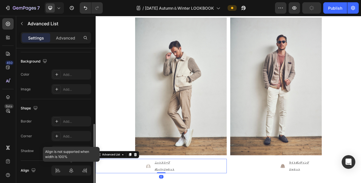
click at [84, 169] on div at bounding box center [71, 170] width 40 height 10
click at [83, 170] on div at bounding box center [71, 170] width 40 height 10
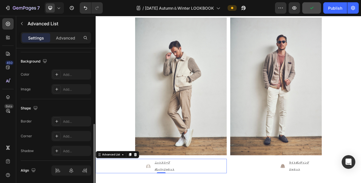
scroll to position [85, 0]
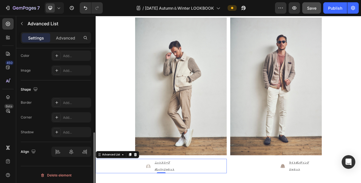
scroll to position [104, 0]
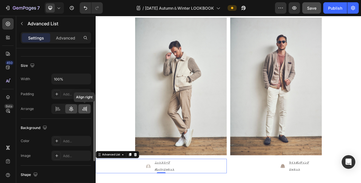
click at [83, 109] on icon at bounding box center [84, 109] width 4 height 1
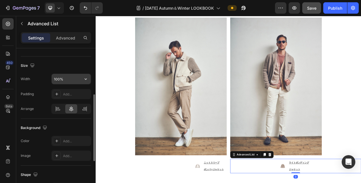
click at [60, 79] on input "100%" at bounding box center [71, 79] width 39 height 10
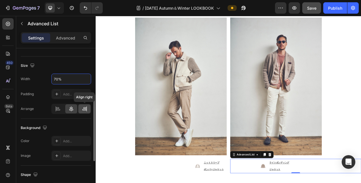
type input "70%"
click at [82, 107] on icon at bounding box center [85, 109] width 6 height 6
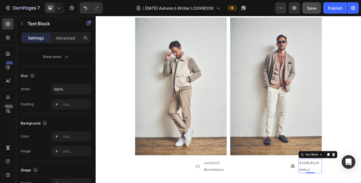
scroll to position [0, 0]
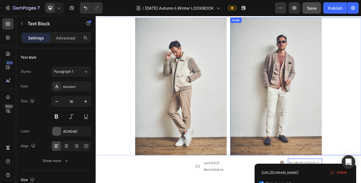
click at [361, 162] on div at bounding box center [352, 106] width 168 height 177
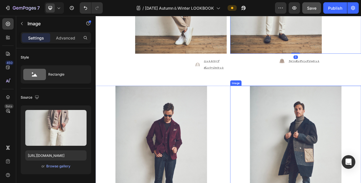
scroll to position [2485, 0]
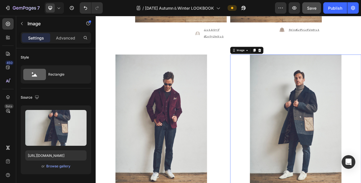
click at [280, 156] on div at bounding box center [352, 153] width 168 height 177
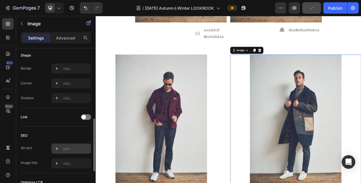
scroll to position [277, 0]
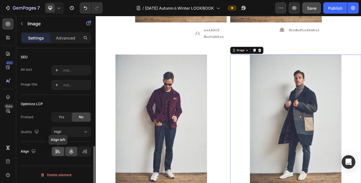
click at [56, 150] on icon at bounding box center [56, 151] width 0 height 5
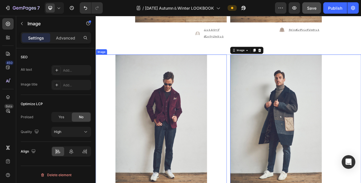
click at [247, 127] on div at bounding box center [180, 153] width 168 height 177
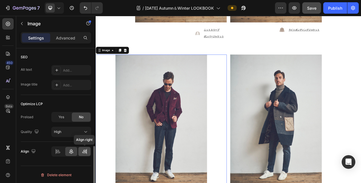
click at [82, 148] on icon at bounding box center [85, 151] width 6 height 6
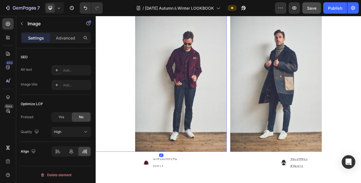
scroll to position [2570, 0]
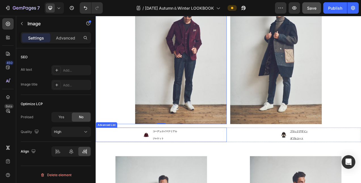
click at [146, 172] on div "Image コーデュロイマテリアル ジャケット Text Block" at bounding box center [180, 168] width 168 height 19
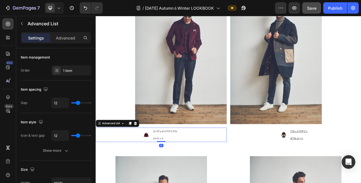
scroll to position [114, 0]
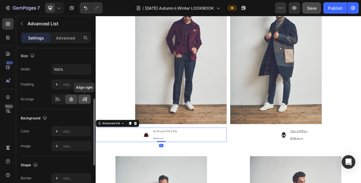
click at [85, 99] on icon at bounding box center [84, 99] width 4 height 1
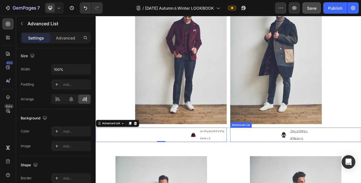
click at [282, 160] on div "Image ブロックデザイン ダブルコート Text Block" at bounding box center [352, 168] width 168 height 19
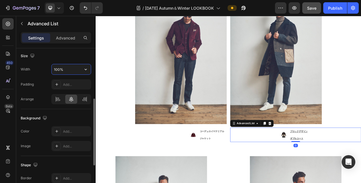
click at [61, 70] on input "100%" at bounding box center [71, 69] width 39 height 10
type input "70%"
click at [82, 98] on icon at bounding box center [85, 99] width 6 height 6
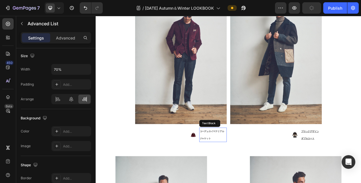
click at [236, 172] on strong "ジャケット" at bounding box center [236, 173] width 14 height 4
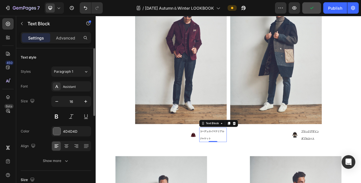
click at [234, 171] on strong "ジャケット" at bounding box center [236, 173] width 14 height 4
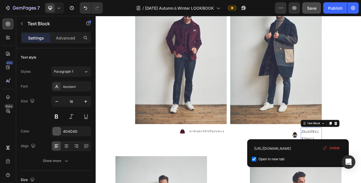
click at [359, 171] on u "ダブルコート" at bounding box center [367, 173] width 17 height 4
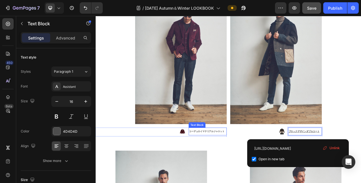
click at [240, 163] on strong "コーデュロイマテリアルジャケット" at bounding box center [237, 164] width 45 height 4
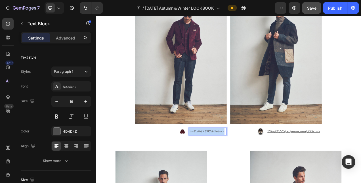
drag, startPoint x: 259, startPoint y: 162, endPoint x: 214, endPoint y: 163, distance: 45.4
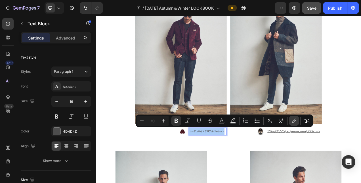
click at [297, 121] on icon "Editor contextual toolbar" at bounding box center [294, 121] width 6 height 6
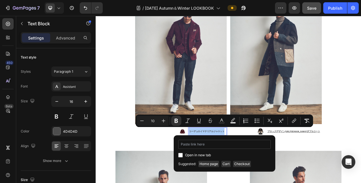
click at [220, 146] on input "Editor contextual toolbar" at bounding box center [224, 144] width 93 height 9
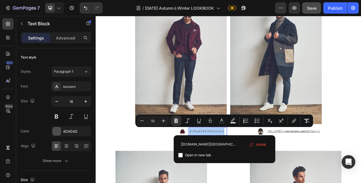
type input "[URL][DOMAIN_NAME][GEOGRAPHIC_DATA]"
click at [178, 156] on input "Editor contextual toolbar" at bounding box center [180, 155] width 5 height 5
checkbox input "true"
click at [361, 122] on div at bounding box center [352, 66] width 168 height 177
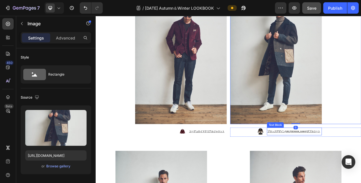
click at [361, 164] on link "ブロックデザイン[URL][DOMAIN_NAME]ダブルコート" at bounding box center [350, 163] width 68 height 6
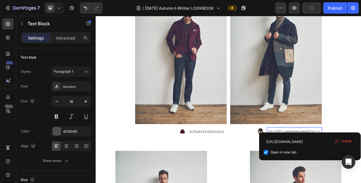
click at [361, 162] on u "ブロックデザイン[URL][DOMAIN_NAME]ダブルコート" at bounding box center [350, 164] width 68 height 4
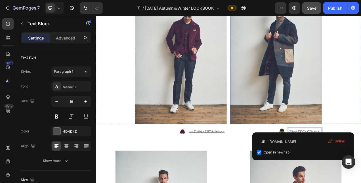
click at [361, 128] on div at bounding box center [352, 66] width 168 height 177
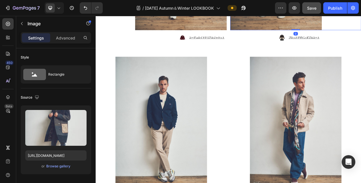
scroll to position [2712, 0]
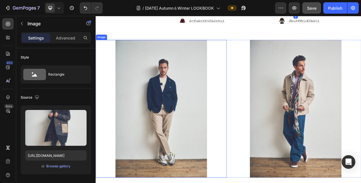
click at [245, 129] on div at bounding box center [180, 135] width 168 height 177
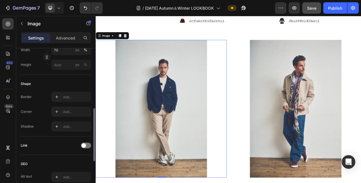
scroll to position [277, 0]
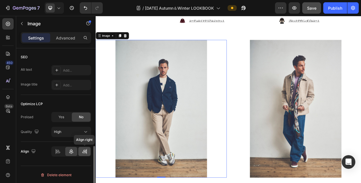
click at [82, 151] on icon at bounding box center [85, 151] width 6 height 6
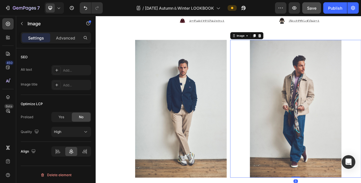
click at [277, 156] on div at bounding box center [352, 135] width 168 height 177
click at [60, 151] on icon at bounding box center [58, 151] width 6 height 6
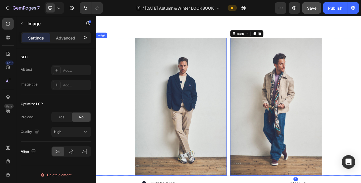
scroll to position [2797, 0]
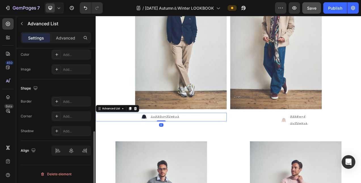
click at [217, 146] on div "Image ミックスウィーブジャケット Text Block" at bounding box center [180, 145] width 168 height 11
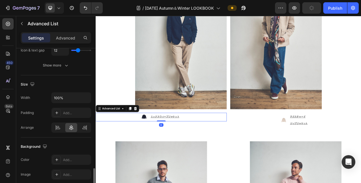
scroll to position [142, 0]
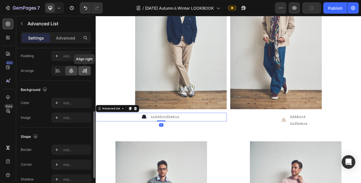
click at [83, 71] on icon at bounding box center [85, 71] width 6 height 6
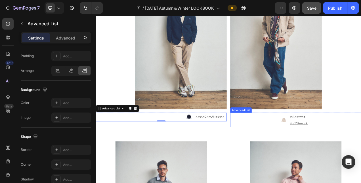
click at [306, 140] on div "Image テクスチャード ジップジャケット Text Block" at bounding box center [352, 149] width 168 height 19
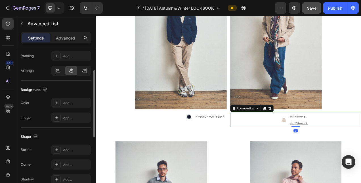
scroll to position [85, 0]
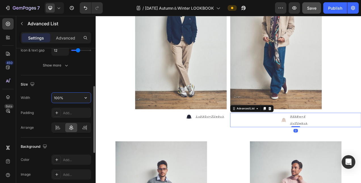
click at [64, 98] on input "100%" at bounding box center [71, 98] width 39 height 10
type input "70%"
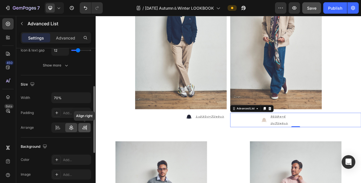
click at [81, 127] on div at bounding box center [84, 127] width 12 height 9
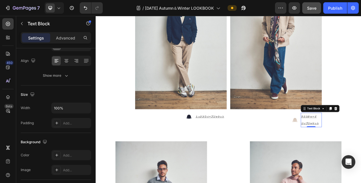
scroll to position [0, 0]
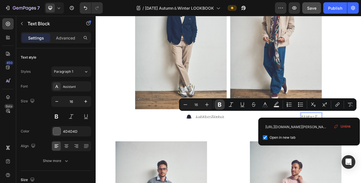
click at [217, 104] on icon "Editor contextual toolbar" at bounding box center [220, 105] width 6 height 6
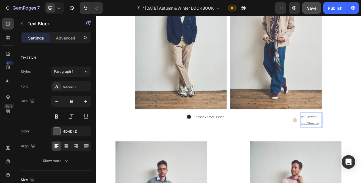
click at [361, 143] on u "テクスチャー" at bounding box center [367, 145] width 17 height 4
click at [361, 142] on div "Image テクスチャー ド ジップジャケット Text Block 0" at bounding box center [352, 149] width 168 height 19
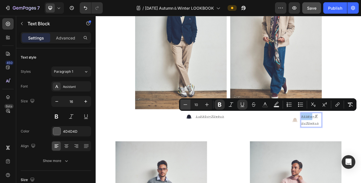
click at [188, 104] on button "Minus" at bounding box center [185, 104] width 10 height 10
click at [207, 106] on icon "Editor contextual toolbar" at bounding box center [207, 105] width 4 height 4
type input "10"
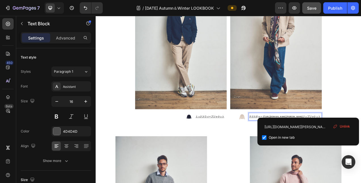
click at [361, 143] on u "テクスチャードhttps://bob-japan.jp/products/2025jason132-col-nocciolaジップジャケット" at bounding box center [337, 145] width 91 height 4
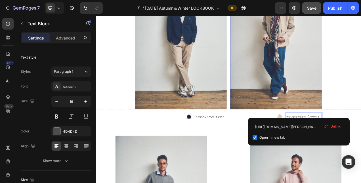
click at [361, 113] on div at bounding box center [352, 47] width 168 height 177
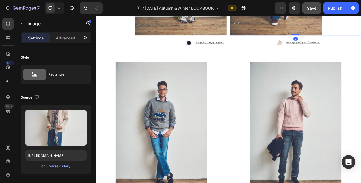
scroll to position [2911, 0]
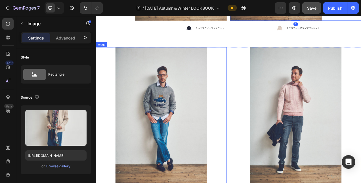
click at [253, 123] on div at bounding box center [180, 144] width 168 height 177
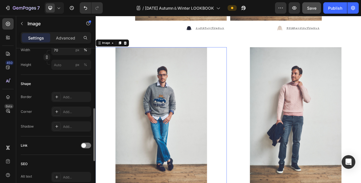
scroll to position [277, 0]
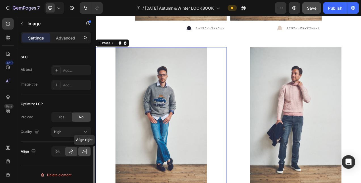
click at [80, 150] on div at bounding box center [84, 151] width 12 height 9
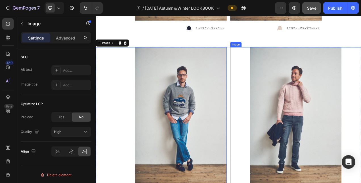
click at [272, 168] on div at bounding box center [352, 144] width 168 height 177
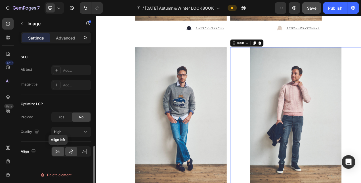
click at [57, 149] on icon at bounding box center [58, 151] width 6 height 6
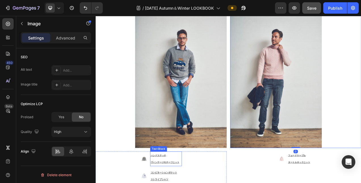
scroll to position [2996, 0]
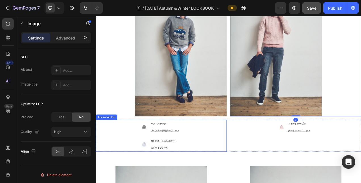
click at [214, 160] on div "Image ハンドステッチ ヴィンテージモチーフニット Text Block Image コンビネーションポケット ストライプシャツ Text Block" at bounding box center [180, 169] width 168 height 41
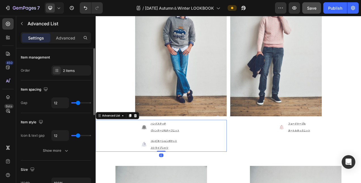
scroll to position [85, 0]
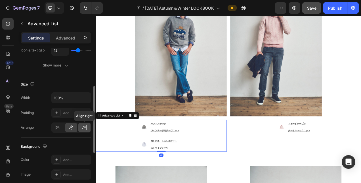
click at [87, 125] on icon at bounding box center [86, 127] width 0 height 5
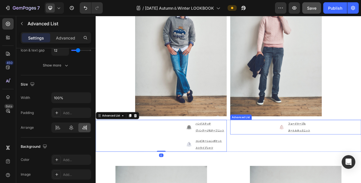
click at [299, 157] on div "Image フェードケーブル タートルネックニット Text Block" at bounding box center [352, 158] width 168 height 19
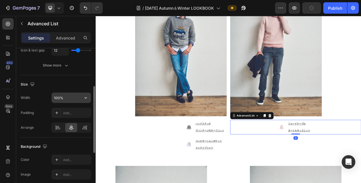
click at [74, 100] on input "100%" at bounding box center [71, 98] width 39 height 10
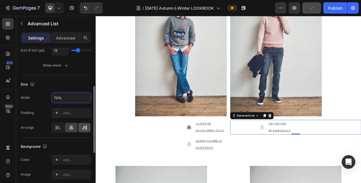
type input "70%"
click at [79, 125] on div at bounding box center [84, 127] width 12 height 9
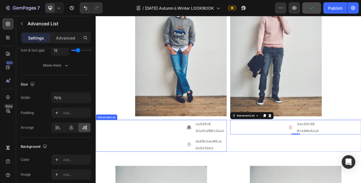
click at [174, 167] on div "Image ハンドステッチ ヴィンテージモチーフニット Text Block Image コンビネーションポケット ストライプシャツ Text Block" at bounding box center [180, 169] width 168 height 41
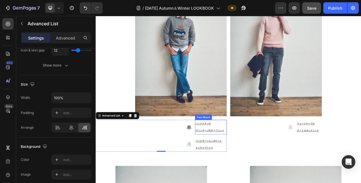
click at [250, 153] on p "ハンドステッチ ヴィンテージモチーフニット" at bounding box center [243, 159] width 39 height 18
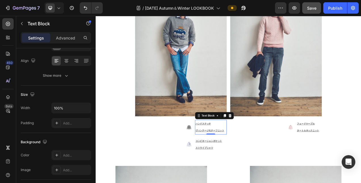
scroll to position [0, 0]
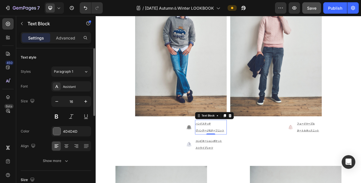
click at [250, 153] on p "ハンドステッチ ヴィンテージモチーフニット" at bounding box center [243, 159] width 39 height 18
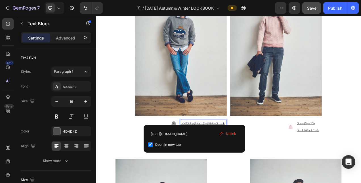
scroll to position [2996, 0]
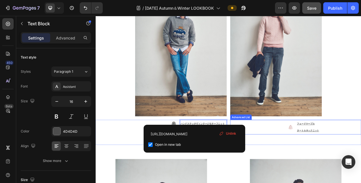
click at [276, 144] on div "Advanced List" at bounding box center [282, 145] width 28 height 7
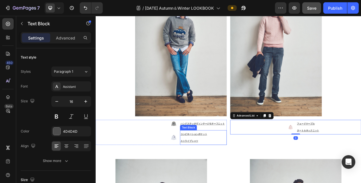
click at [225, 164] on link "コンビネーションポケット" at bounding box center [221, 167] width 34 height 6
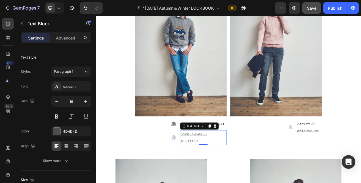
click at [237, 171] on p "コンビネーションポケット ストライプシャツ" at bounding box center [233, 172] width 59 height 18
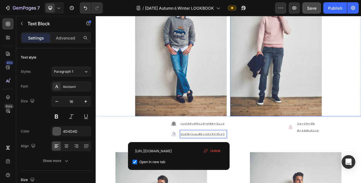
click at [270, 129] on img at bounding box center [327, 56] width 118 height 177
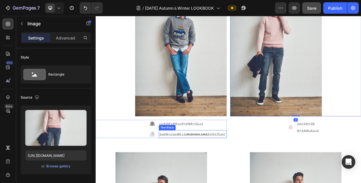
click at [247, 166] on u "コンビネーションポケットhttps://bob-japan.jp/products/2025half100-col-celesteストライプシャツ" at bounding box center [219, 168] width 85 height 4
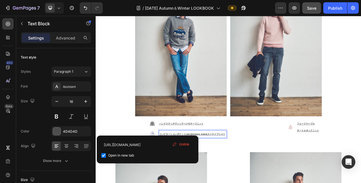
click at [238, 166] on u "コンビネーションポケットhttps://bob-japan.jp/products/2025half100-col-celesteストライプシャツ" at bounding box center [219, 168] width 85 height 4
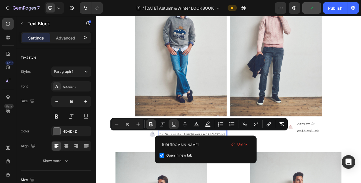
scroll to position [2995, 0]
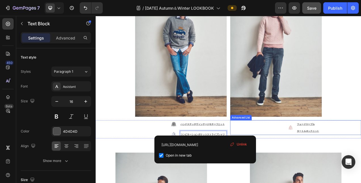
click at [321, 153] on div "Image フェードケーブル タートルネックニット Text Block" at bounding box center [327, 159] width 118 height 19
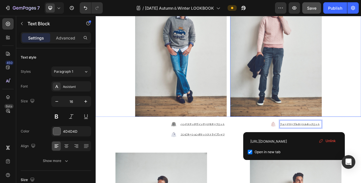
click at [361, 141] on div at bounding box center [352, 57] width 168 height 177
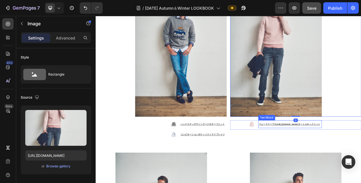
click at [340, 154] on u "フェードケーブルhttps://bob-japan.jp/products/2025fort-col-rosaタートルネックニット" at bounding box center [344, 155] width 79 height 4
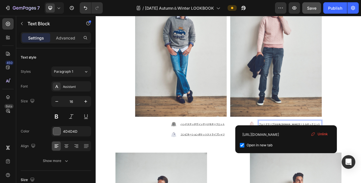
click at [340, 154] on u "フェードケーブルhttps://bob-japan.jp/products/2025fort-col-rosaタートルネックニット" at bounding box center [344, 155] width 79 height 4
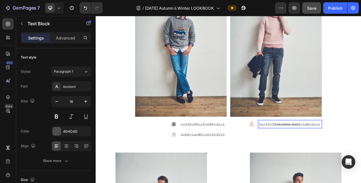
click at [340, 154] on u "フェードケーブルhttps://bob-japan.jp/products/2025fort-col-rosaタートルネックニット" at bounding box center [344, 155] width 79 height 4
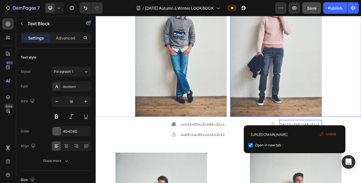
click at [361, 121] on div at bounding box center [352, 57] width 168 height 177
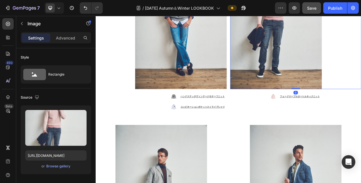
scroll to position [3109, 0]
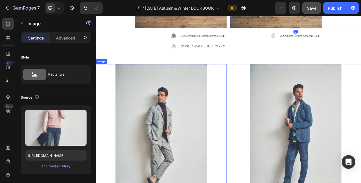
click at [257, 119] on div at bounding box center [180, 165] width 168 height 177
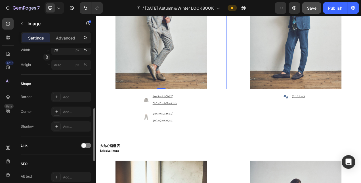
scroll to position [277, 0]
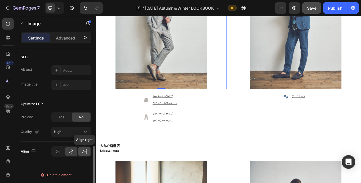
click at [87, 151] on icon at bounding box center [85, 151] width 6 height 6
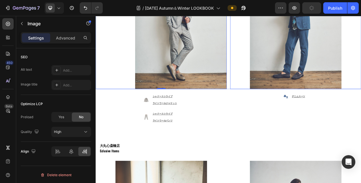
drag, startPoint x: 282, startPoint y: 83, endPoint x: 278, endPoint y: 84, distance: 3.8
click at [281, 83] on div at bounding box center [352, 21] width 168 height 177
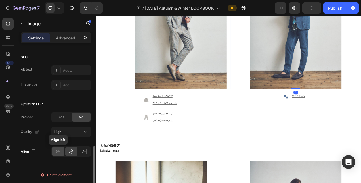
click at [56, 150] on icon at bounding box center [57, 150] width 3 height 1
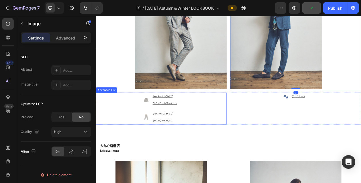
click at [223, 120] on div "Image シャドーストライプ ライトウールジャケット Text Block Image シャドーストライプ ライトウールパンツ Text Block" at bounding box center [180, 134] width 168 height 41
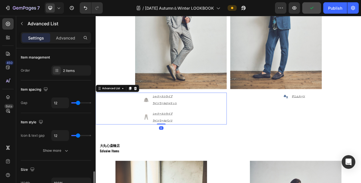
scroll to position [85, 0]
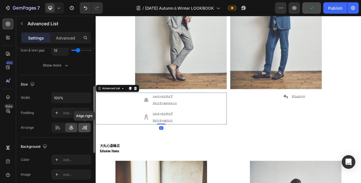
click at [84, 126] on icon at bounding box center [84, 126] width 3 height 1
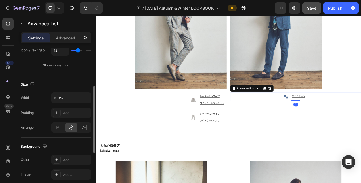
click at [306, 115] on div "Image デニムスーツ Text Block" at bounding box center [352, 119] width 168 height 11
click at [70, 99] on input "100%" at bounding box center [71, 98] width 39 height 10
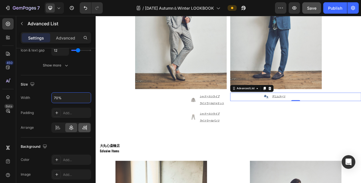
type input "70%"
click at [84, 127] on icon at bounding box center [85, 128] width 6 height 6
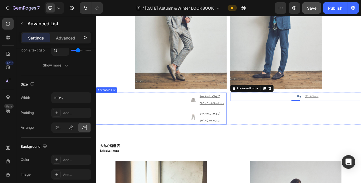
click at [197, 123] on div "Image シャドーストライプ ライトウールジャケット Text Block Image シャドーストライプ ライトウールパンツ Text Block" at bounding box center [180, 134] width 168 height 41
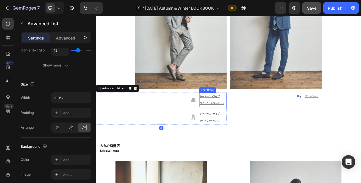
click at [231, 121] on p "シャドーストライプ ライトウールジャケット" at bounding box center [246, 124] width 34 height 18
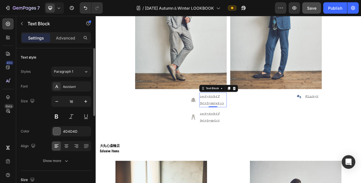
click at [253, 119] on p "シャドーストライプ ライトウールジャケット" at bounding box center [246, 124] width 34 height 18
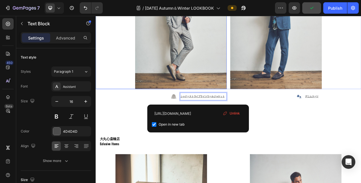
click at [246, 97] on img at bounding box center [205, 21] width 118 height 177
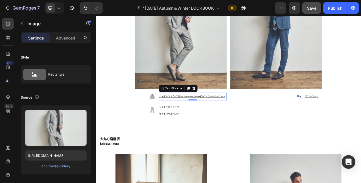
click at [228, 117] on u "シャドーストライプhttps://bob-japan.jp/products/2025harlow203-col-var2ライトウールジャケット" at bounding box center [219, 119] width 85 height 4
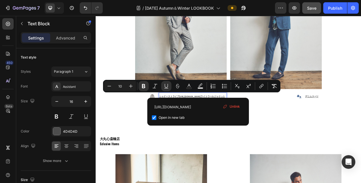
drag, startPoint x: 228, startPoint y: 117, endPoint x: 160, endPoint y: 117, distance: 67.8
click at [177, 117] on u "シャドーストライプhttps://bob-japan.jp/products/2025harlow203-col-var2ライトウールジャケット" at bounding box center [219, 119] width 85 height 4
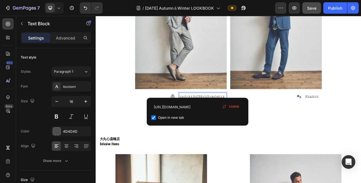
scroll to position [3250, 0]
click at [172, 78] on img at bounding box center [205, 22] width 118 height 177
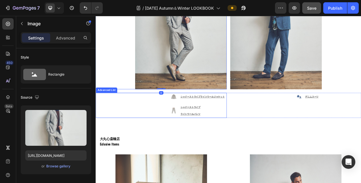
click at [200, 141] on li "Image シャドーストライプ ライトウールパンツ Text Block" at bounding box center [227, 137] width 73 height 19
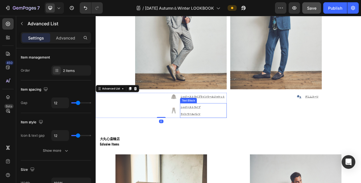
click at [241, 137] on p "シャドーストライプ ライトウールパンツ" at bounding box center [233, 137] width 59 height 18
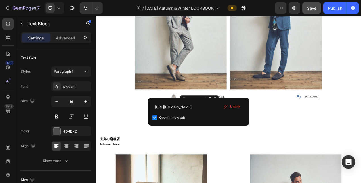
click at [241, 137] on p "シャドーストライプ ライトウールパンツ" at bounding box center [233, 137] width 59 height 18
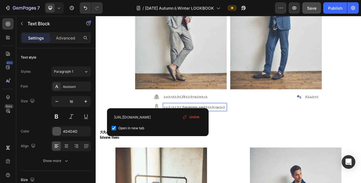
scroll to position [3251, 0]
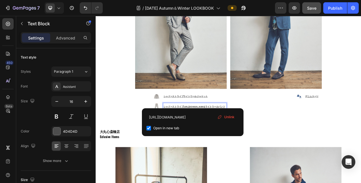
drag, startPoint x: 234, startPoint y: 130, endPoint x: 219, endPoint y: 130, distance: 14.2
click at [219, 130] on u "シャドーストライプhttps://bob-japan.jp/products/2025run203-col-var1ライトウールパンツ" at bounding box center [222, 132] width 79 height 4
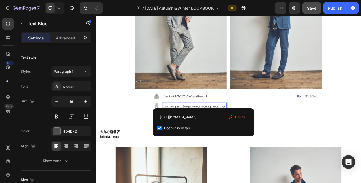
drag, startPoint x: 234, startPoint y: 130, endPoint x: 170, endPoint y: 131, distance: 64.2
click at [183, 131] on u "シャドーストライプhttps://bob-japan.jp/products/2025run203-col-var1ライトウールパンツ" at bounding box center [222, 132] width 79 height 4
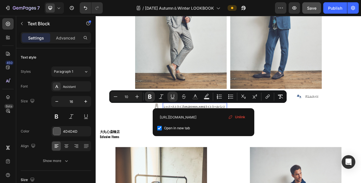
scroll to position [3250, 0]
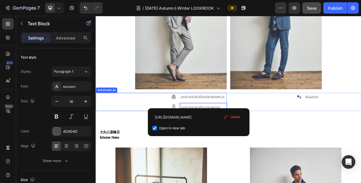
click at [129, 114] on div "Image シャドーストライプライトウールジャケット Text Block Image シャドーストライプライトウールパンツ Text Block 0" at bounding box center [180, 125] width 168 height 23
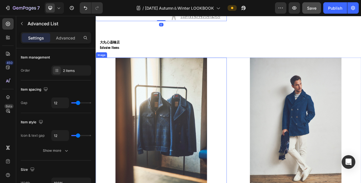
scroll to position [3421, 0]
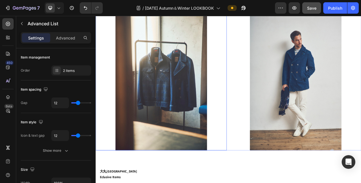
click at [250, 93] on div at bounding box center [180, 100] width 168 height 177
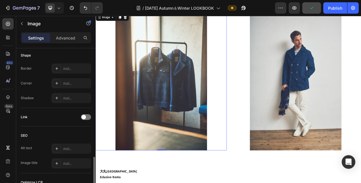
scroll to position [277, 0]
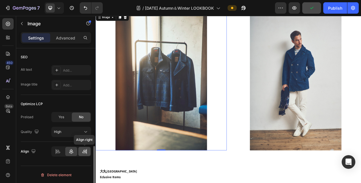
click at [82, 152] on icon at bounding box center [85, 151] width 6 height 6
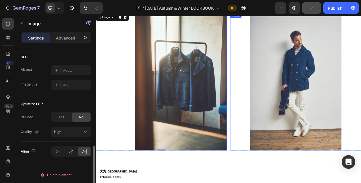
click at [294, 164] on img at bounding box center [353, 100] width 118 height 177
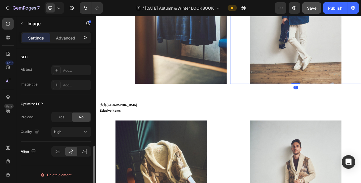
scroll to position [3534, 0]
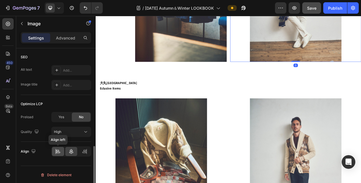
click at [60, 152] on icon at bounding box center [58, 152] width 4 height 1
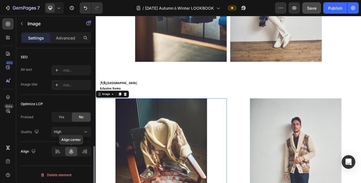
click at [65, 152] on div at bounding box center [71, 151] width 12 height 9
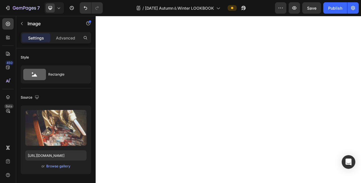
scroll to position [277, 0]
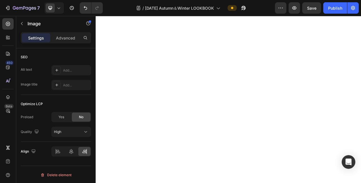
click at [58, 149] on icon at bounding box center [58, 151] width 6 height 6
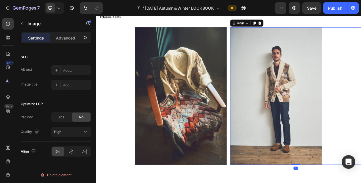
scroll to position [3705, 0]
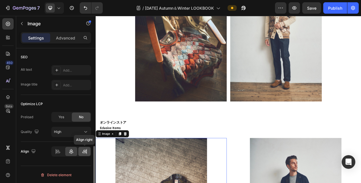
click at [89, 154] on div at bounding box center [84, 151] width 12 height 9
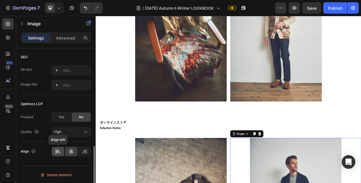
click at [55, 150] on div at bounding box center [58, 151] width 12 height 9
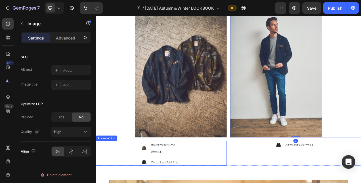
scroll to position [3903, 0]
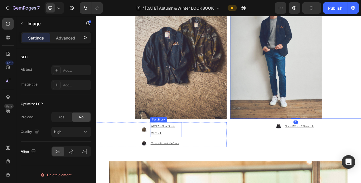
click at [200, 163] on p "カモフラージュパターン ジャケット" at bounding box center [185, 162] width 39 height 18
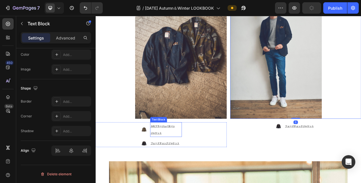
scroll to position [0, 0]
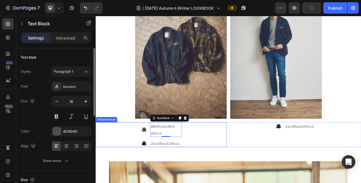
click at [218, 165] on div "Image カモフラージュパターン ジャケット Text Block 0 Image フェードチェックジャケット Text Block" at bounding box center [180, 168] width 168 height 32
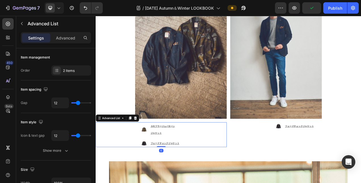
scroll to position [142, 0]
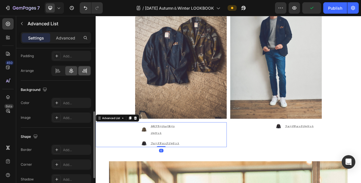
click at [84, 71] on icon at bounding box center [85, 71] width 6 height 6
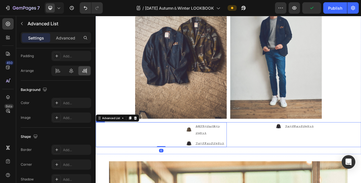
click at [291, 173] on div "Image フェードチェックジャケット Text Block Advanced List" at bounding box center [352, 168] width 168 height 32
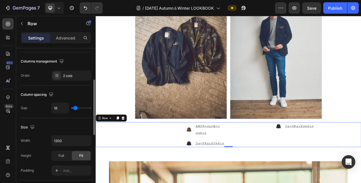
scroll to position [170, 0]
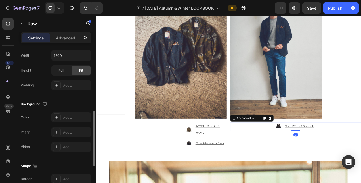
click at [301, 159] on div "Image フェードチェックジャケット Text Block" at bounding box center [352, 157] width 168 height 11
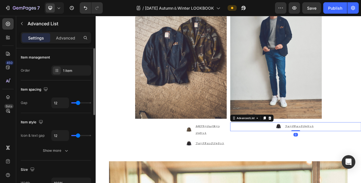
scroll to position [114, 0]
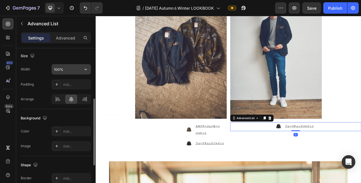
click at [58, 67] on input "100%" at bounding box center [71, 69] width 39 height 10
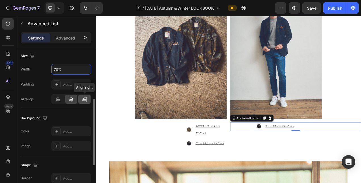
type input "70%"
click at [81, 101] on div at bounding box center [84, 99] width 12 height 9
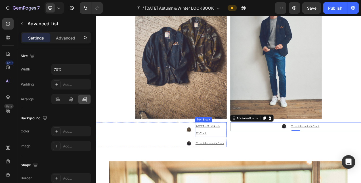
click at [235, 162] on link "ジャケット" at bounding box center [231, 165] width 14 height 6
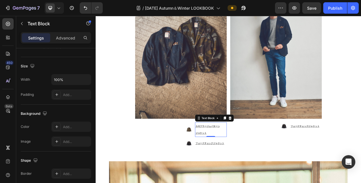
scroll to position [0, 0]
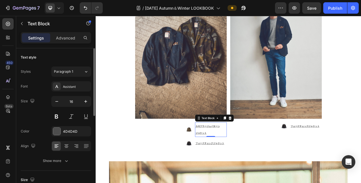
click at [251, 160] on p "カモフラージュパターン ジャケット" at bounding box center [243, 162] width 39 height 18
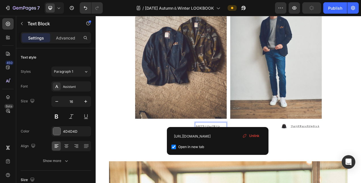
click at [254, 155] on p "カモフラージュパターン ジャケット" at bounding box center [243, 162] width 39 height 18
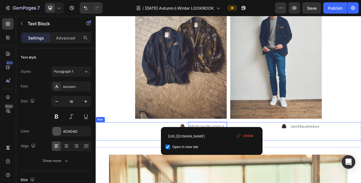
click at [353, 166] on div "Image フェードチェックジャケット Text Block Advanced List" at bounding box center [352, 163] width 168 height 23
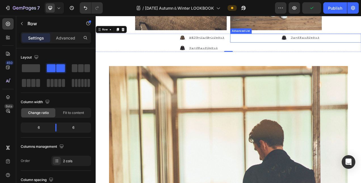
scroll to position [4102, 0]
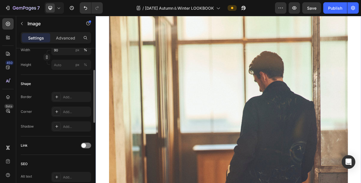
scroll to position [142, 0]
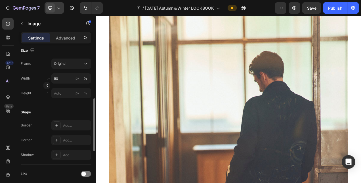
click at [59, 6] on icon at bounding box center [59, 8] width 6 height 6
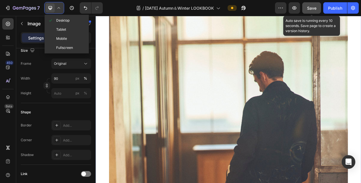
click at [316, 9] on span "Save" at bounding box center [311, 8] width 9 height 5
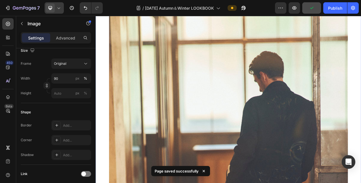
click at [58, 10] on icon at bounding box center [59, 8] width 6 height 6
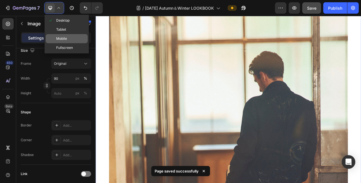
click at [60, 39] on span "Mobile" at bounding box center [61, 39] width 11 height 6
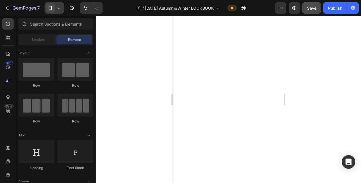
scroll to position [596, 0]
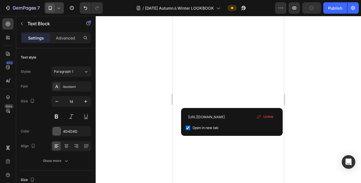
click at [316, 105] on div at bounding box center [228, 99] width 265 height 167
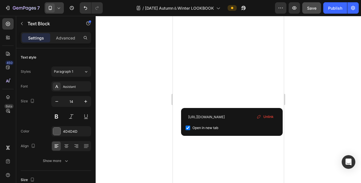
click at [319, 115] on div at bounding box center [228, 99] width 265 height 167
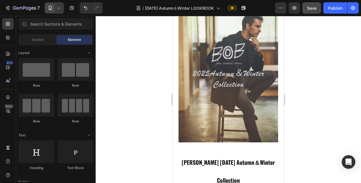
scroll to position [0, 0]
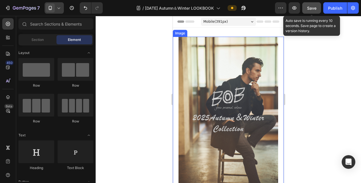
click at [313, 6] on span "Save" at bounding box center [311, 8] width 9 height 5
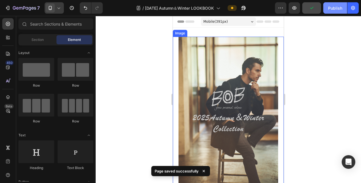
click at [342, 7] on div "Publish" at bounding box center [335, 8] width 14 height 6
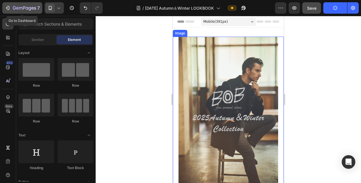
click at [11, 10] on div "7" at bounding box center [22, 8] width 35 height 7
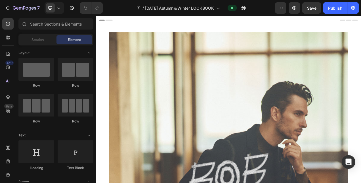
click at [337, 10] on div "Publish" at bounding box center [335, 8] width 14 height 6
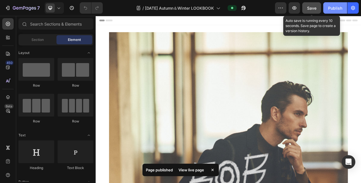
click at [304, 9] on button "Save" at bounding box center [311, 7] width 19 height 11
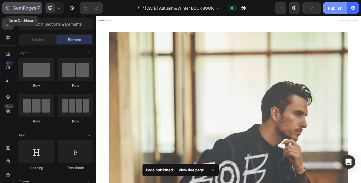
click at [9, 8] on icon "button" at bounding box center [8, 8] width 6 height 6
